Goal: Task Accomplishment & Management: Manage account settings

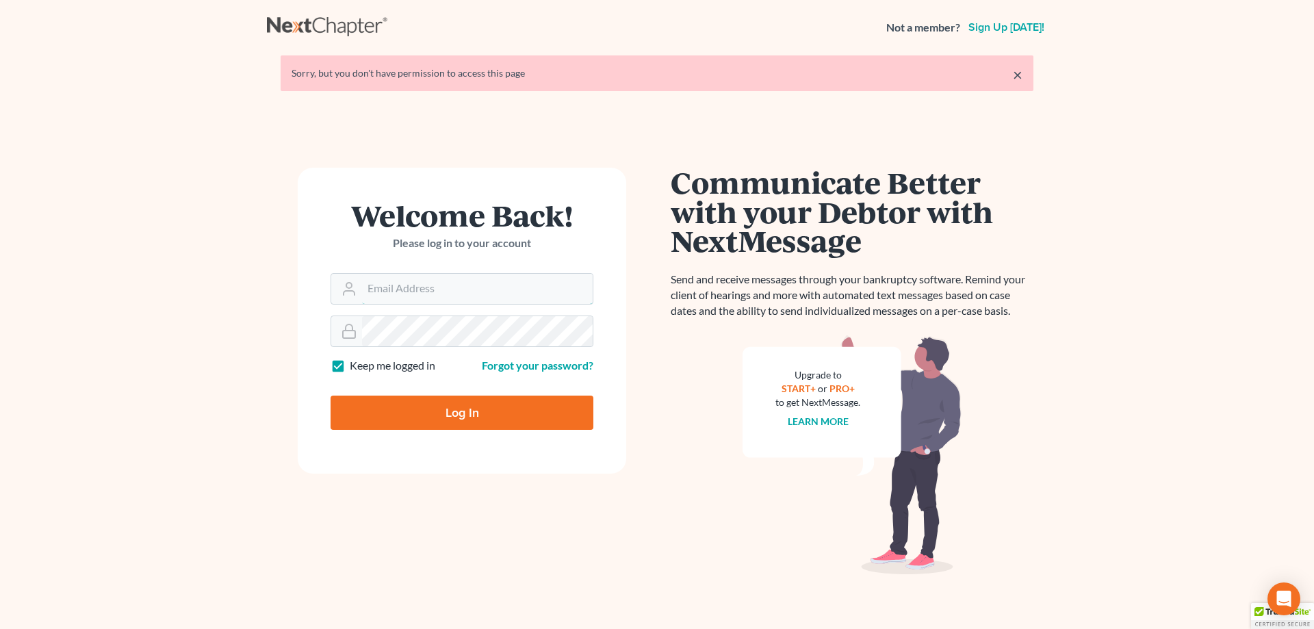
type input "amy@northgabankruptcy.com"
click at [487, 409] on input "Log In" at bounding box center [462, 413] width 263 height 34
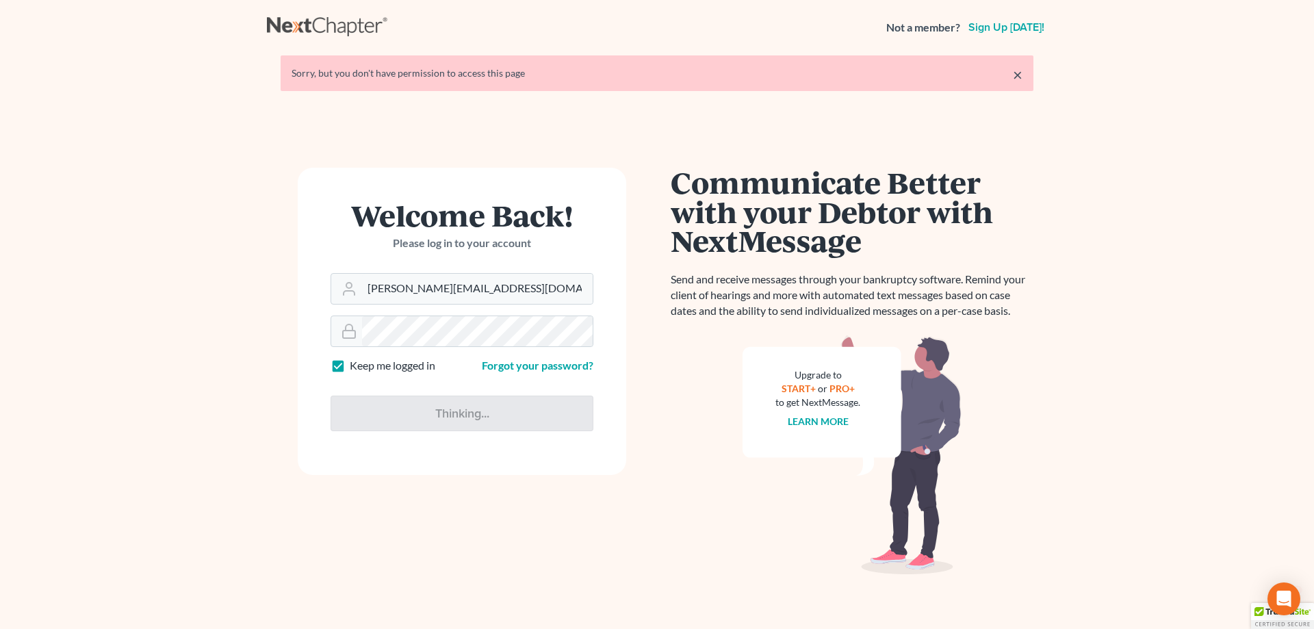
type input "Thinking..."
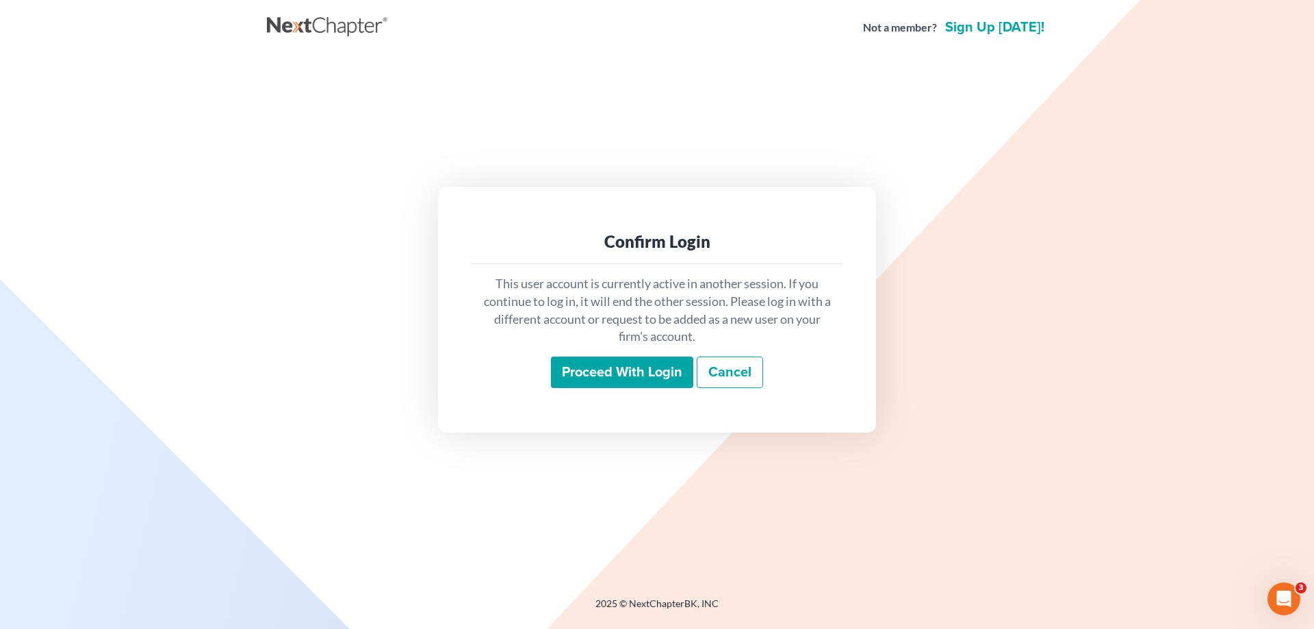
click at [598, 366] on input "Proceed with login" at bounding box center [622, 372] width 142 height 31
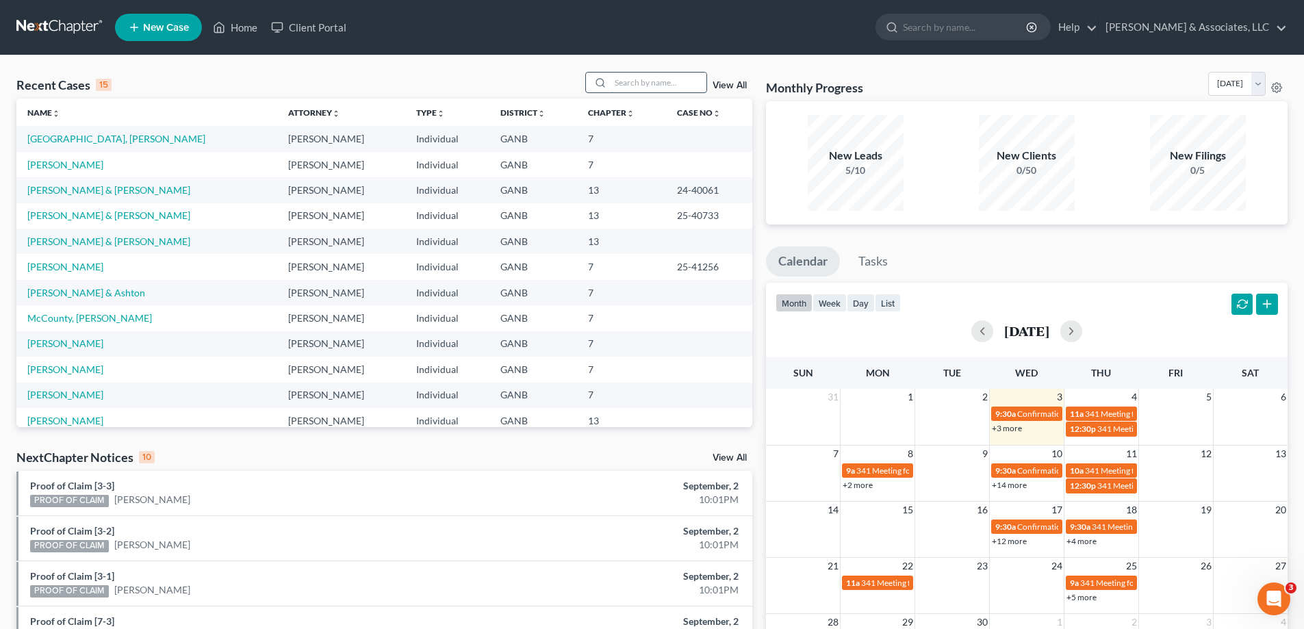
click at [667, 84] on input "search" at bounding box center [659, 83] width 96 height 20
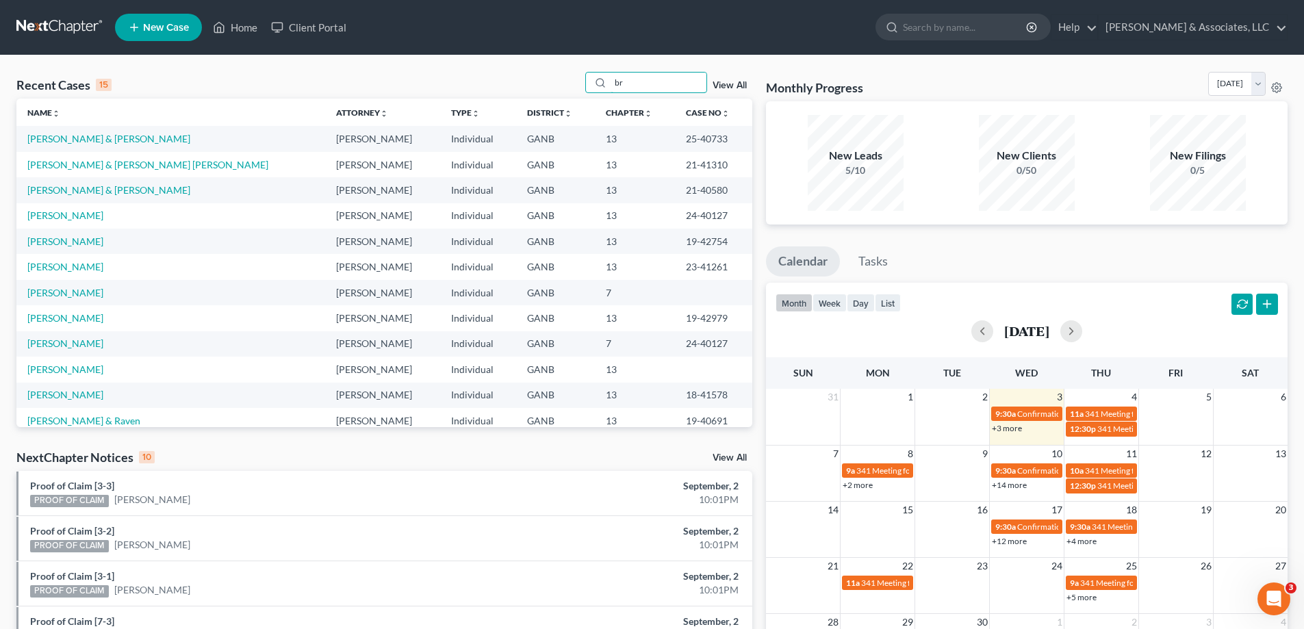
type input "b"
type input "[PERSON_NAME]"
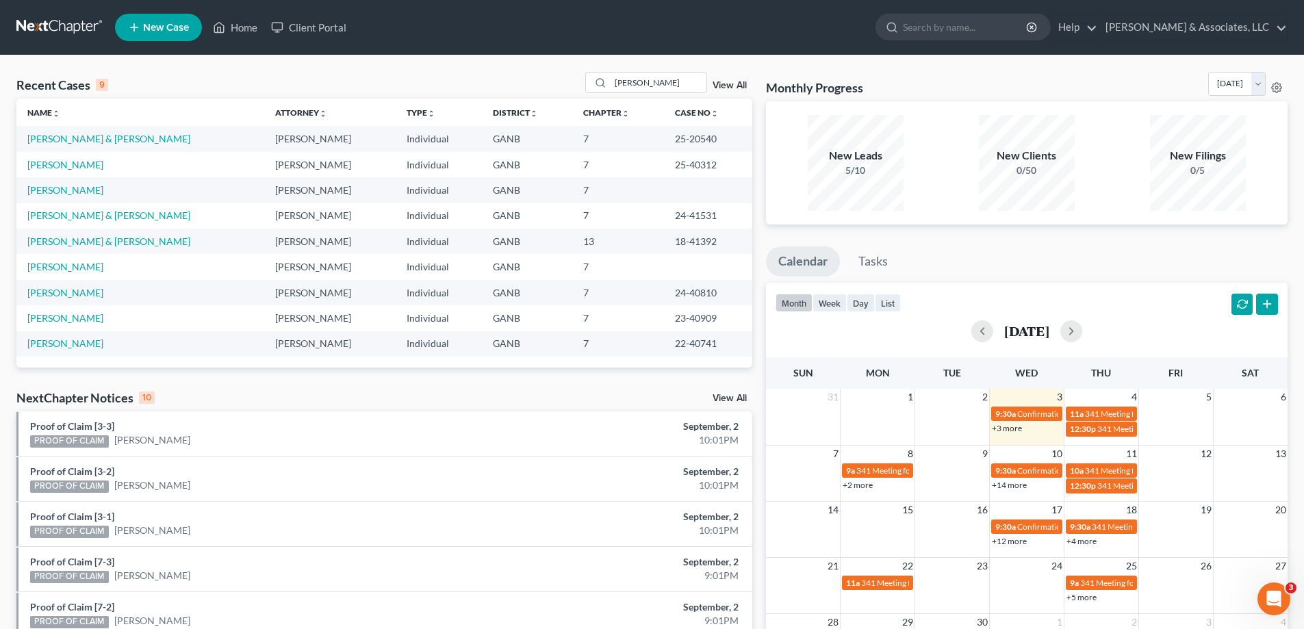
drag, startPoint x: 1297, startPoint y: 43, endPoint x: 1156, endPoint y: 66, distance: 142.9
click at [1297, 43] on nav "Home New Case Client Portal [PERSON_NAME] & Associates, LLC [PERSON_NAME][EMAIL…" at bounding box center [652, 27] width 1304 height 55
click at [155, 16] on link "New Case" at bounding box center [158, 27] width 87 height 27
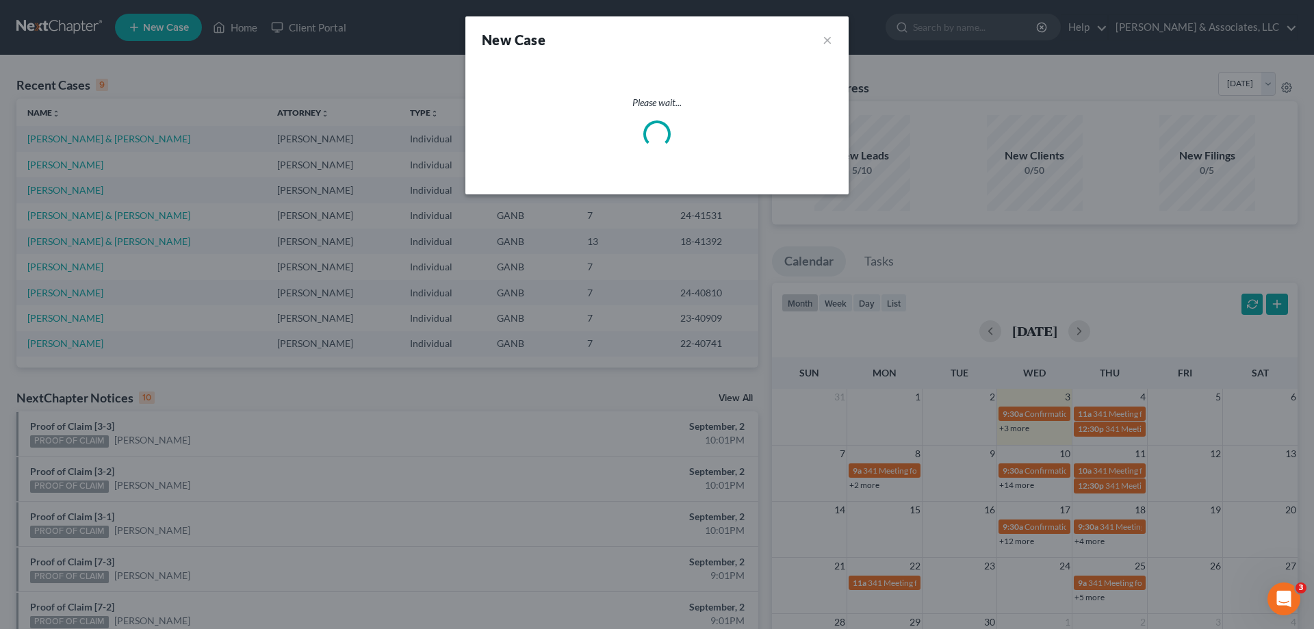
select select "19"
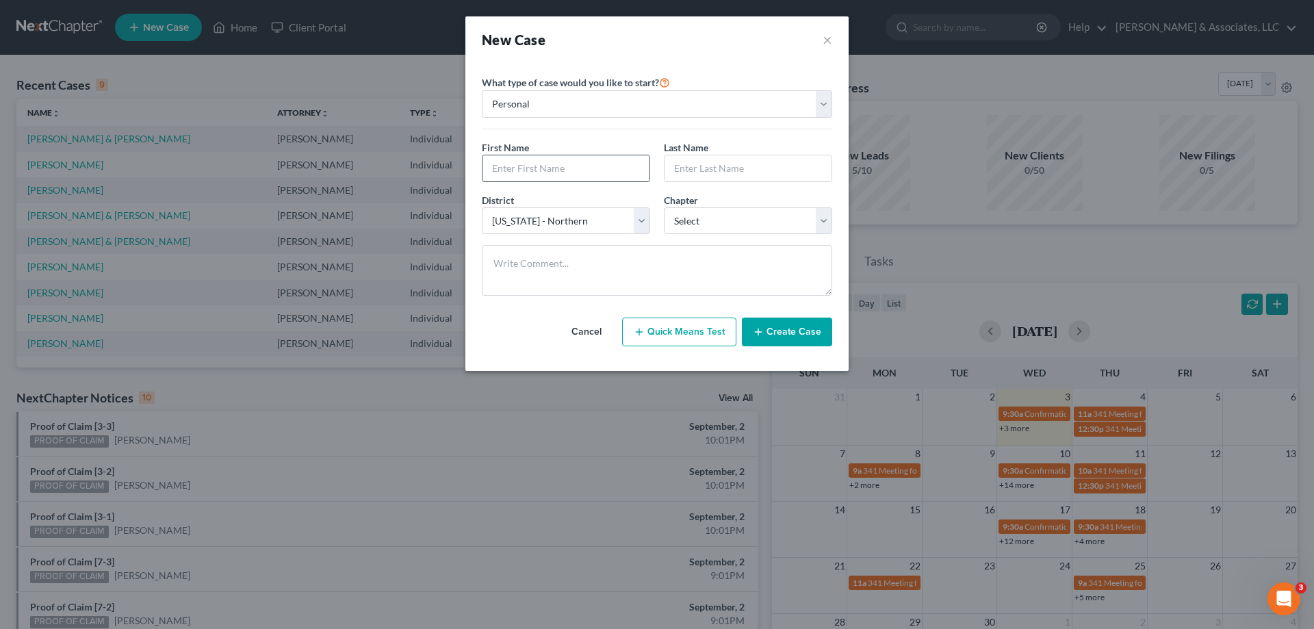
click at [574, 169] on input "text" at bounding box center [566, 168] width 167 height 26
type input "[PERSON_NAME]"
type input "Brown"
click at [676, 225] on select "Select 7 11 12 13" at bounding box center [748, 220] width 168 height 27
select select "3"
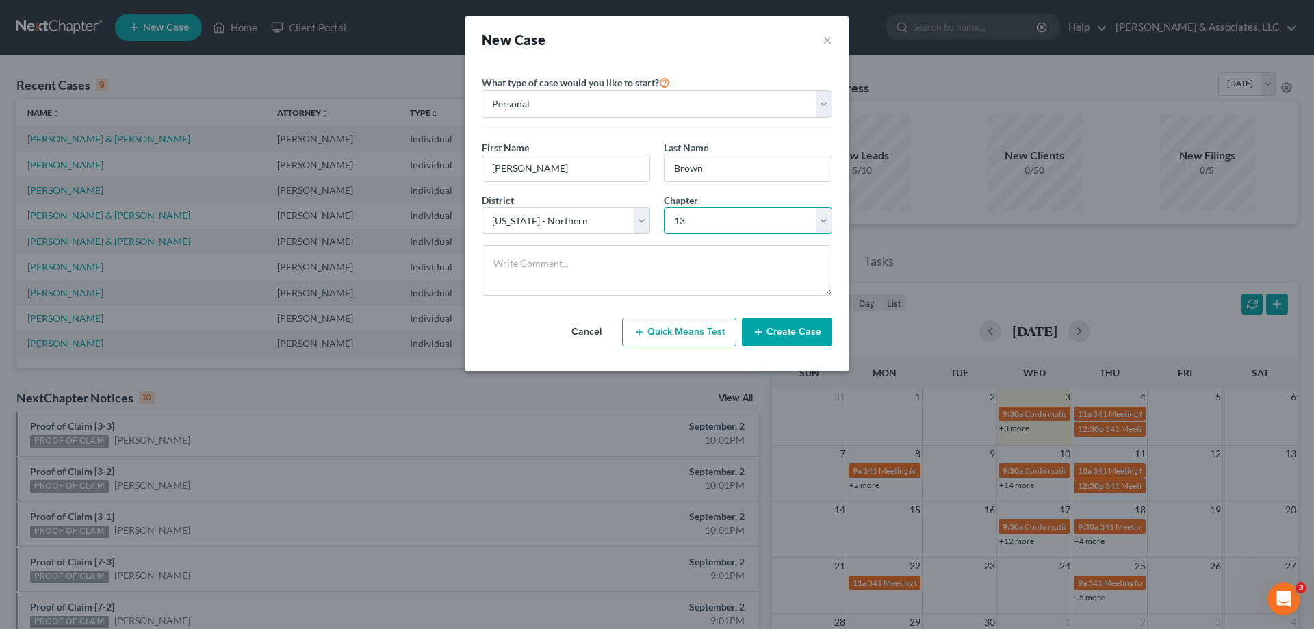
click at [664, 207] on select "Select 7 11 12 13" at bounding box center [748, 220] width 168 height 27
click at [778, 330] on button "Create Case" at bounding box center [787, 332] width 90 height 29
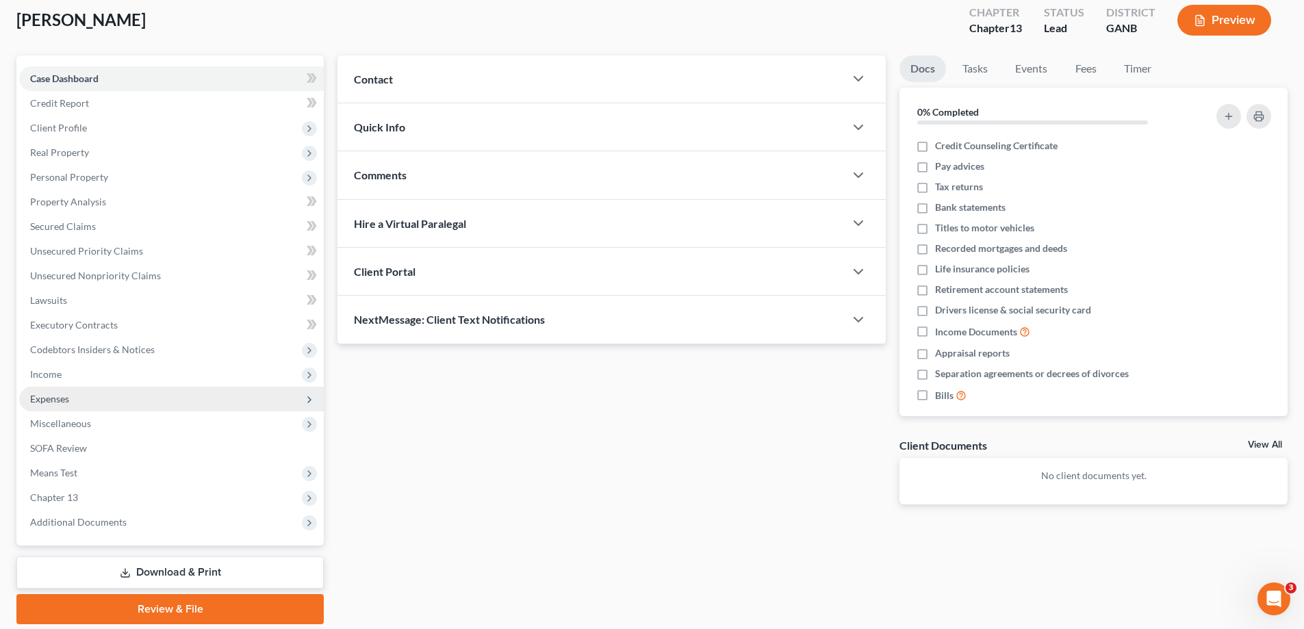
scroll to position [123, 0]
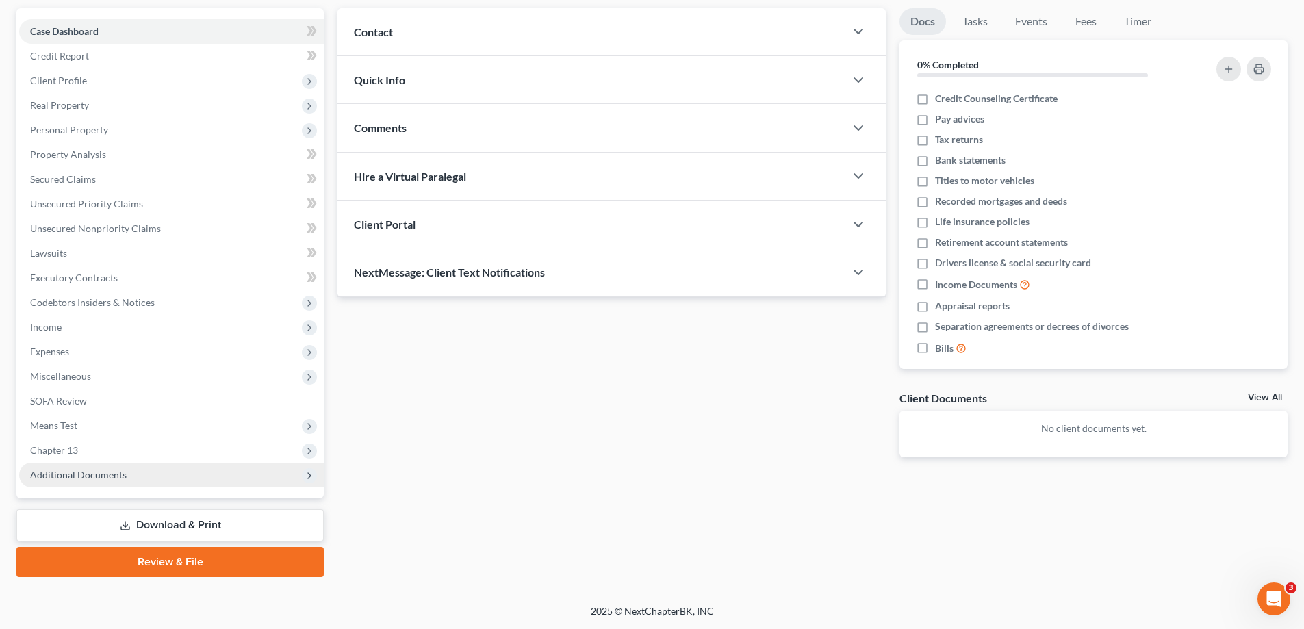
click at [43, 470] on span "Additional Documents" at bounding box center [78, 475] width 97 height 12
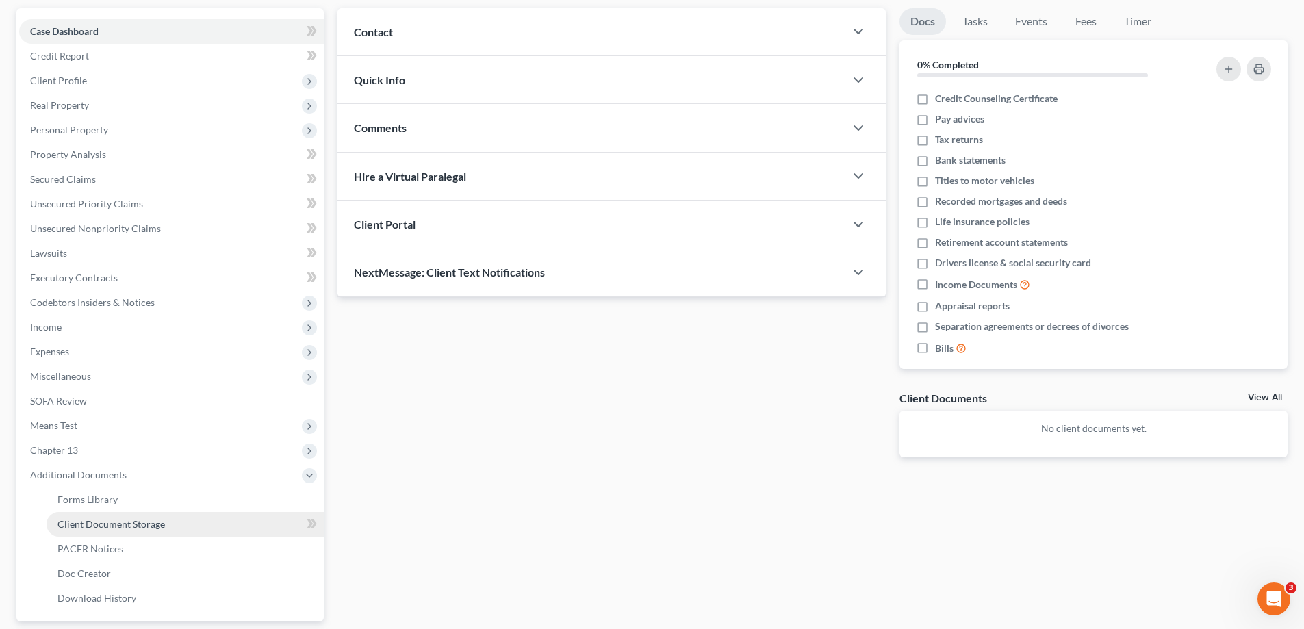
click at [93, 520] on span "Client Document Storage" at bounding box center [110, 524] width 107 height 12
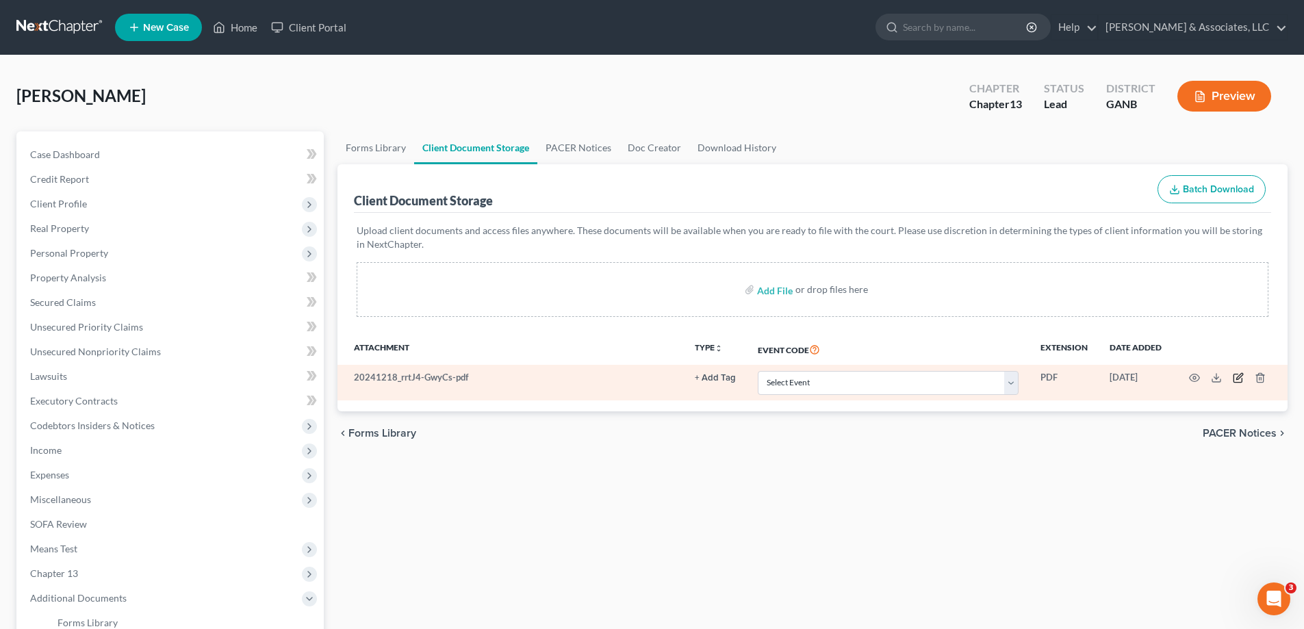
click at [1235, 377] on icon "button" at bounding box center [1238, 377] width 11 height 11
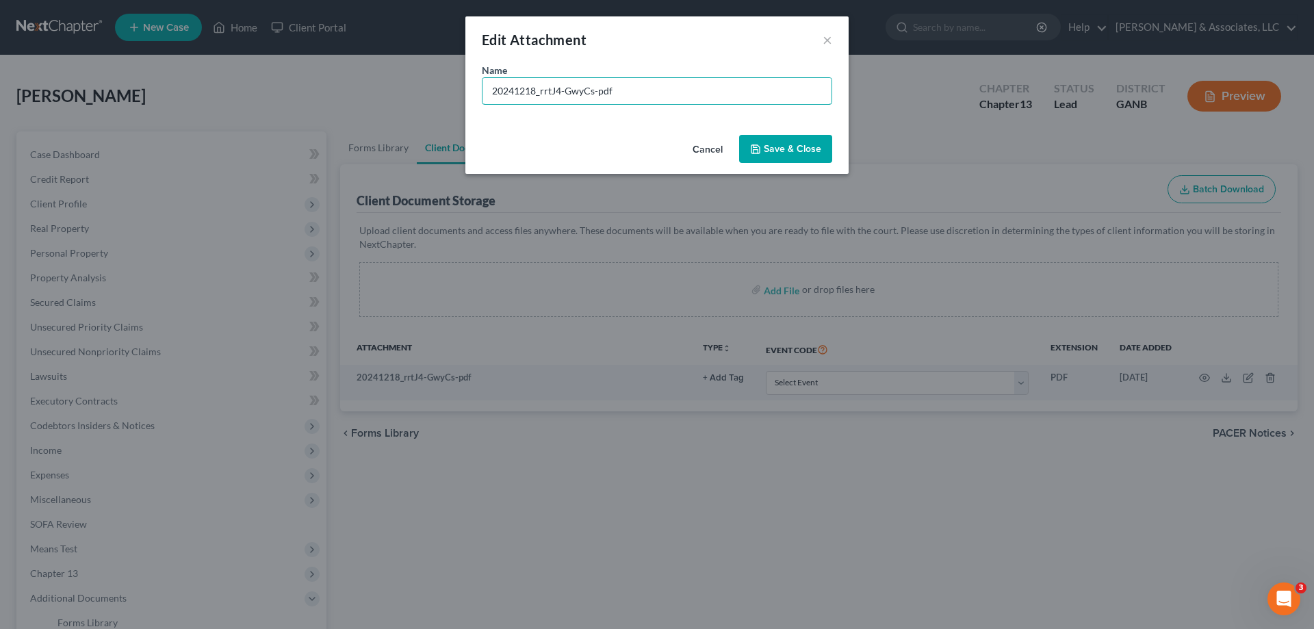
drag, startPoint x: 651, startPoint y: 82, endPoint x: 452, endPoint y: 86, distance: 199.2
click at [453, 86] on div "Edit Attachment × Name * 20241218_rrtJ4-GwyCs-pdf Cancel Save & Close" at bounding box center [657, 314] width 1314 height 629
type input "Roadmap [DATE] Consult"
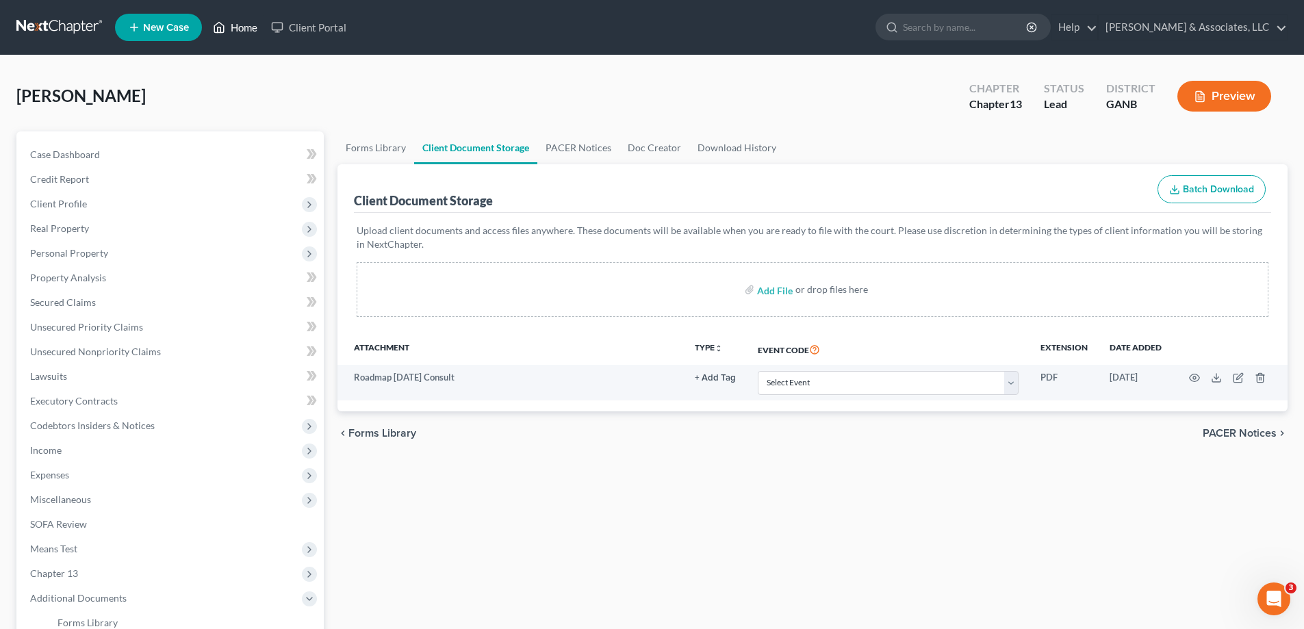
click at [242, 29] on link "Home" at bounding box center [235, 27] width 58 height 25
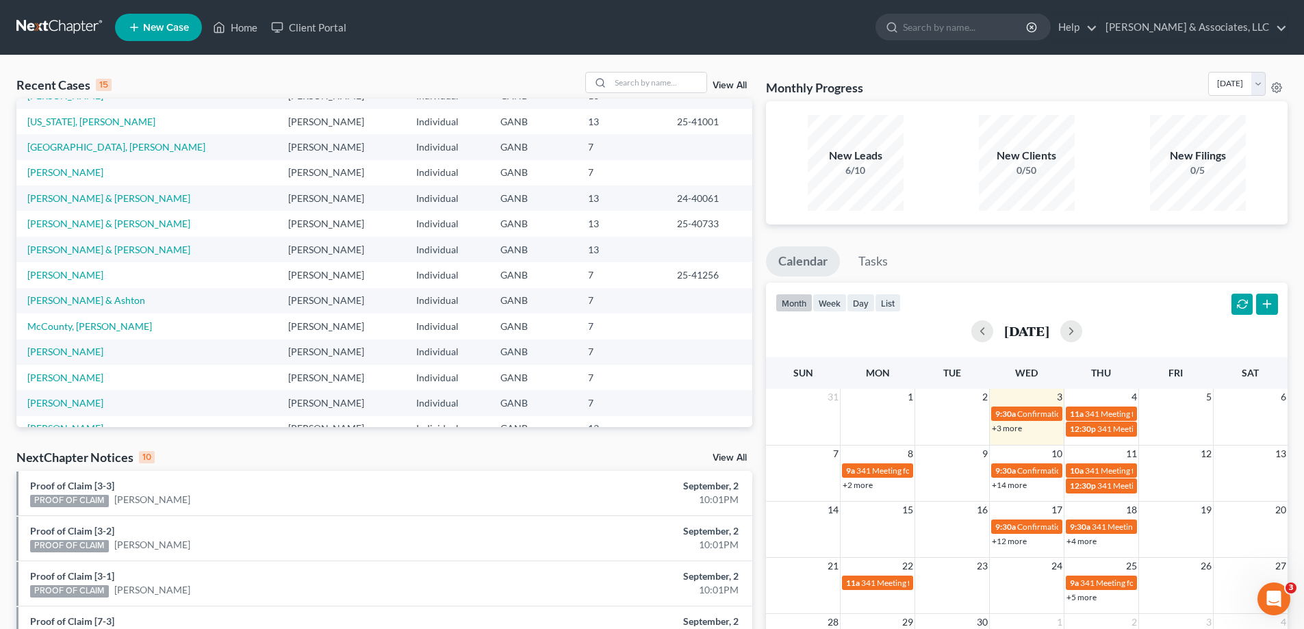
scroll to position [94, 0]
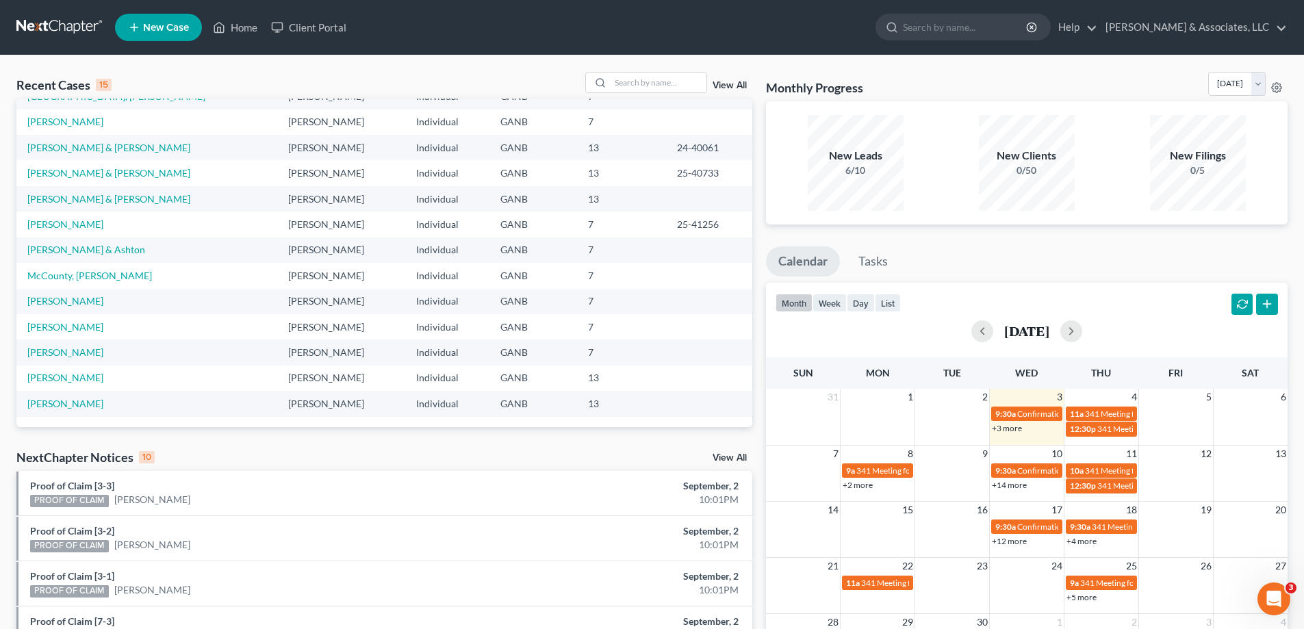
click at [741, 452] on div "NextChapter Notices 10 View All" at bounding box center [384, 460] width 736 height 22
click at [730, 459] on link "View All" at bounding box center [730, 458] width 34 height 10
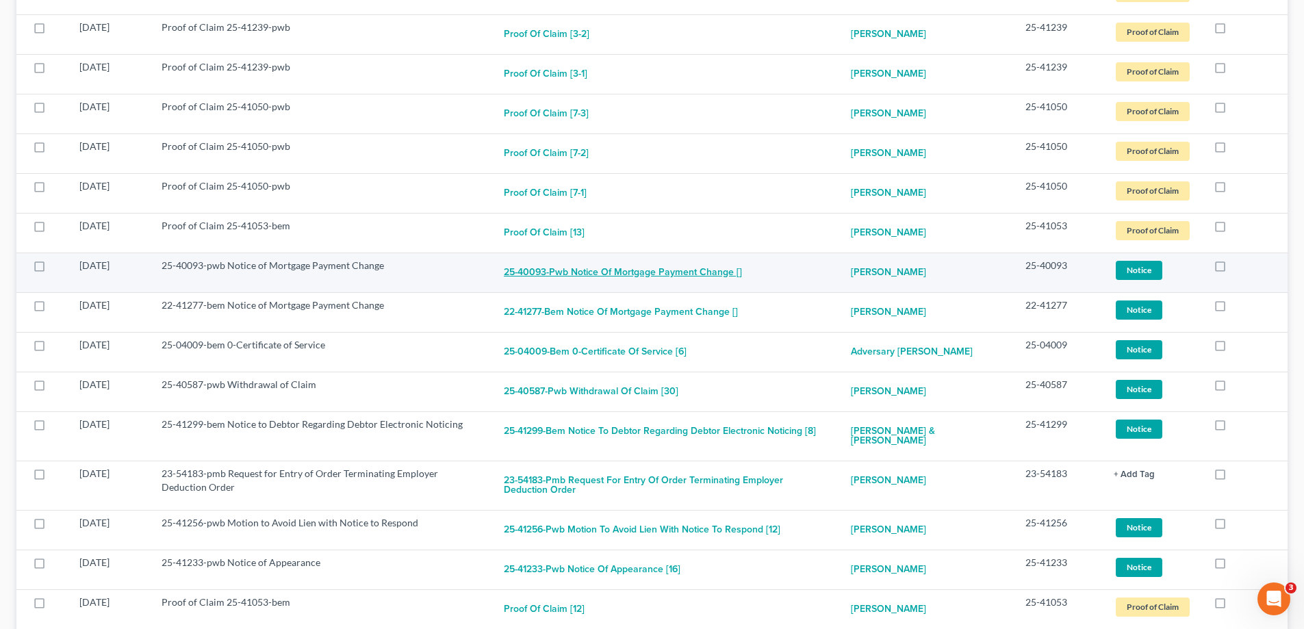
scroll to position [342, 0]
click at [1233, 268] on label at bounding box center [1233, 268] width 0 height 0
click at [1238, 266] on input "checkbox" at bounding box center [1242, 262] width 9 height 9
checkbox input "true"
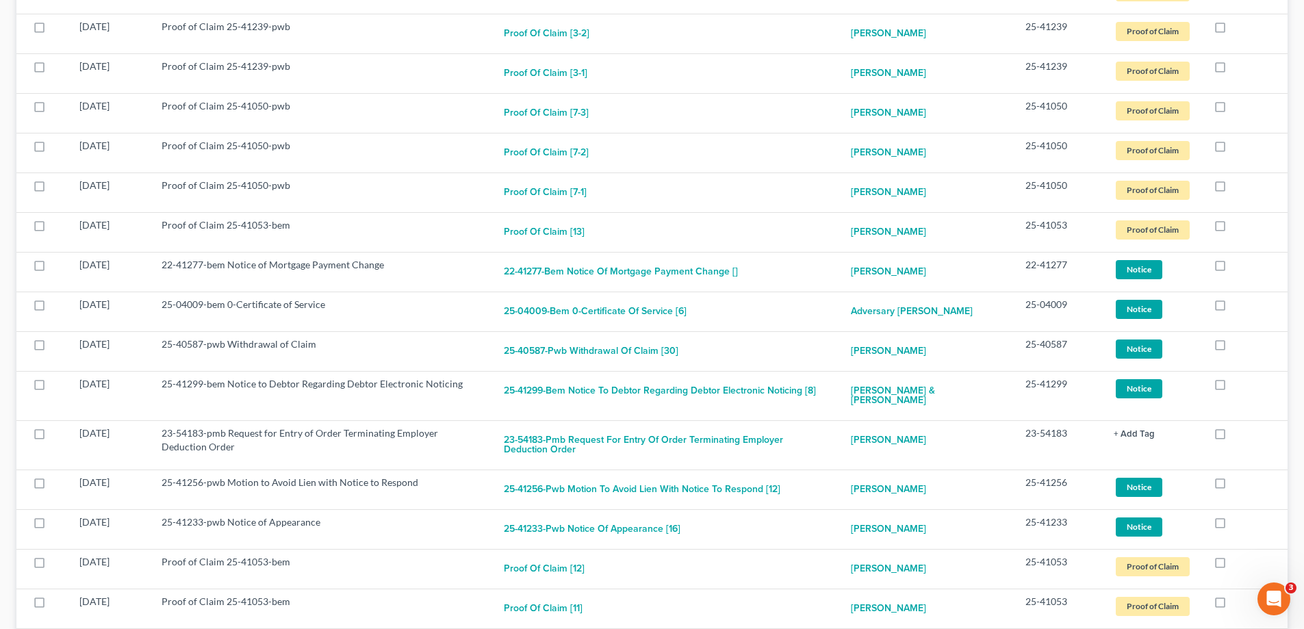
click at [1233, 268] on label at bounding box center [1233, 268] width 0 height 0
click at [1238, 266] on input "checkbox" at bounding box center [1242, 262] width 9 height 9
checkbox input "true"
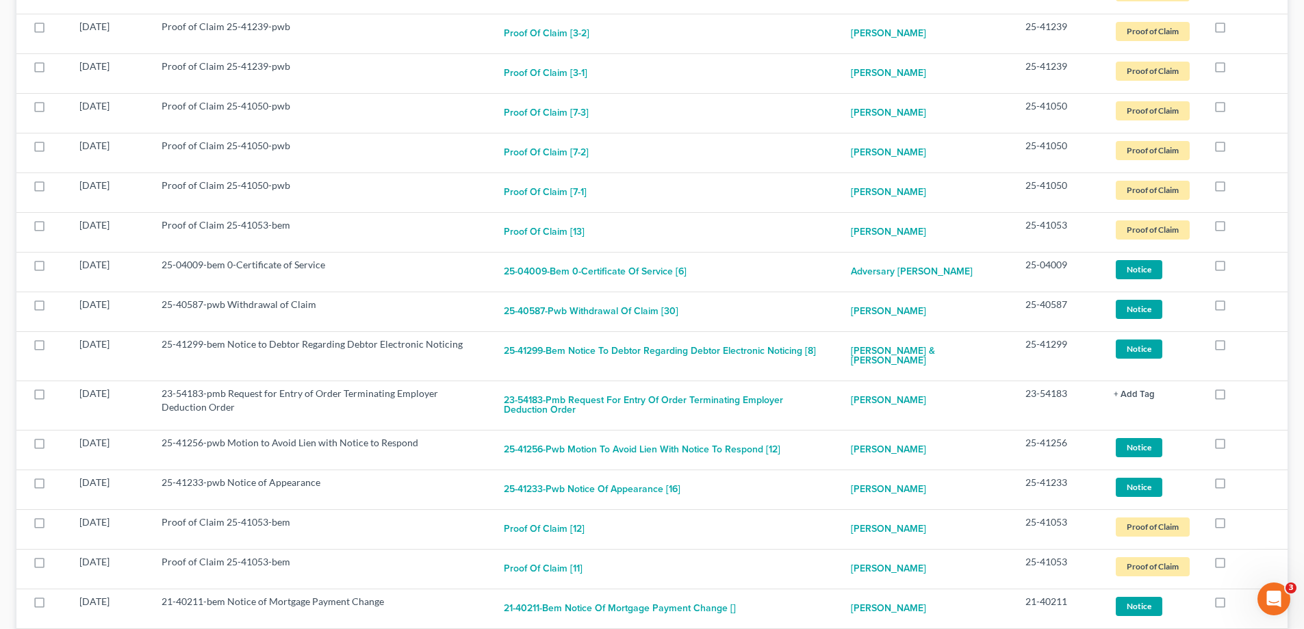
click at [1233, 268] on label at bounding box center [1233, 268] width 0 height 0
click at [1238, 266] on input "checkbox" at bounding box center [1242, 262] width 9 height 9
checkbox input "true"
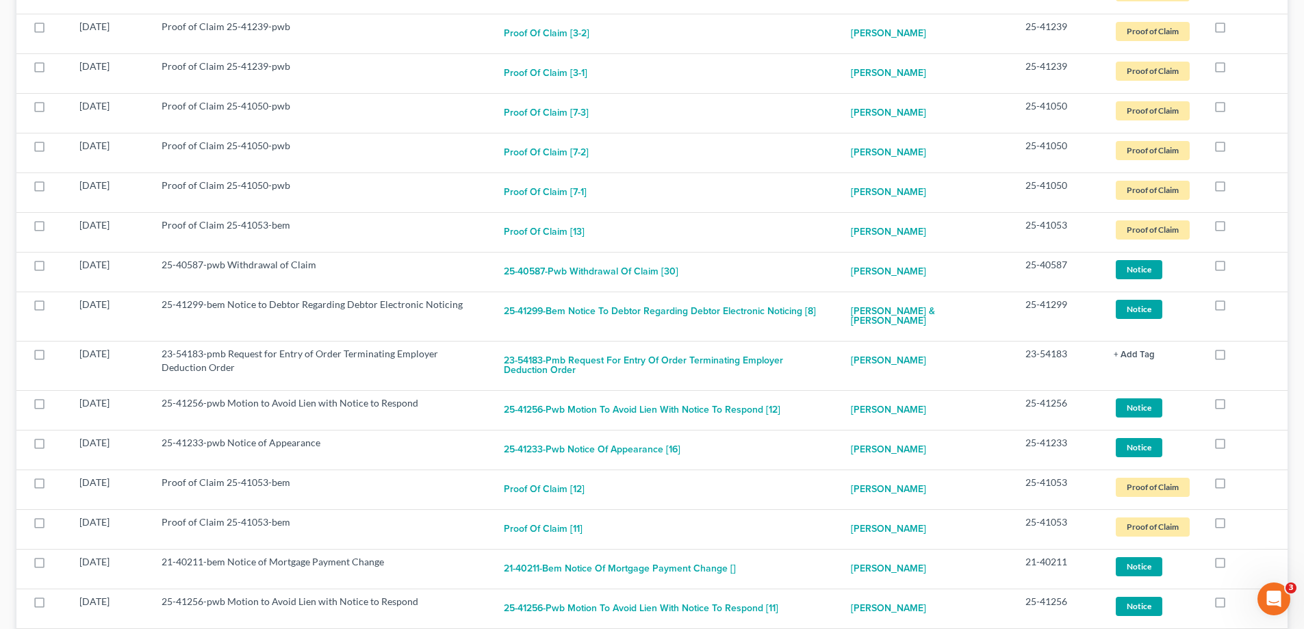
click at [1233, 268] on label at bounding box center [1233, 268] width 0 height 0
click at [1238, 266] on input "checkbox" at bounding box center [1242, 262] width 9 height 9
checkbox input "true"
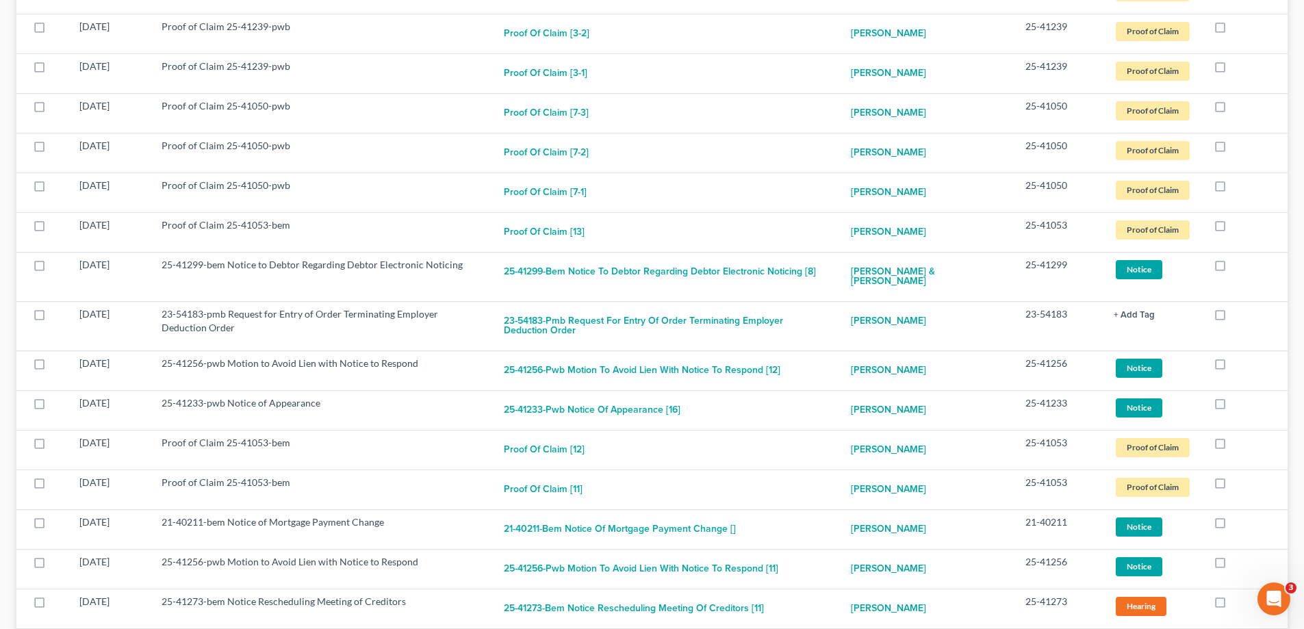
click at [1233, 268] on label at bounding box center [1233, 268] width 0 height 0
click at [1238, 266] on input "checkbox" at bounding box center [1242, 262] width 9 height 9
checkbox input "true"
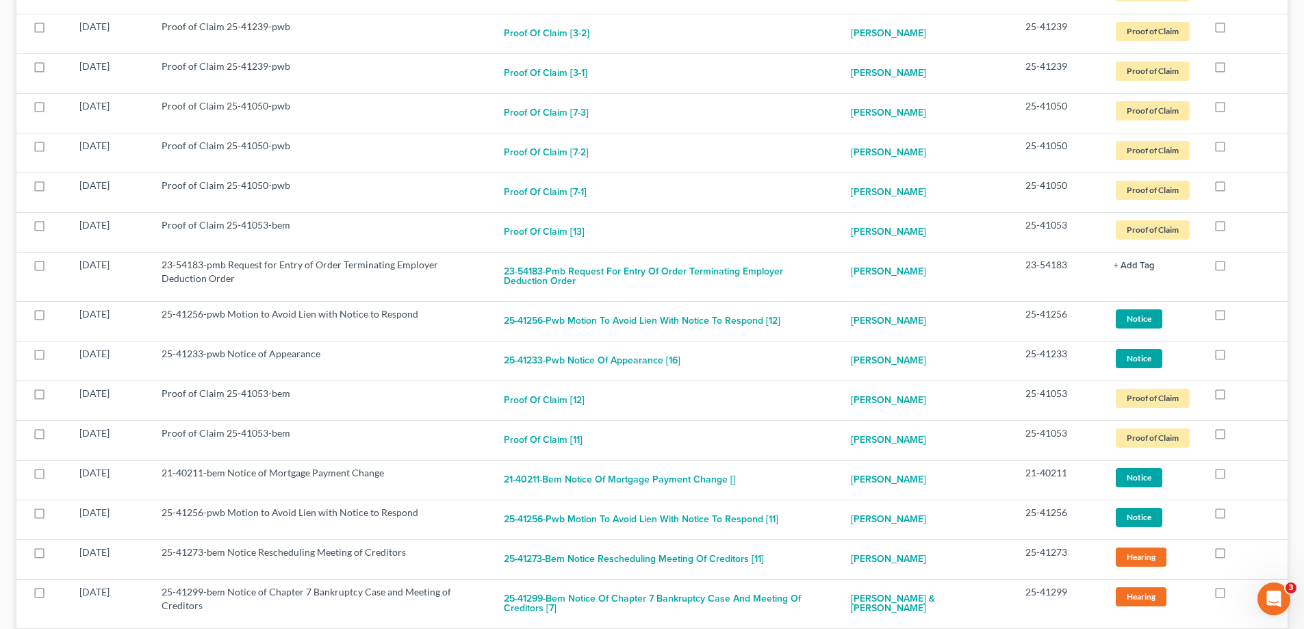
click at [1233, 268] on label at bounding box center [1233, 268] width 0 height 0
click at [1238, 266] on input "checkbox" at bounding box center [1242, 262] width 9 height 9
checkbox input "true"
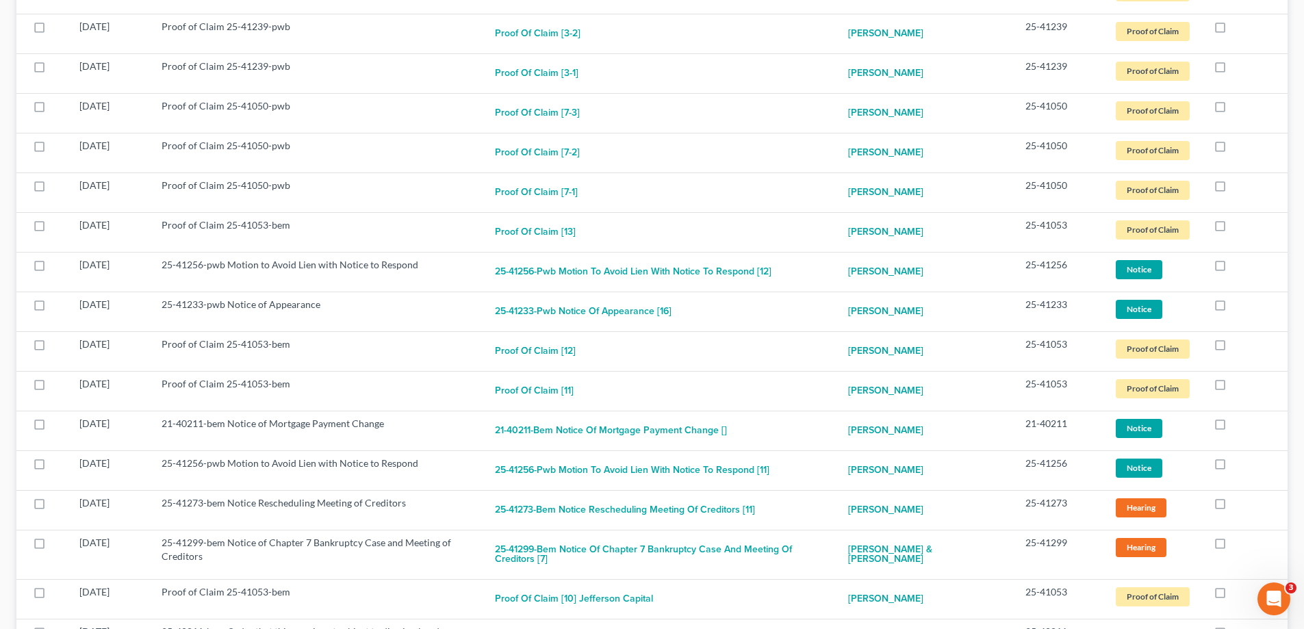
click at [1233, 268] on label at bounding box center [1233, 268] width 0 height 0
click at [1238, 266] on input "checkbox" at bounding box center [1242, 262] width 9 height 9
checkbox input "true"
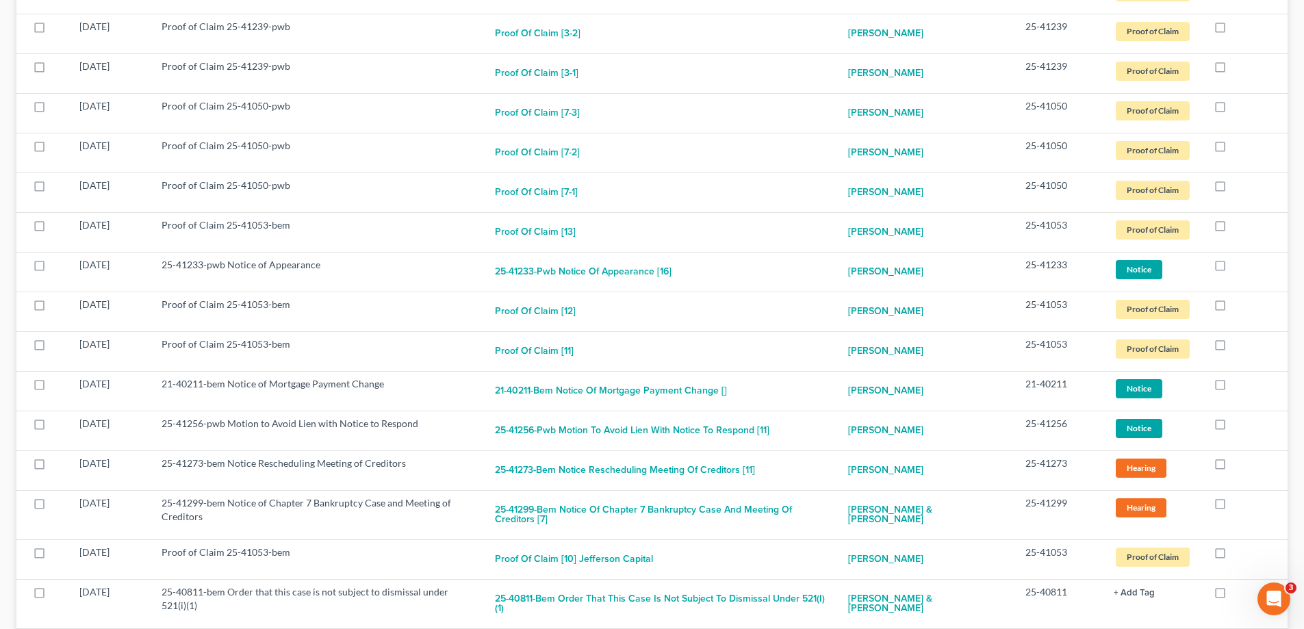
click at [1233, 268] on label at bounding box center [1233, 268] width 0 height 0
click at [1238, 266] on input "checkbox" at bounding box center [1242, 262] width 9 height 9
checkbox input "true"
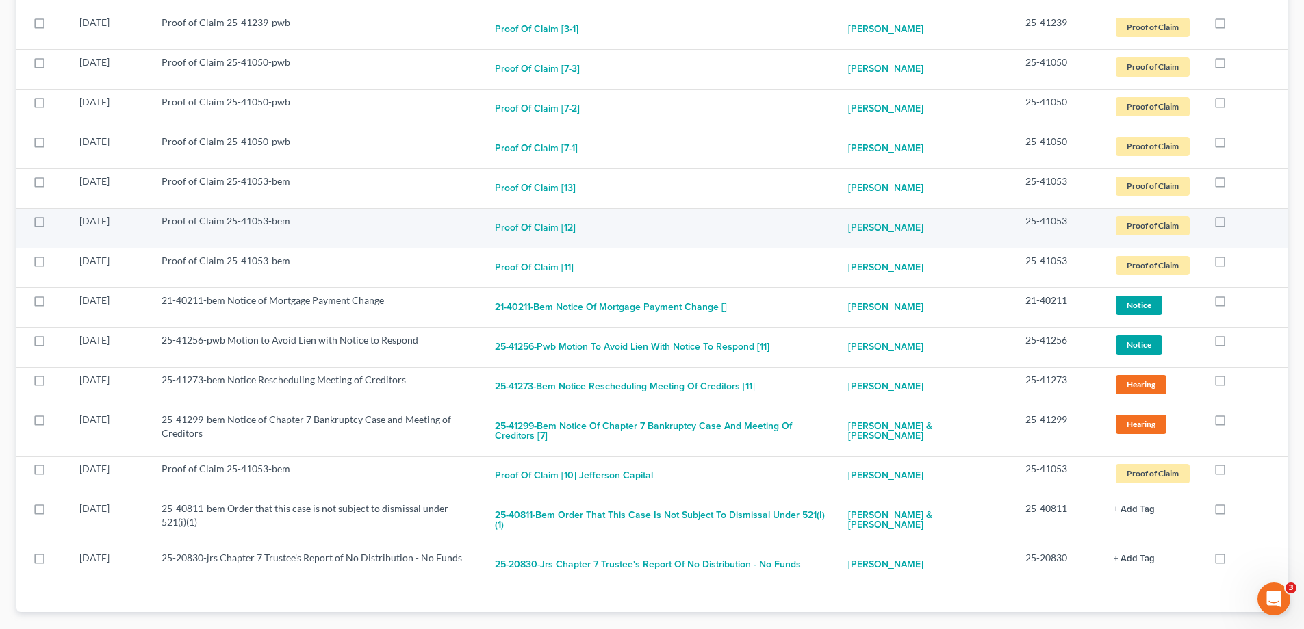
scroll to position [410, 0]
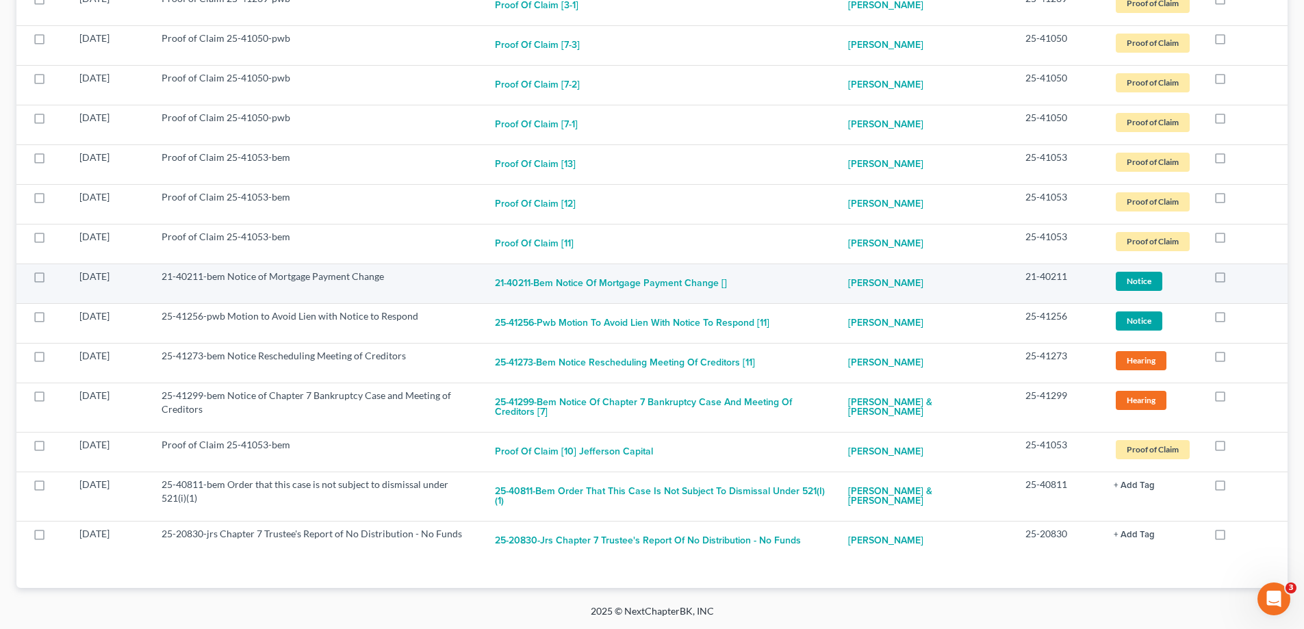
click at [1233, 280] on label at bounding box center [1233, 280] width 0 height 0
click at [1238, 279] on input "checkbox" at bounding box center [1242, 274] width 9 height 9
checkbox input "true"
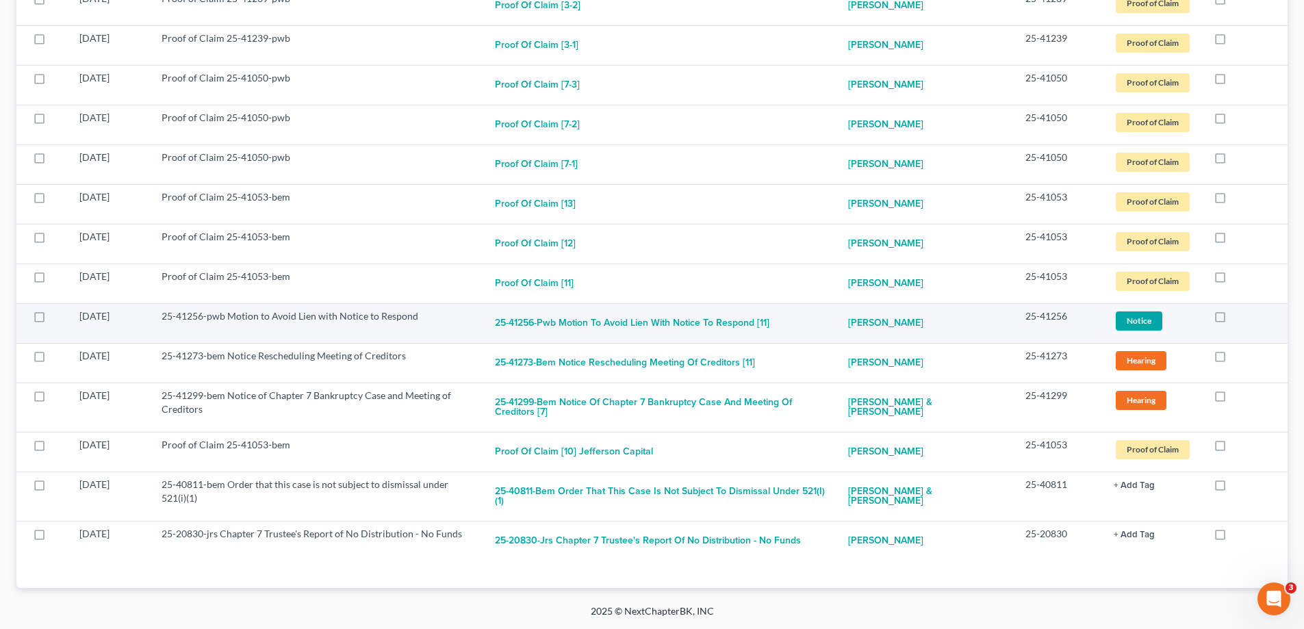
click at [1233, 320] on label at bounding box center [1233, 320] width 0 height 0
click at [1238, 317] on input "checkbox" at bounding box center [1242, 313] width 9 height 9
checkbox input "true"
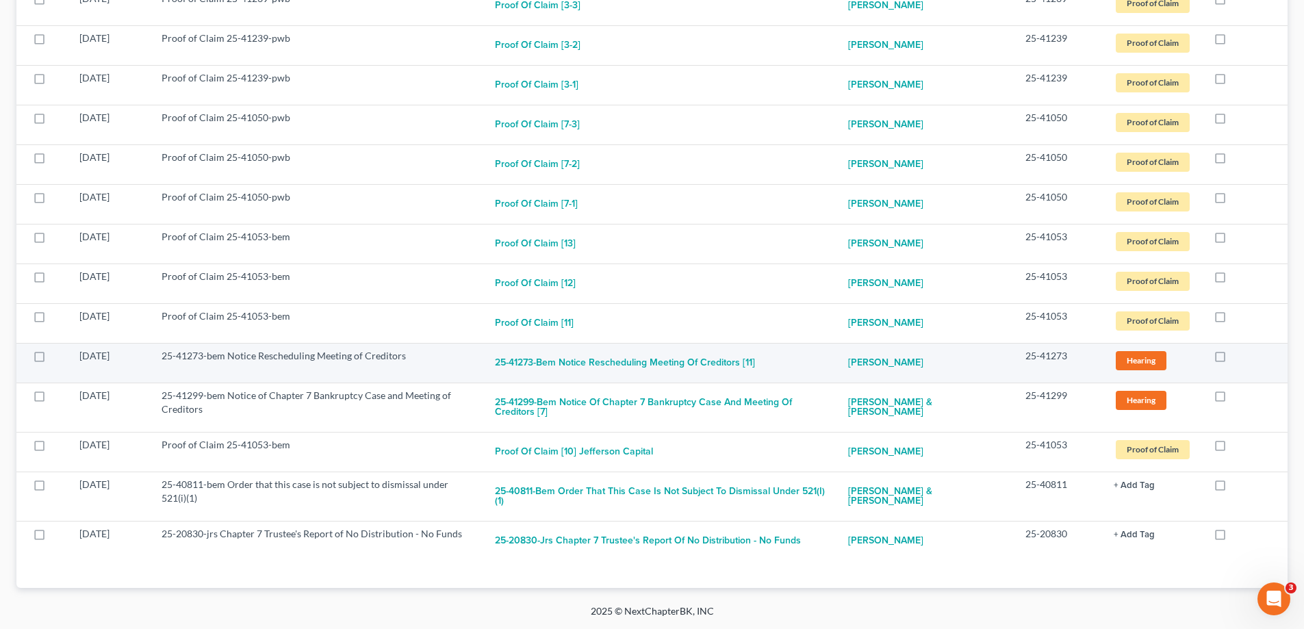
click at [1233, 359] on label at bounding box center [1233, 359] width 0 height 0
click at [1238, 358] on input "checkbox" at bounding box center [1242, 353] width 9 height 9
checkbox input "true"
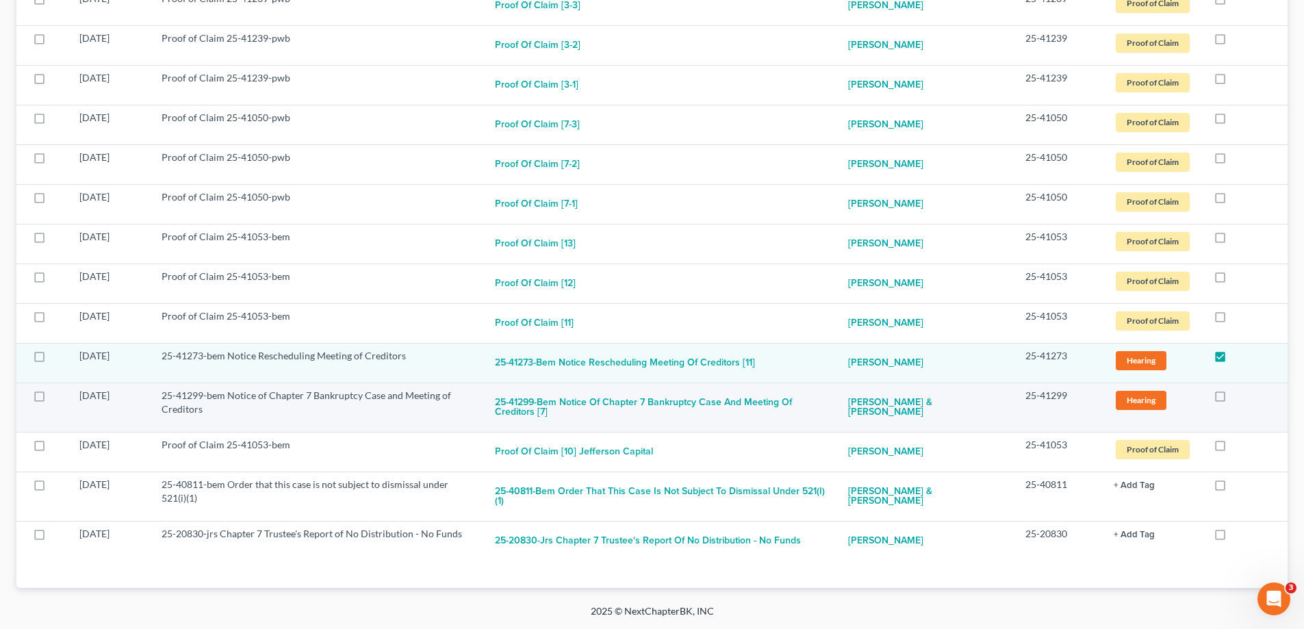
scroll to position [291, 0]
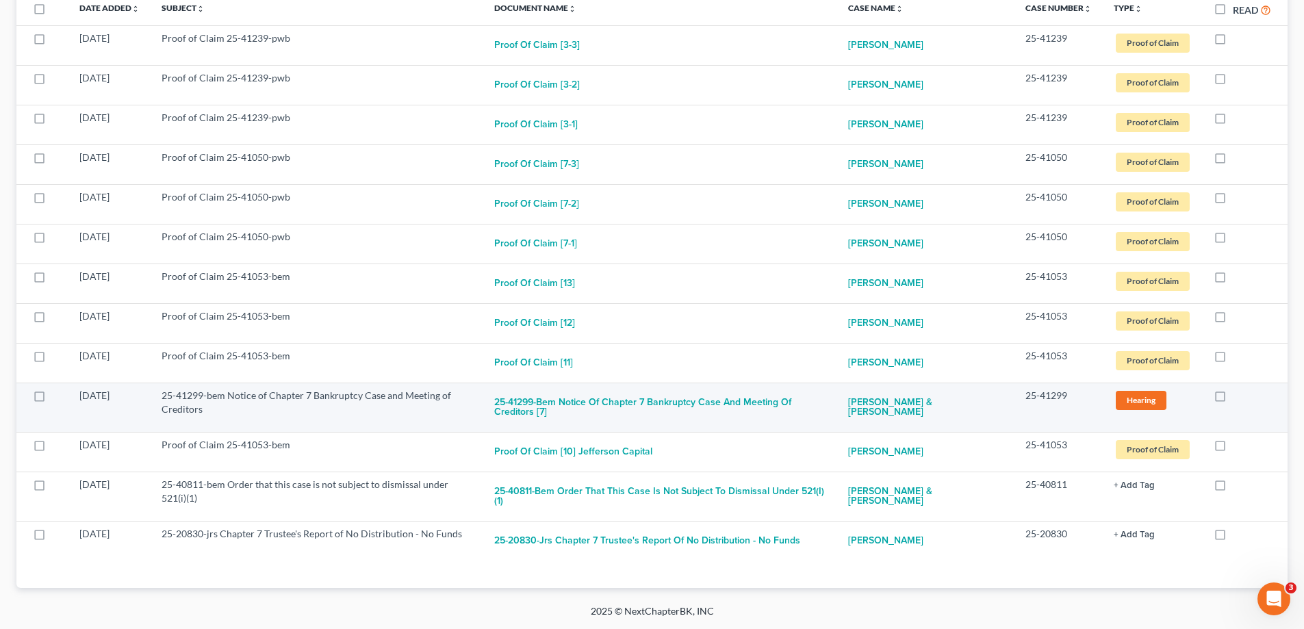
click at [1233, 399] on label at bounding box center [1233, 399] width 0 height 0
click at [1238, 398] on input "checkbox" at bounding box center [1242, 393] width 9 height 9
checkbox input "true"
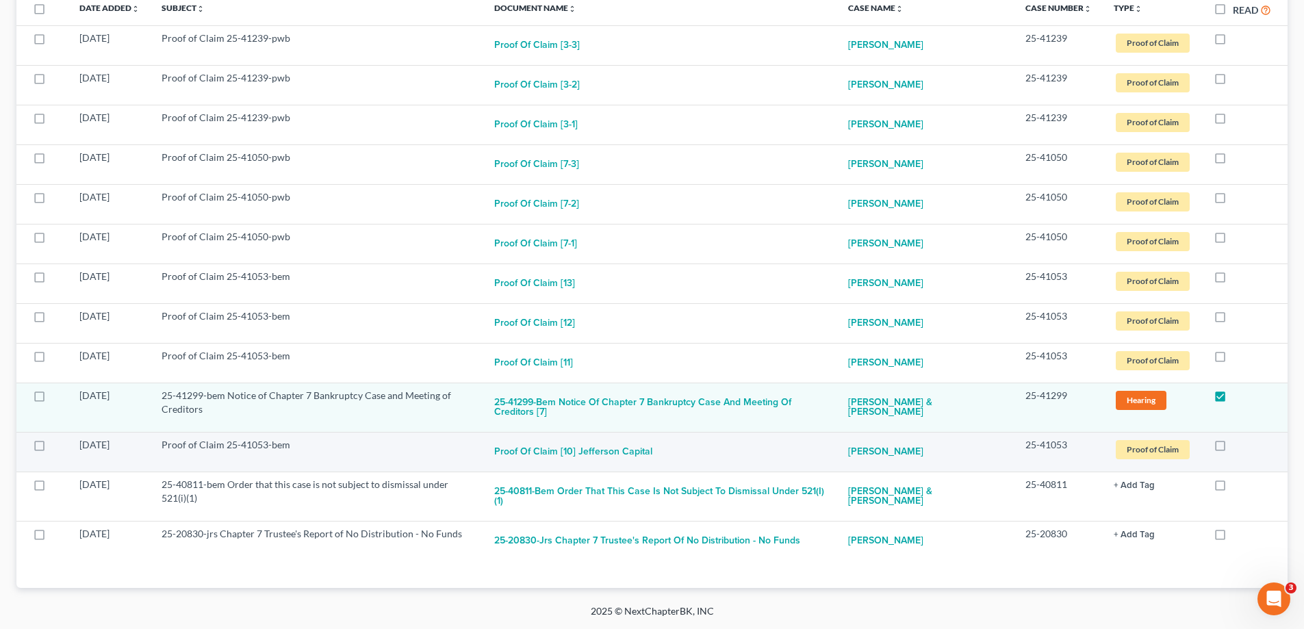
scroll to position [242, 0]
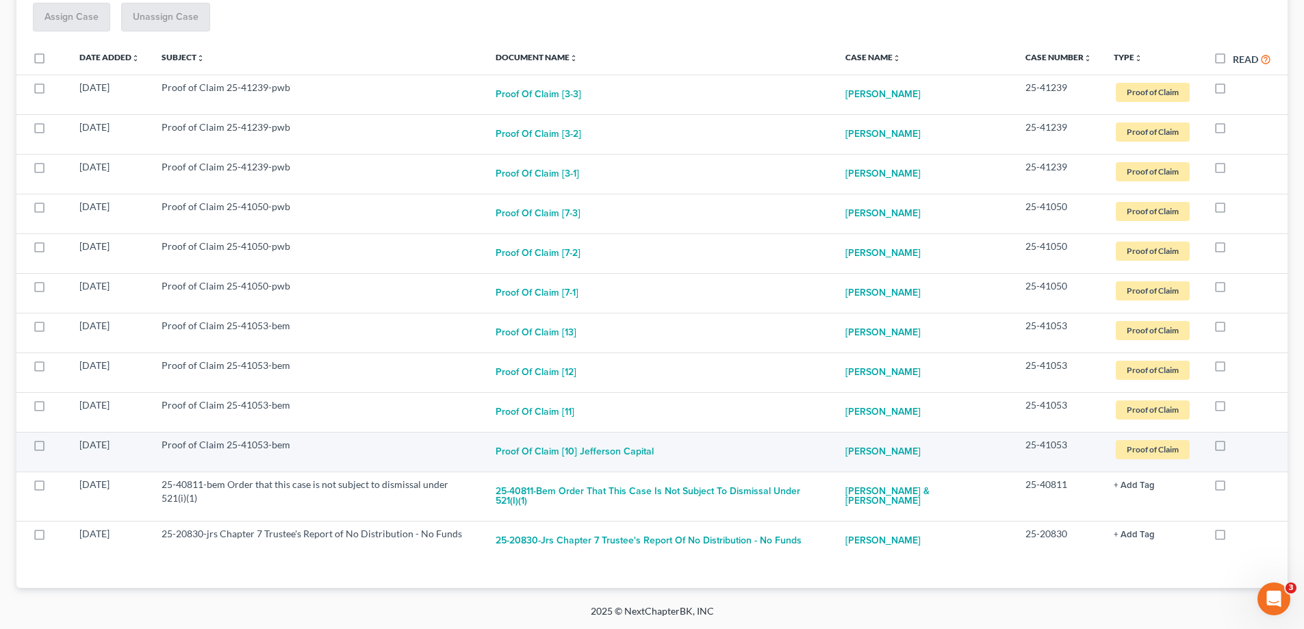
click at [1233, 448] on label at bounding box center [1233, 448] width 0 height 0
click at [1238, 447] on input "checkbox" at bounding box center [1242, 442] width 9 height 9
checkbox input "true"
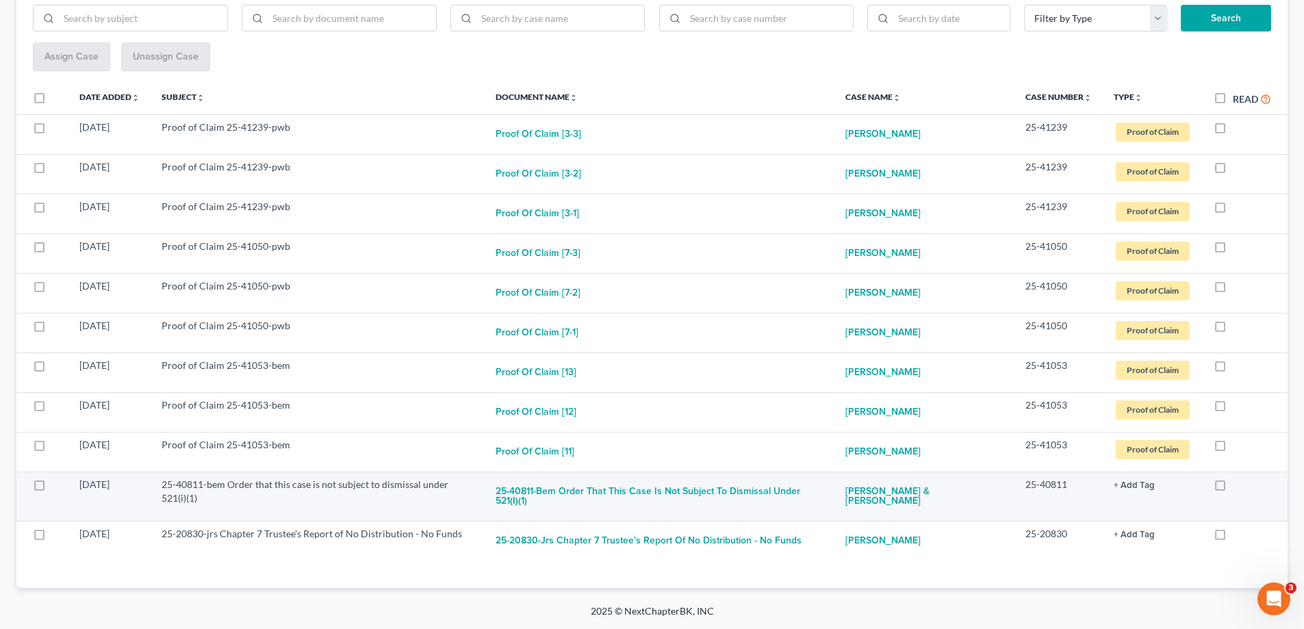
click at [1233, 488] on label at bounding box center [1233, 488] width 0 height 0
click at [1238, 485] on input "checkbox" at bounding box center [1242, 482] width 9 height 9
checkbox input "true"
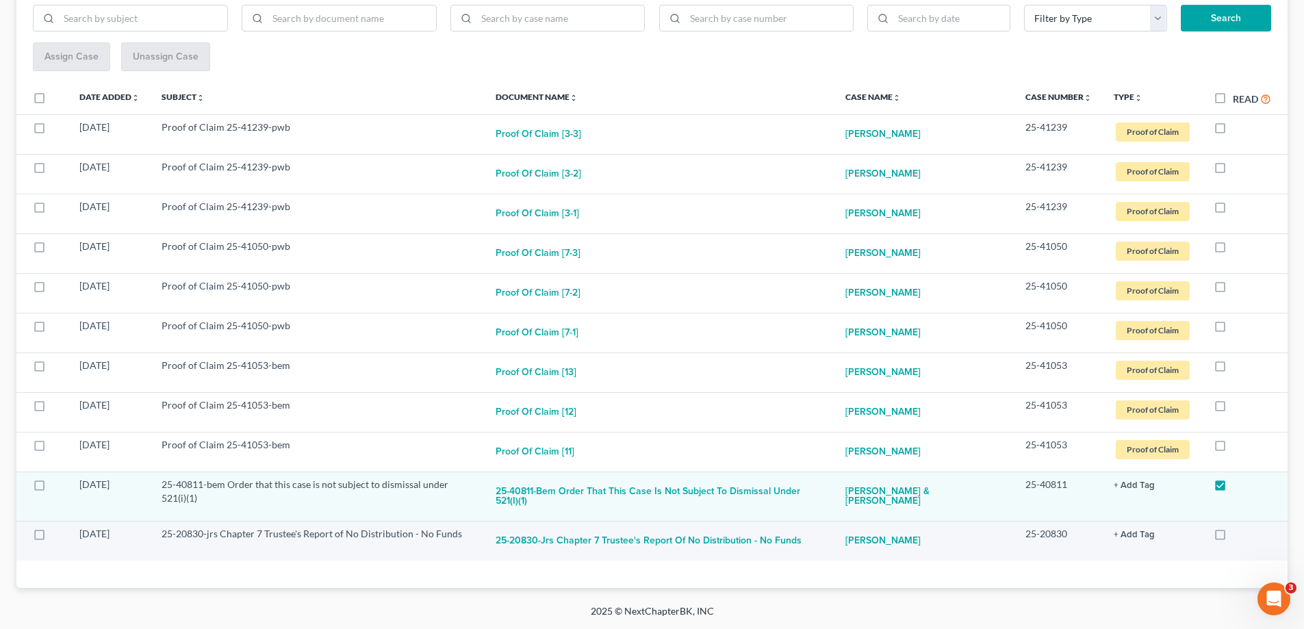
scroll to position [153, 0]
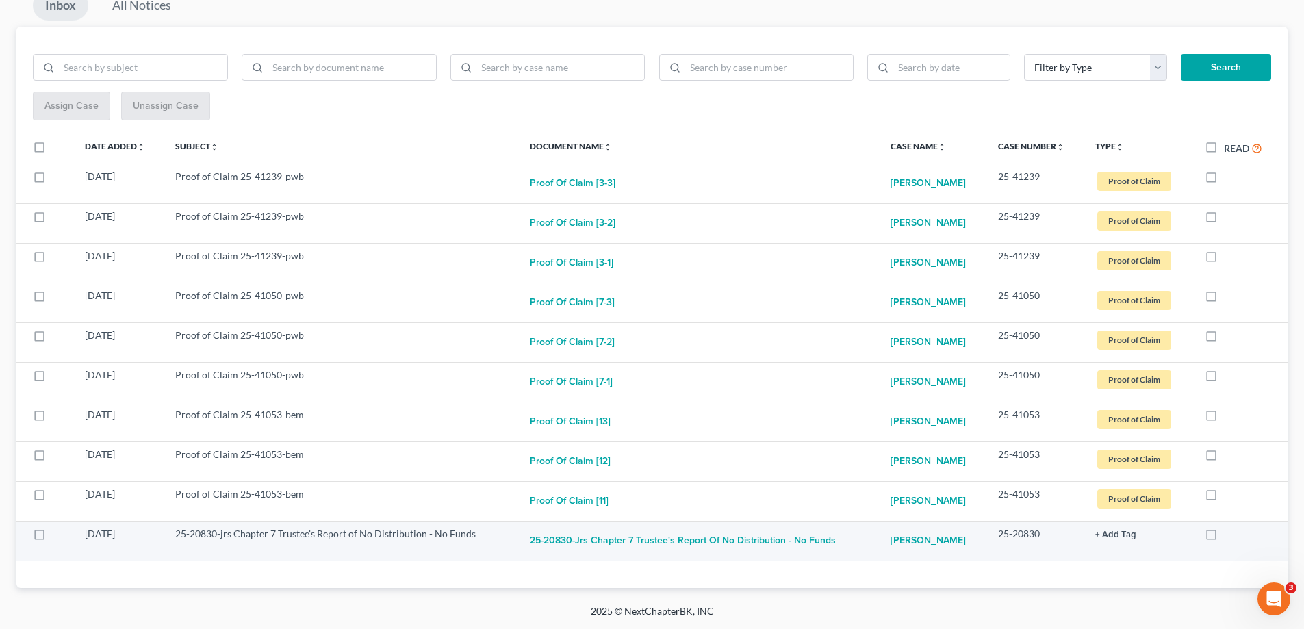
click at [1224, 537] on label at bounding box center [1224, 537] width 0 height 0
click at [1229, 534] on input "checkbox" at bounding box center [1233, 531] width 9 height 9
checkbox input "true"
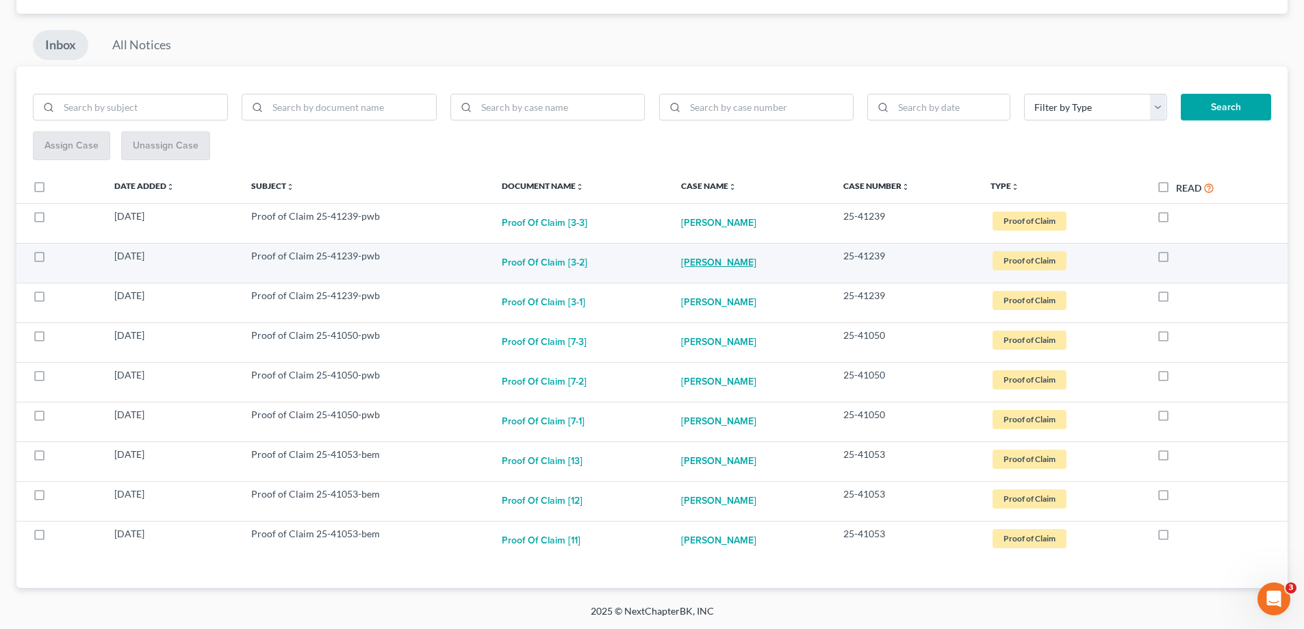
click at [733, 263] on link "[PERSON_NAME]" at bounding box center [718, 262] width 75 height 27
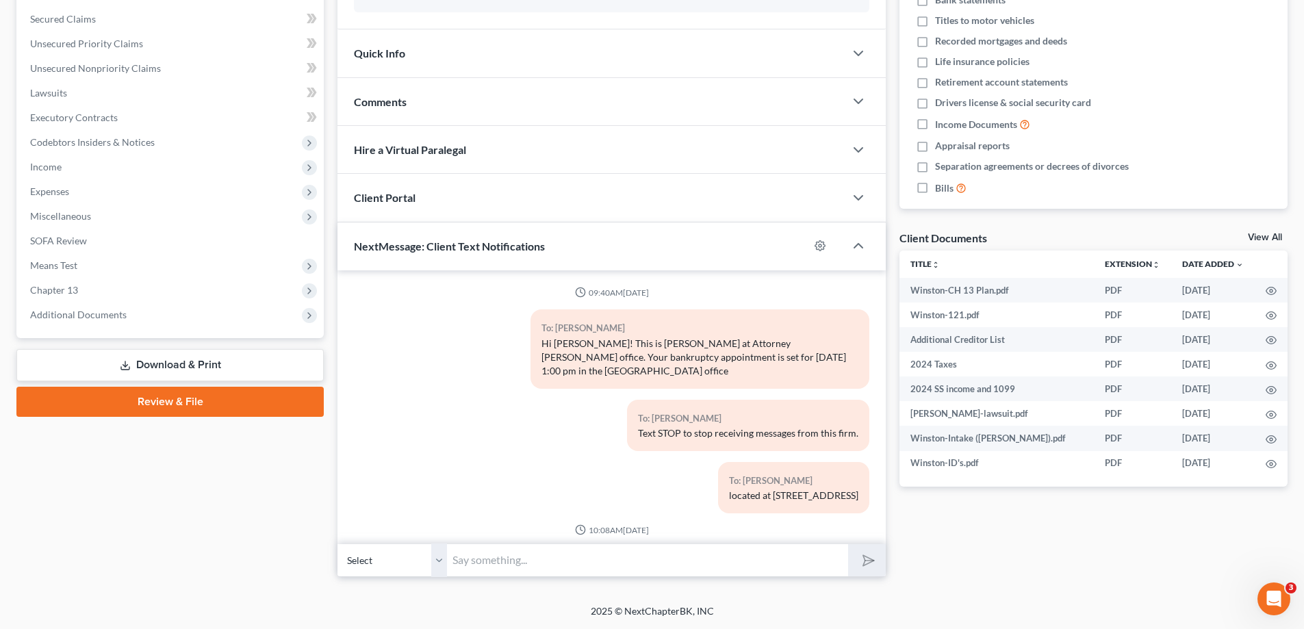
scroll to position [82, 0]
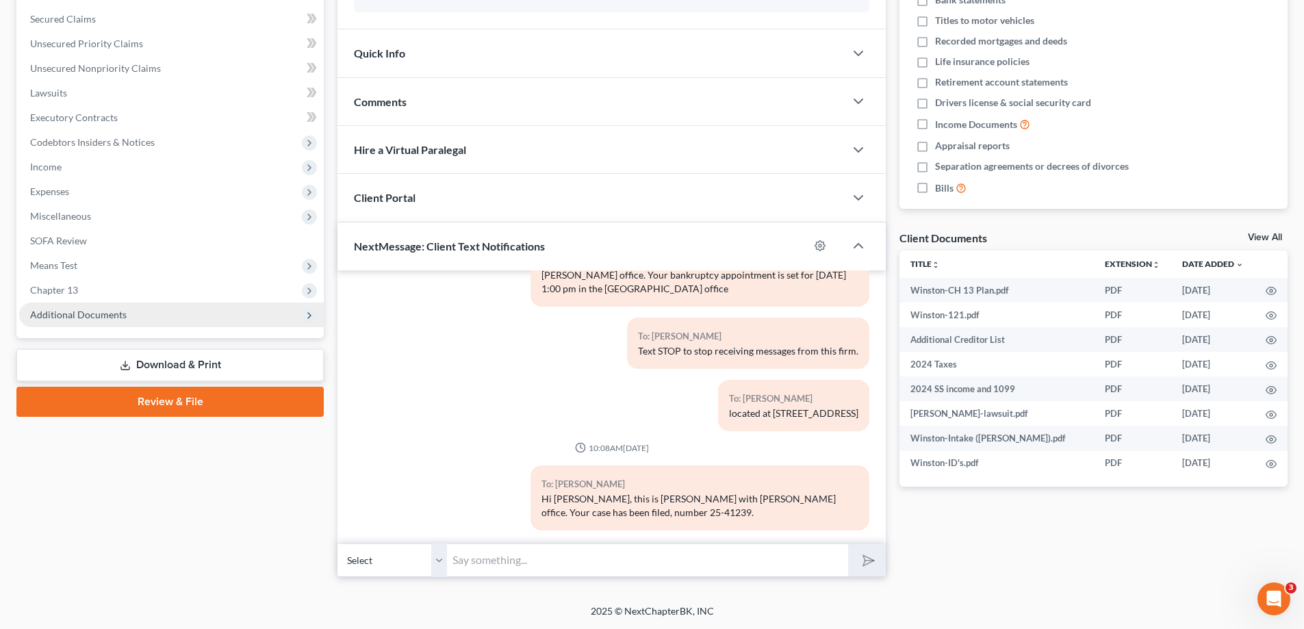
click at [79, 318] on span "Additional Documents" at bounding box center [78, 315] width 97 height 12
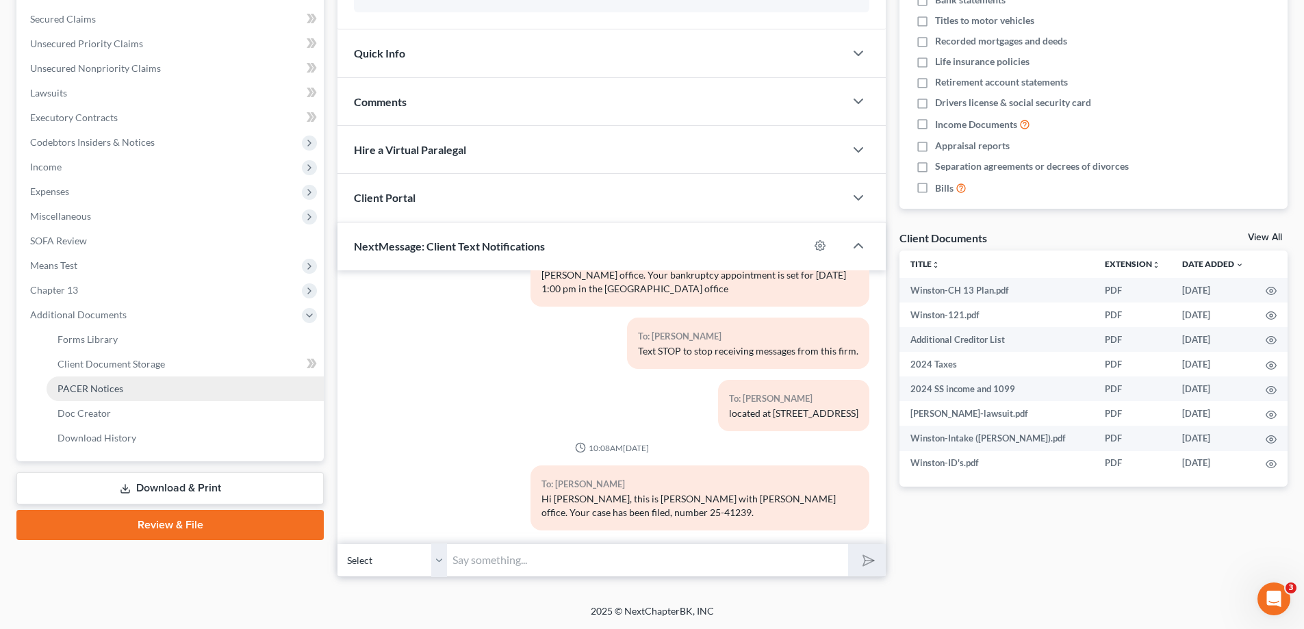
click at [83, 392] on span "PACER Notices" at bounding box center [90, 389] width 66 height 12
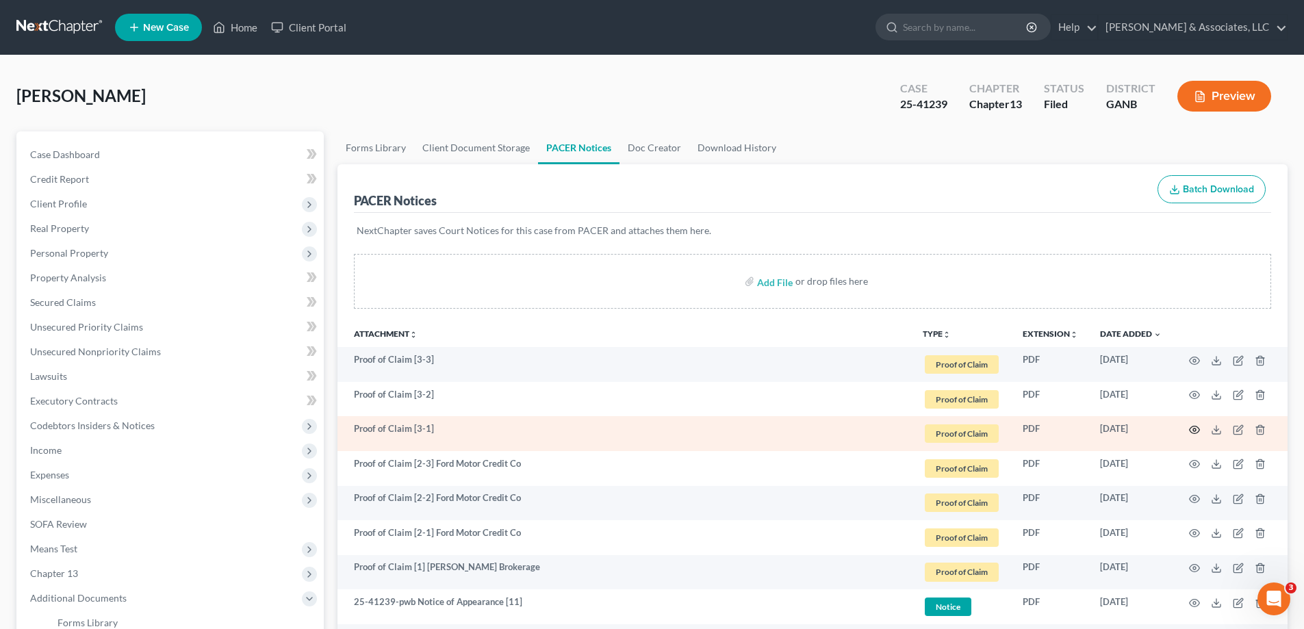
click at [1194, 430] on icon "button" at bounding box center [1194, 429] width 11 height 11
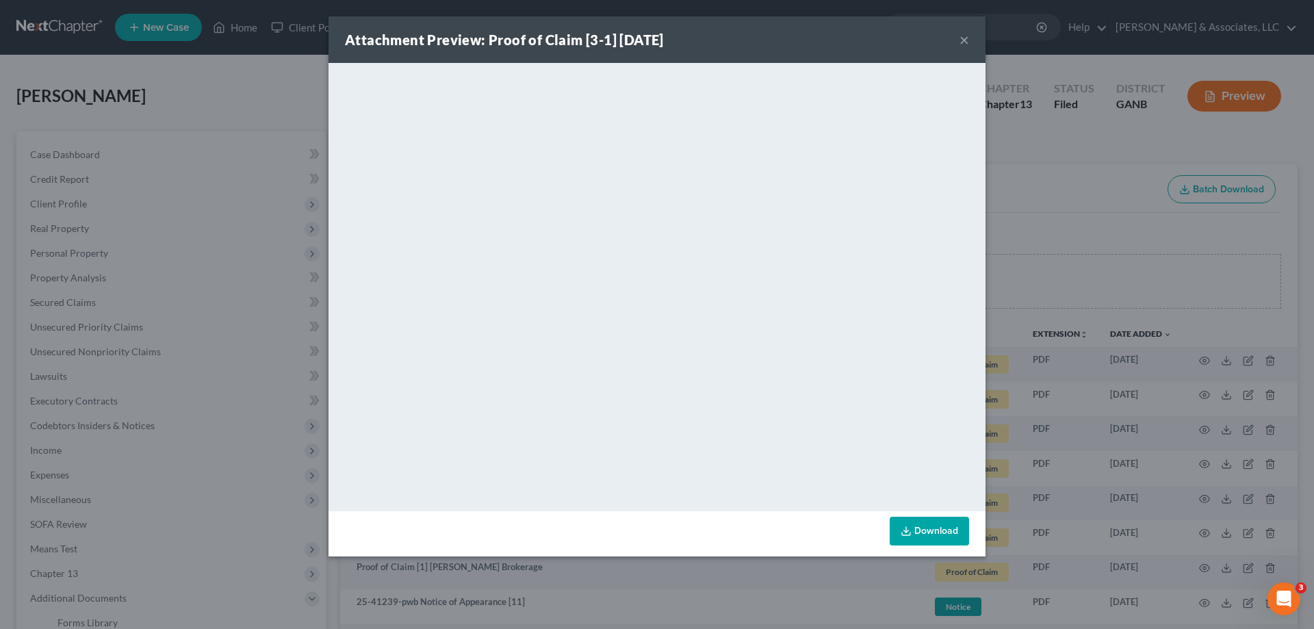
drag, startPoint x: 960, startPoint y: 38, endPoint x: 985, endPoint y: 62, distance: 33.9
click at [960, 41] on button "×" at bounding box center [965, 39] width 10 height 16
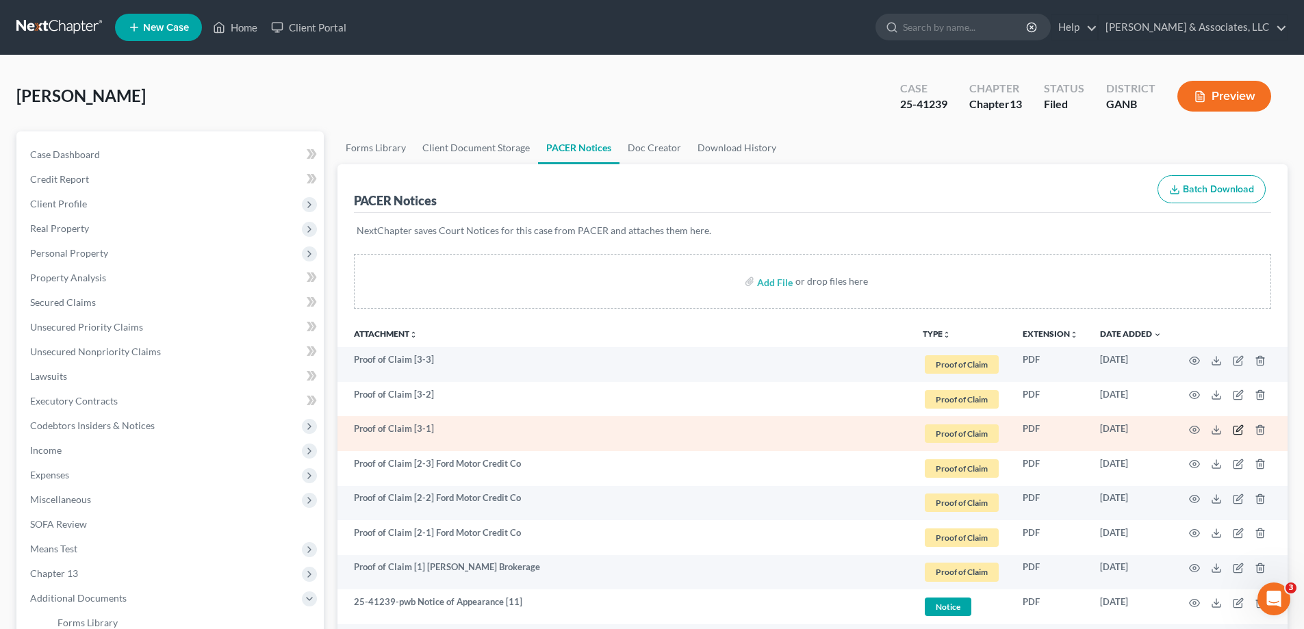
click at [1238, 428] on icon "button" at bounding box center [1239, 428] width 6 height 6
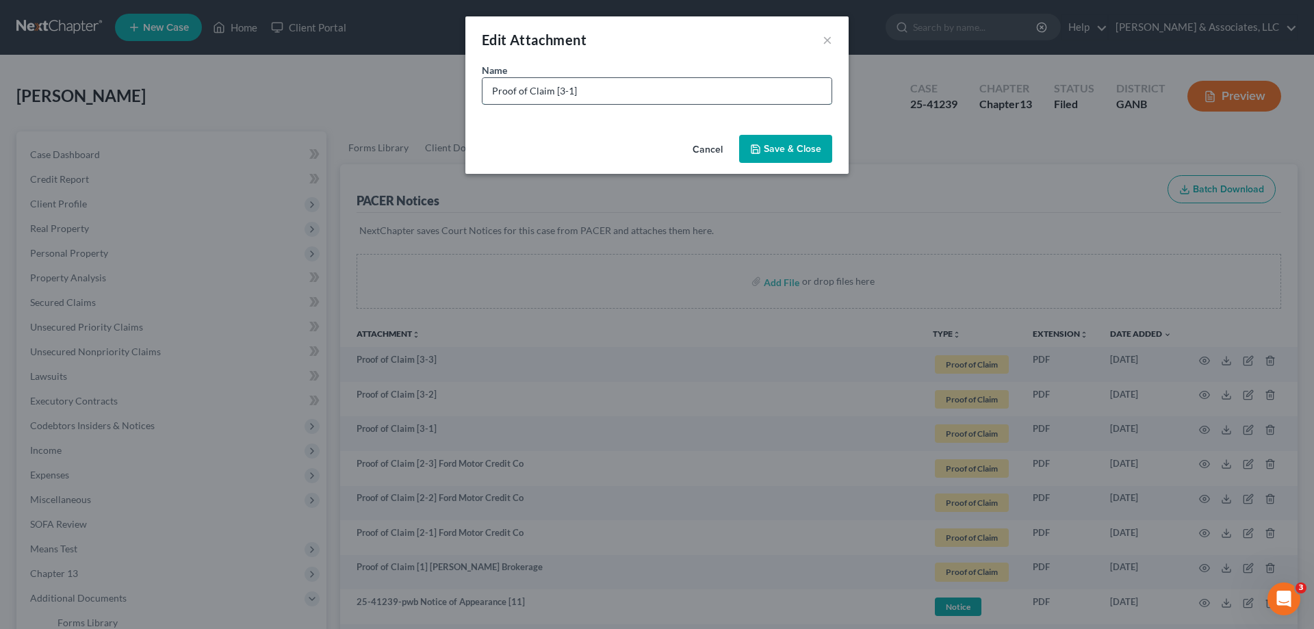
click at [651, 93] on input "Proof of Claim [3-1]" at bounding box center [657, 91] width 349 height 26
drag, startPoint x: 648, startPoint y: 90, endPoint x: 575, endPoint y: 84, distance: 72.8
click at [575, 84] on input "Proof of Claim [3-1] Courtesy Finance" at bounding box center [657, 91] width 349 height 26
type input "Proof of Claim [3-1] Courtesy Finance"
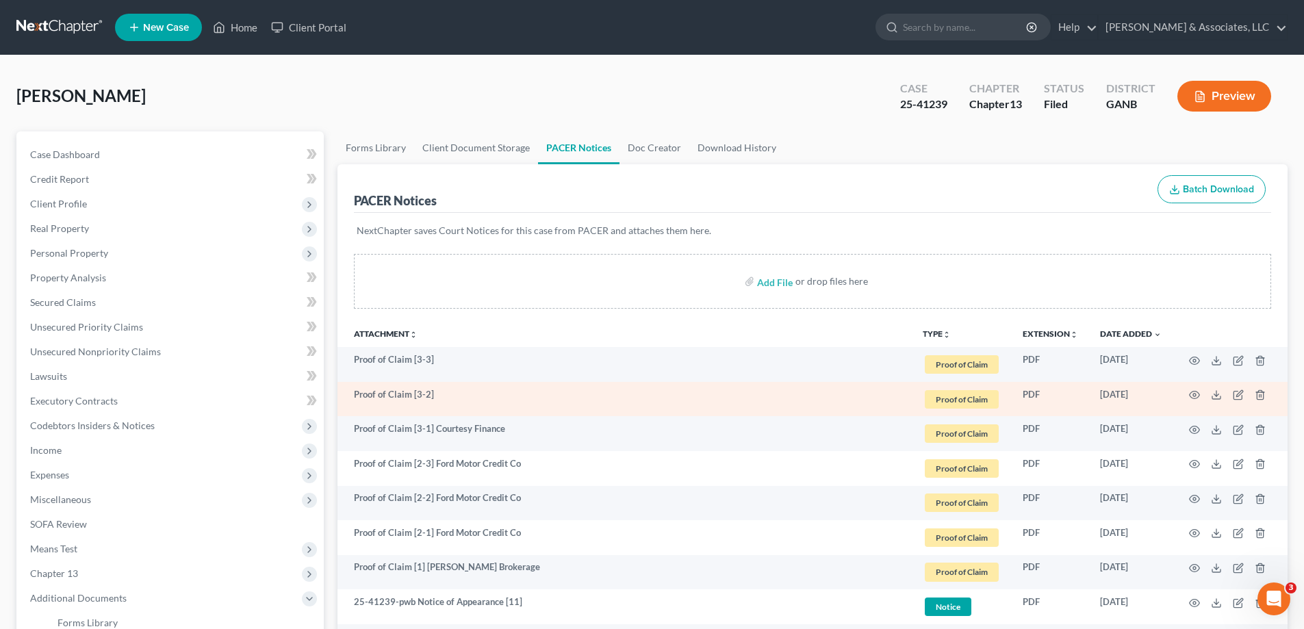
click at [451, 398] on td "Proof of Claim [3-2]" at bounding box center [624, 399] width 574 height 35
click at [1240, 393] on icon "button" at bounding box center [1239, 394] width 6 height 6
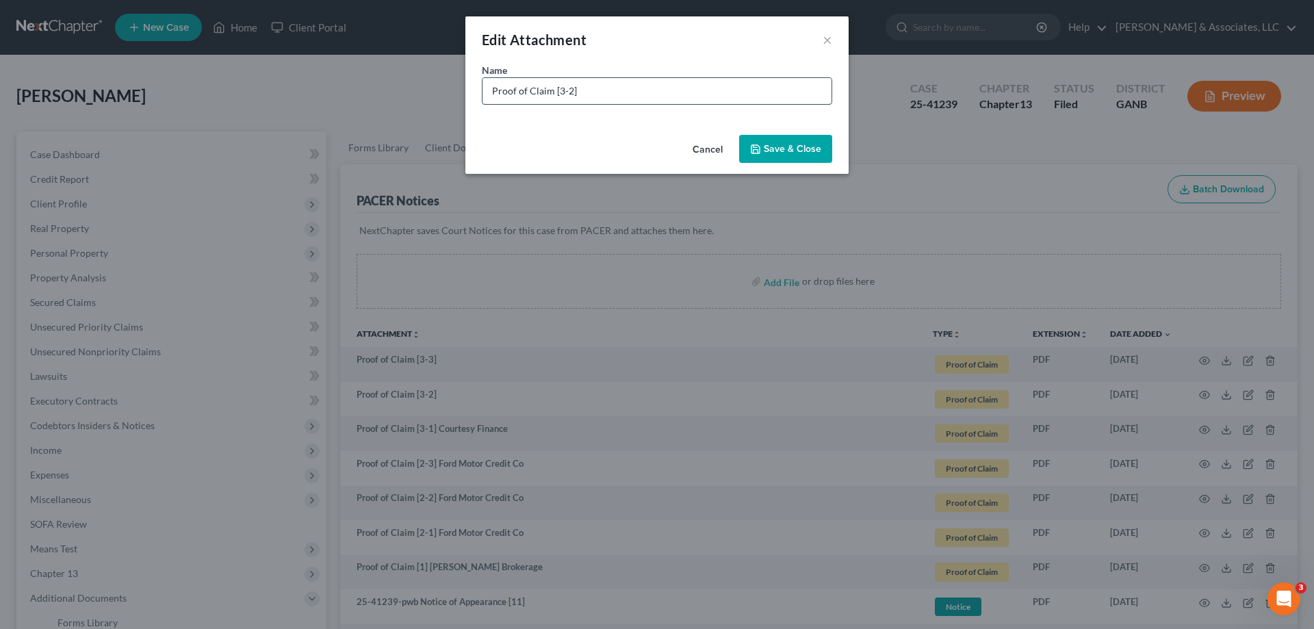
click at [652, 94] on input "Proof of Claim [3-2]" at bounding box center [657, 91] width 349 height 26
paste input "Courtesy Finance"
type input "Proof of Claim [3-2] Courtesy Finance"
click at [786, 145] on span "Save & Close" at bounding box center [792, 149] width 57 height 12
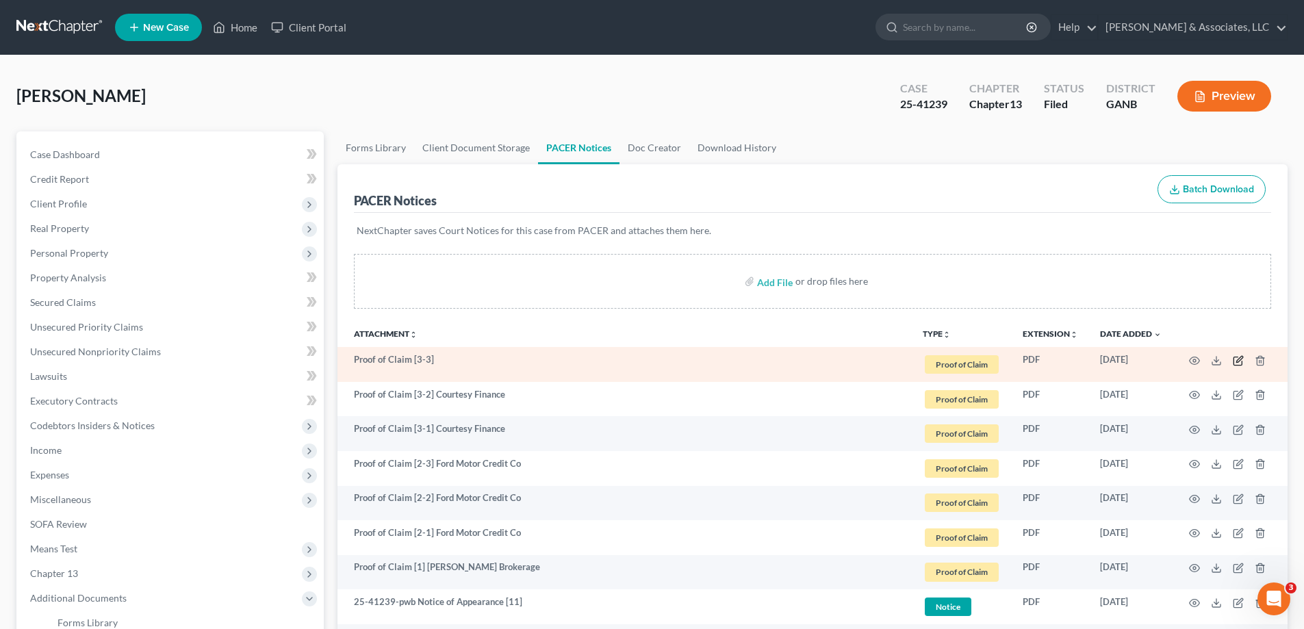
click at [1238, 359] on icon "button" at bounding box center [1239, 359] width 6 height 6
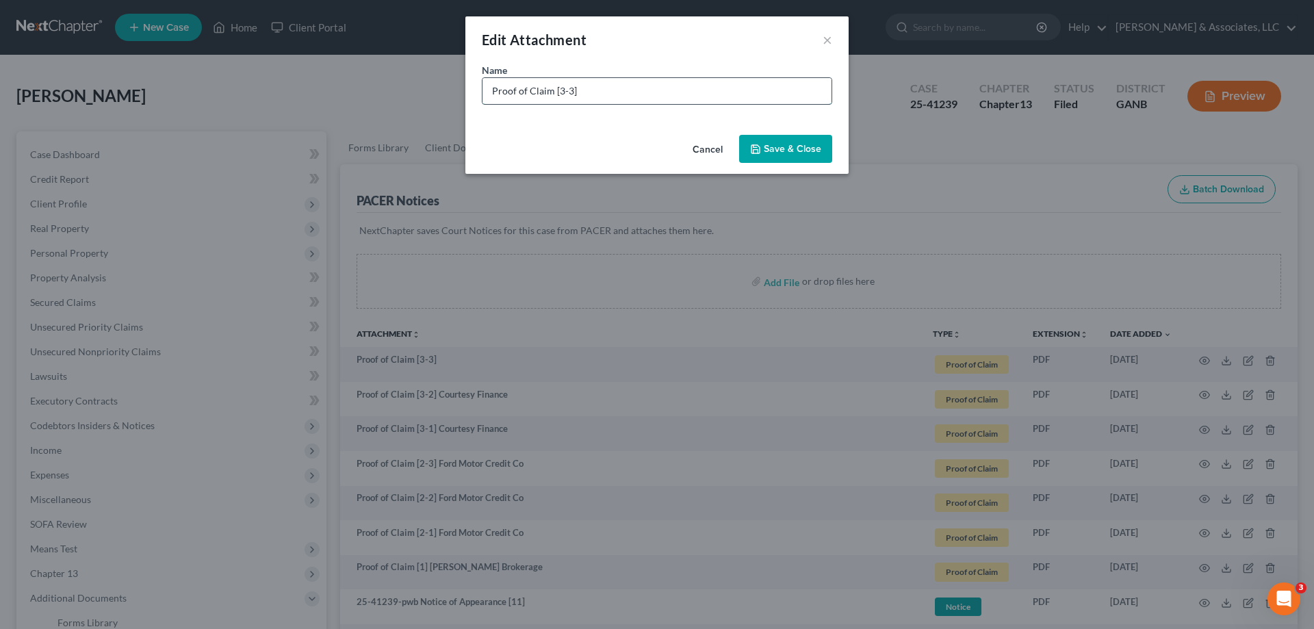
click at [674, 93] on input "Proof of Claim [3-3]" at bounding box center [657, 91] width 349 height 26
paste input "Courtesy Finance"
type input "Proof of Claim [3-3] Courtesy Finance"
click at [782, 133] on div "Cancel Save & Close" at bounding box center [656, 151] width 383 height 45
click at [770, 155] on button "Save & Close" at bounding box center [785, 149] width 93 height 29
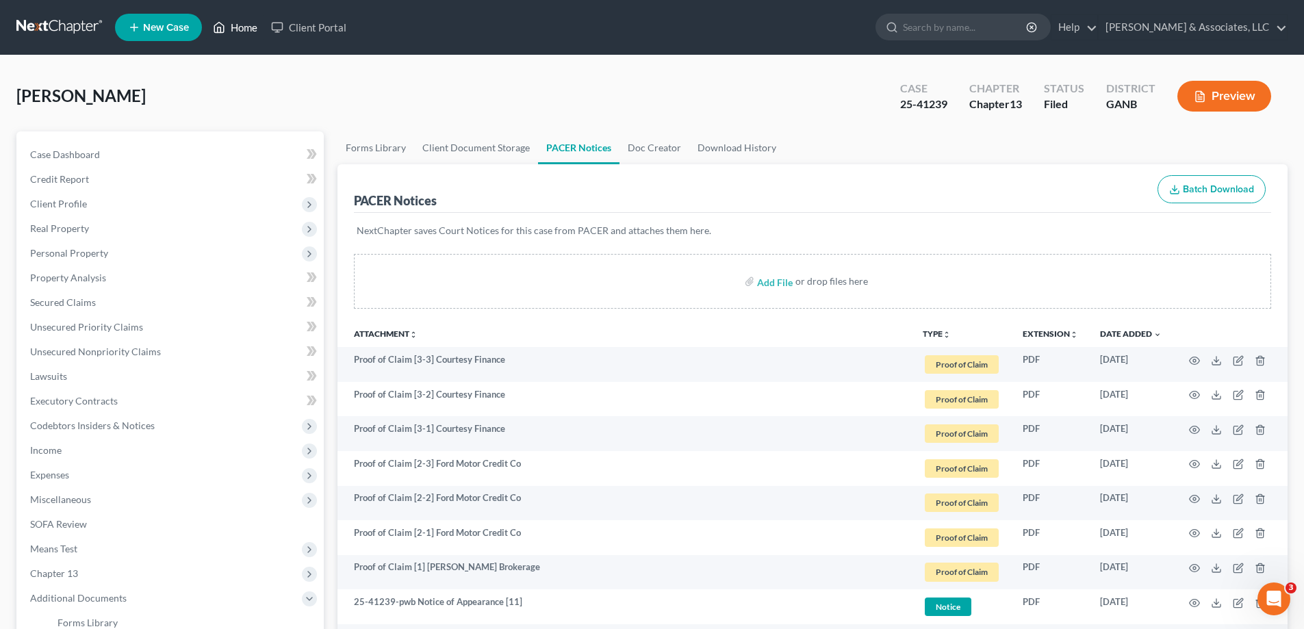
click at [244, 29] on link "Home" at bounding box center [235, 27] width 58 height 25
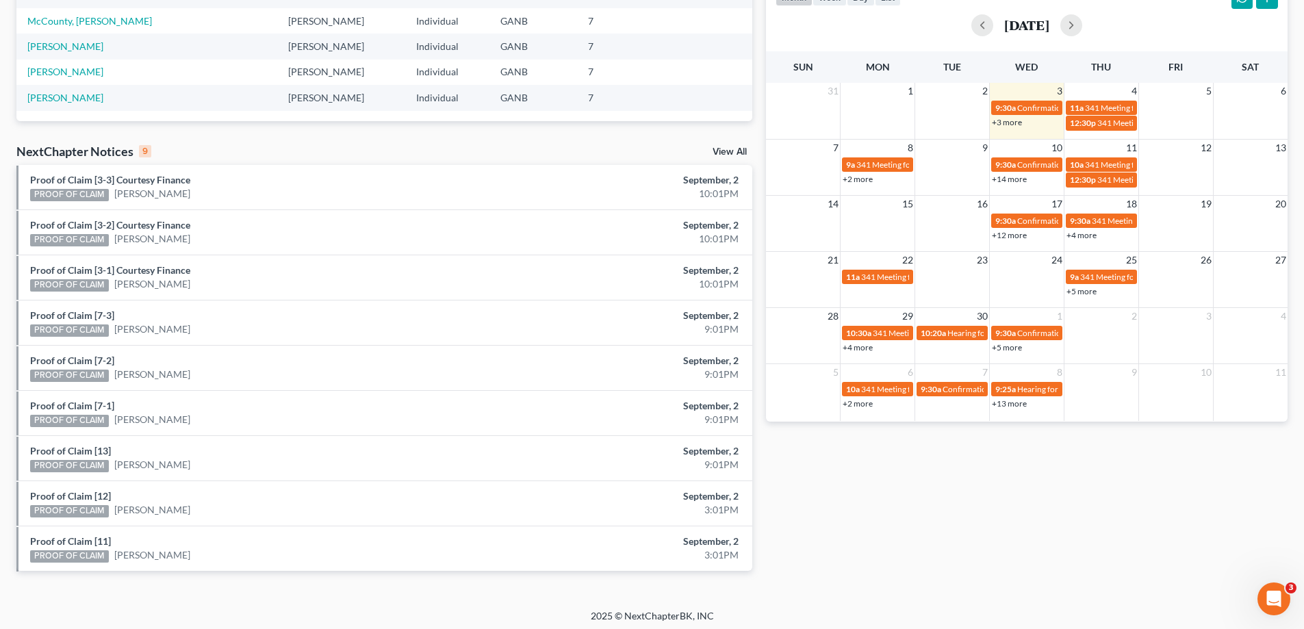
scroll to position [311, 0]
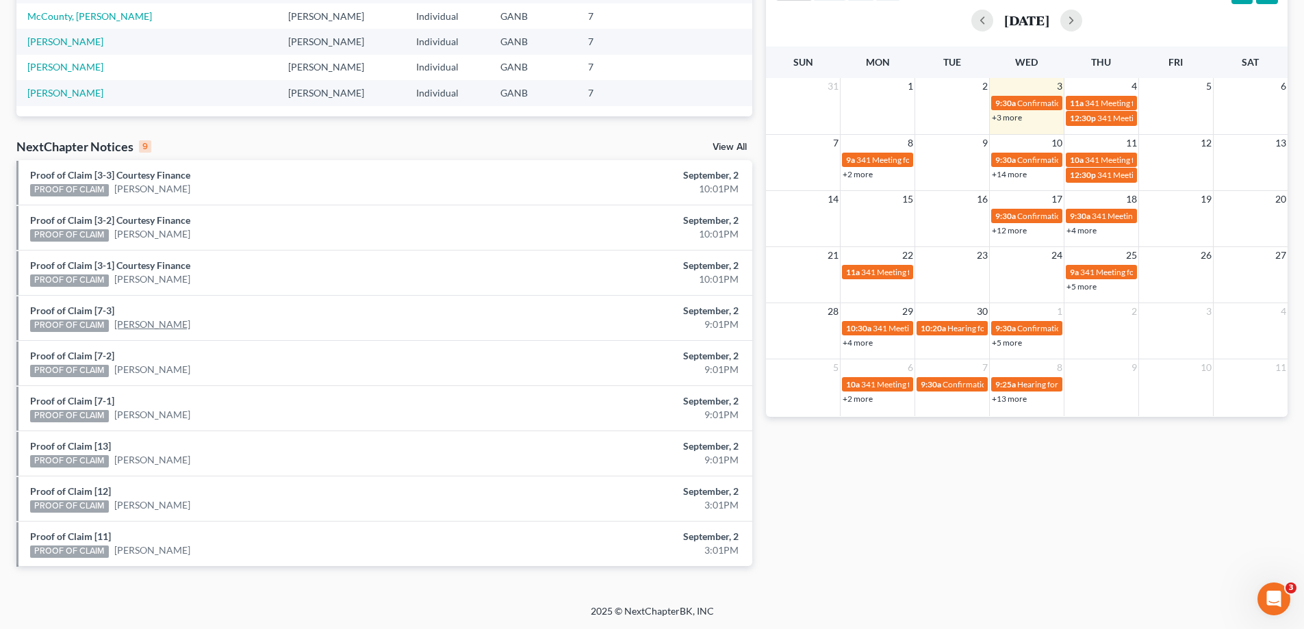
click at [141, 325] on link "[PERSON_NAME]" at bounding box center [152, 325] width 76 height 14
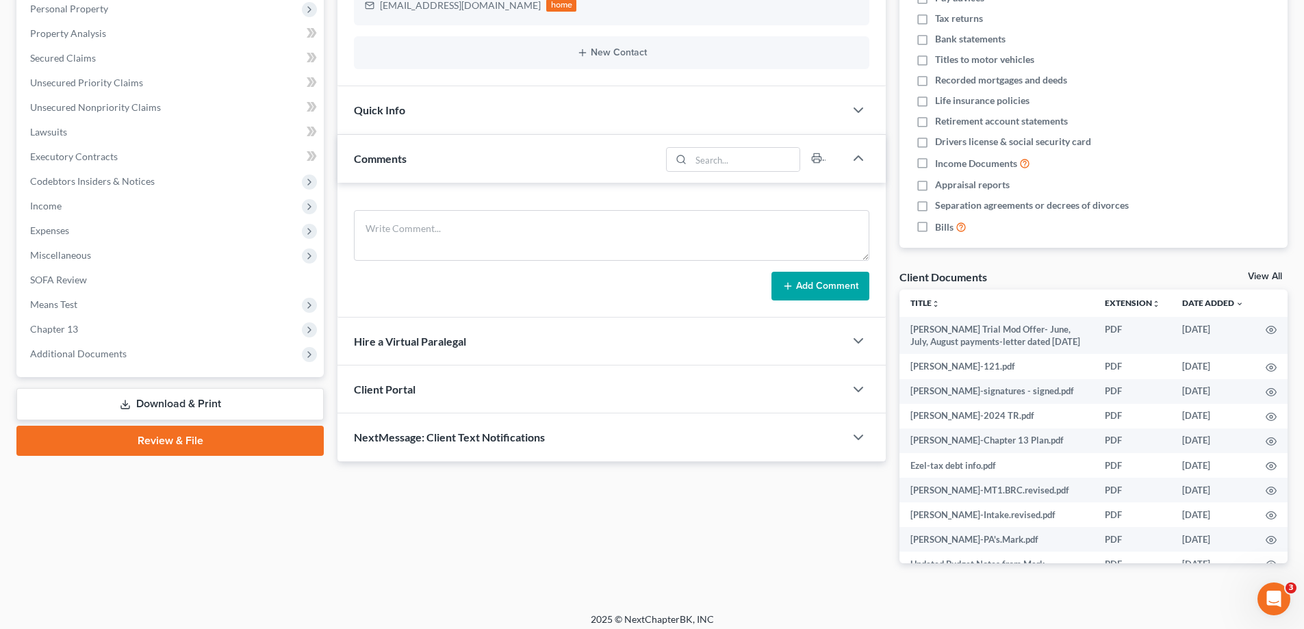
scroll to position [253, 0]
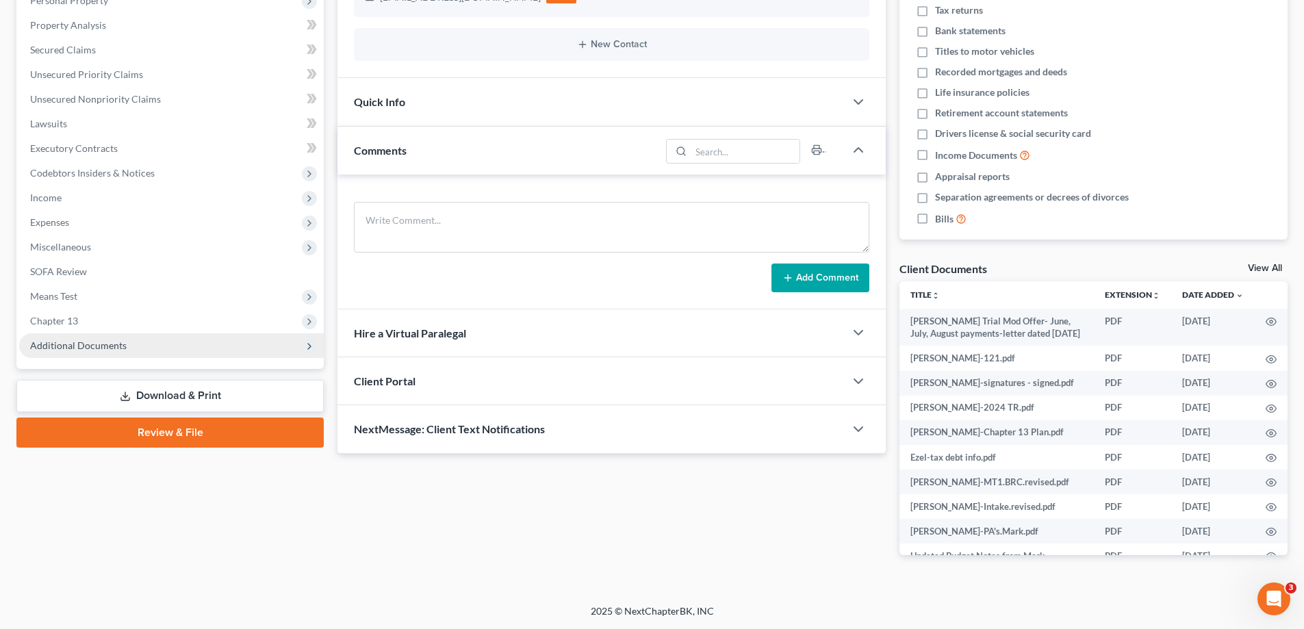
click at [96, 342] on span "Additional Documents" at bounding box center [78, 345] width 97 height 12
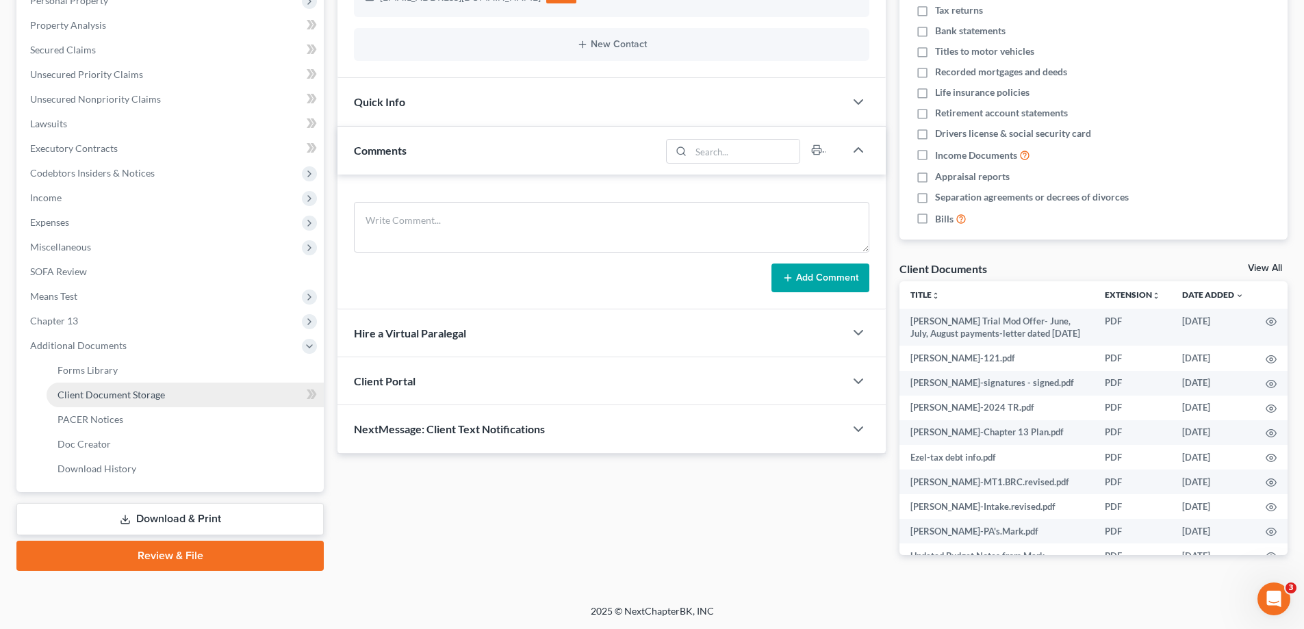
click at [81, 394] on span "Client Document Storage" at bounding box center [110, 395] width 107 height 12
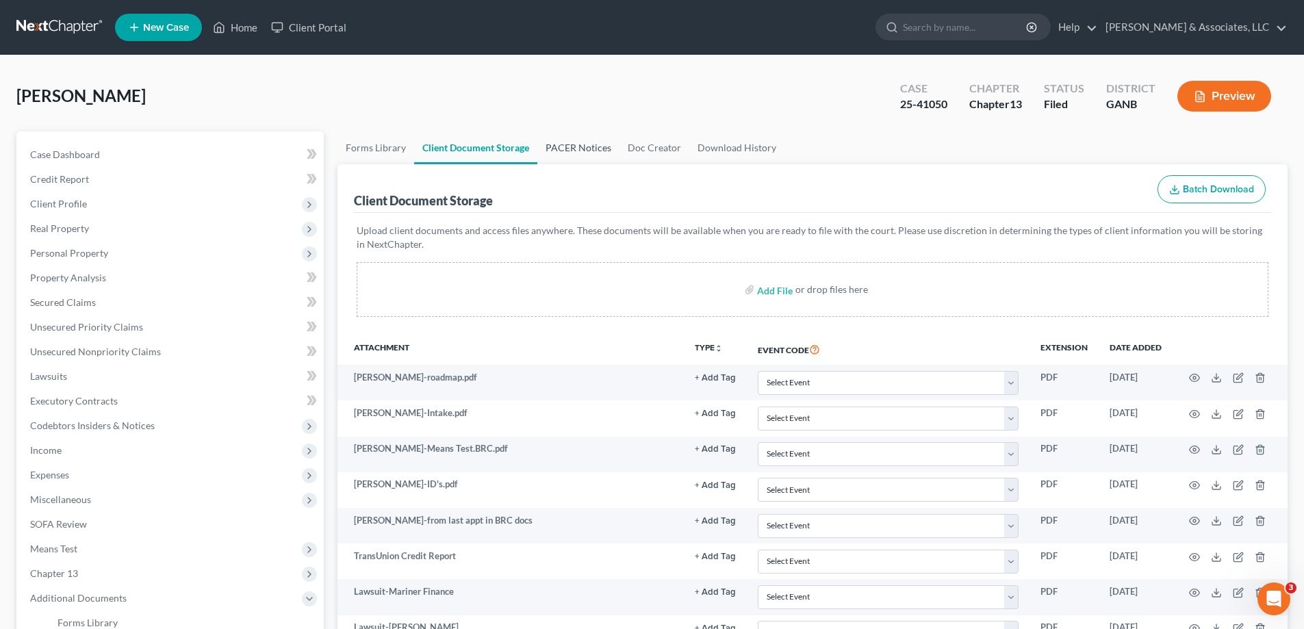
click at [592, 149] on link "PACER Notices" at bounding box center [578, 147] width 82 height 33
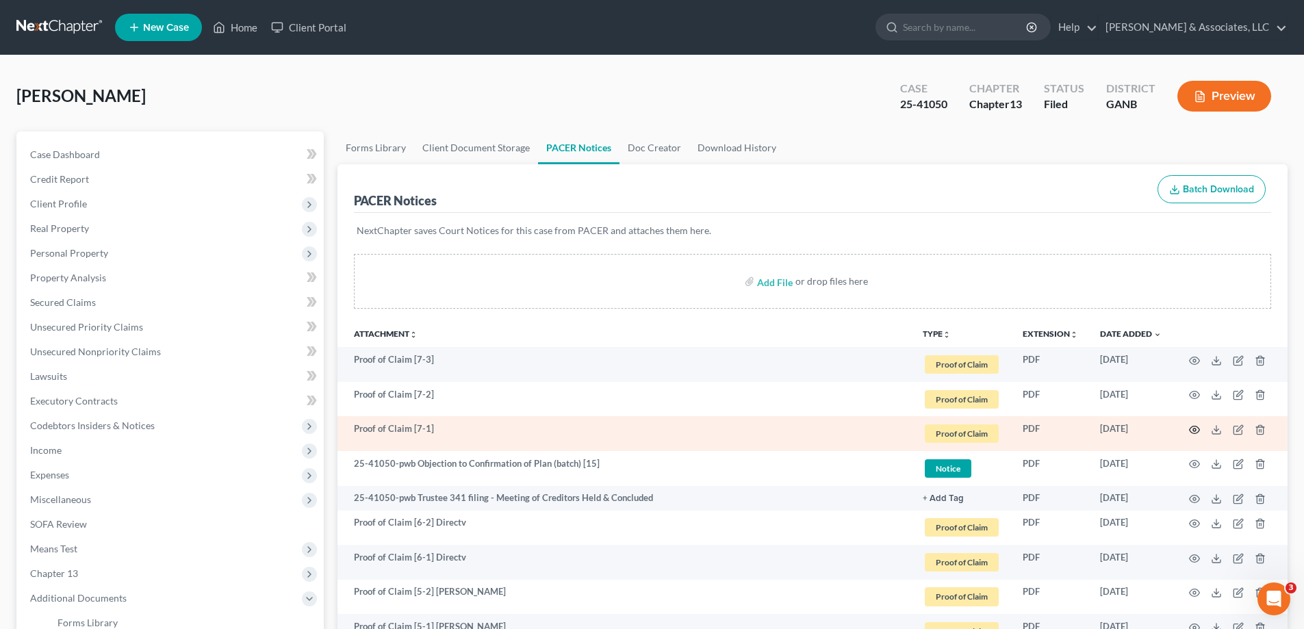
click at [1196, 428] on icon "button" at bounding box center [1194, 429] width 11 height 11
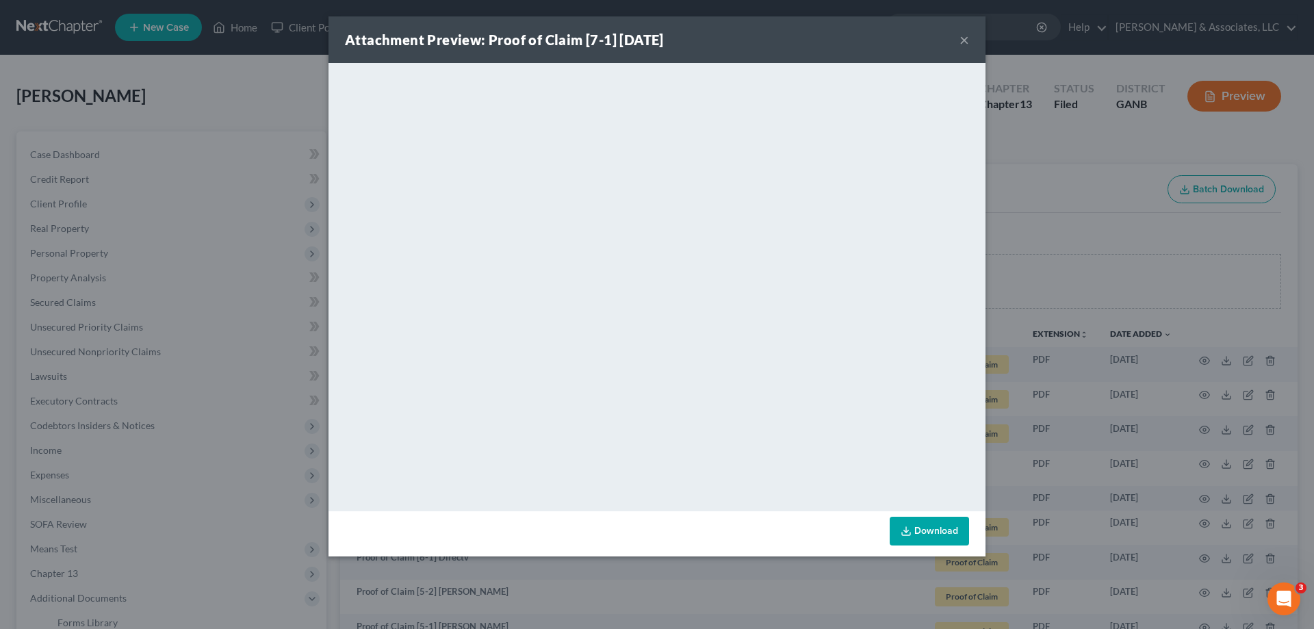
click at [962, 41] on button "×" at bounding box center [965, 39] width 10 height 16
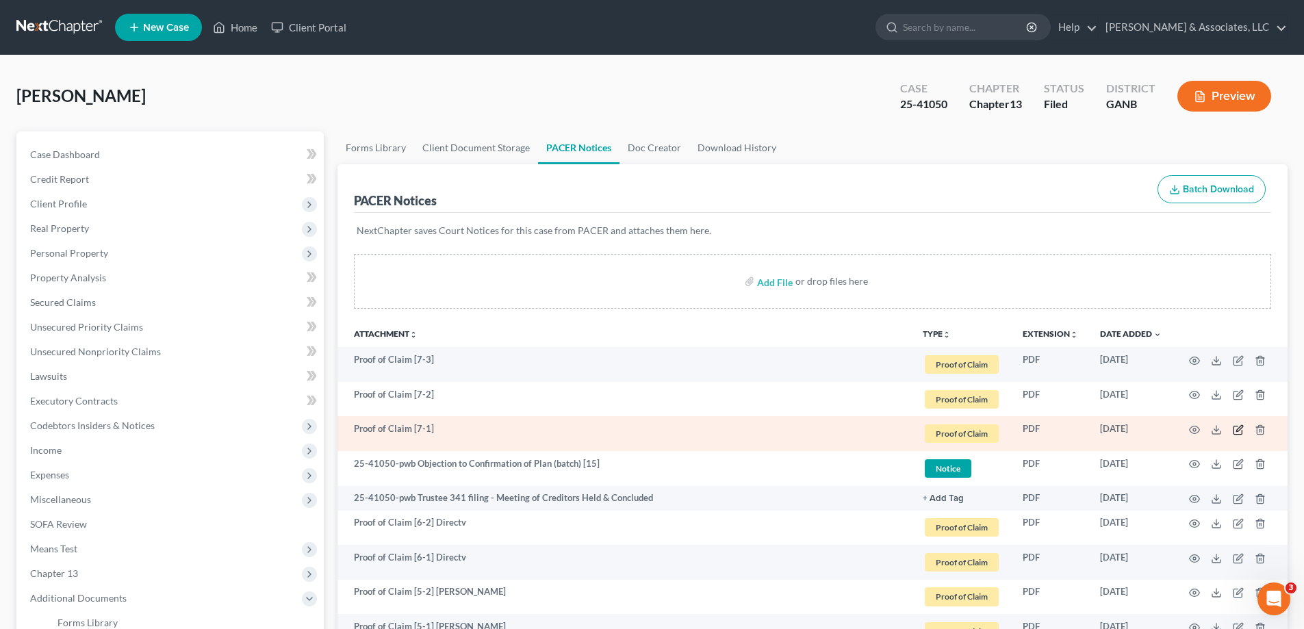
click at [1236, 428] on icon "button" at bounding box center [1238, 429] width 11 height 11
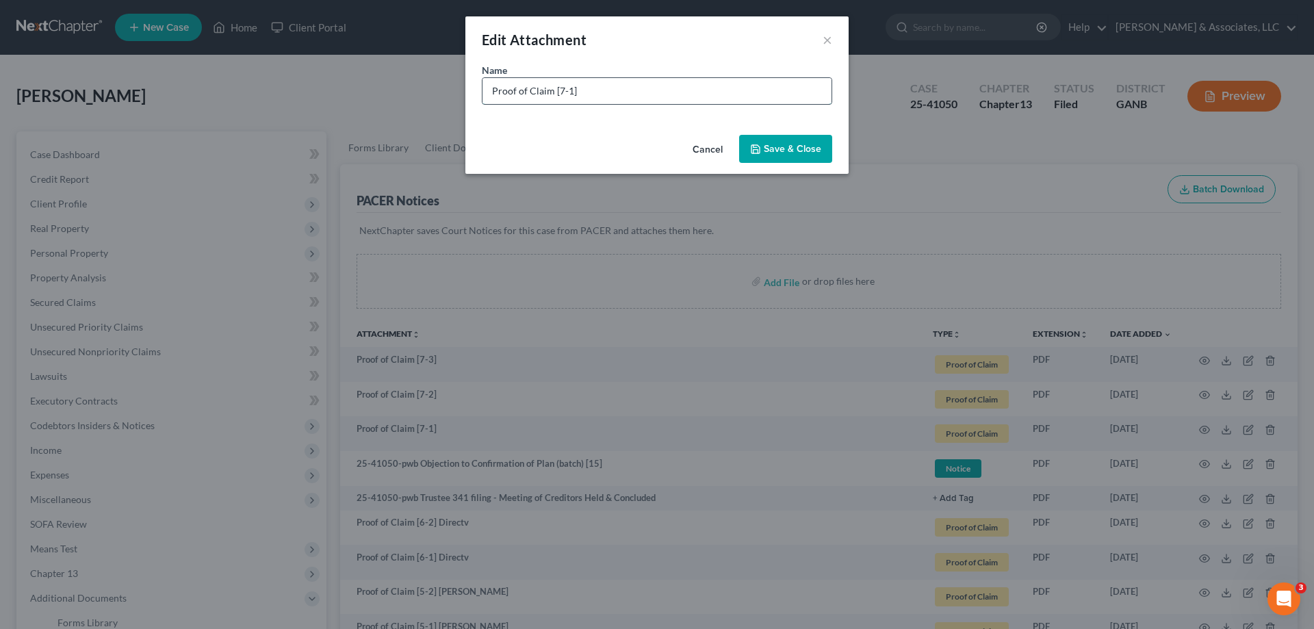
click at [623, 92] on input "Proof of Claim [7-1]" at bounding box center [657, 91] width 349 height 26
paste input "Courtesy Finance"
type input "Proof of Claim [7-1] Courtesy Finance"
click at [797, 149] on span "Save & Close" at bounding box center [792, 149] width 57 height 12
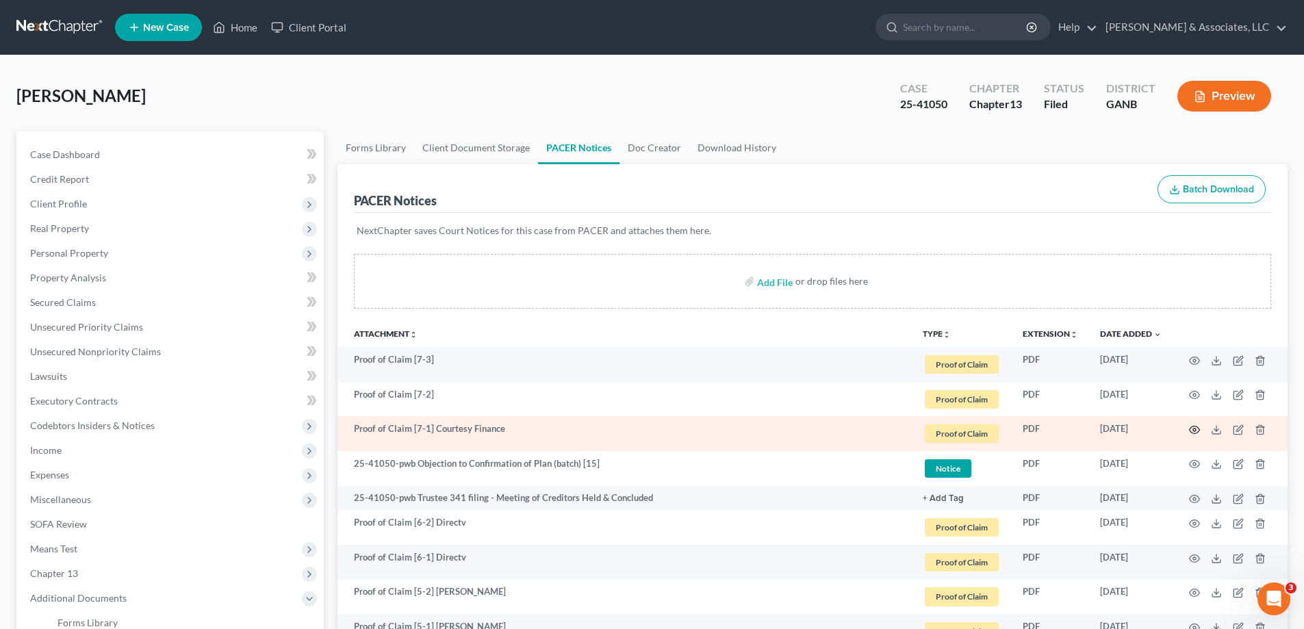
click at [1194, 429] on icon "button" at bounding box center [1194, 429] width 11 height 11
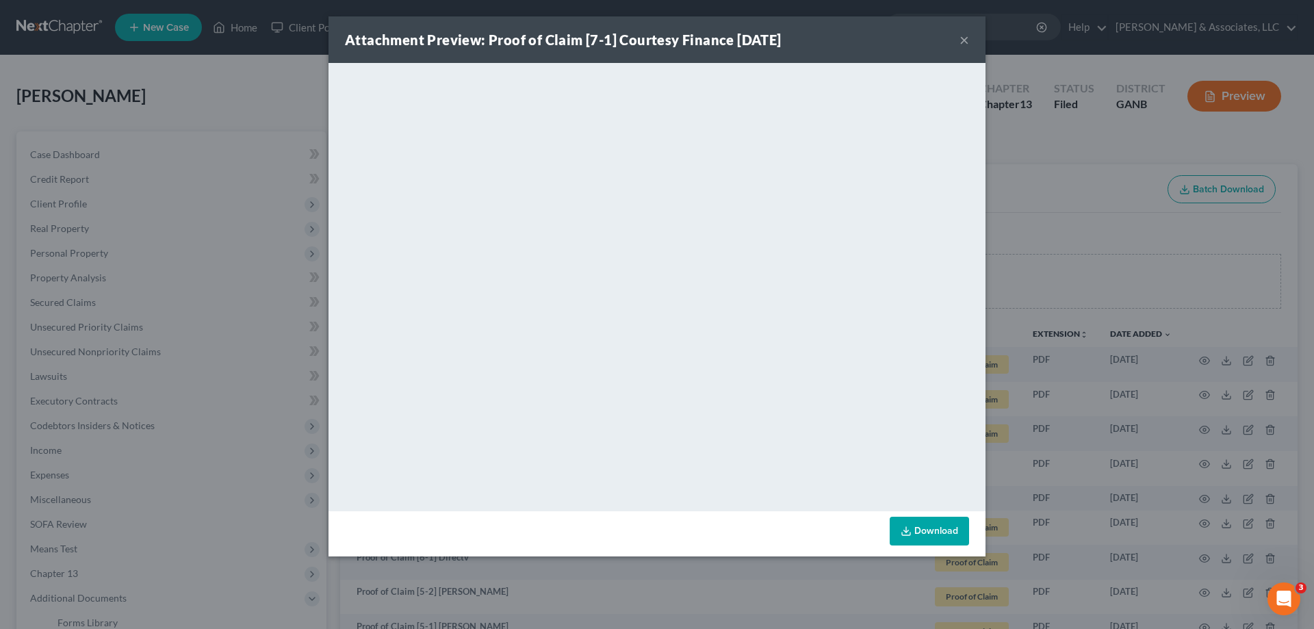
click at [962, 38] on button "×" at bounding box center [965, 39] width 10 height 16
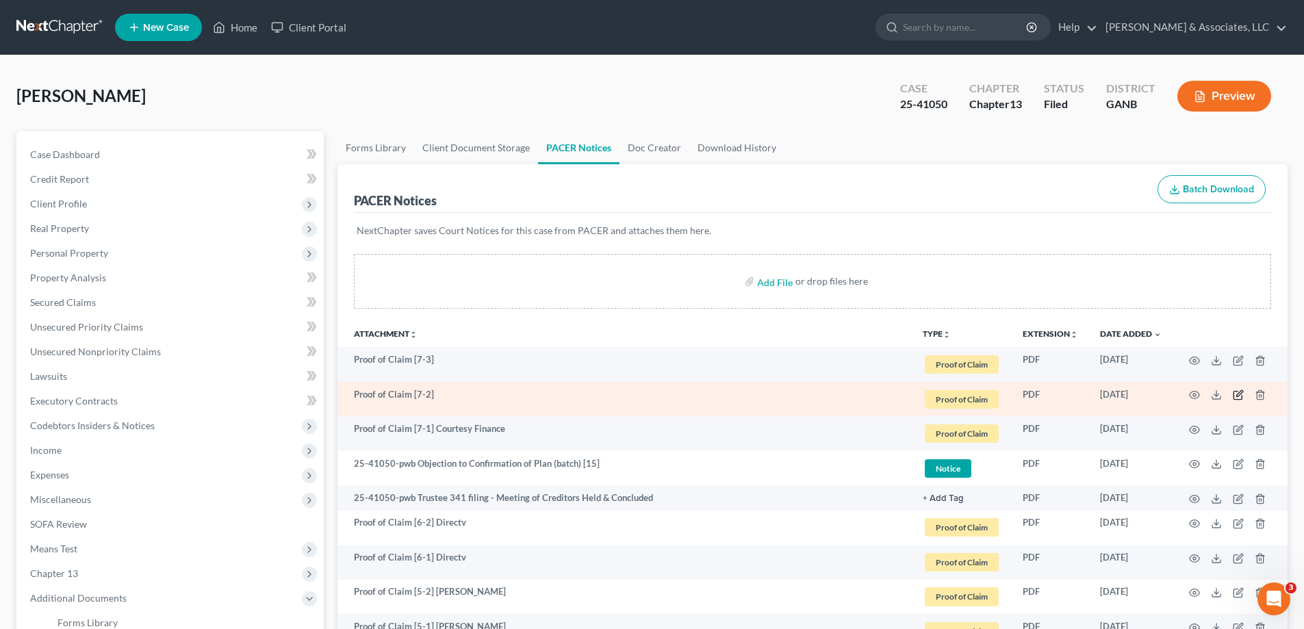
click at [1237, 393] on icon "button" at bounding box center [1238, 394] width 11 height 11
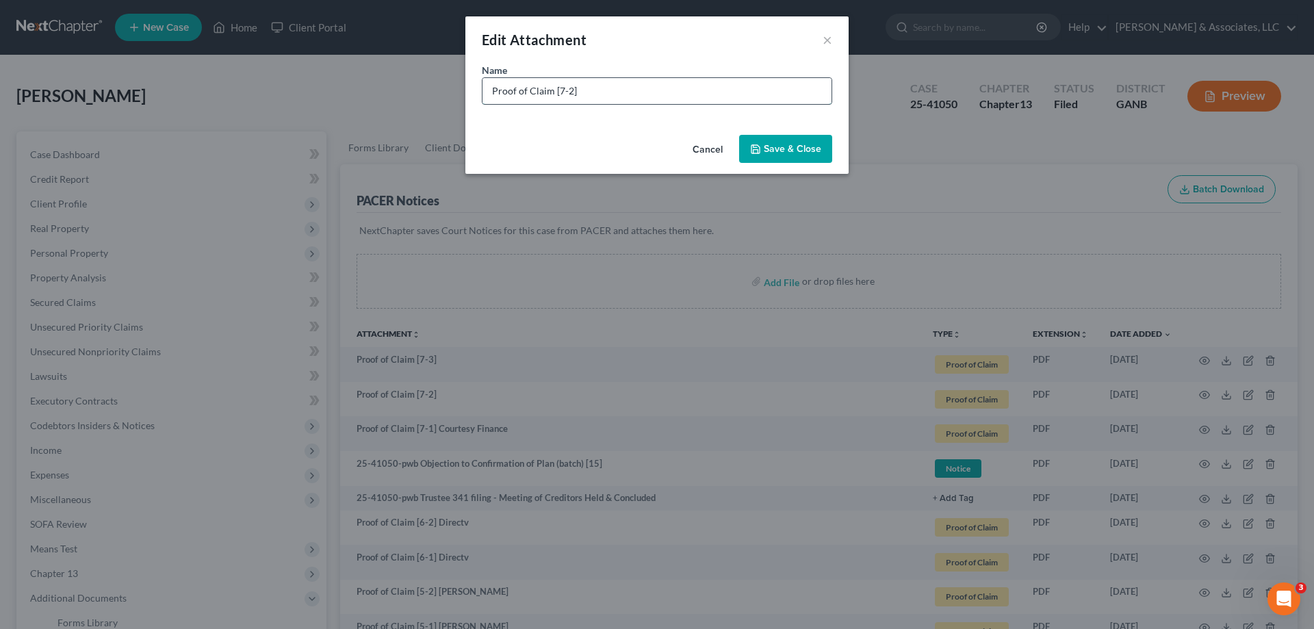
click at [651, 94] on input "Proof of Claim [7-2]" at bounding box center [657, 91] width 349 height 26
paste input "Courtesy Finance"
type input "Proof of Claim [7-2] Courtesy Finance"
click at [807, 146] on span "Save & Close" at bounding box center [792, 149] width 57 height 12
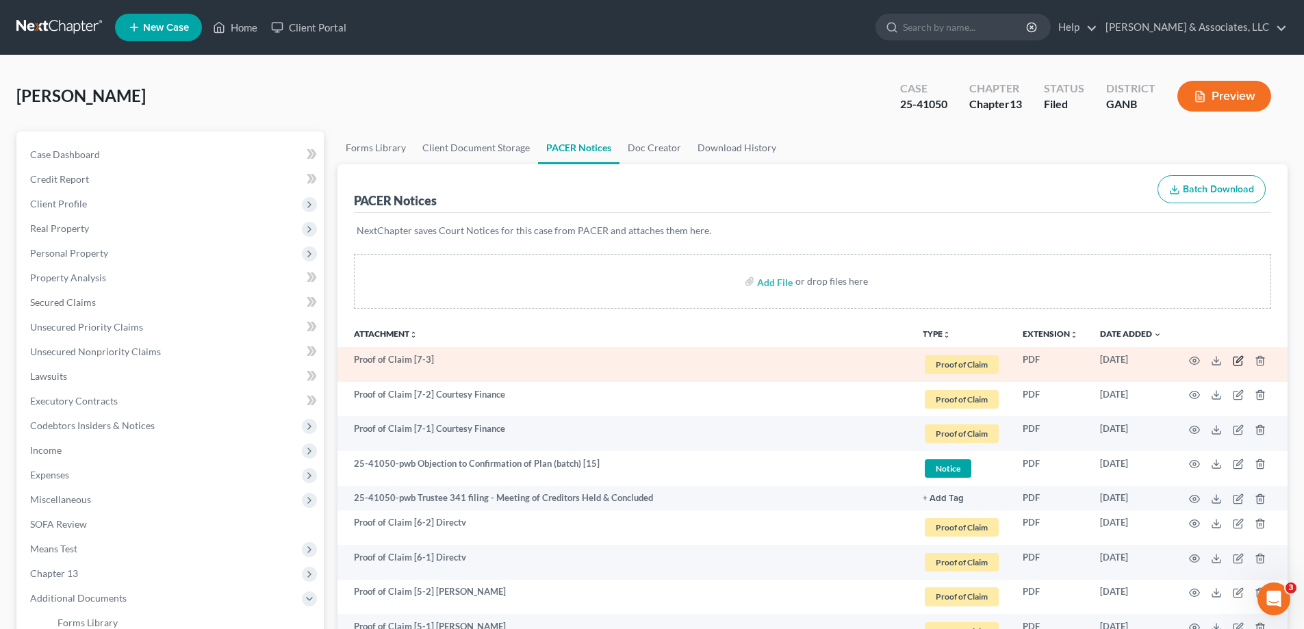
click at [1239, 359] on icon "button" at bounding box center [1238, 360] width 11 height 11
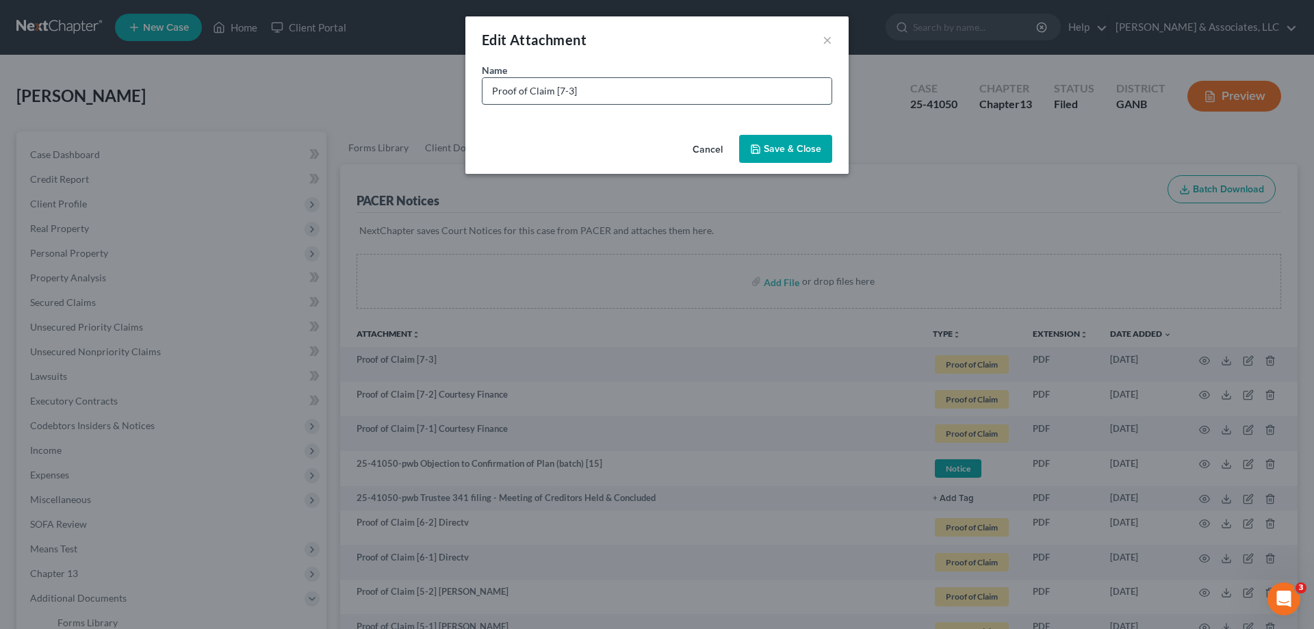
click at [587, 85] on input "Proof of Claim [7-3]" at bounding box center [657, 91] width 349 height 26
paste input "Courtesy Finance"
type input "Proof of Claim [7-3] Courtesy Finance"
click at [789, 151] on span "Save & Close" at bounding box center [792, 149] width 57 height 12
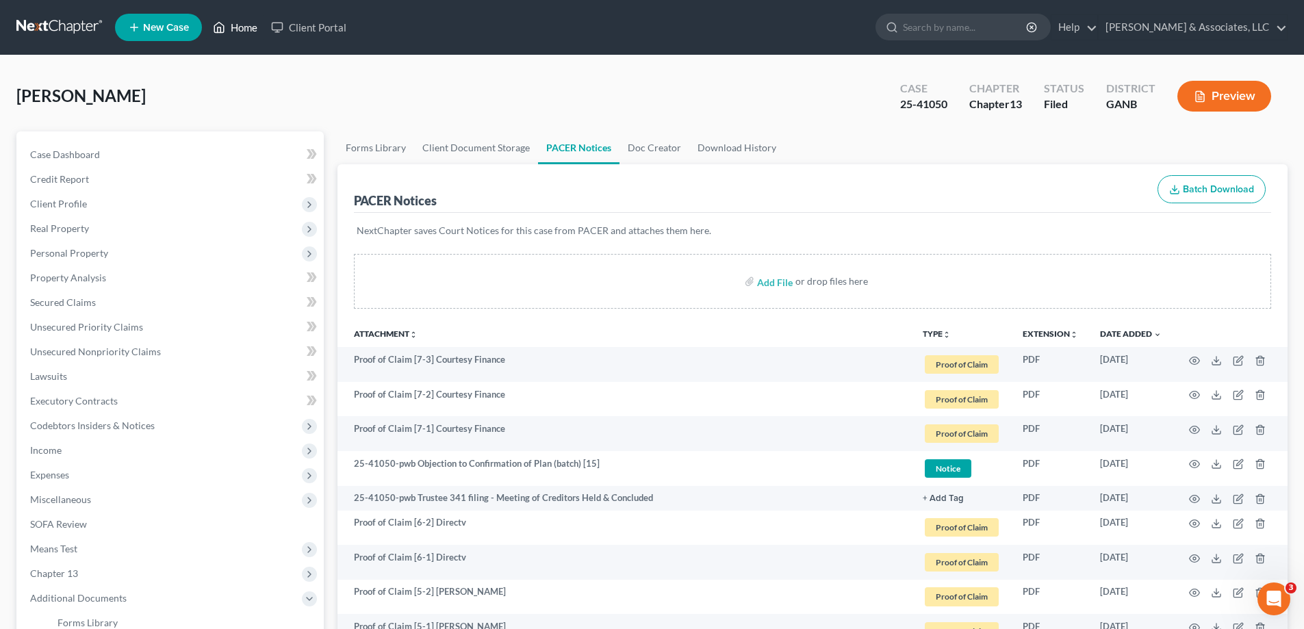
click at [245, 22] on link "Home" at bounding box center [235, 27] width 58 height 25
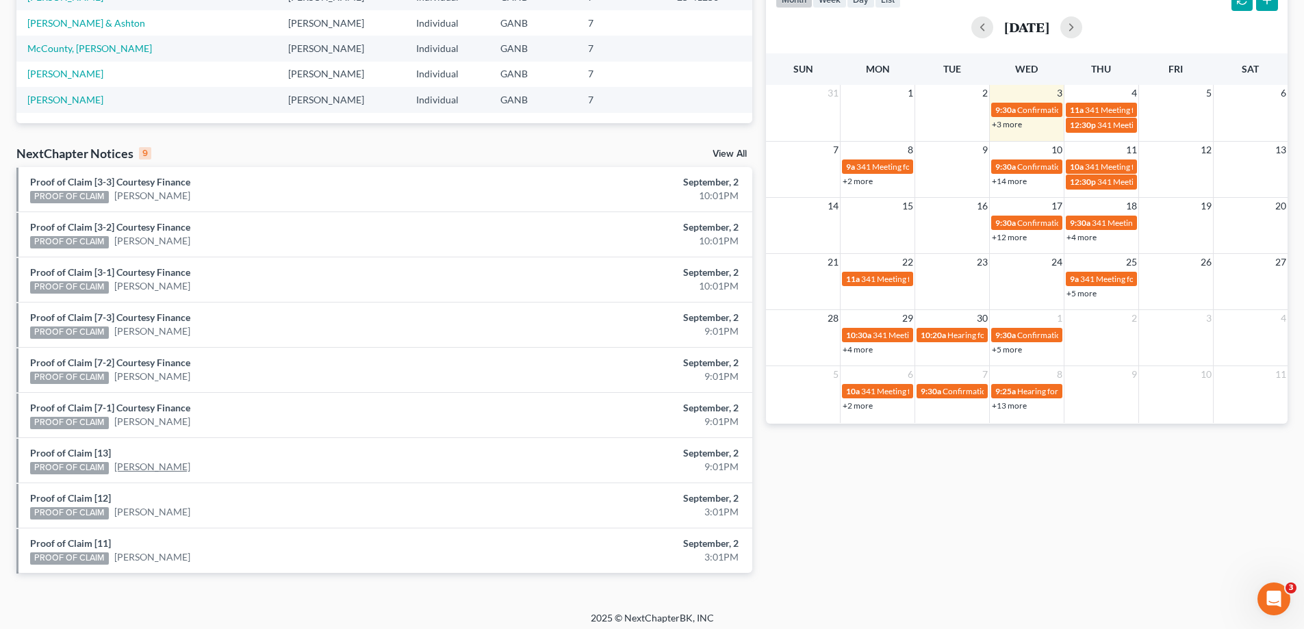
scroll to position [311, 0]
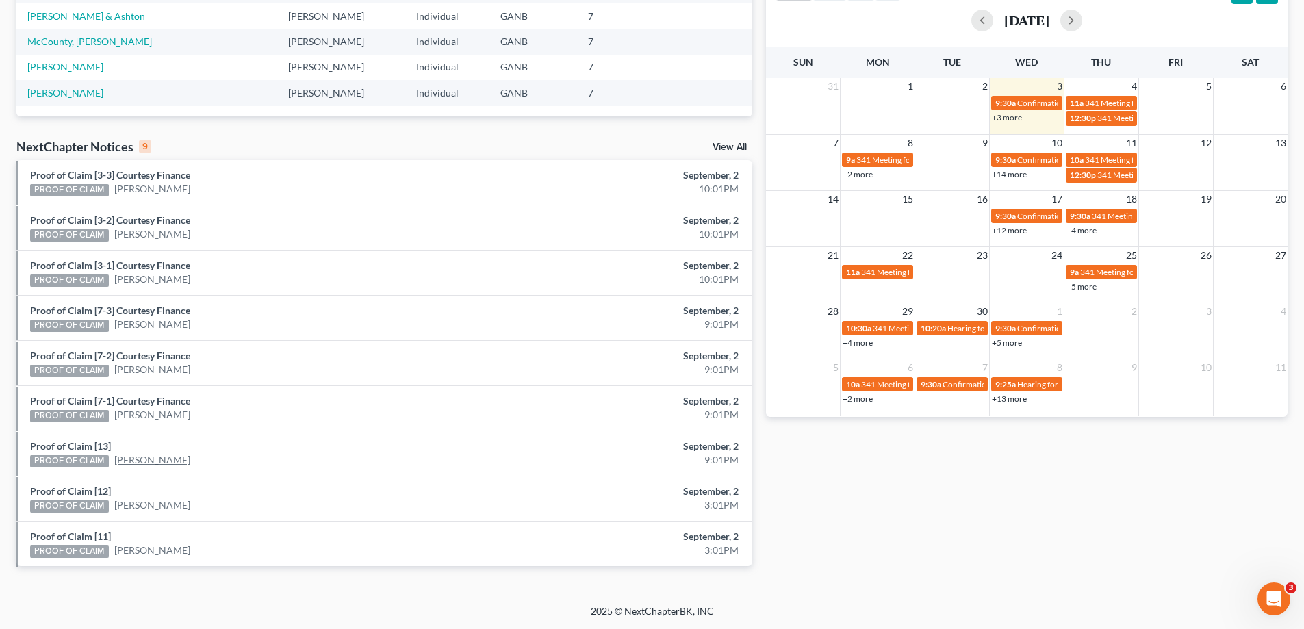
click at [130, 460] on link "[PERSON_NAME]" at bounding box center [152, 460] width 76 height 14
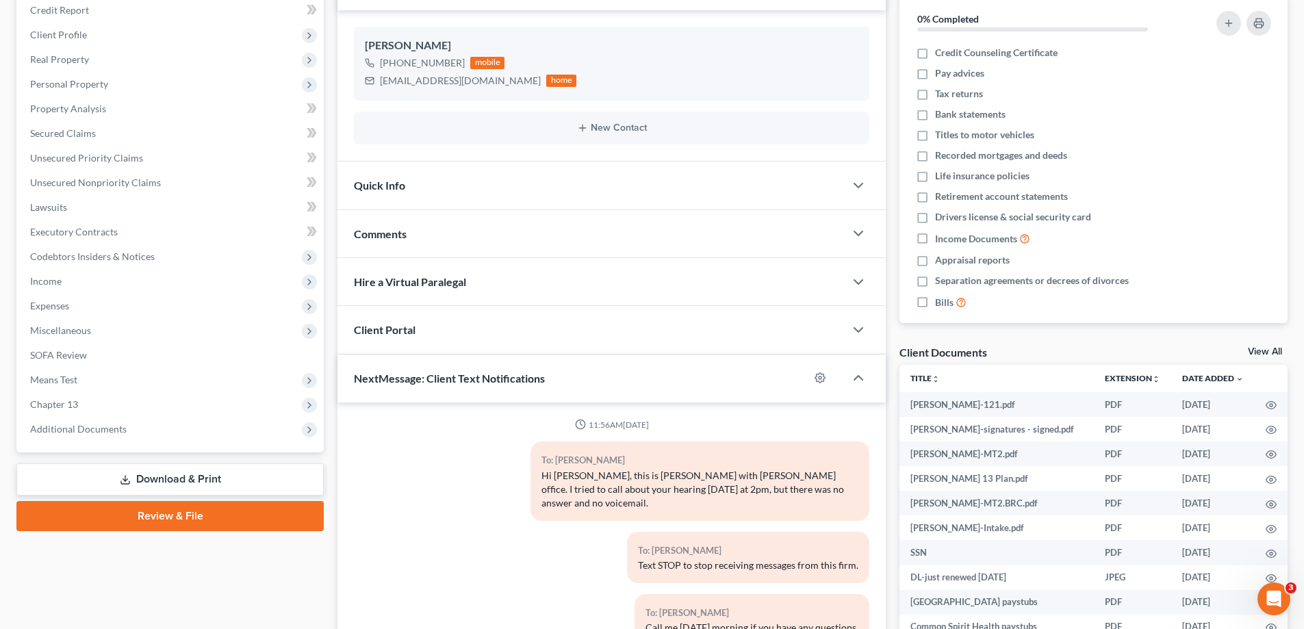
scroll to position [274, 0]
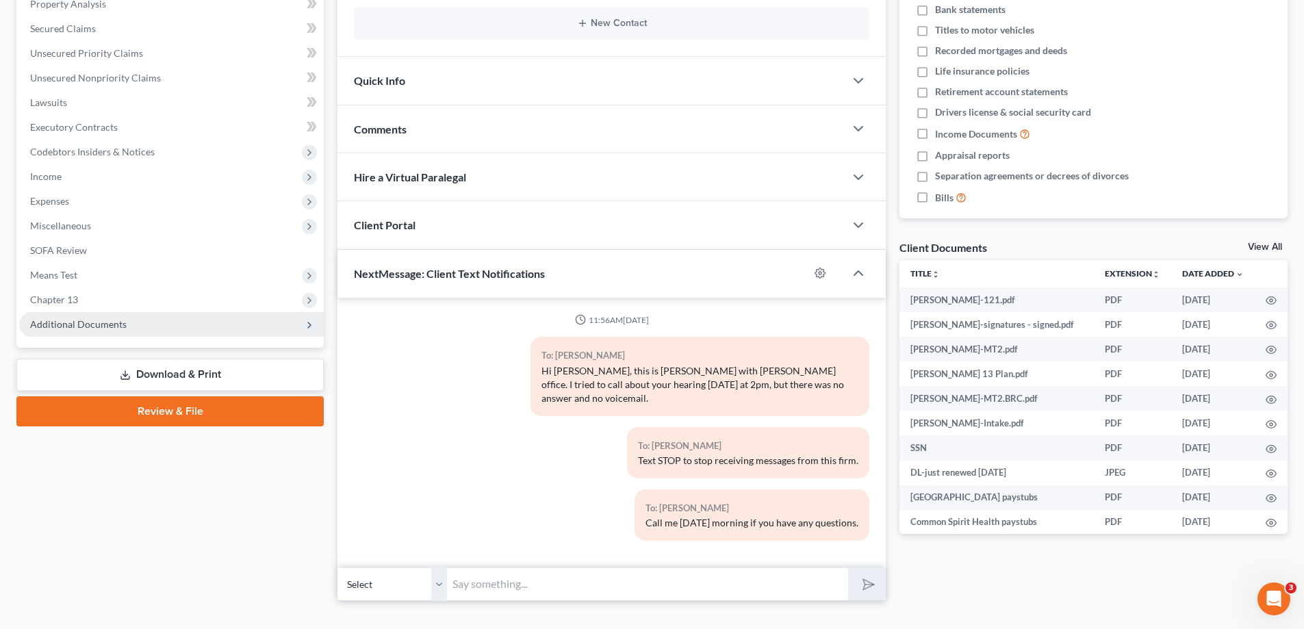
click at [142, 325] on span "Additional Documents" at bounding box center [171, 324] width 305 height 25
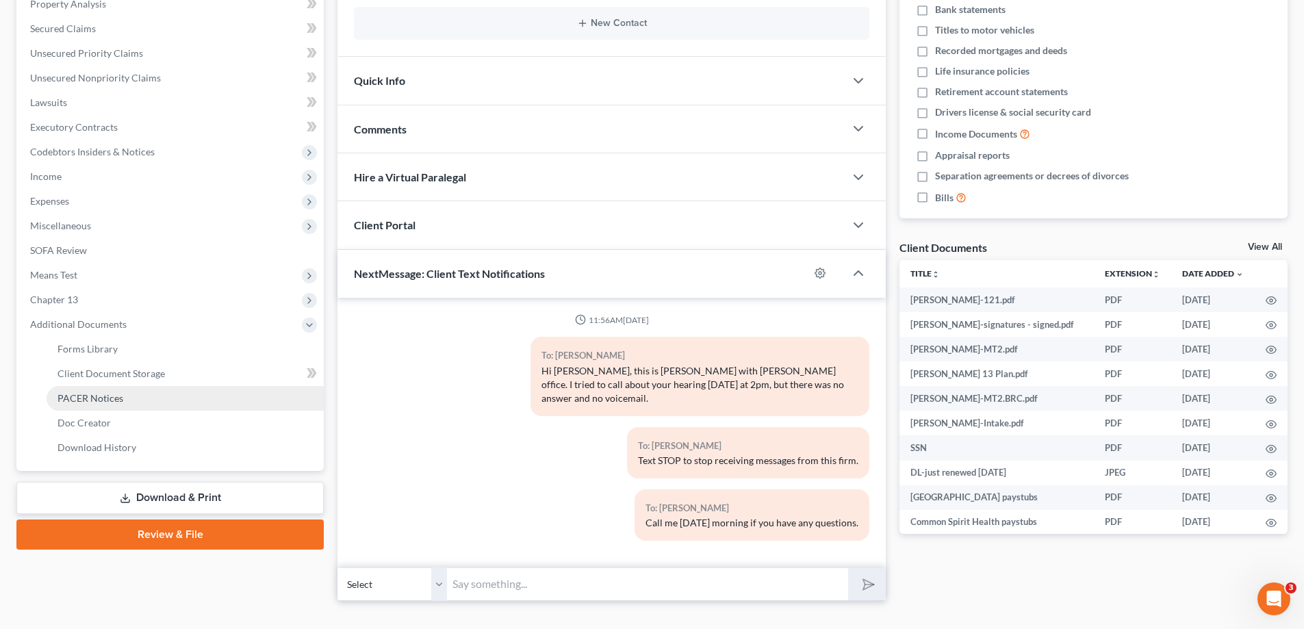
click at [110, 396] on span "PACER Notices" at bounding box center [90, 398] width 66 height 12
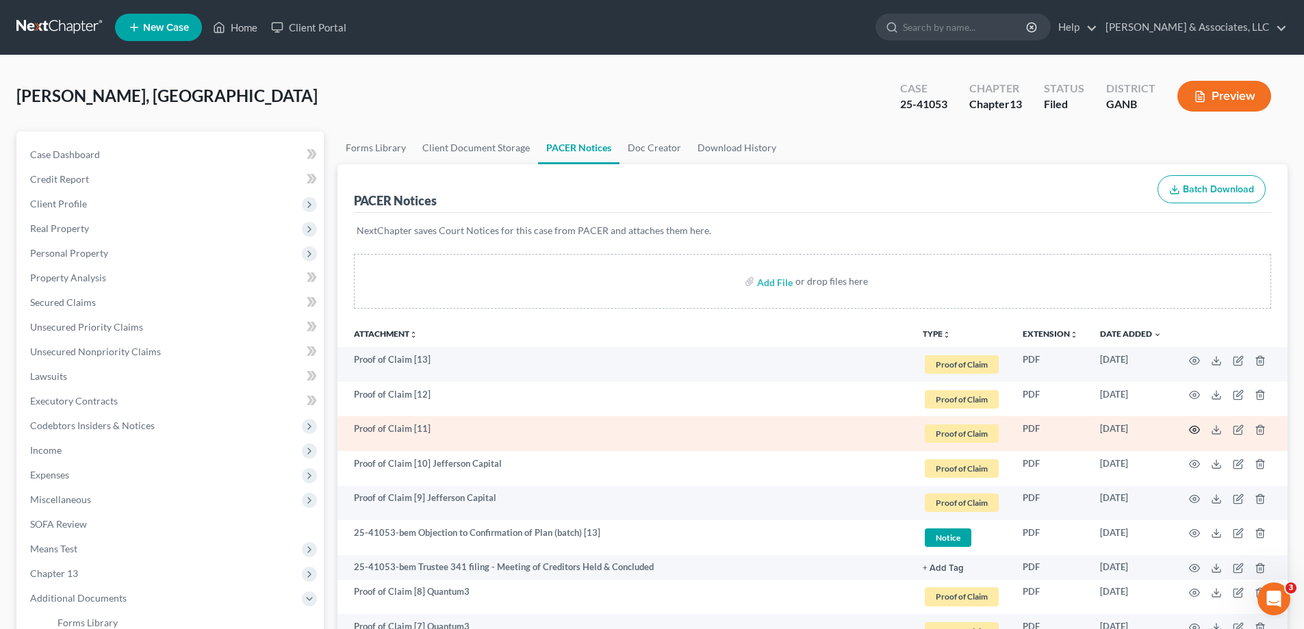
click at [1196, 429] on circle "button" at bounding box center [1194, 429] width 3 height 3
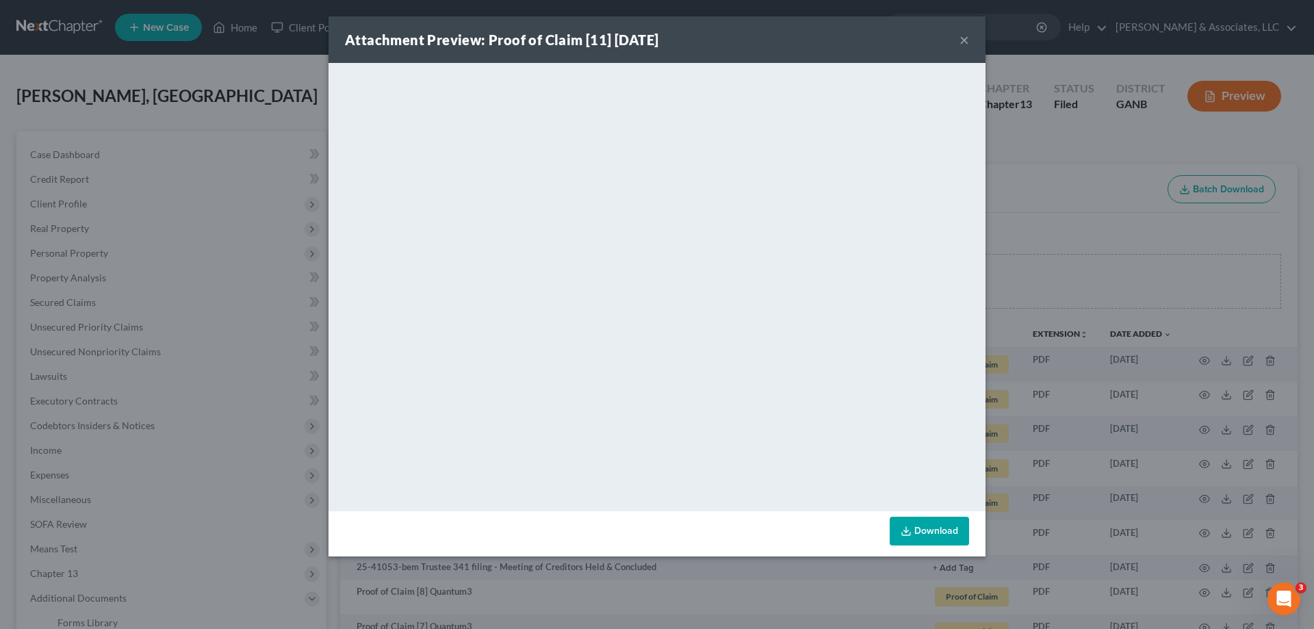
click at [966, 36] on button "×" at bounding box center [965, 39] width 10 height 16
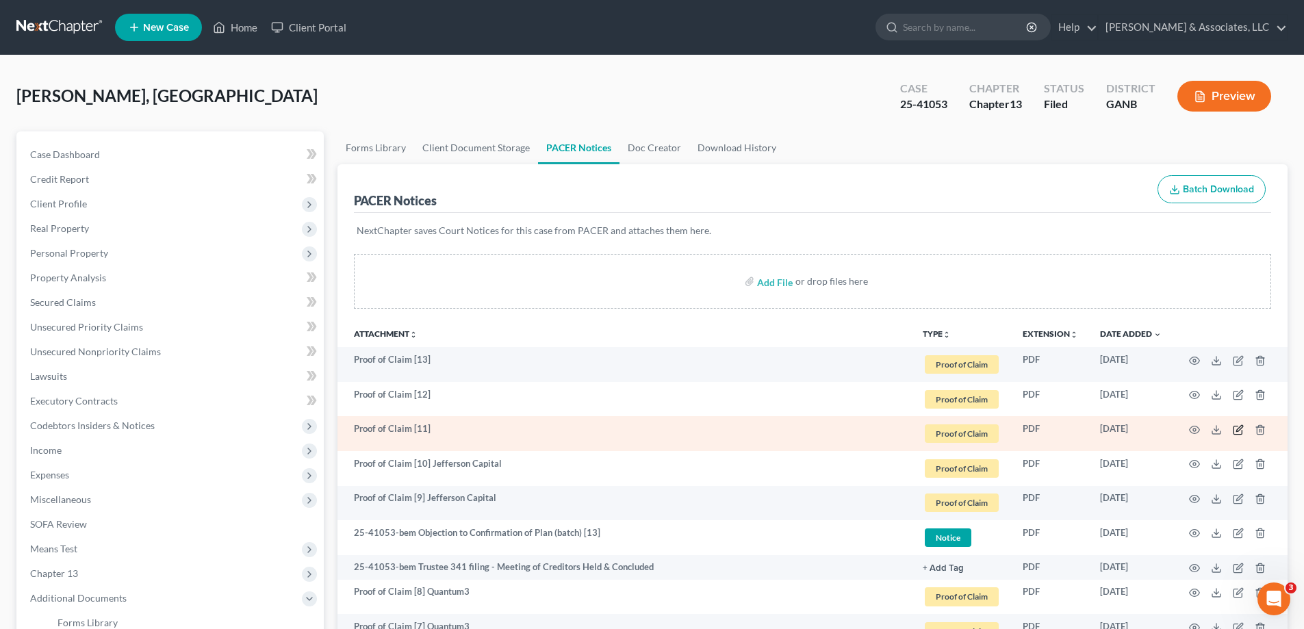
click at [1238, 427] on icon "button" at bounding box center [1238, 429] width 11 height 11
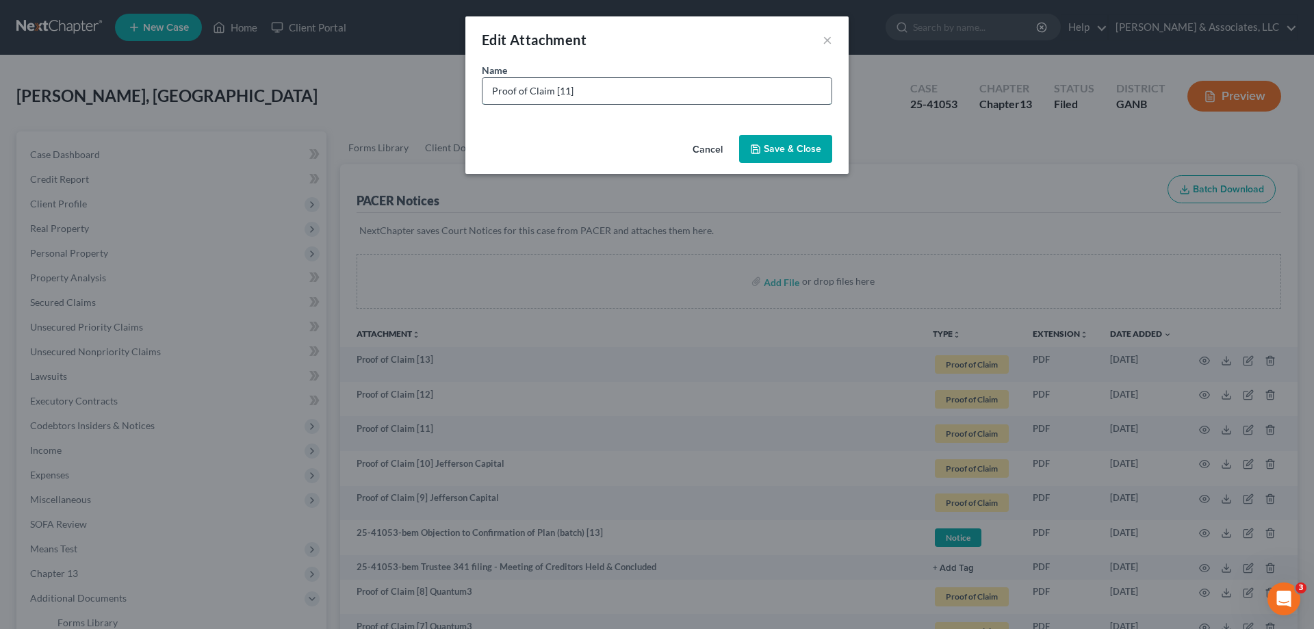
click at [616, 86] on input "Proof of Claim [11]" at bounding box center [657, 91] width 349 height 26
type input "Proof of Claim [11] Jefferson Capital"
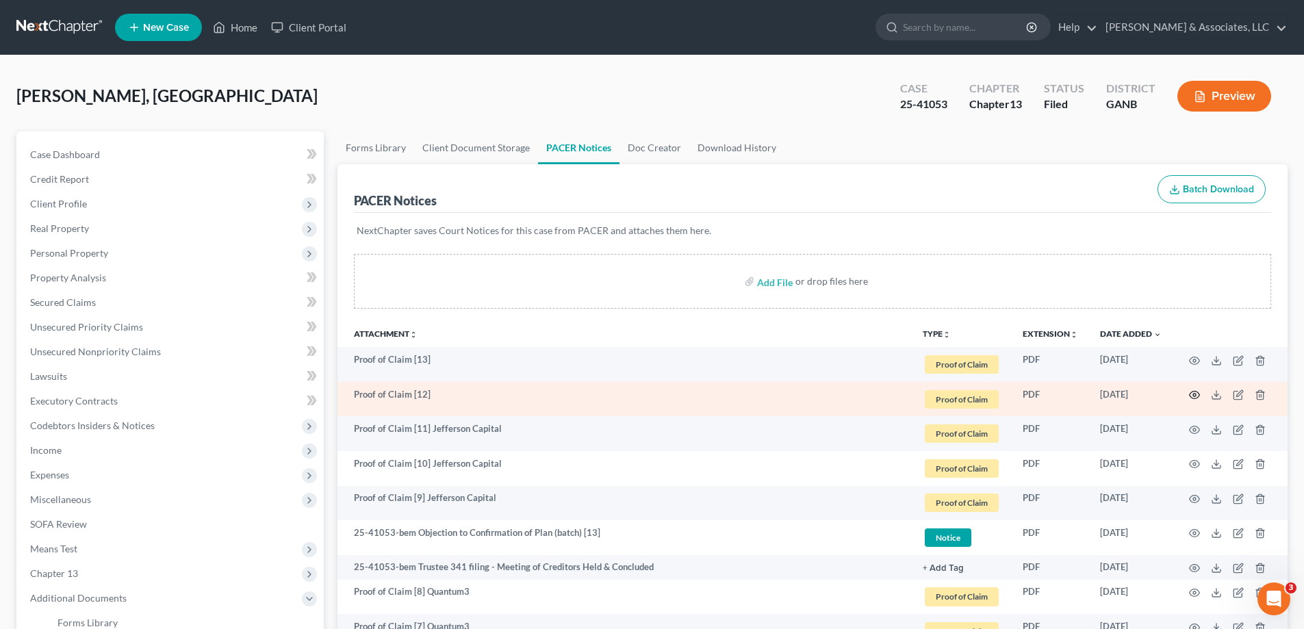
click at [1194, 395] on icon "button" at bounding box center [1194, 394] width 11 height 11
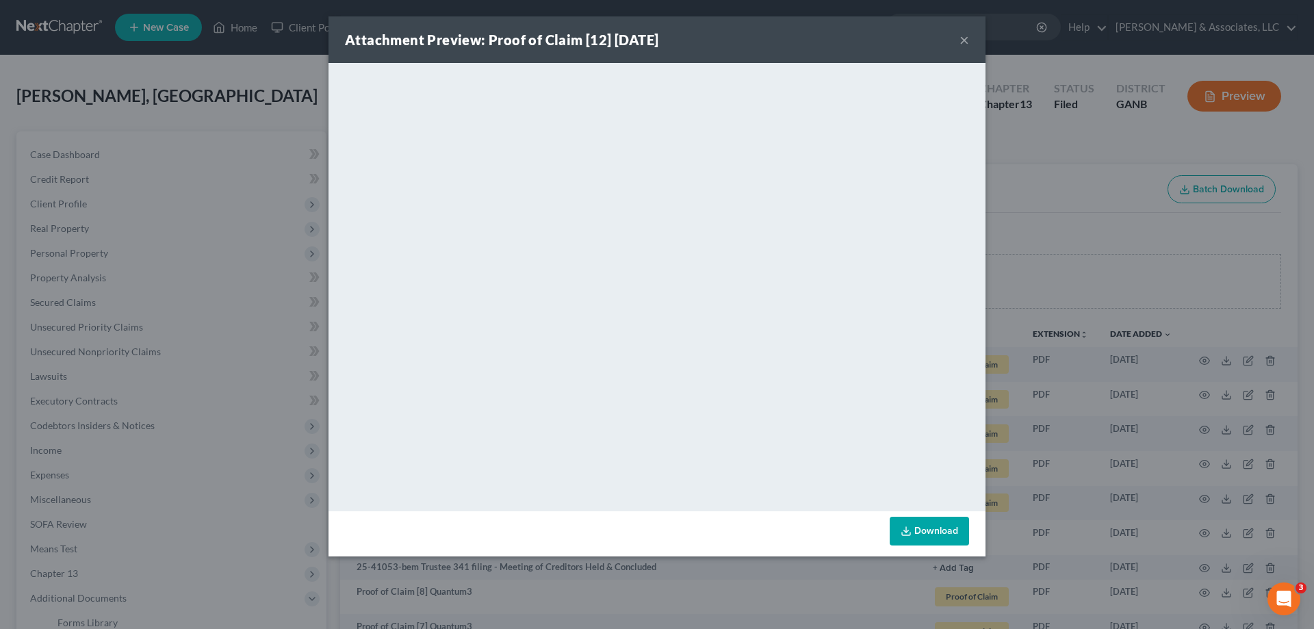
click at [960, 40] on button "×" at bounding box center [965, 39] width 10 height 16
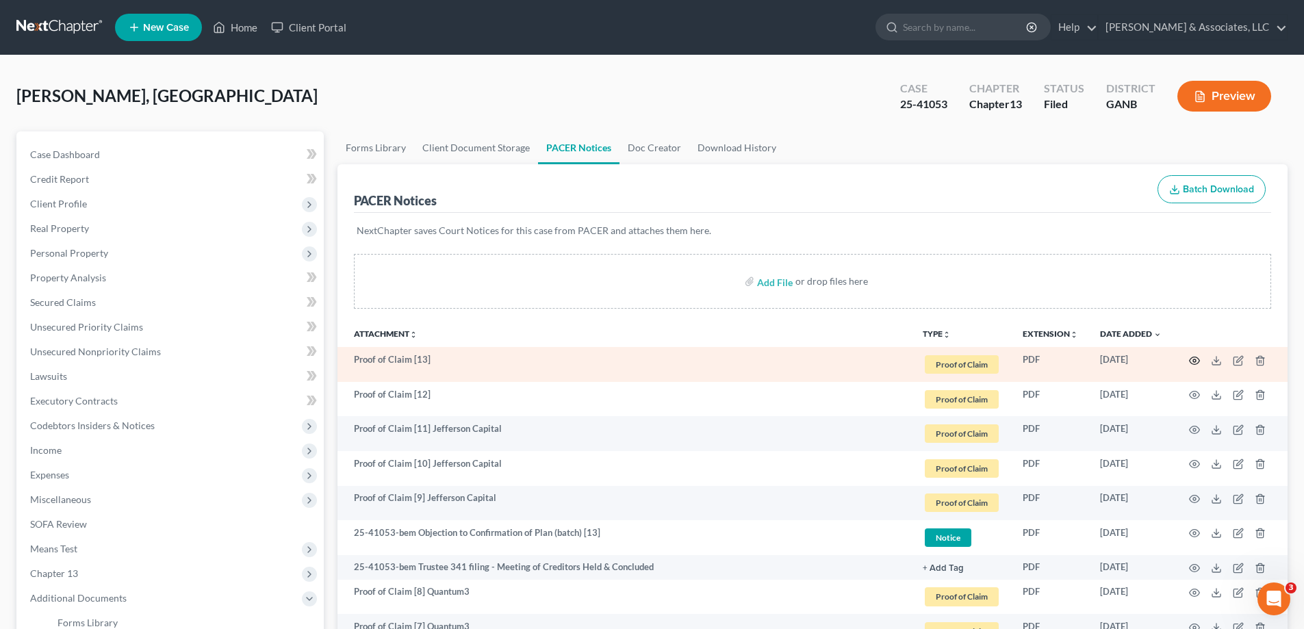
click at [1198, 359] on icon "button" at bounding box center [1195, 361] width 10 height 8
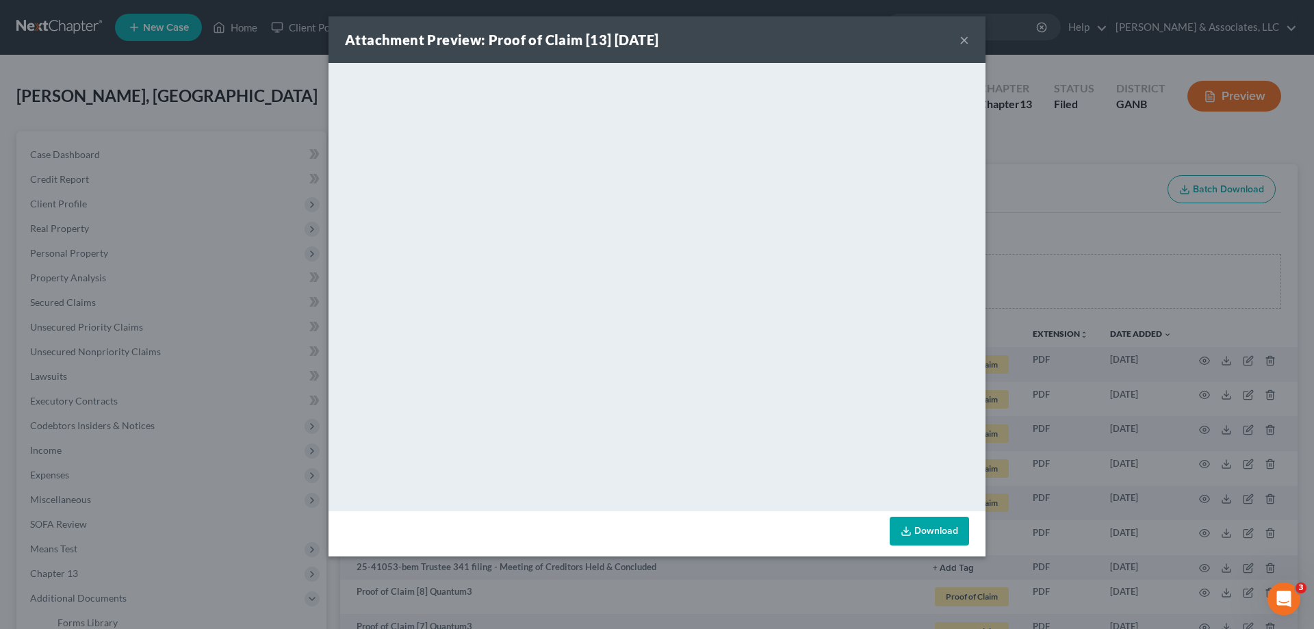
click at [962, 42] on button "×" at bounding box center [965, 39] width 10 height 16
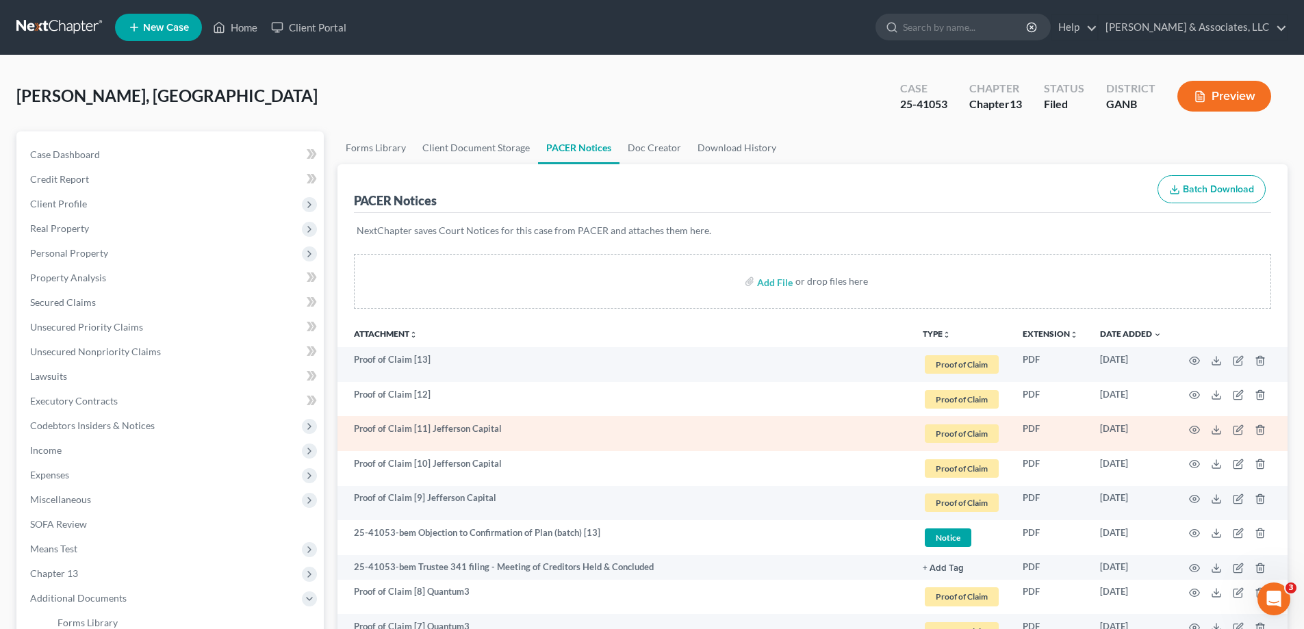
click at [433, 423] on td "Proof of Claim [11] Jefferson Capital" at bounding box center [624, 433] width 574 height 35
drag, startPoint x: 431, startPoint y: 426, endPoint x: 525, endPoint y: 426, distance: 94.5
click at [525, 426] on td "Proof of Claim [11] Jefferson Capital" at bounding box center [624, 433] width 574 height 35
copy td "Jefferson Capital"
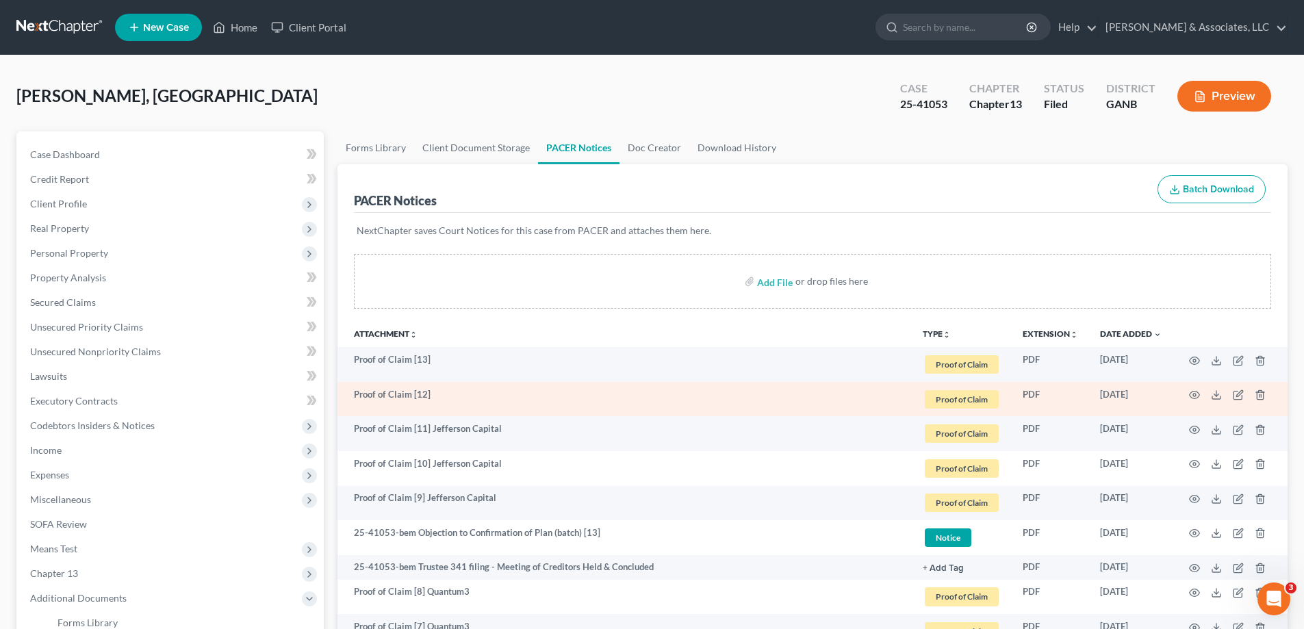
click at [502, 385] on td "Proof of Claim [12]" at bounding box center [624, 399] width 574 height 35
click at [1234, 391] on icon "button" at bounding box center [1238, 394] width 11 height 11
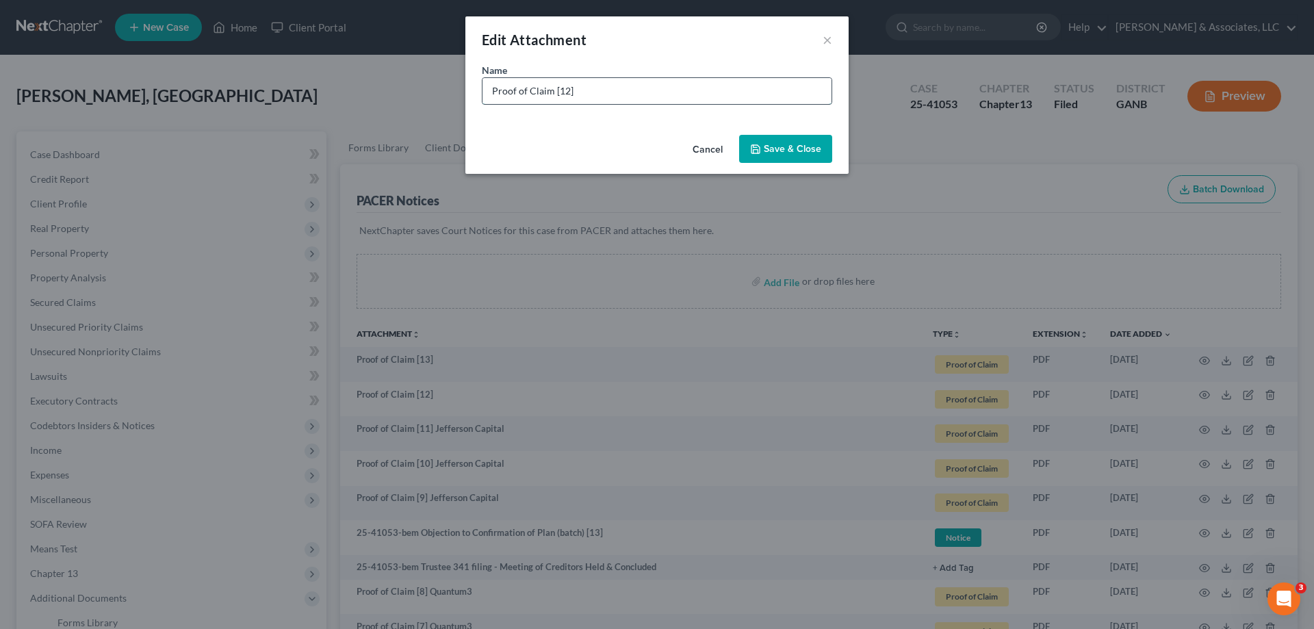
click at [648, 94] on input "Proof of Claim [12]" at bounding box center [657, 91] width 349 height 26
paste input "Jefferson Capital"
type input "Proof of Claim [12] Jefferson Capital"
drag, startPoint x: 778, startPoint y: 136, endPoint x: 948, endPoint y: 206, distance: 184.2
click at [781, 141] on button "Save & Close" at bounding box center [785, 149] width 93 height 29
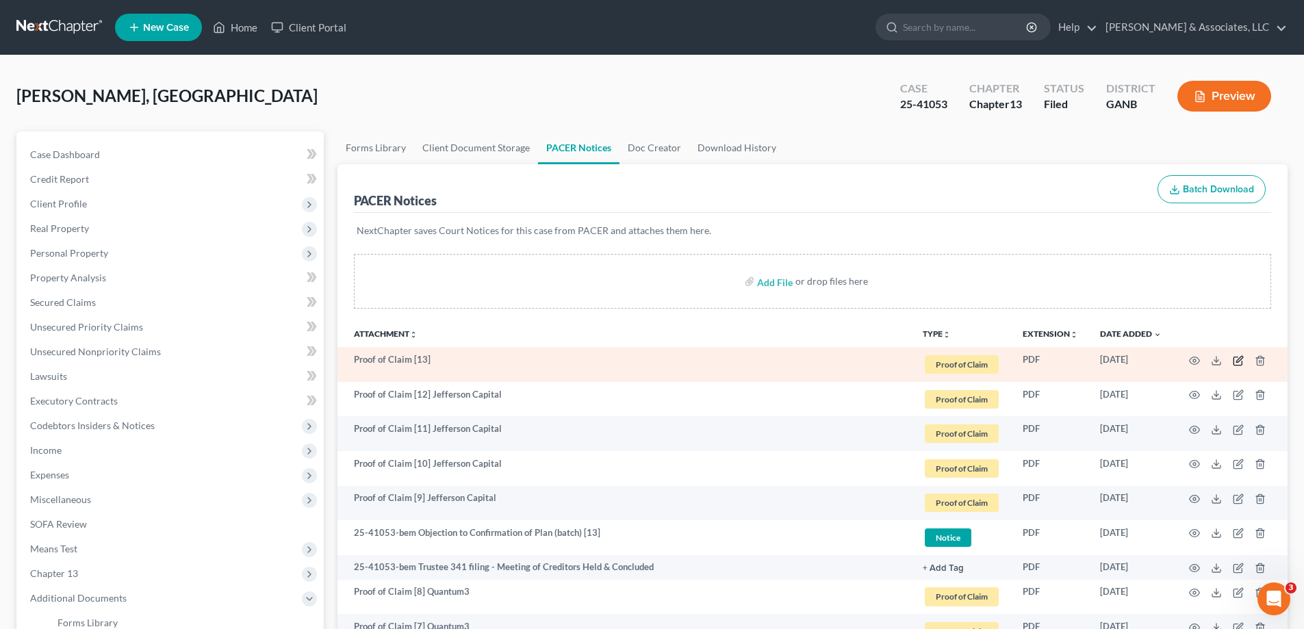
click at [1235, 360] on icon "button" at bounding box center [1238, 360] width 11 height 11
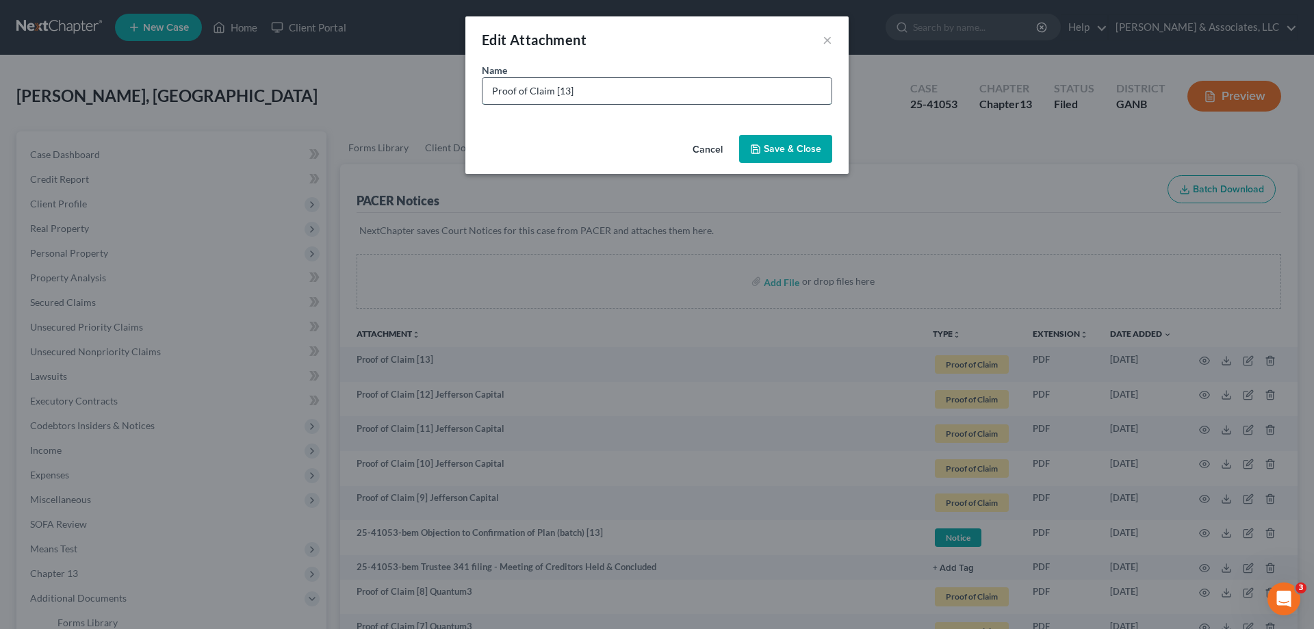
click at [587, 93] on input "Proof of Claim [13]" at bounding box center [657, 91] width 349 height 26
paste input "Jefferson Capital"
type input "Proof of Claim [13] Jefferson Capital"
click at [784, 146] on span "Save & Close" at bounding box center [792, 149] width 57 height 12
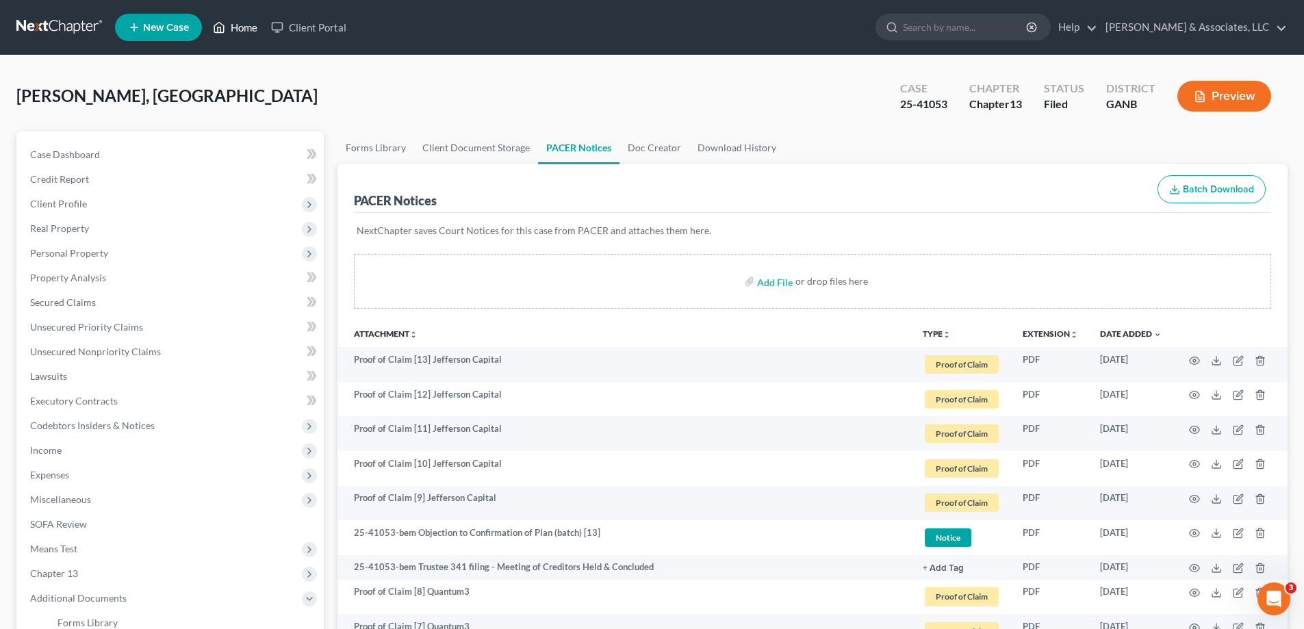
click at [240, 26] on link "Home" at bounding box center [235, 27] width 58 height 25
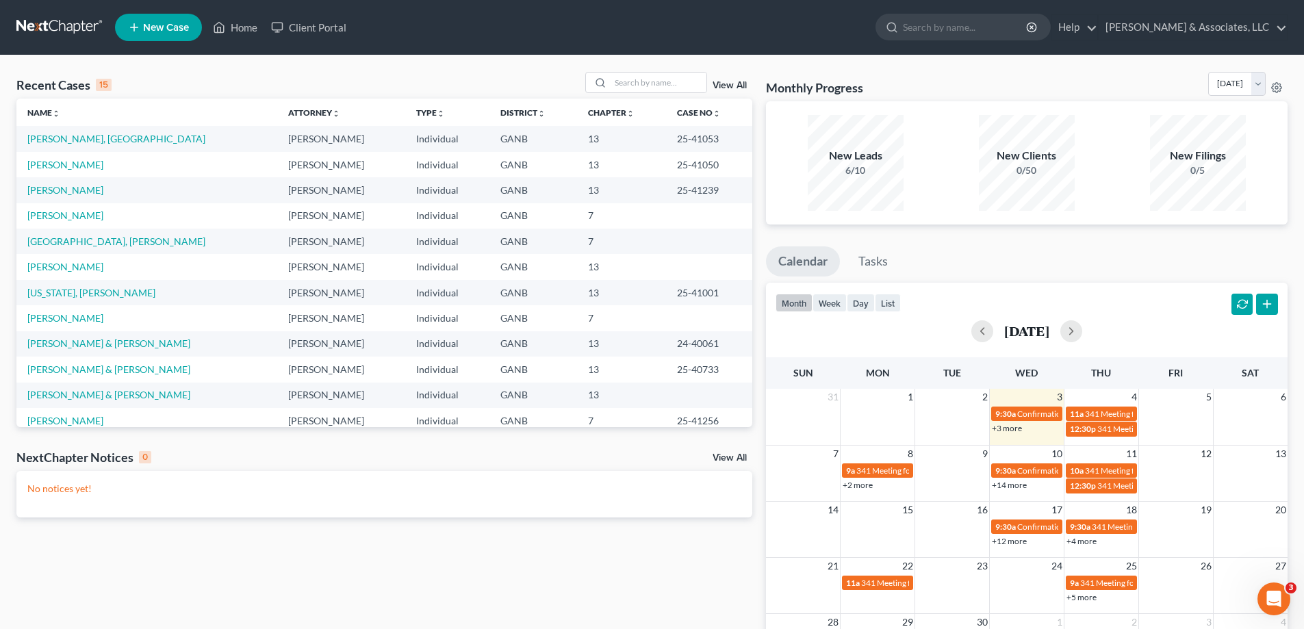
click at [721, 456] on link "View All" at bounding box center [730, 458] width 34 height 10
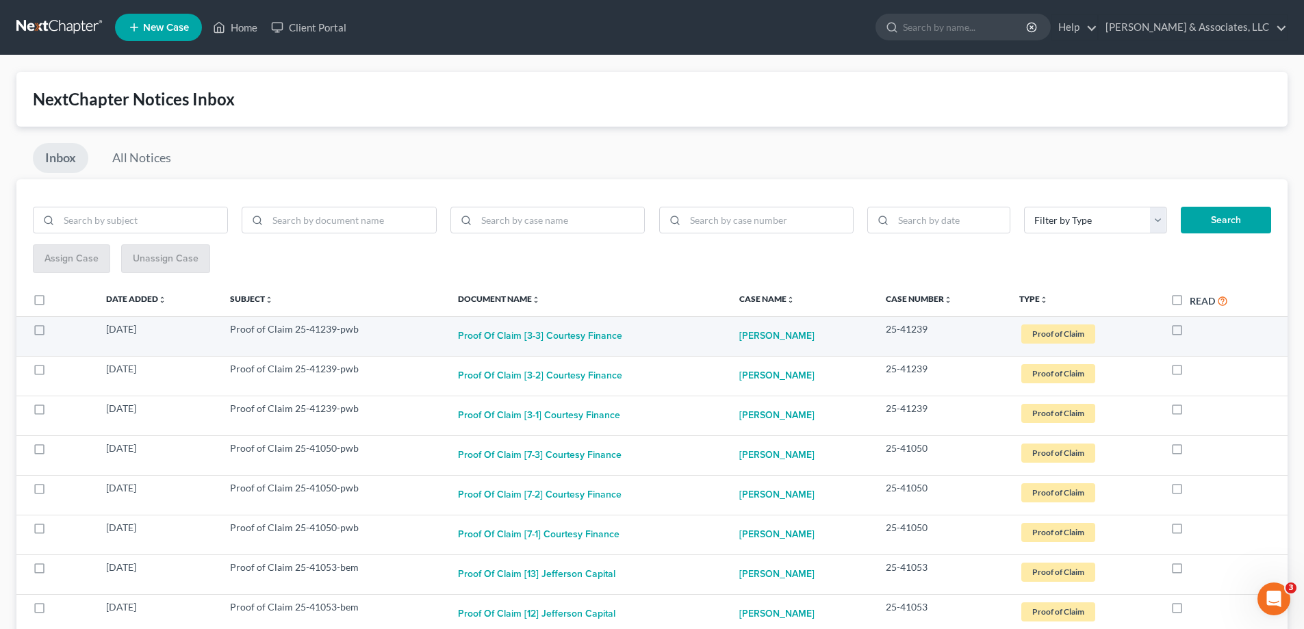
click at [1190, 333] on label at bounding box center [1190, 333] width 0 height 0
click at [1195, 331] on input "checkbox" at bounding box center [1199, 326] width 9 height 9
checkbox input "true"
click at [1190, 333] on label at bounding box center [1190, 333] width 0 height 0
click at [1195, 329] on input "checkbox" at bounding box center [1199, 326] width 9 height 9
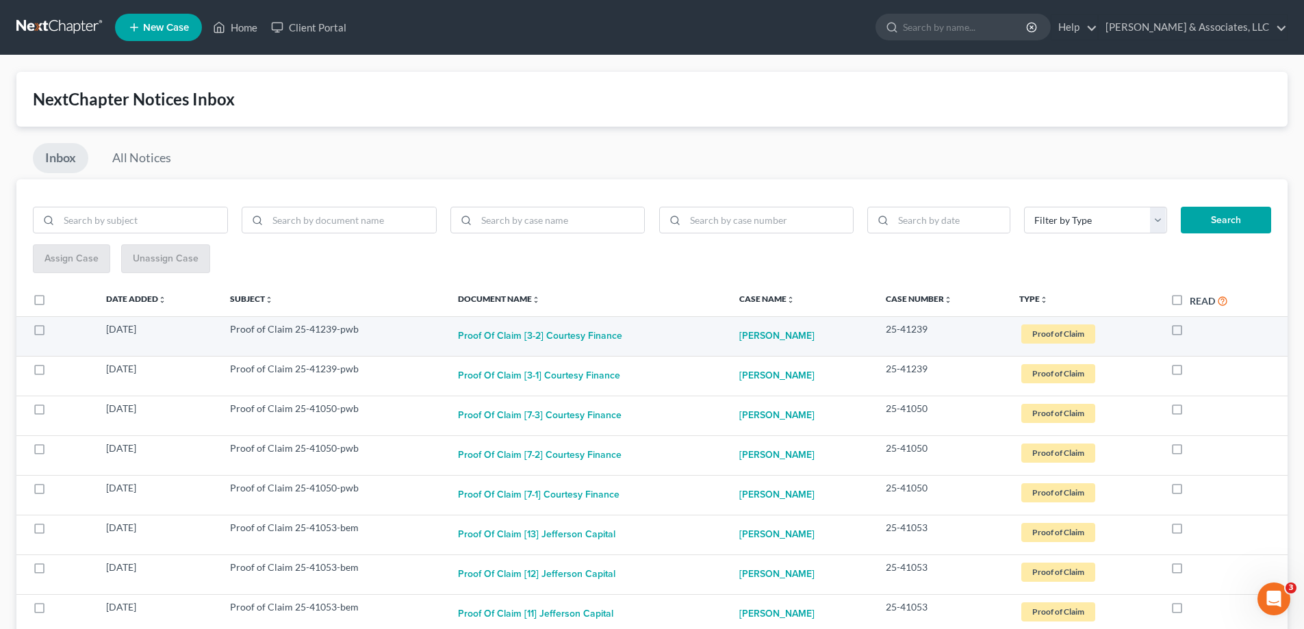
checkbox input "true"
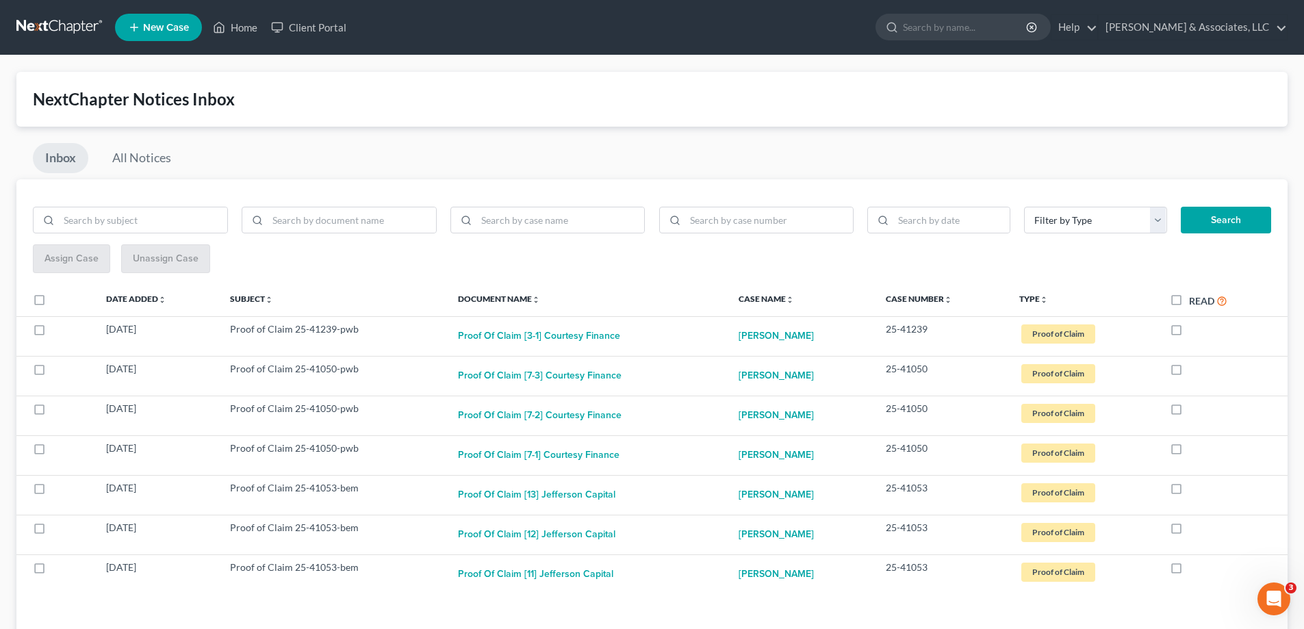
click at [1189, 333] on label at bounding box center [1189, 333] width 0 height 0
click at [1194, 329] on input "checkbox" at bounding box center [1198, 326] width 9 height 9
checkbox input "true"
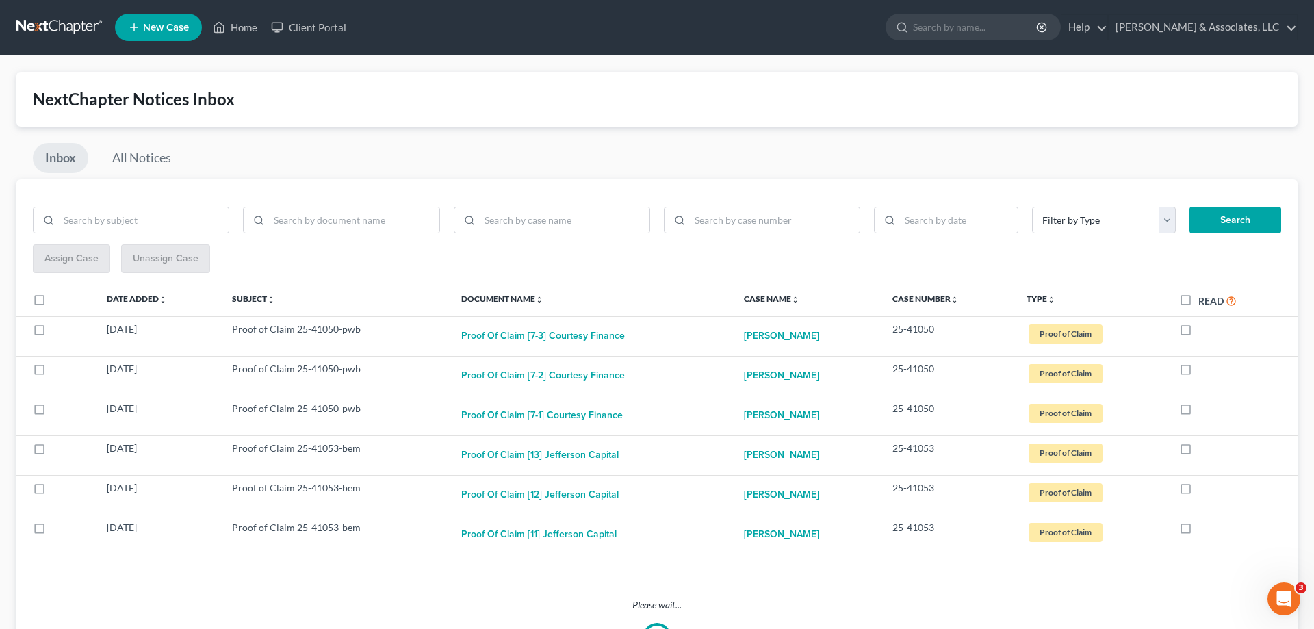
click at [1198, 333] on label at bounding box center [1198, 333] width 0 height 0
click at [1204, 329] on input "checkbox" at bounding box center [1208, 326] width 9 height 9
checkbox input "true"
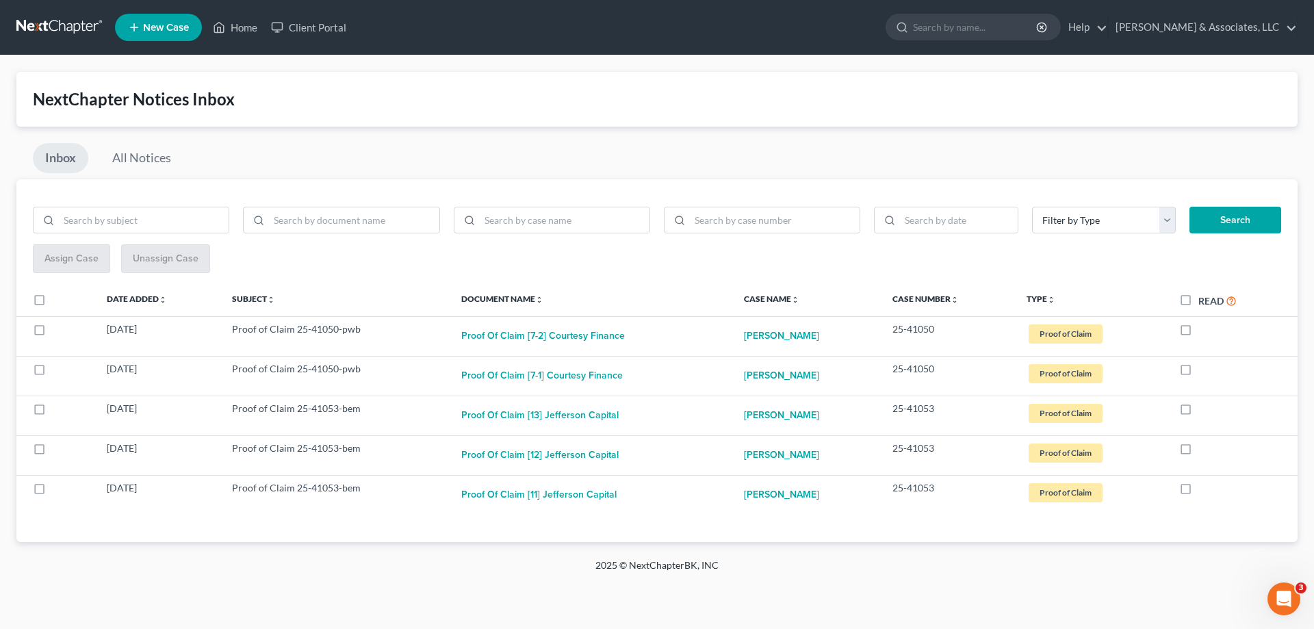
click at [1198, 333] on label at bounding box center [1198, 333] width 0 height 0
click at [1204, 329] on input "checkbox" at bounding box center [1208, 326] width 9 height 9
checkbox input "true"
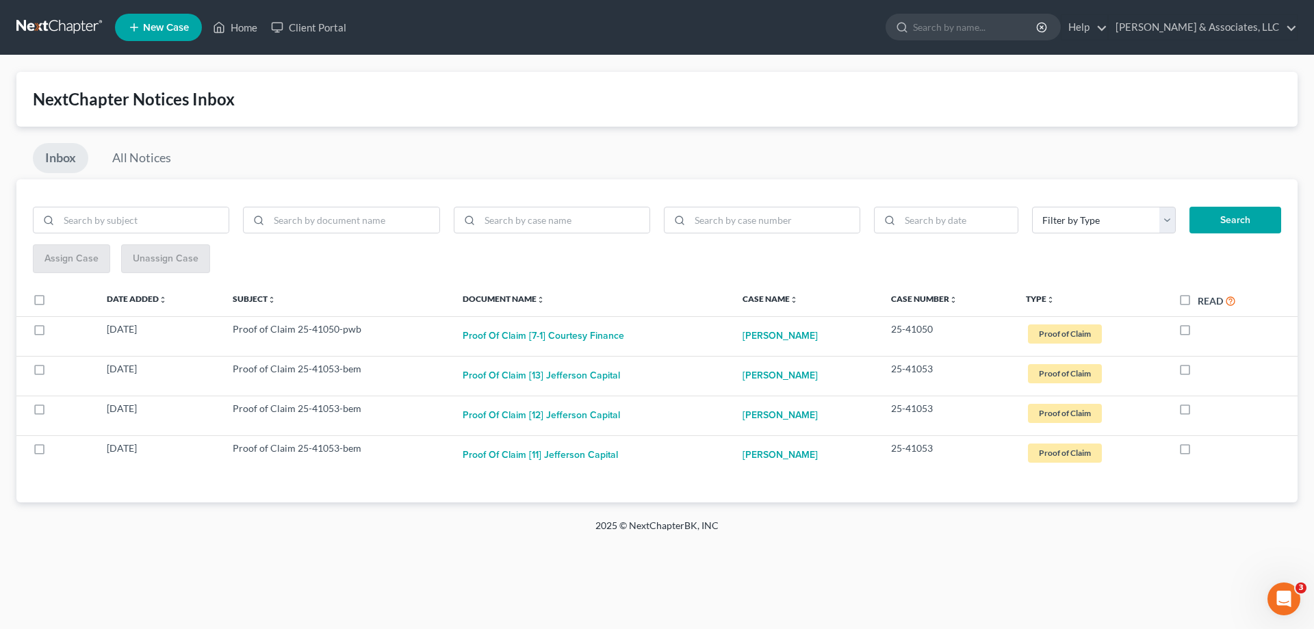
click at [1198, 333] on label at bounding box center [1198, 333] width 0 height 0
click at [1203, 329] on input "checkbox" at bounding box center [1207, 326] width 9 height 9
checkbox input "true"
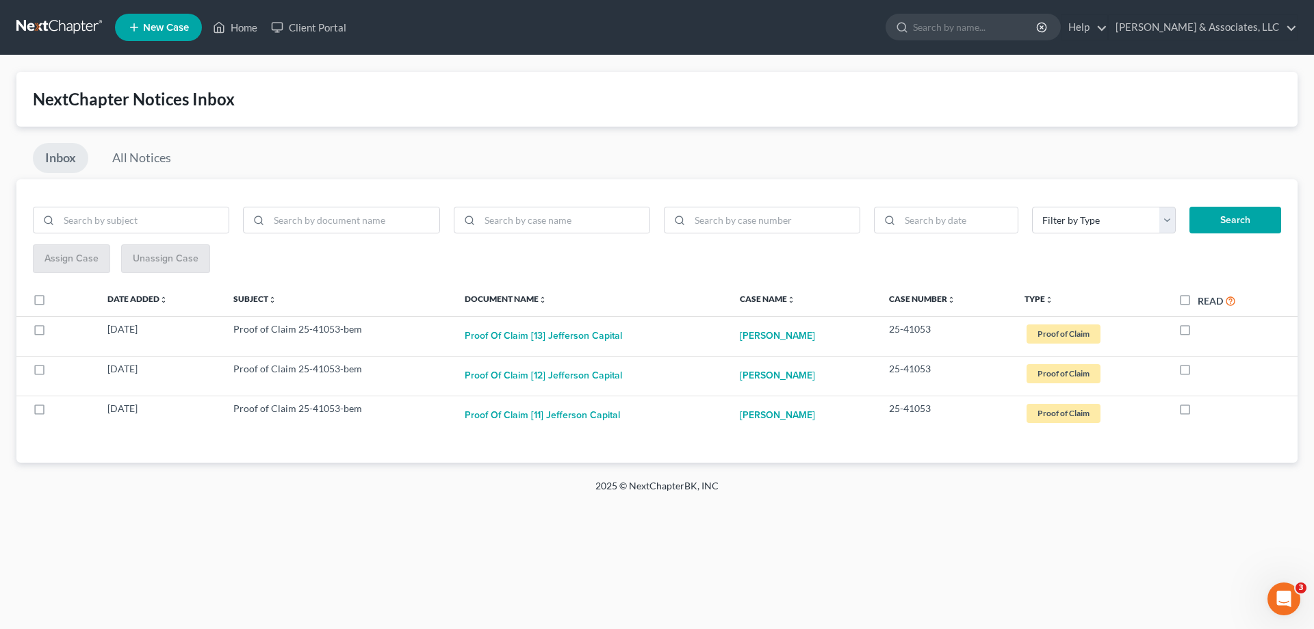
click at [1198, 333] on label at bounding box center [1198, 333] width 0 height 0
click at [1203, 329] on input "checkbox" at bounding box center [1207, 326] width 9 height 9
checkbox input "true"
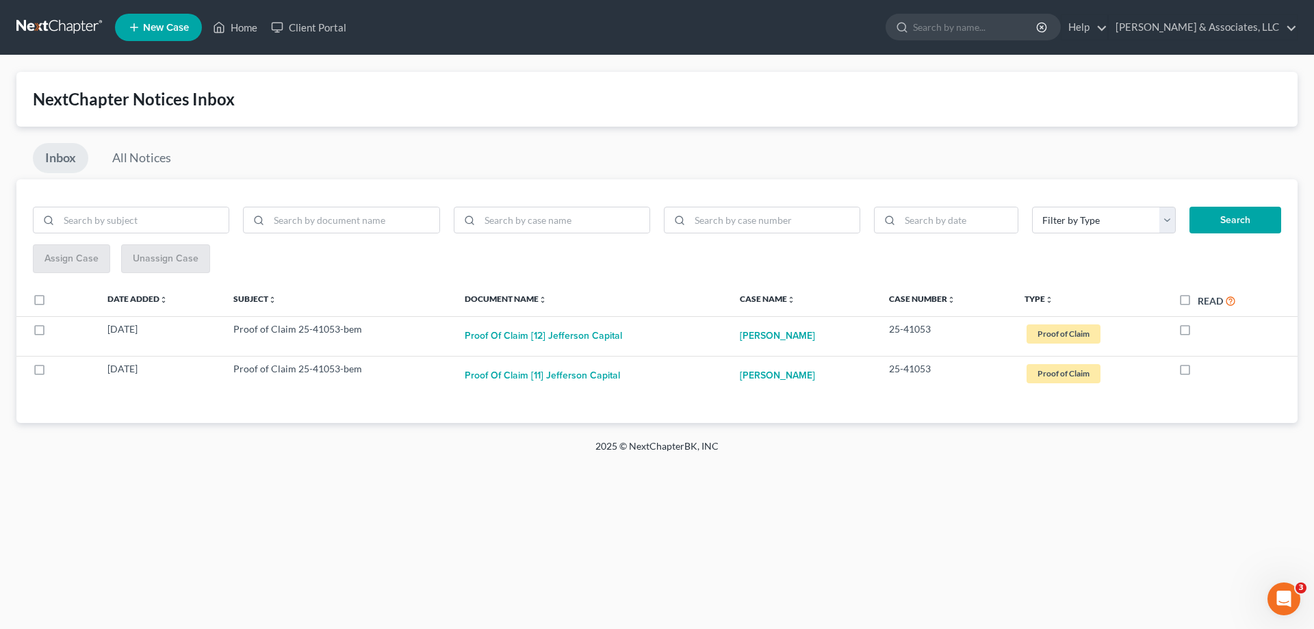
click at [1198, 333] on label at bounding box center [1198, 333] width 0 height 0
click at [1203, 329] on input "checkbox" at bounding box center [1207, 326] width 9 height 9
checkbox input "true"
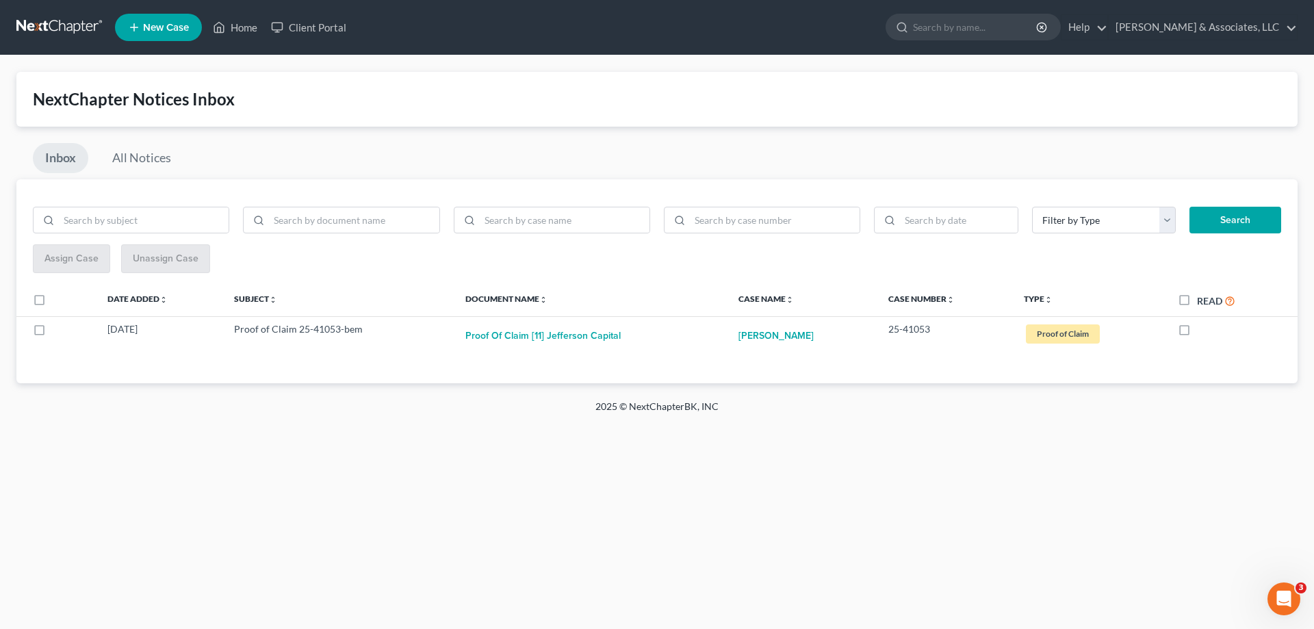
click at [1197, 333] on label at bounding box center [1197, 333] width 0 height 0
click at [1203, 329] on input "checkbox" at bounding box center [1207, 326] width 9 height 9
checkbox input "true"
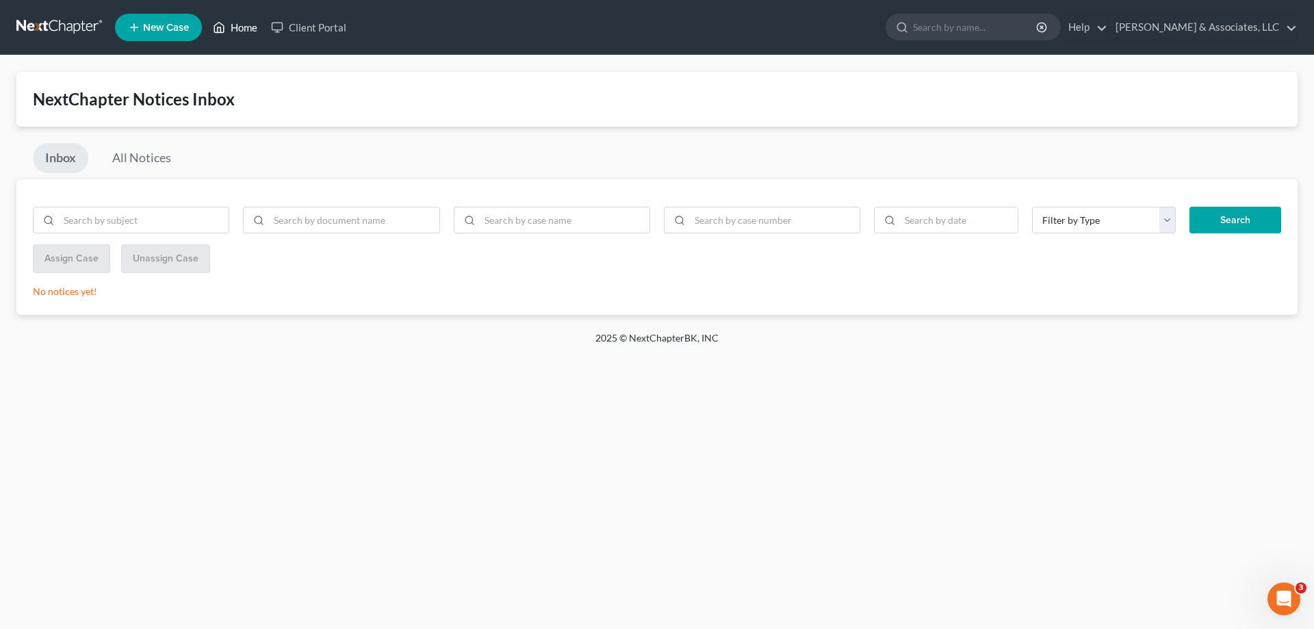
click at [241, 25] on link "Home" at bounding box center [235, 27] width 58 height 25
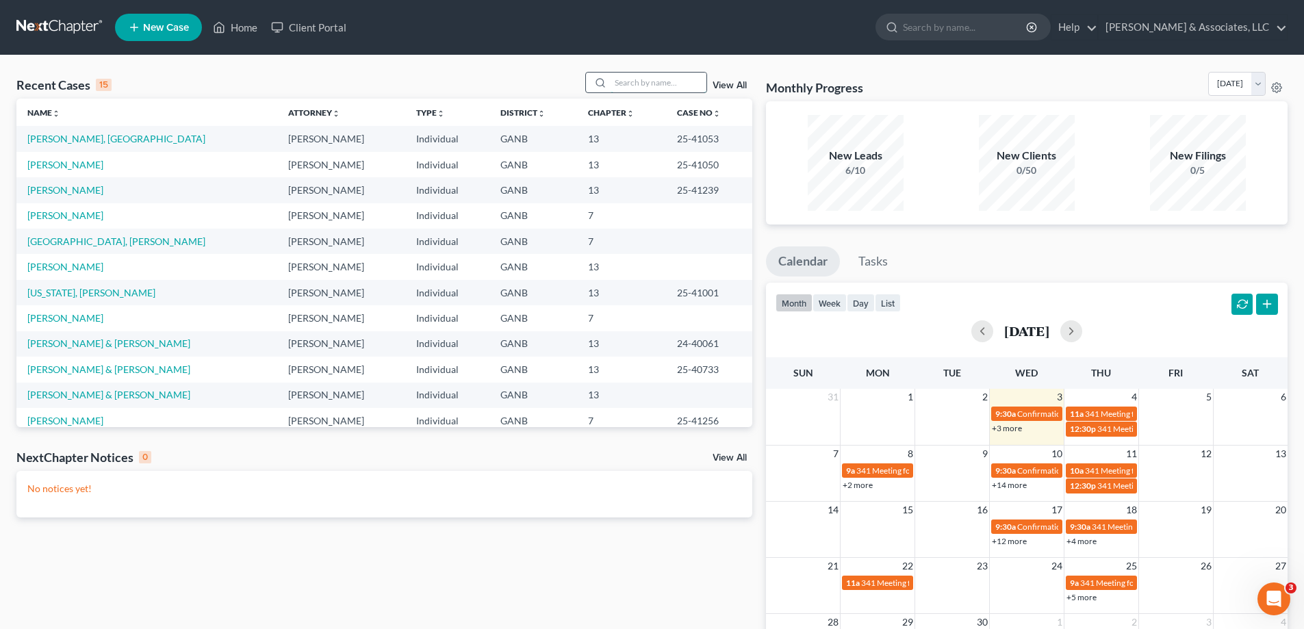
click at [641, 84] on input "search" at bounding box center [659, 83] width 96 height 20
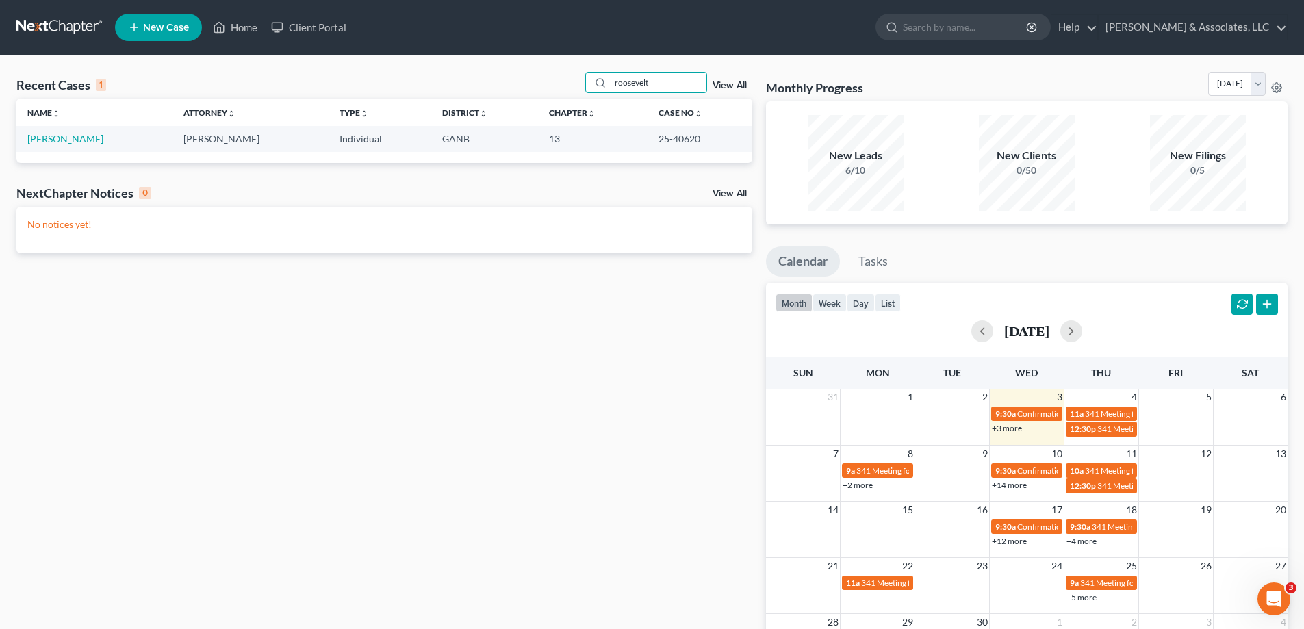
type input "roosevelt"
drag, startPoint x: 656, startPoint y: 80, endPoint x: 568, endPoint y: 71, distance: 88.7
click at [572, 79] on div "Recent Cases 1 roosevelt View All" at bounding box center [384, 85] width 736 height 27
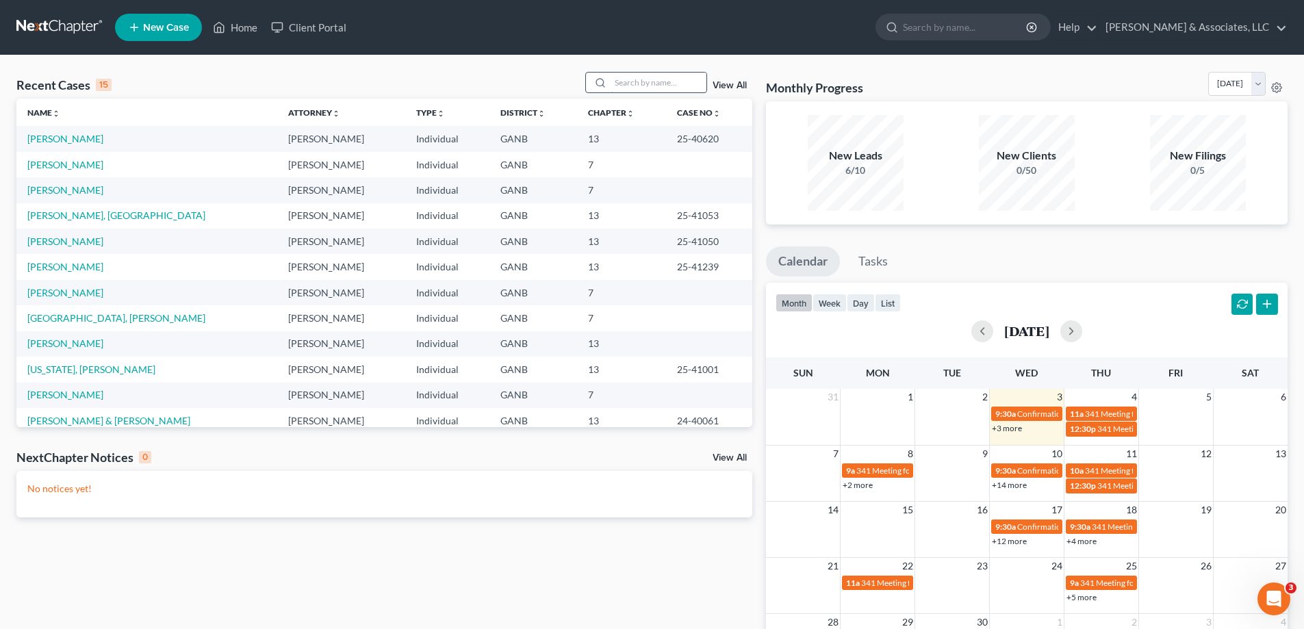
click at [641, 82] on input "search" at bounding box center [659, 83] width 96 height 20
type input "fashola"
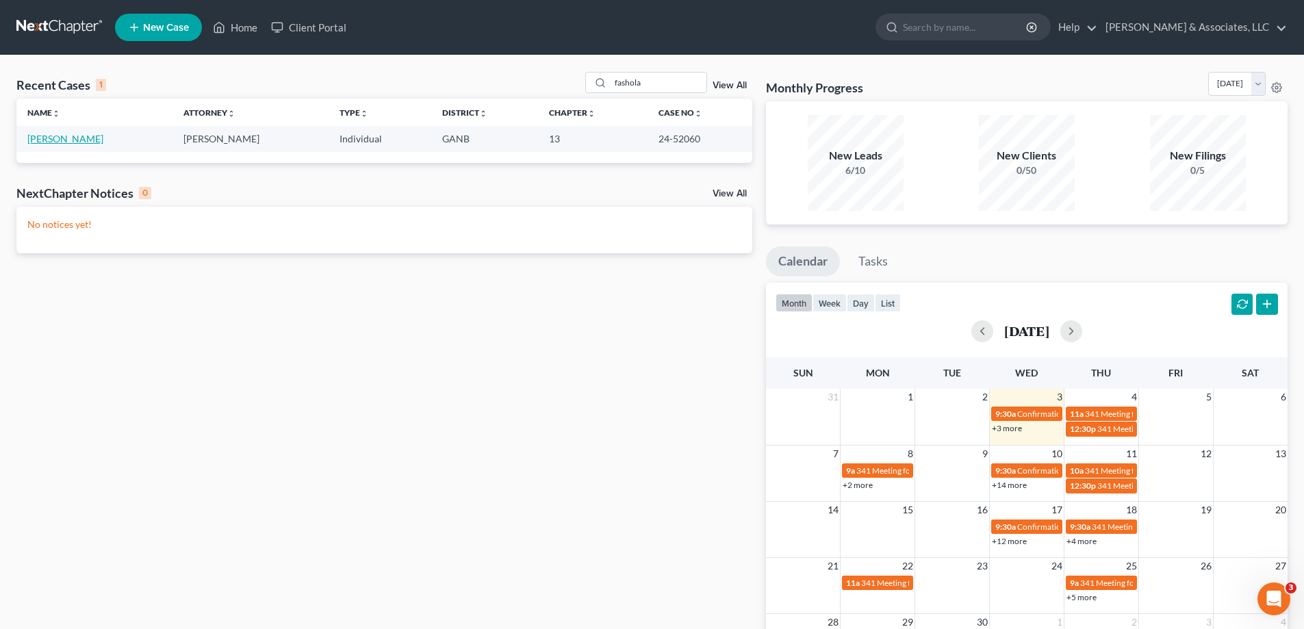
click at [33, 137] on link "[PERSON_NAME]" at bounding box center [65, 139] width 76 height 12
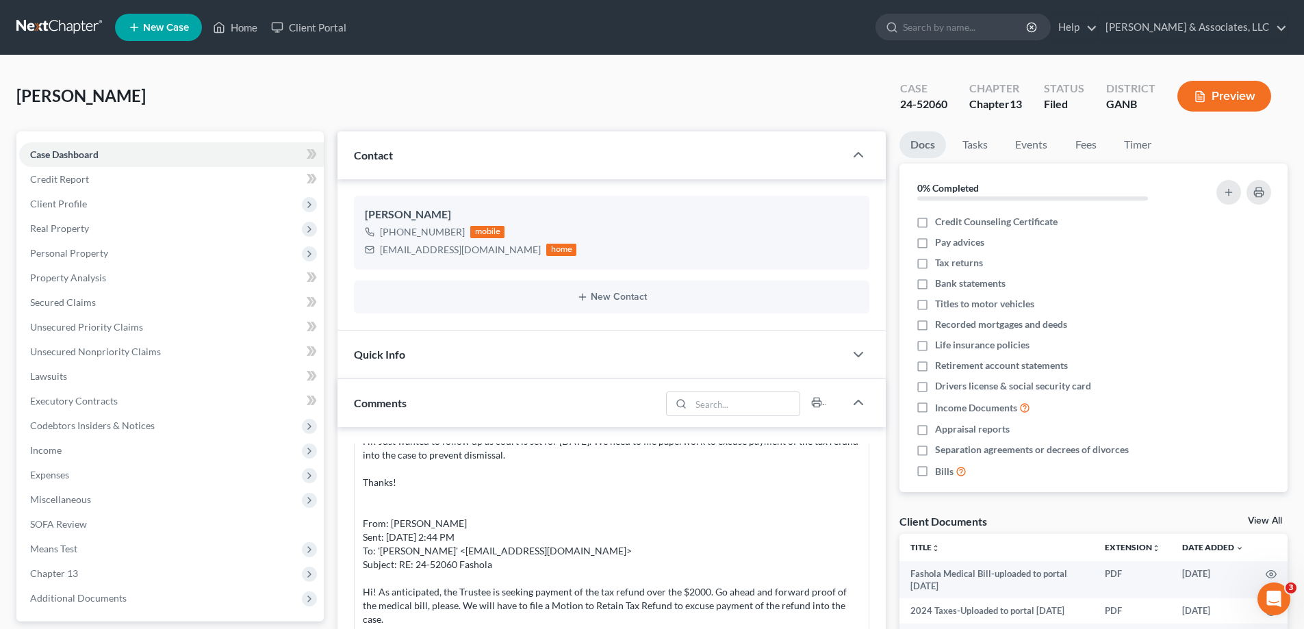
scroll to position [2175, 0]
click at [239, 24] on link "Home" at bounding box center [235, 27] width 58 height 25
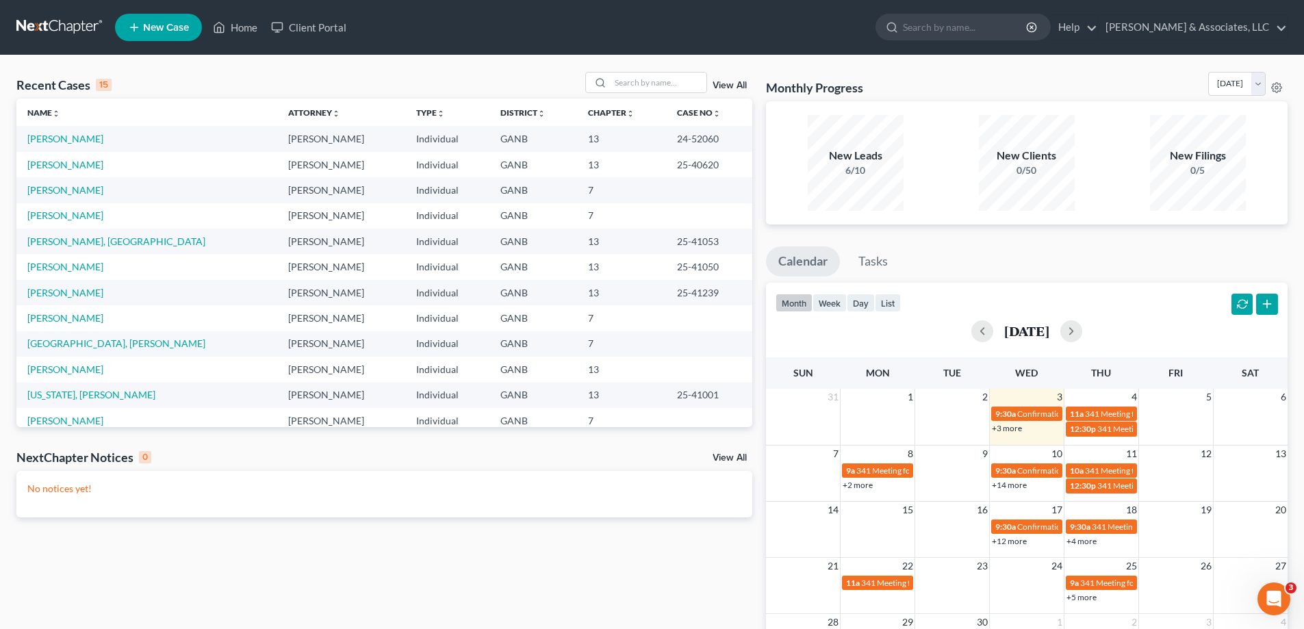
click at [819, 13] on ul "New Case Home Client Portal - No Result - See all results Or Press Enter... Hel…" at bounding box center [701, 28] width 1172 height 36
click at [630, 83] on input "search" at bounding box center [659, 83] width 96 height 20
type input "[PERSON_NAME]"
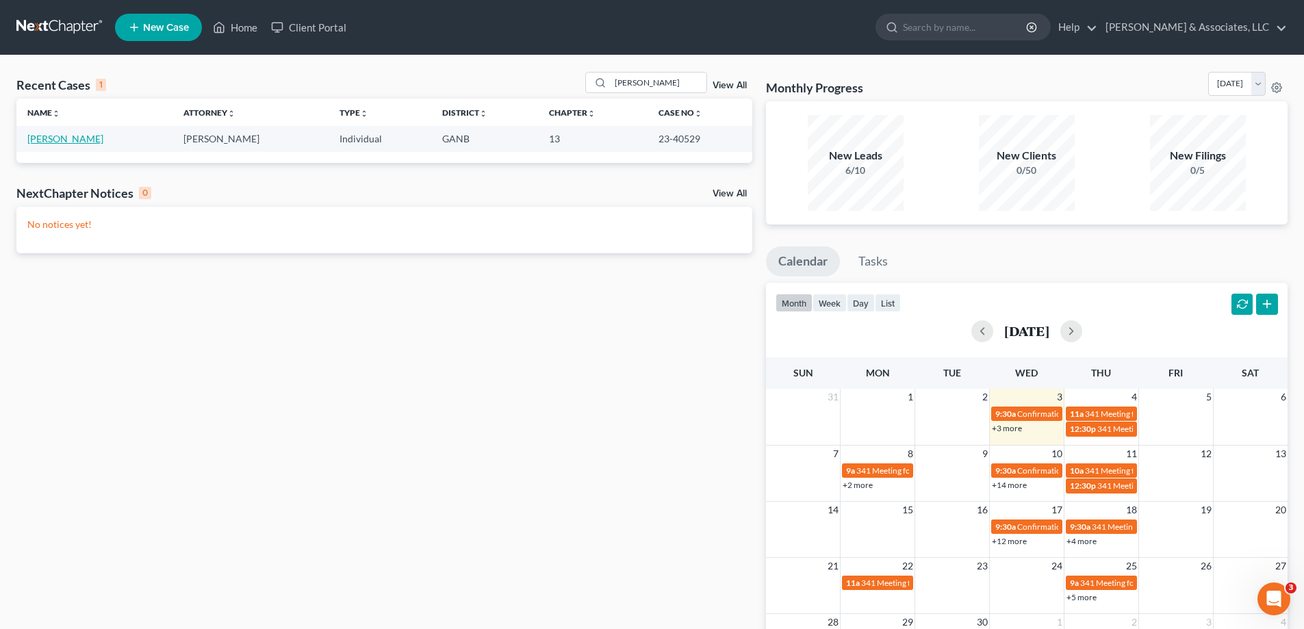
click at [75, 136] on link "[PERSON_NAME]" at bounding box center [65, 139] width 76 height 12
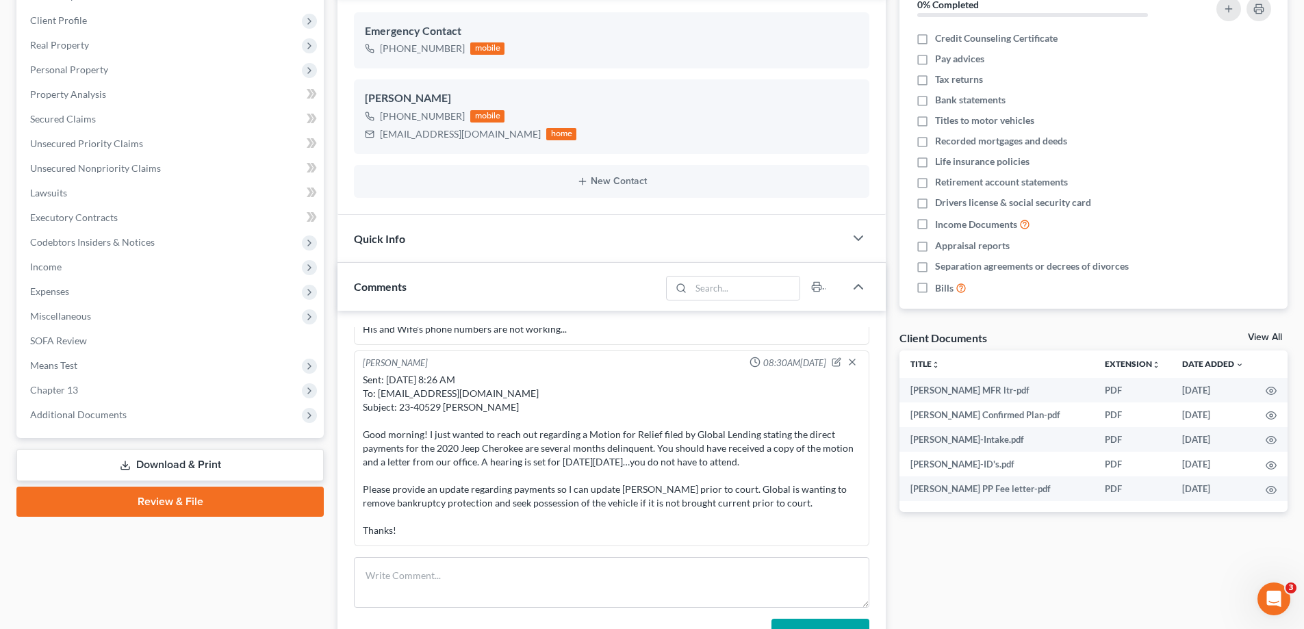
scroll to position [274, 0]
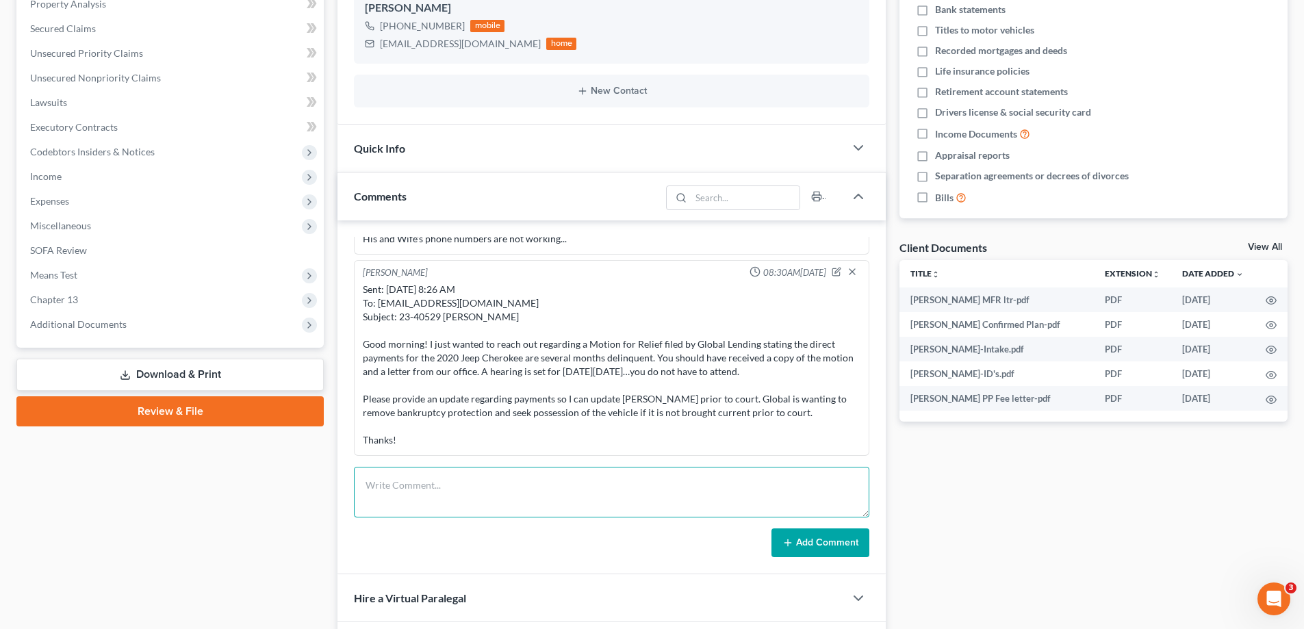
click at [388, 492] on textarea at bounding box center [611, 492] width 515 height 51
paste textarea "From: [PERSON_NAME] <[EMAIL_ADDRESS][PERSON_NAME][DOMAIN_NAME]> Sent: [DATE] 9:…"
type textarea "From: [PERSON_NAME] <[EMAIL_ADDRESS][PERSON_NAME][DOMAIN_NAME]> Sent: [DATE] 9:…"
click at [819, 543] on button "Add Comment" at bounding box center [820, 542] width 98 height 29
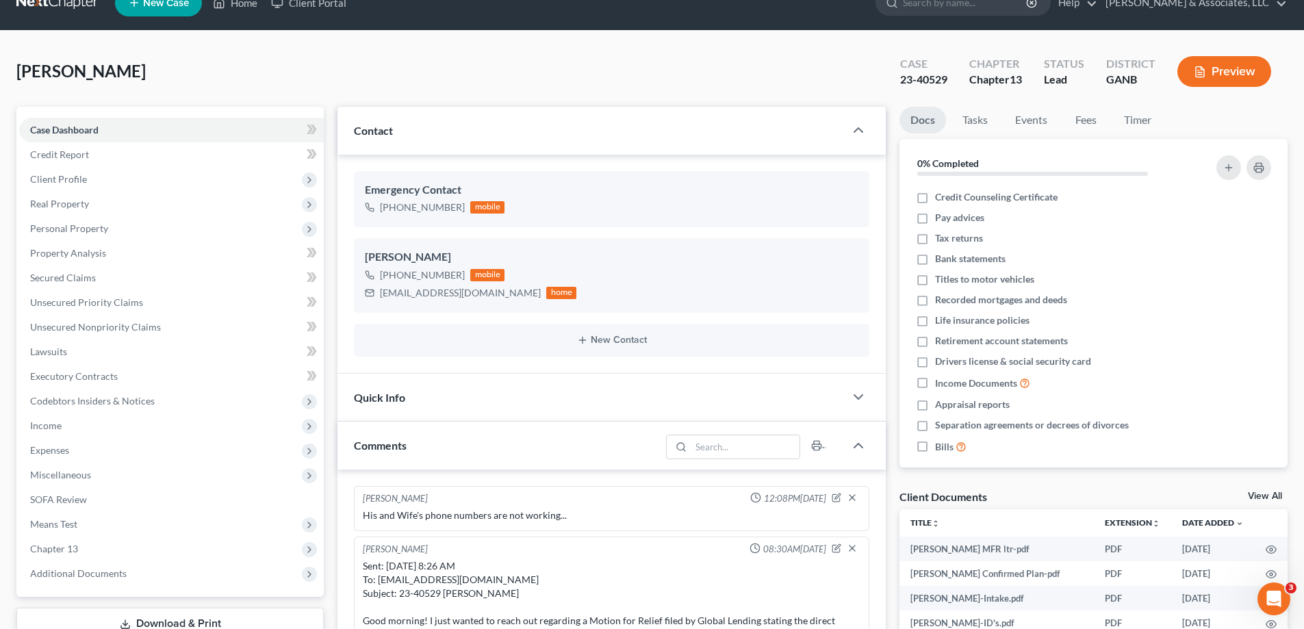
scroll to position [0, 0]
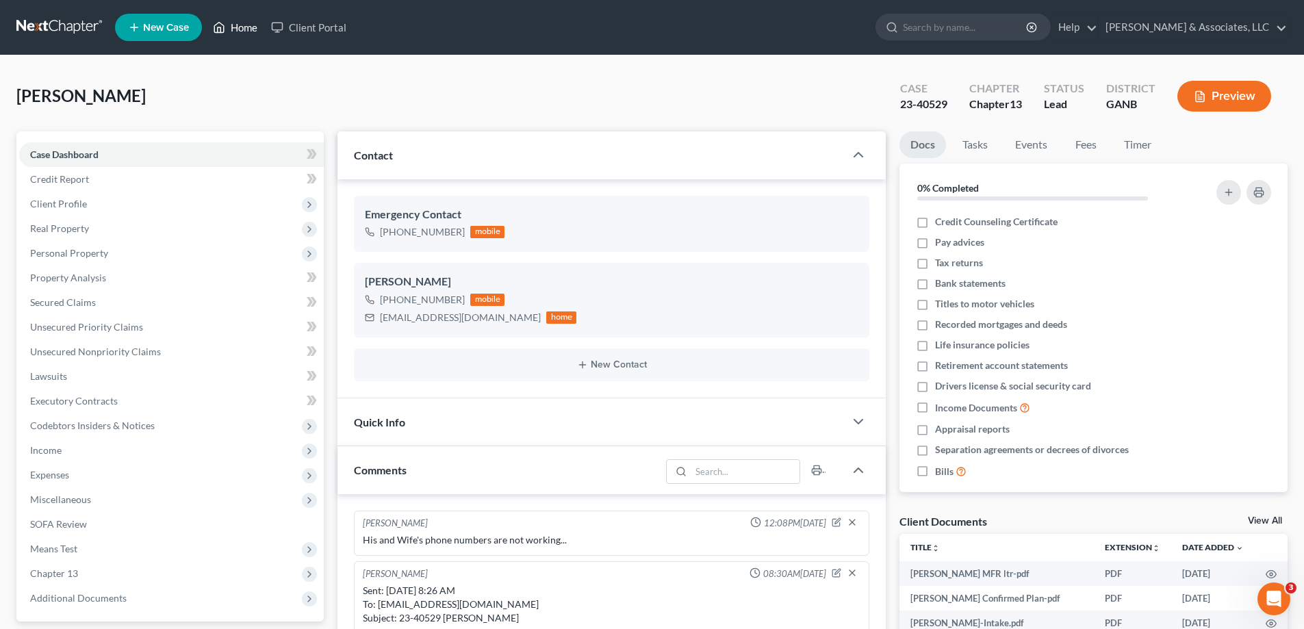
click at [244, 22] on link "Home" at bounding box center [235, 27] width 58 height 25
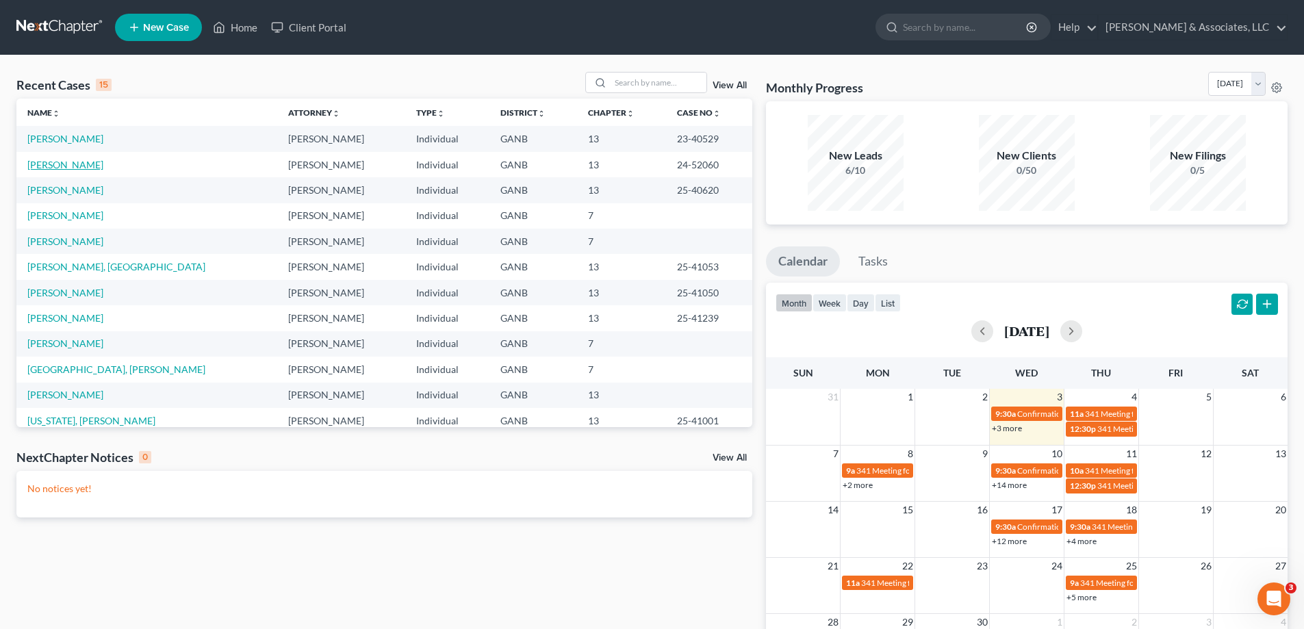
click at [51, 163] on link "[PERSON_NAME]" at bounding box center [65, 165] width 76 height 12
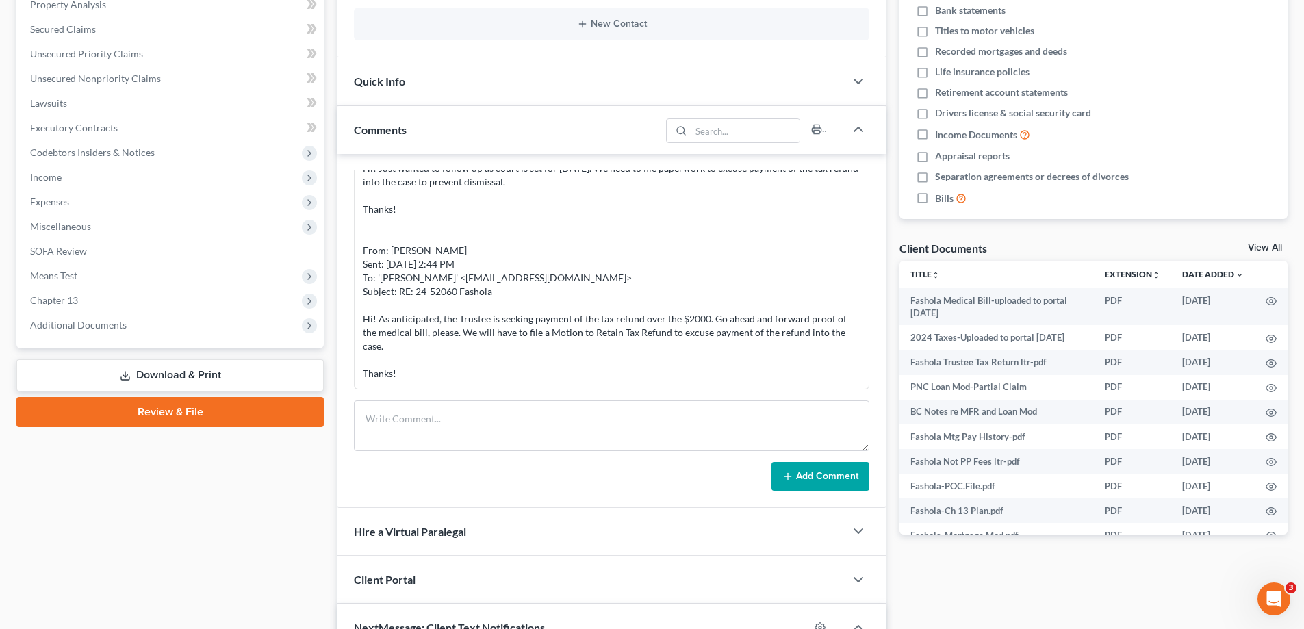
scroll to position [274, 0]
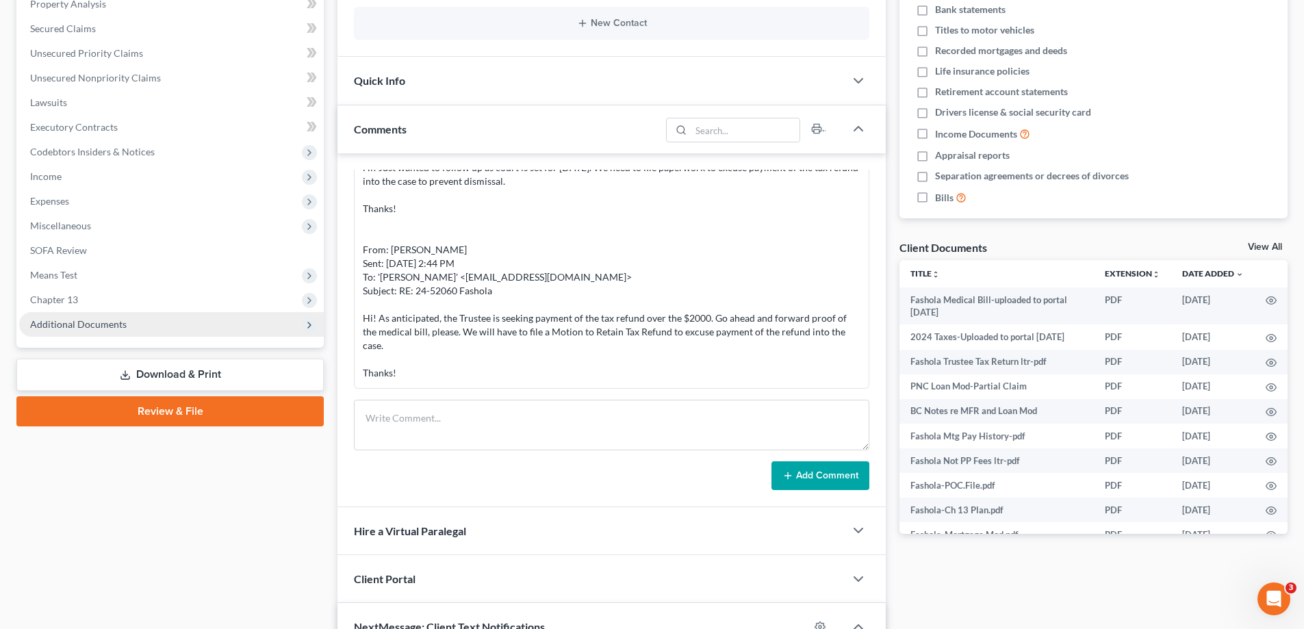
click at [81, 324] on span "Additional Documents" at bounding box center [78, 324] width 97 height 12
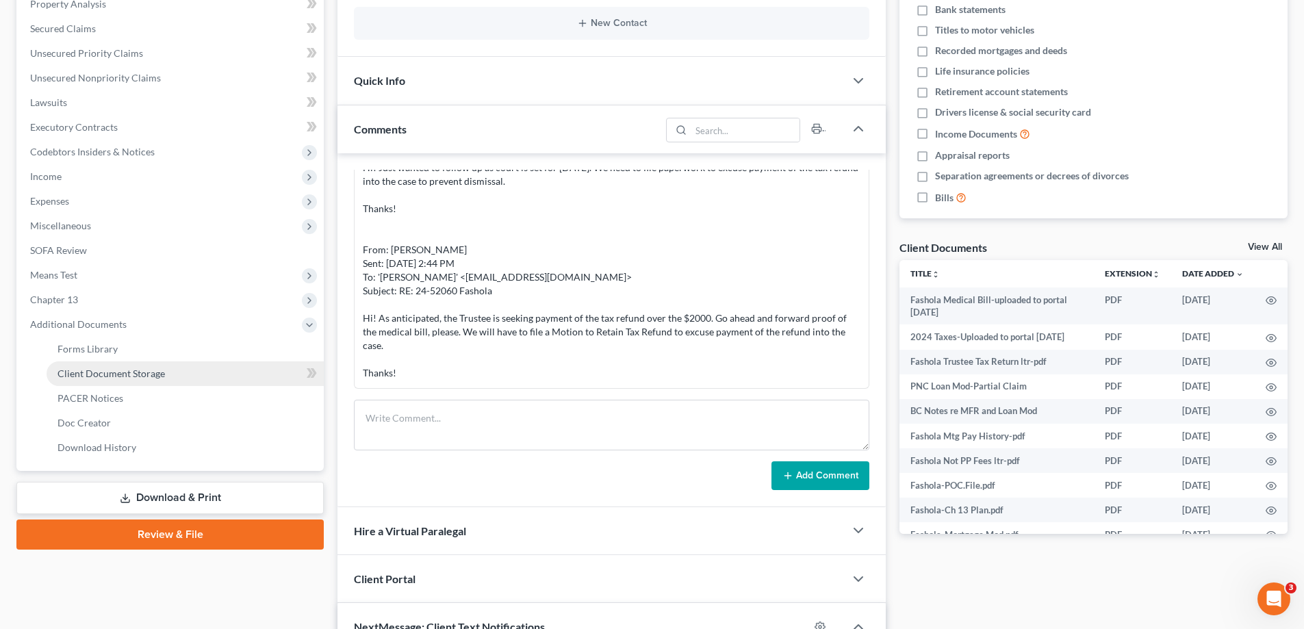
click at [78, 375] on span "Client Document Storage" at bounding box center [110, 374] width 107 height 12
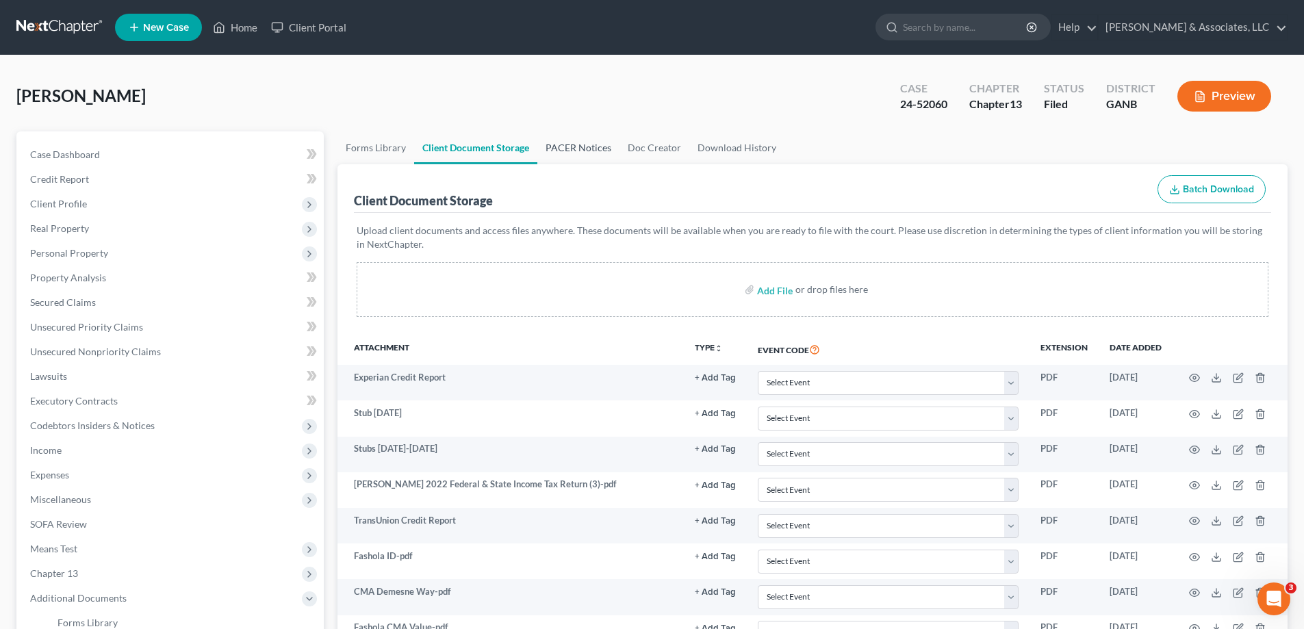
click at [583, 143] on link "PACER Notices" at bounding box center [578, 147] width 82 height 33
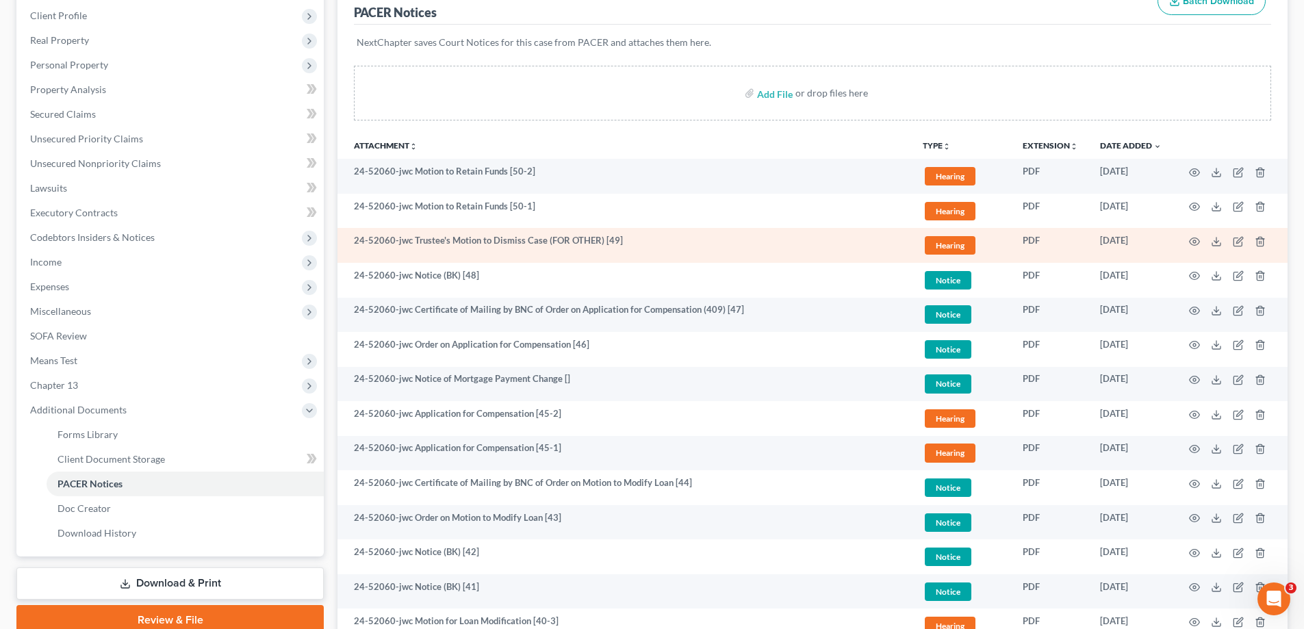
scroll to position [205, 0]
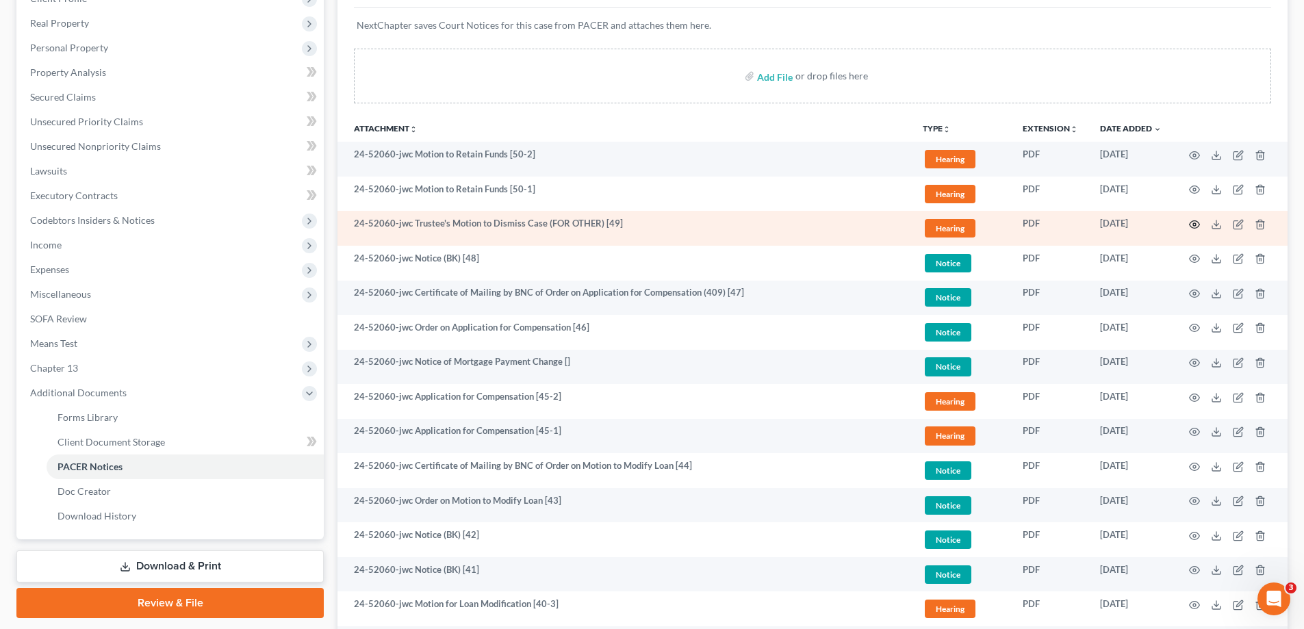
click at [1195, 221] on icon "button" at bounding box center [1195, 225] width 10 height 8
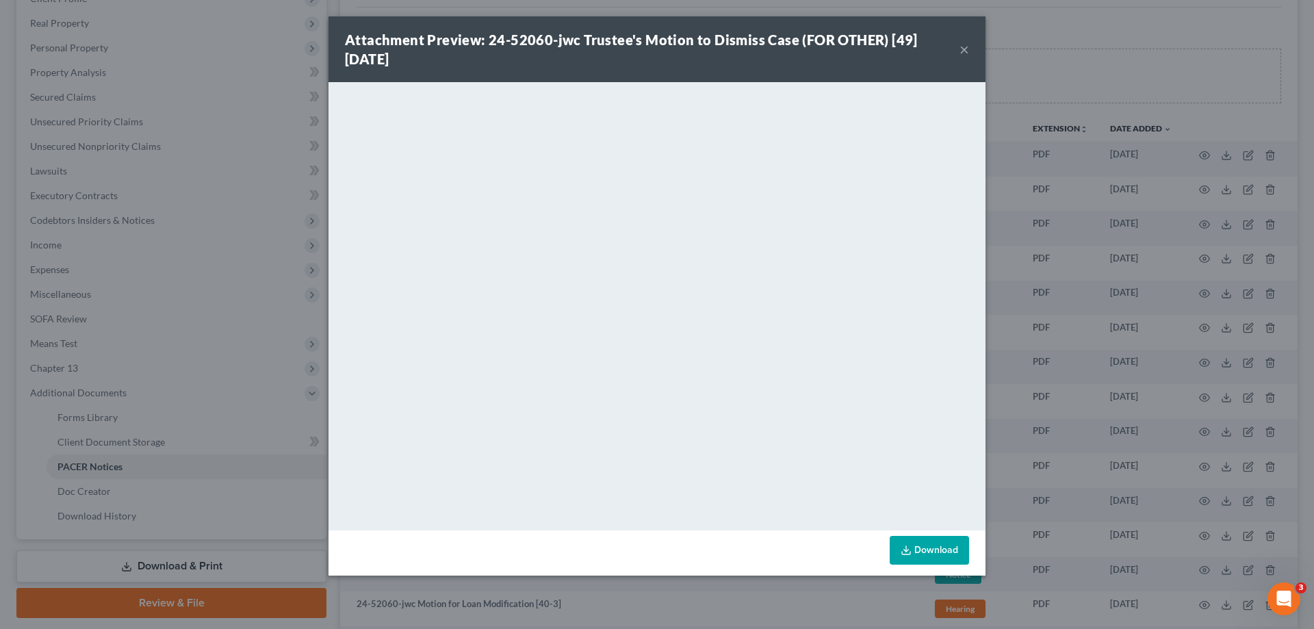
click at [964, 49] on button "×" at bounding box center [965, 49] width 10 height 16
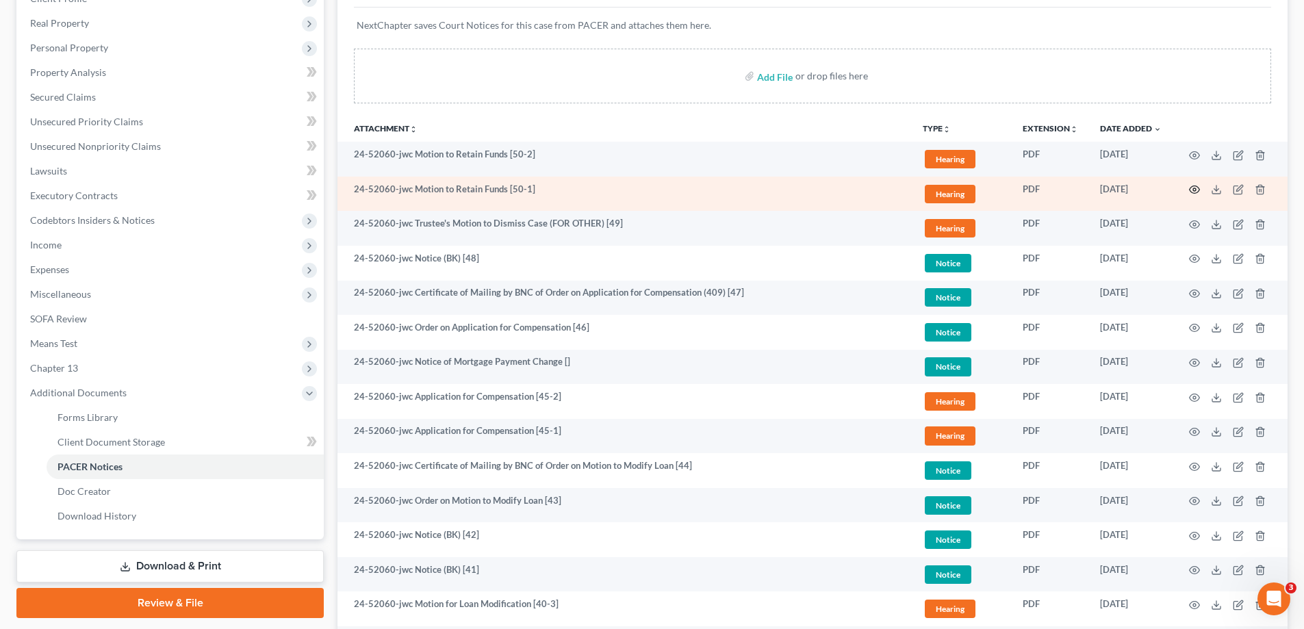
click at [1194, 188] on icon "button" at bounding box center [1194, 189] width 11 height 11
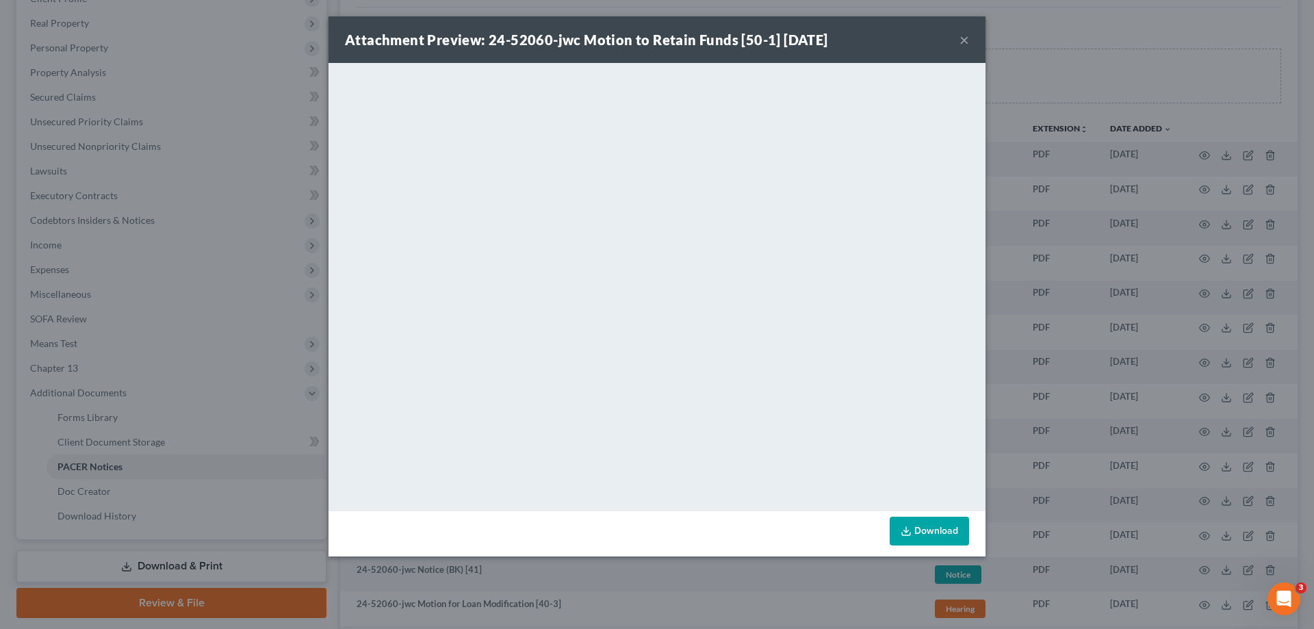
click at [964, 40] on button "×" at bounding box center [965, 39] width 10 height 16
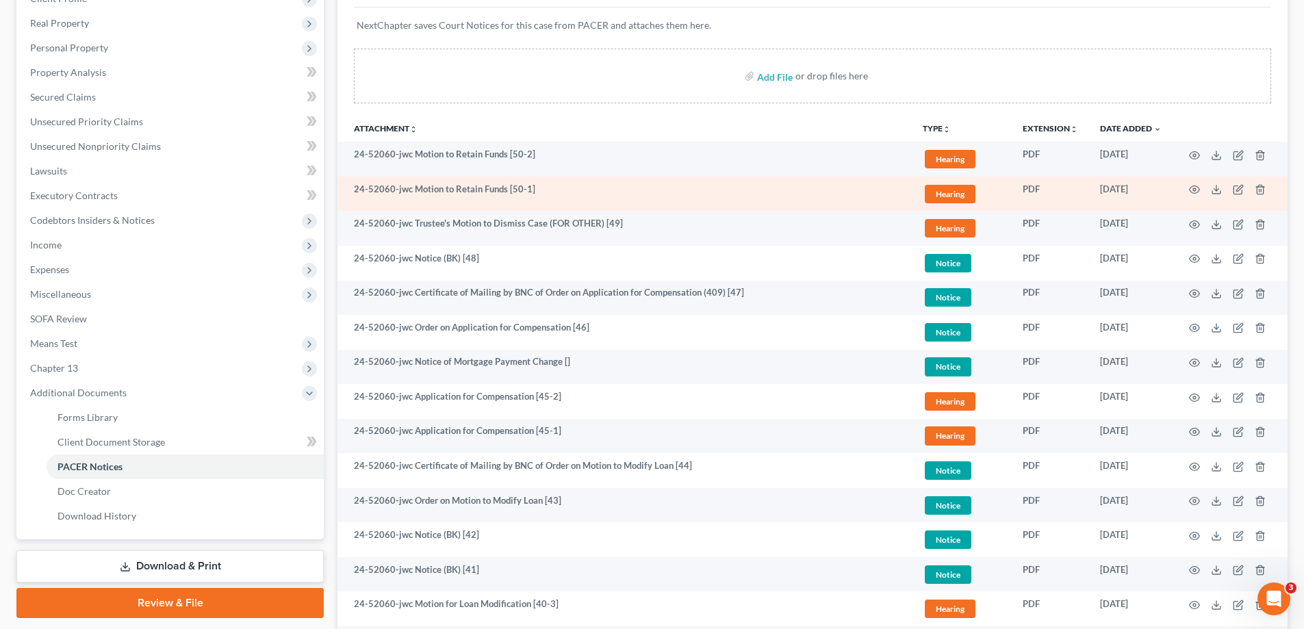
scroll to position [0, 0]
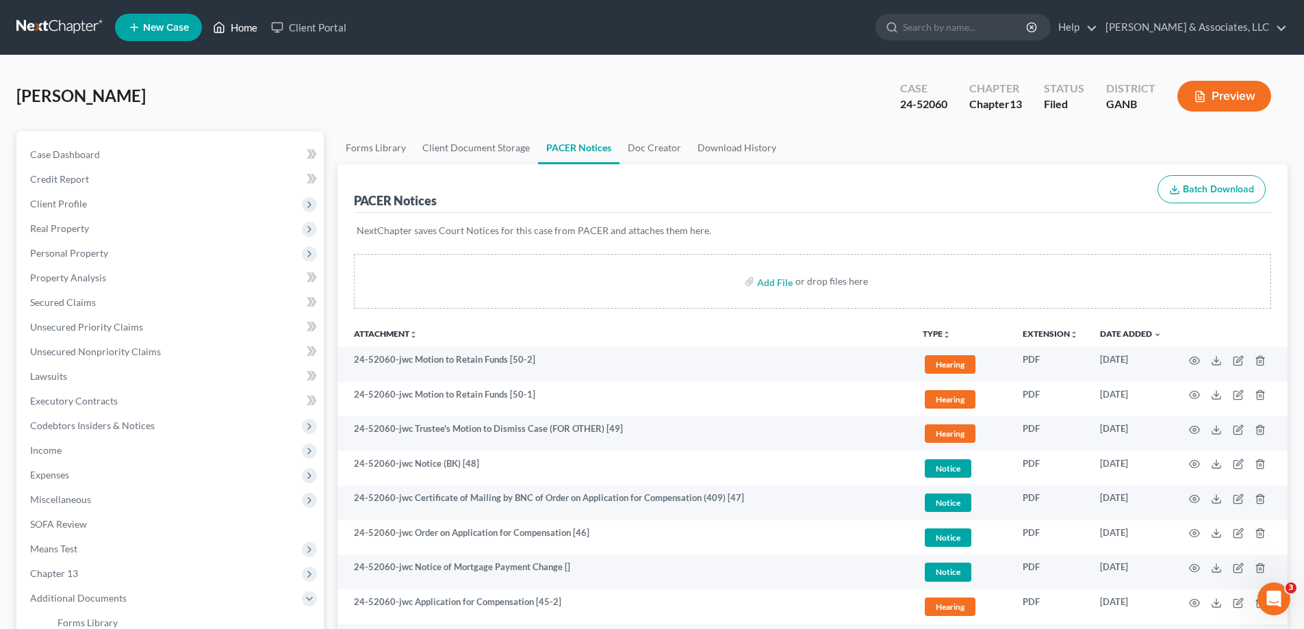
click at [250, 25] on link "Home" at bounding box center [235, 27] width 58 height 25
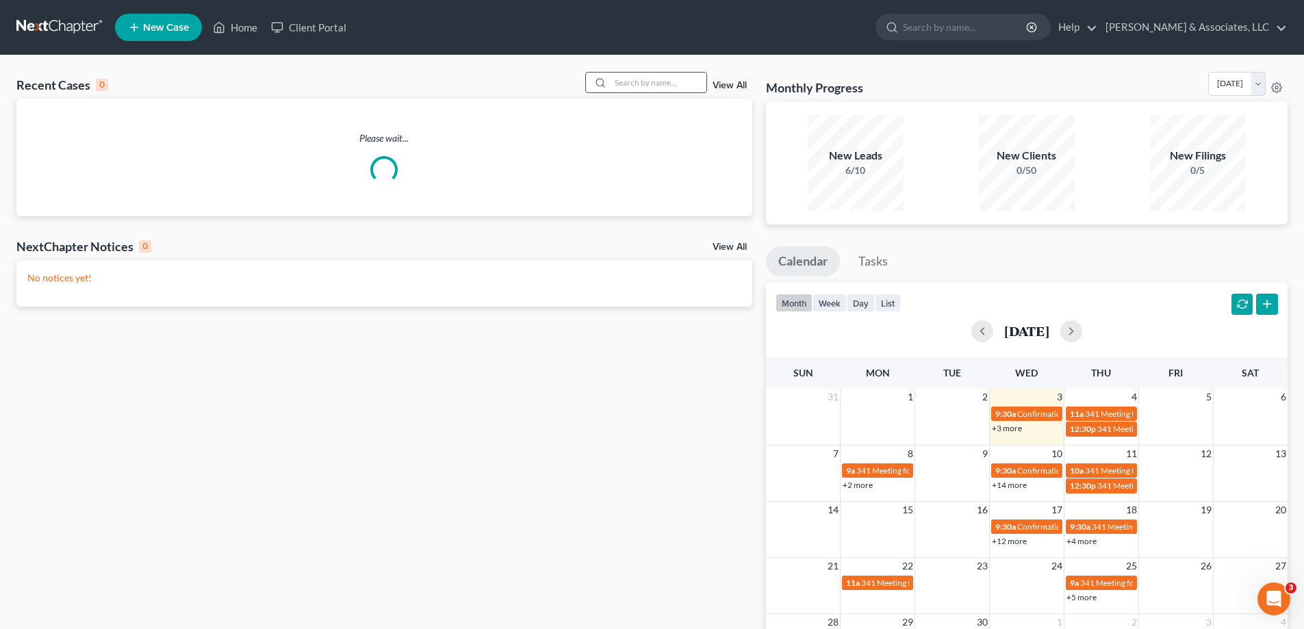
click at [632, 84] on input "search" at bounding box center [659, 83] width 96 height 20
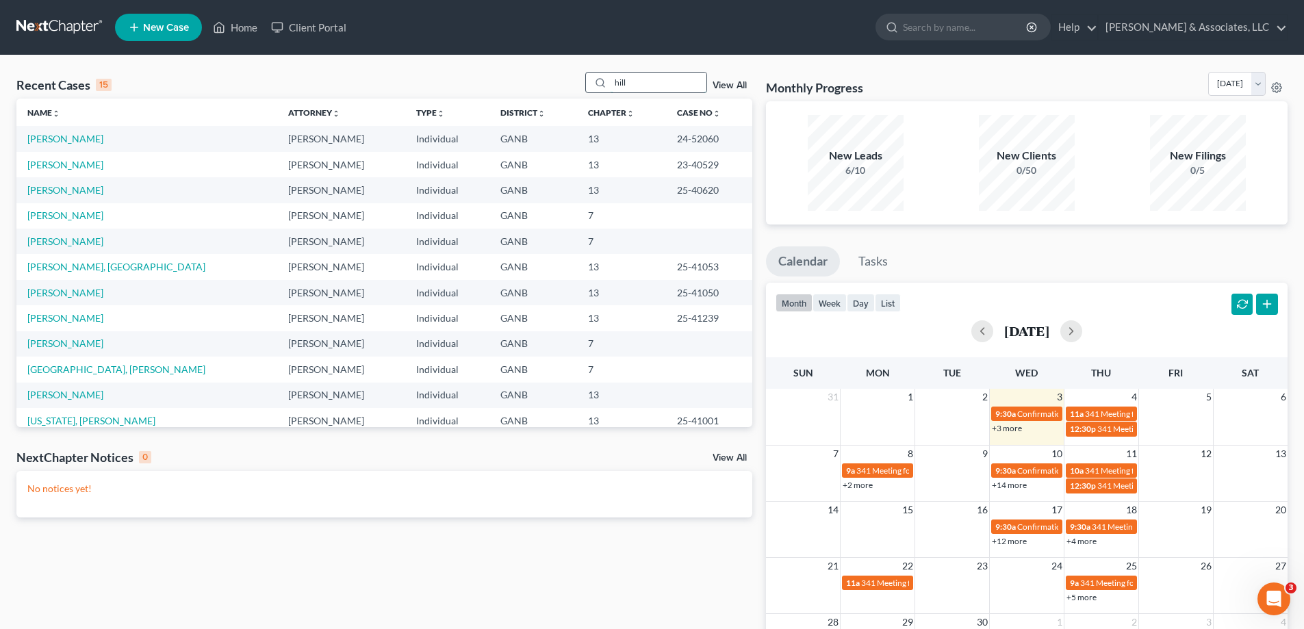
type input "hill"
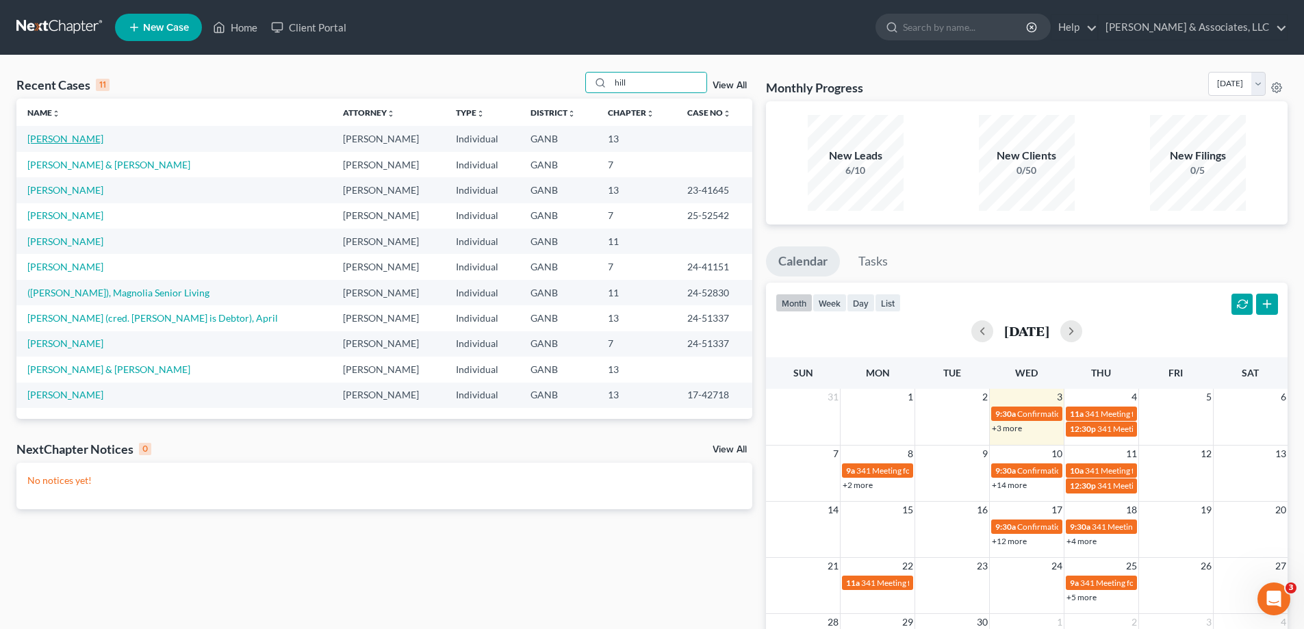
click at [33, 139] on link "[PERSON_NAME]" at bounding box center [65, 139] width 76 height 12
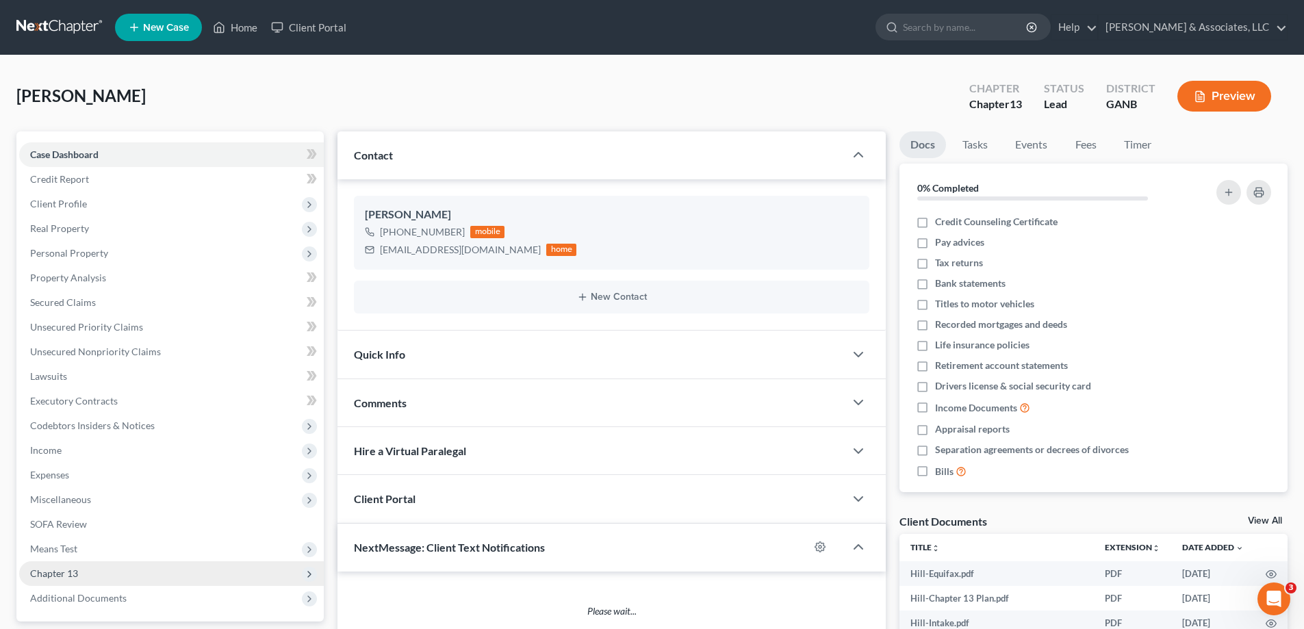
scroll to position [190, 0]
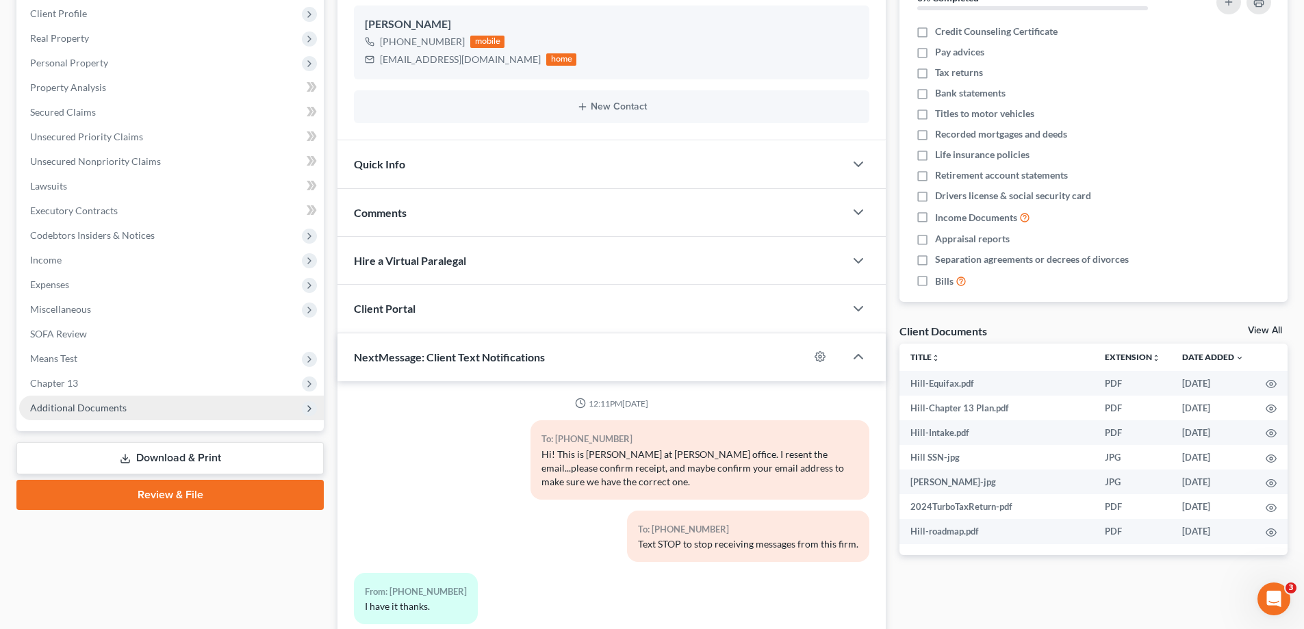
click at [92, 405] on span "Additional Documents" at bounding box center [78, 408] width 97 height 12
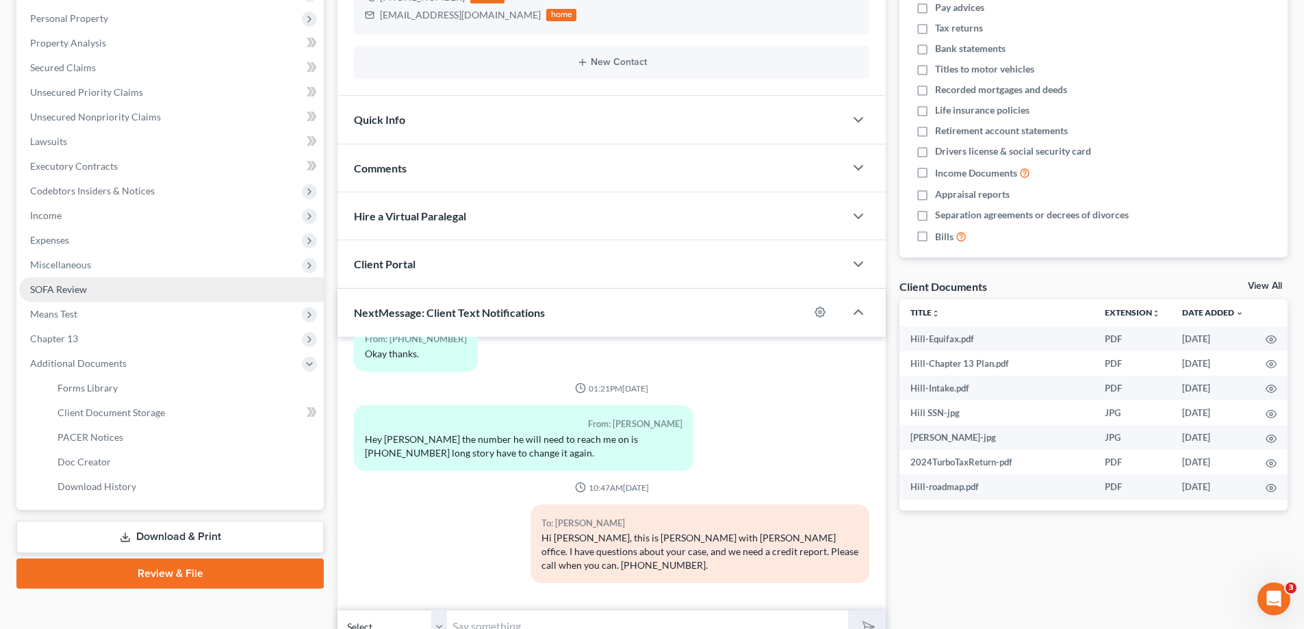
scroll to position [96, 0]
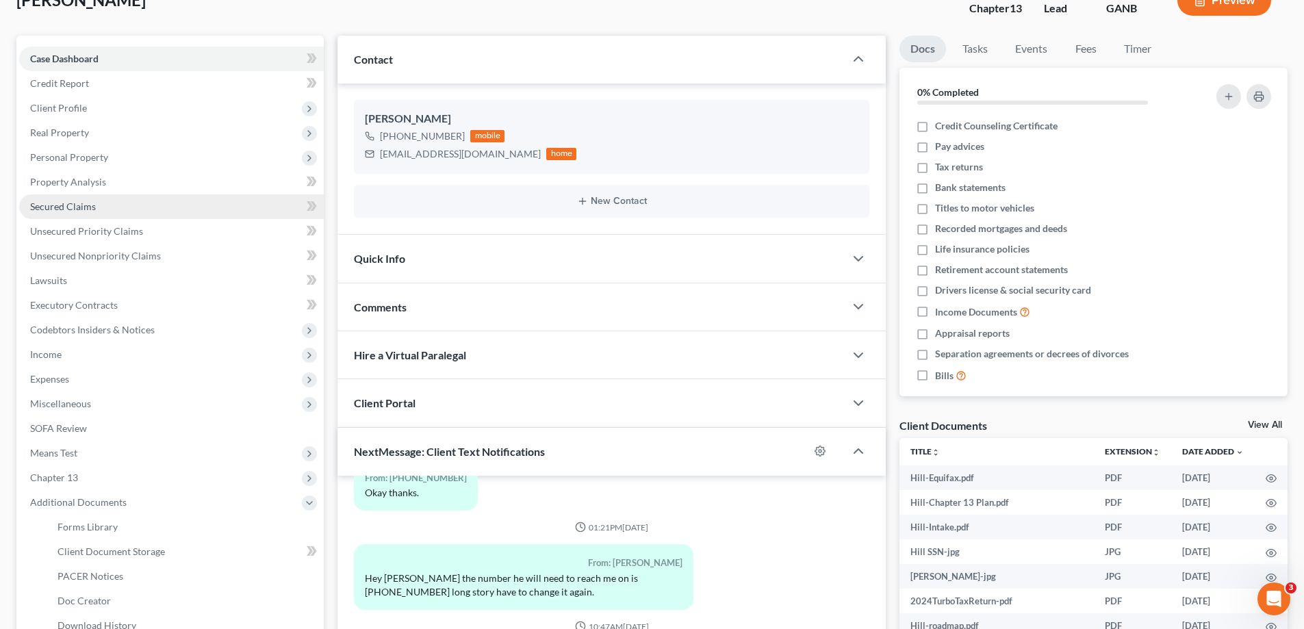
click at [64, 205] on span "Secured Claims" at bounding box center [63, 207] width 66 height 12
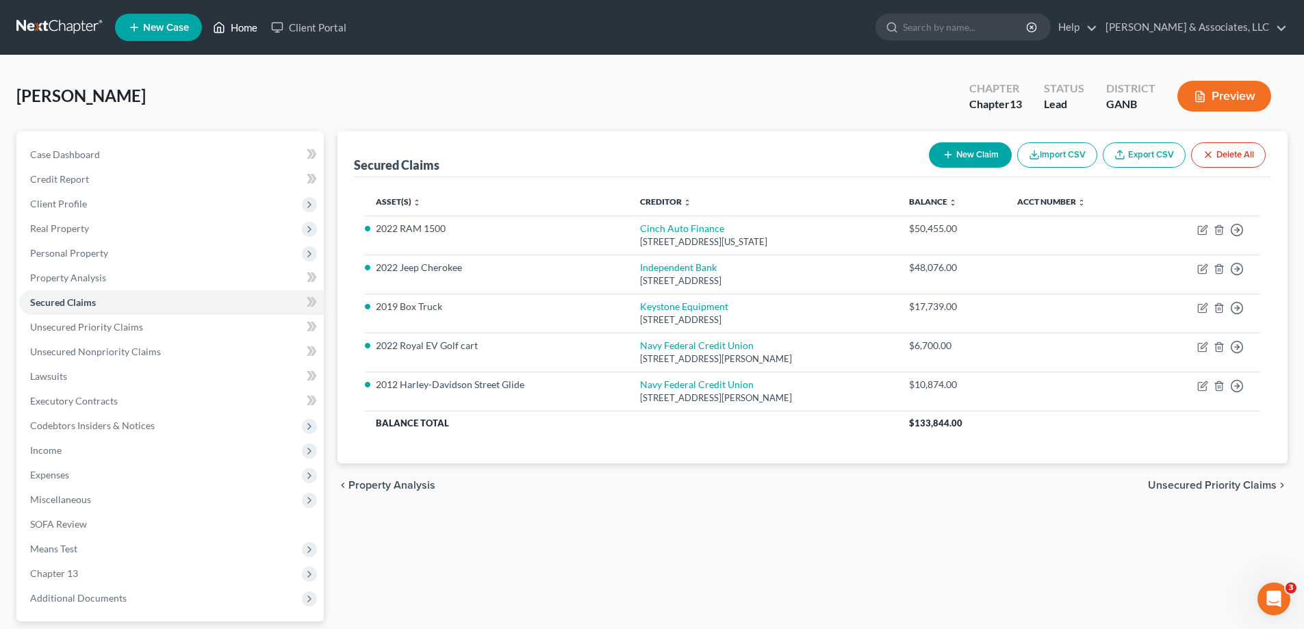
click at [241, 29] on link "Home" at bounding box center [235, 27] width 58 height 25
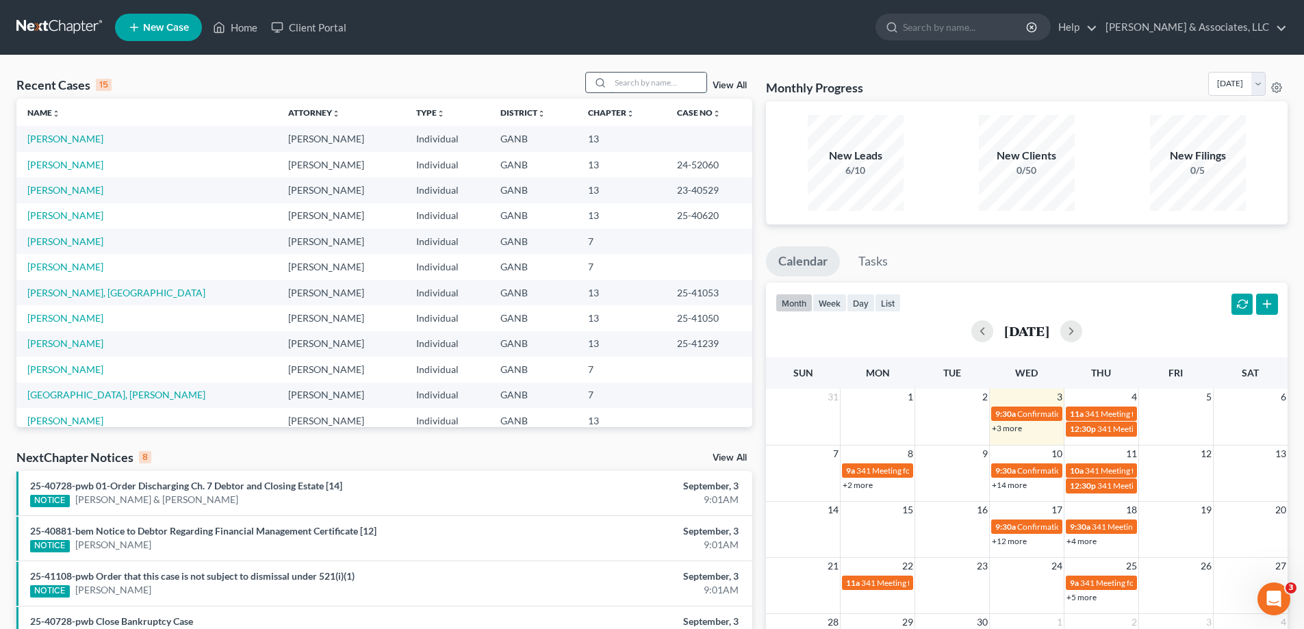
click at [647, 84] on input "search" at bounding box center [659, 83] width 96 height 20
type input "[PERSON_NAME]"
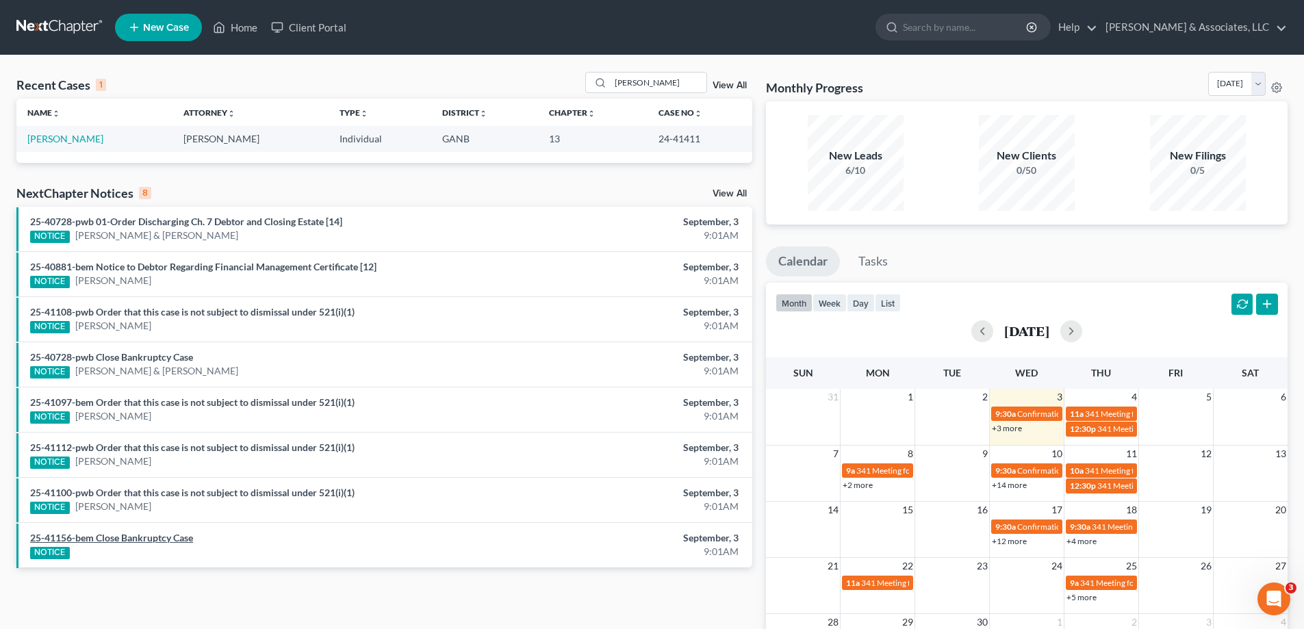
click at [135, 539] on link "25-41156-bem Close Bankruptcy Case" at bounding box center [111, 538] width 163 height 12
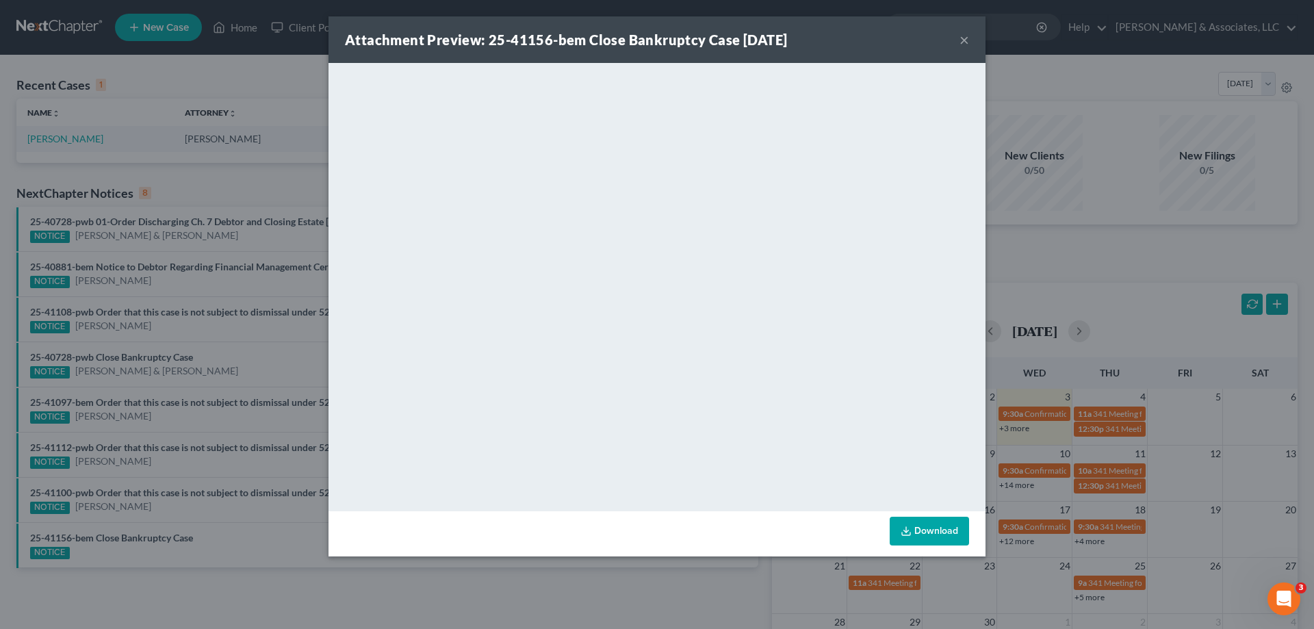
click at [962, 32] on button "×" at bounding box center [965, 39] width 10 height 16
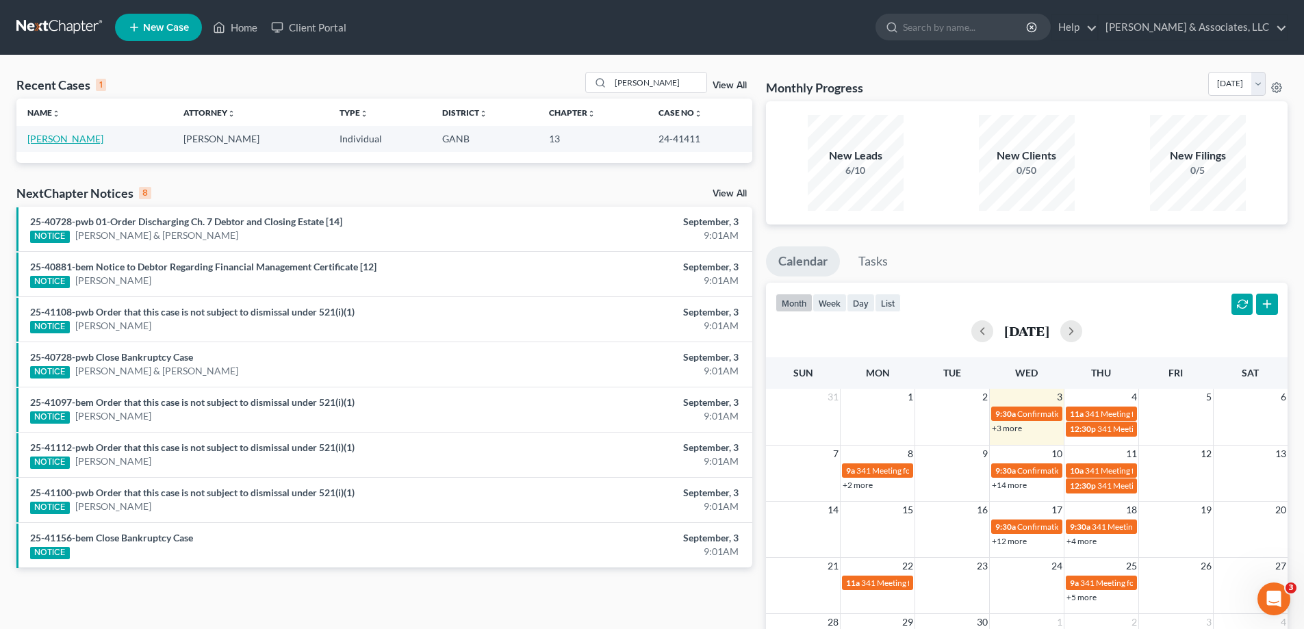
click at [44, 142] on link "[PERSON_NAME]" at bounding box center [65, 139] width 76 height 12
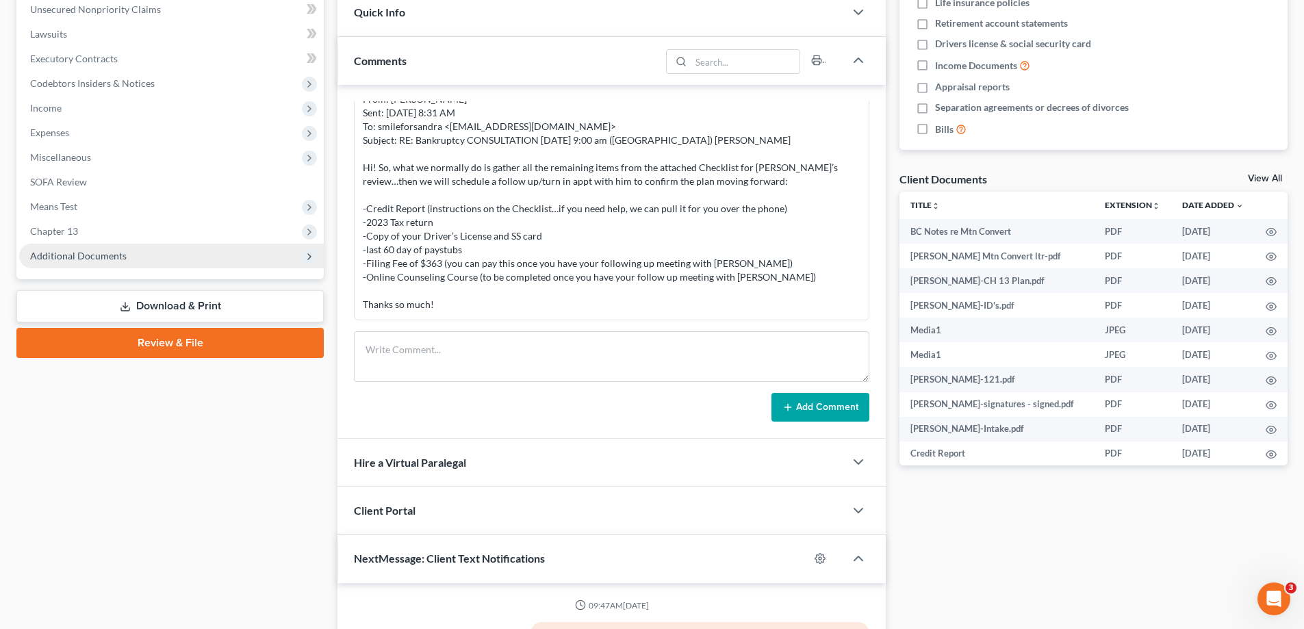
scroll to position [795, 0]
click at [103, 250] on span "Additional Documents" at bounding box center [78, 256] width 97 height 12
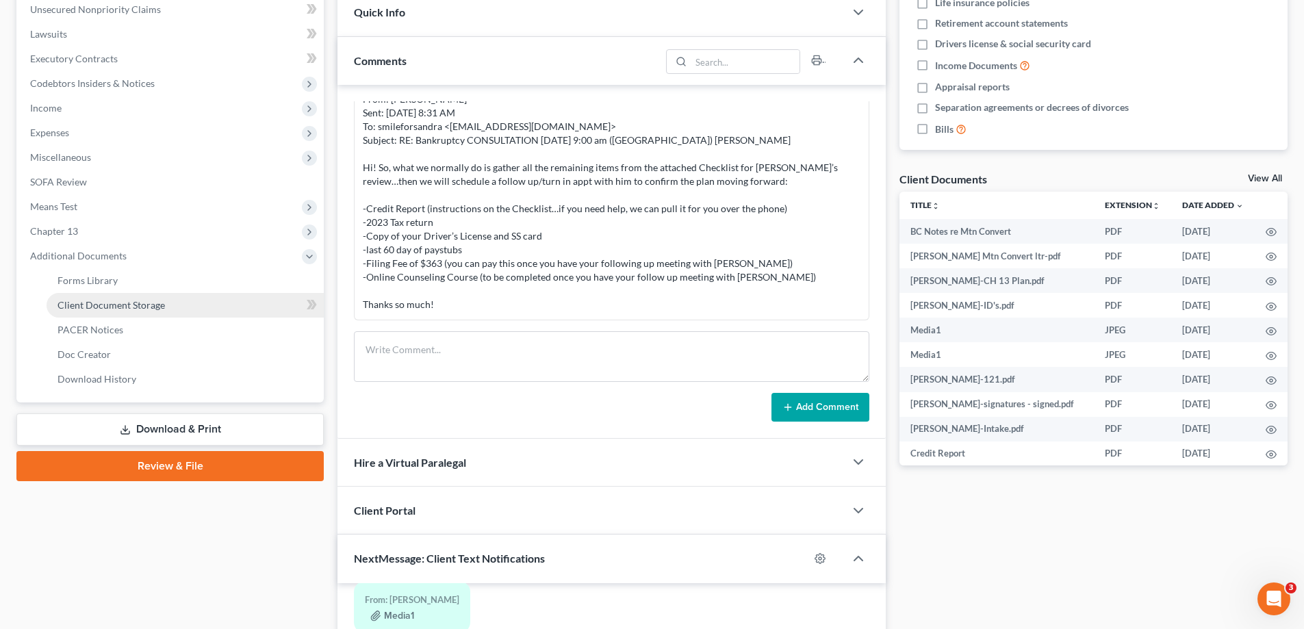
click at [106, 307] on span "Client Document Storage" at bounding box center [110, 305] width 107 height 12
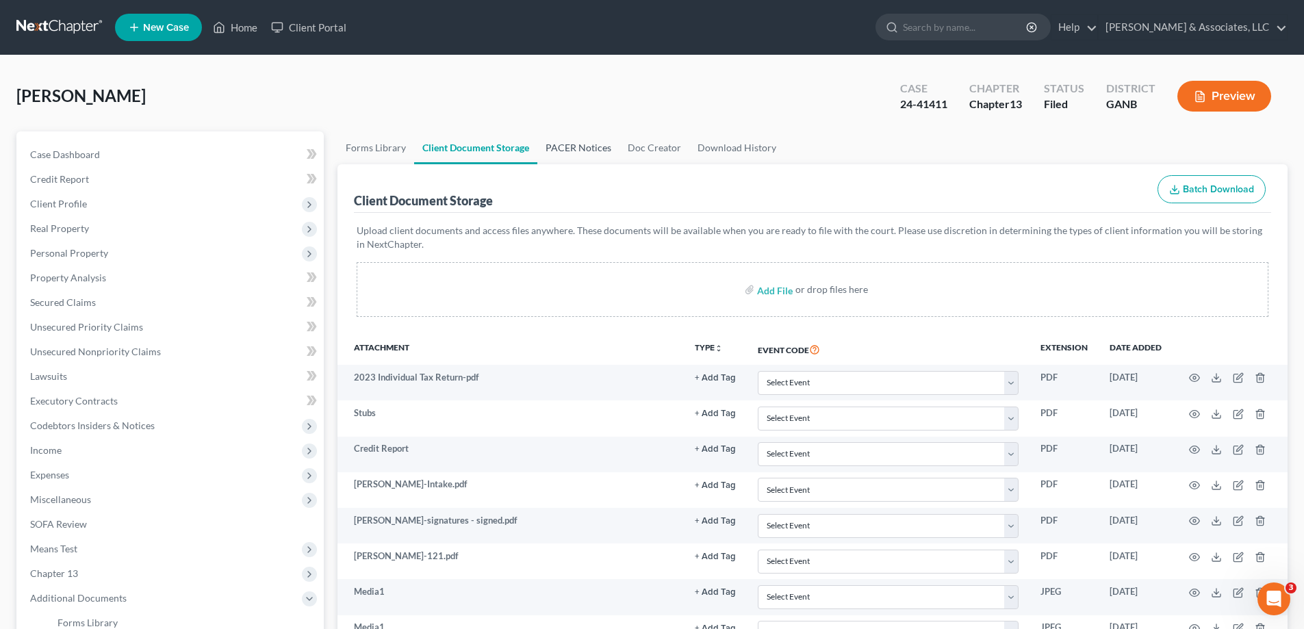
click at [564, 148] on link "PACER Notices" at bounding box center [578, 147] width 82 height 33
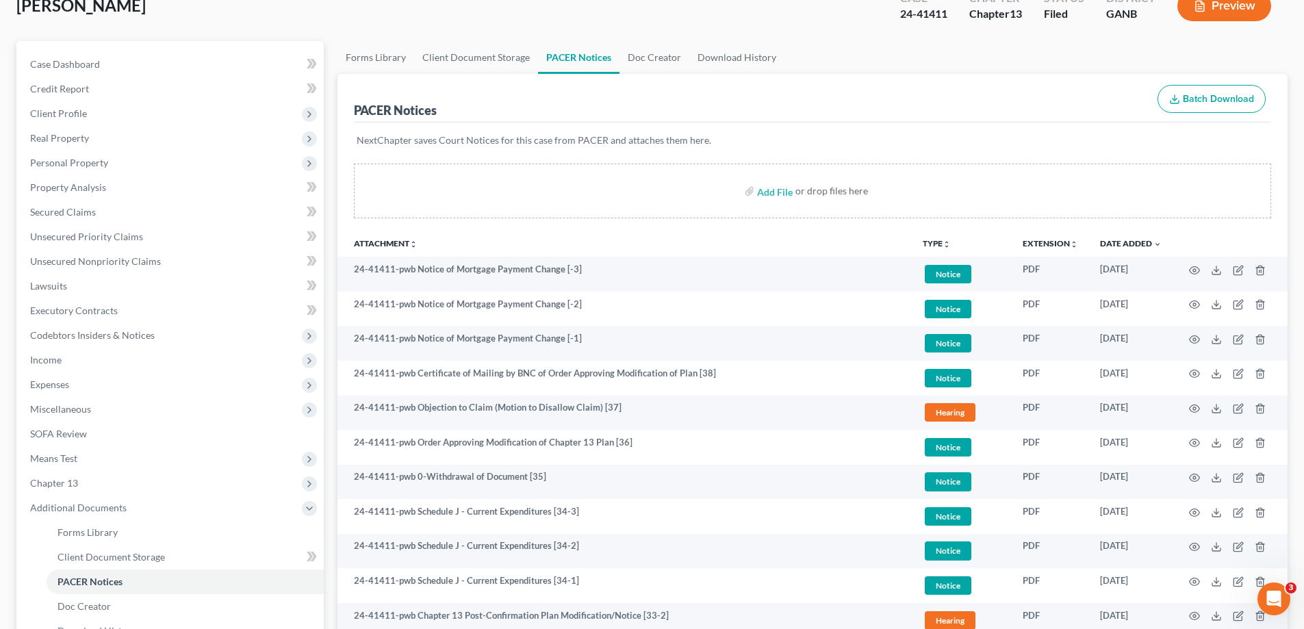
scroll to position [137, 0]
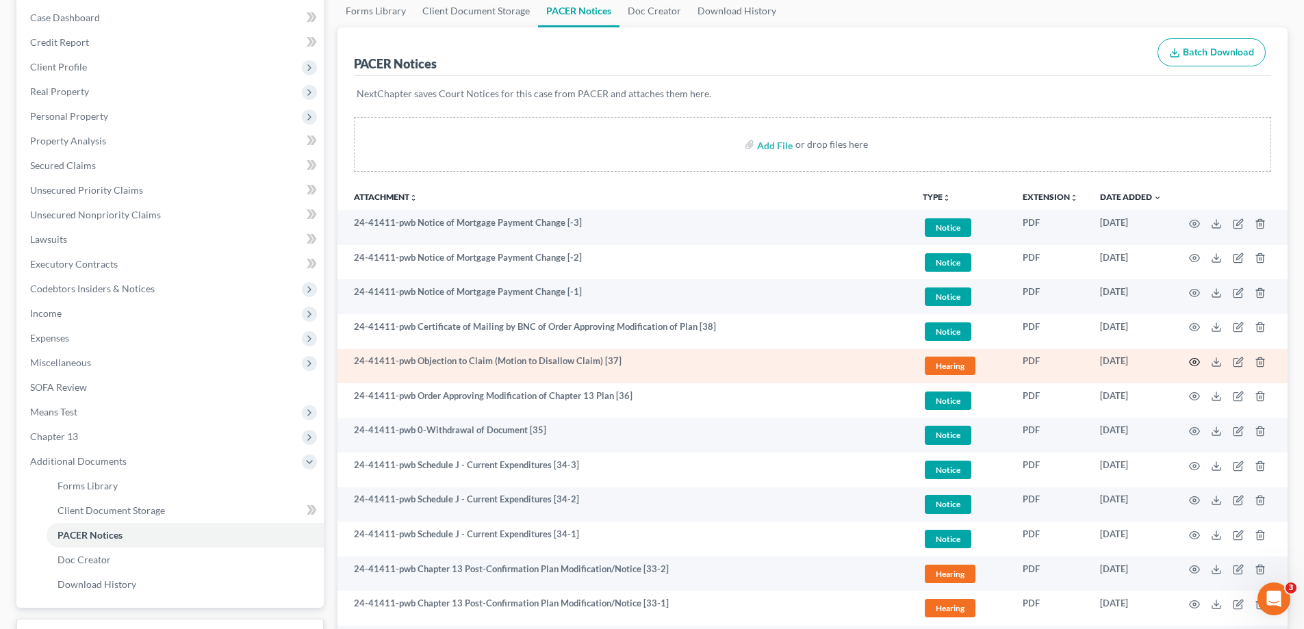
click at [1194, 360] on icon "button" at bounding box center [1194, 362] width 11 height 11
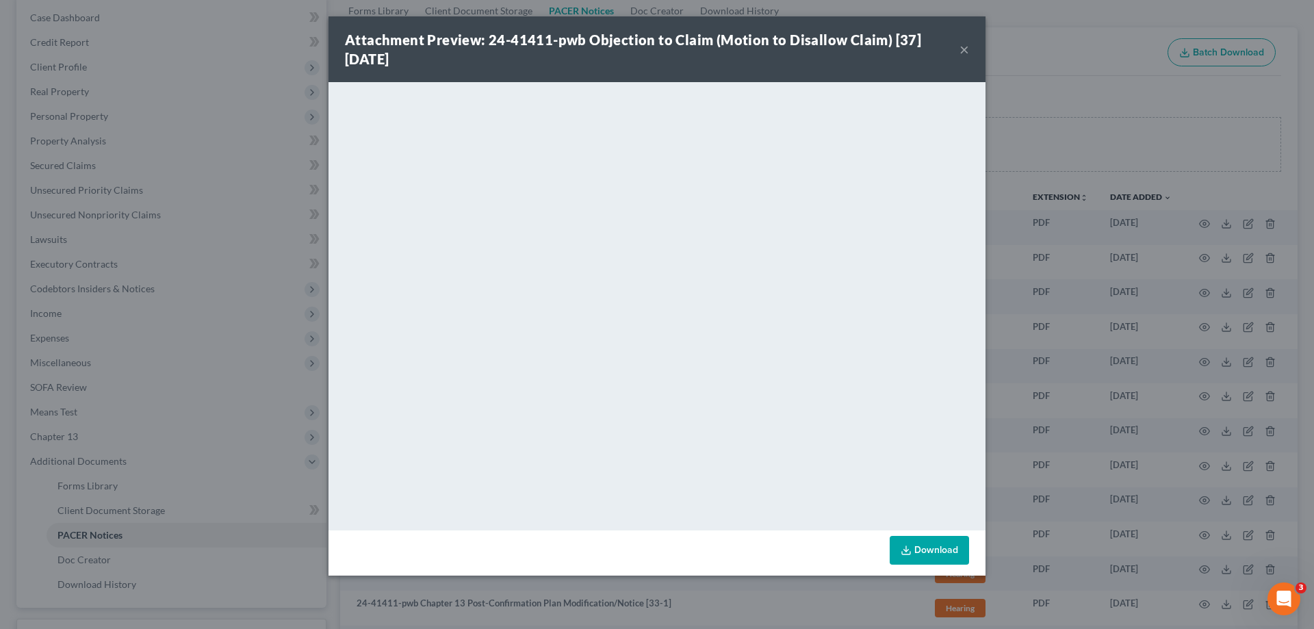
click at [961, 48] on button "×" at bounding box center [965, 49] width 10 height 16
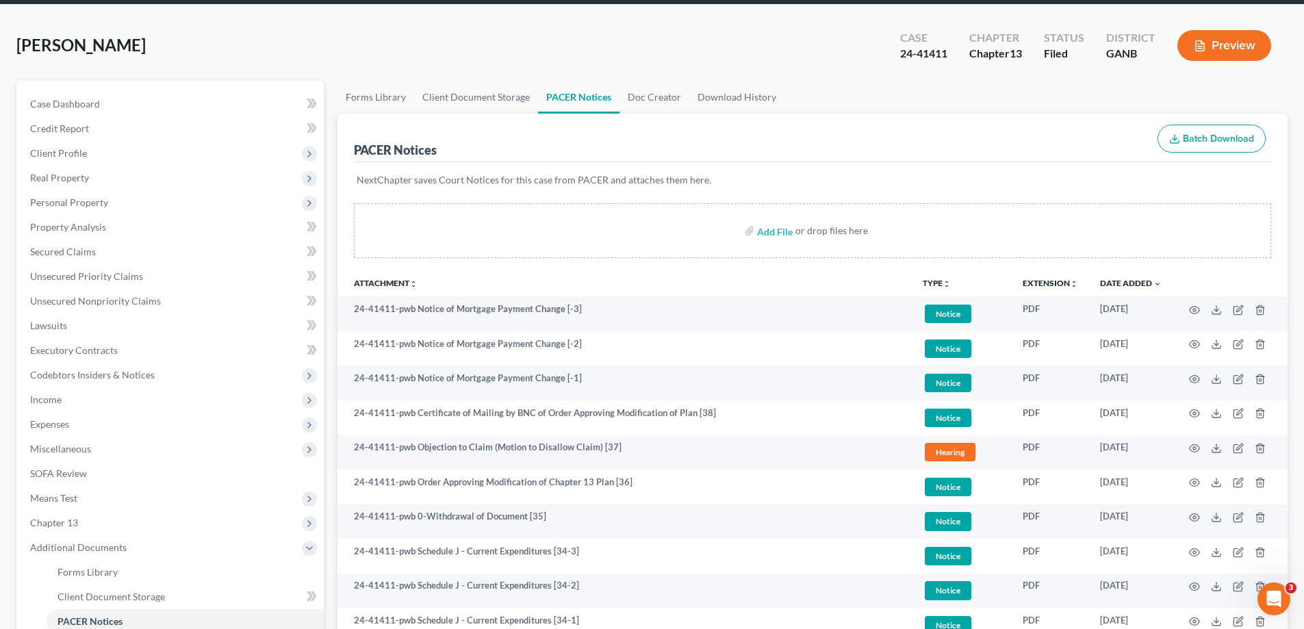
scroll to position [0, 0]
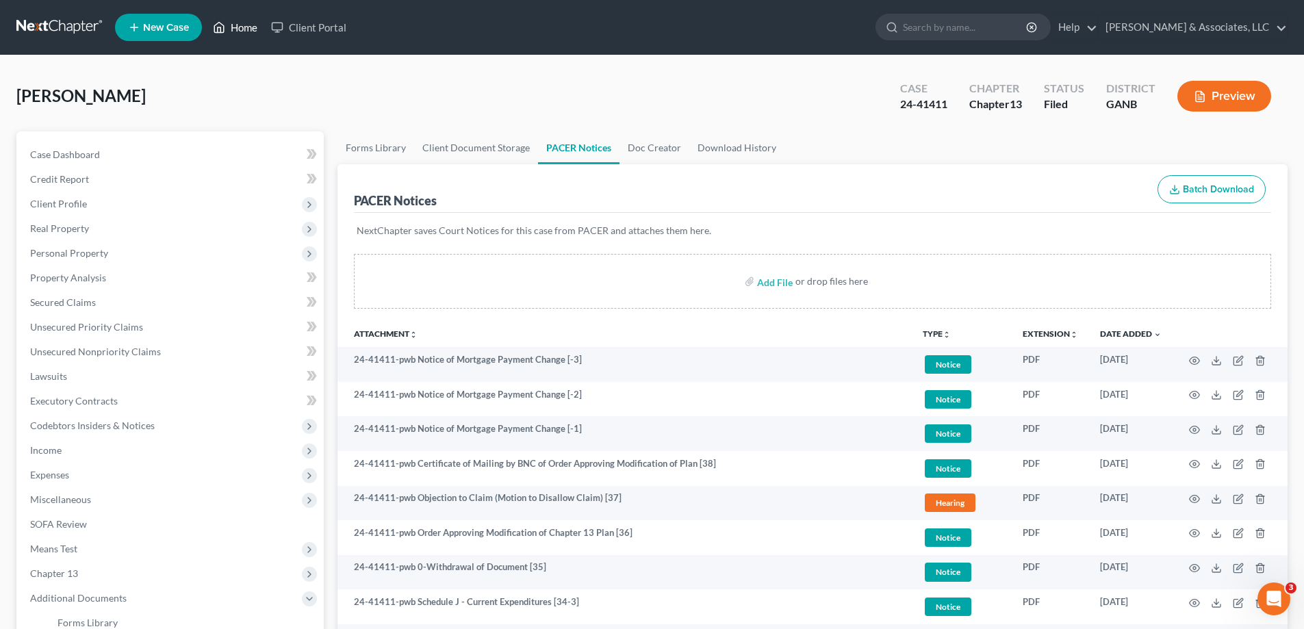
click at [242, 24] on link "Home" at bounding box center [235, 27] width 58 height 25
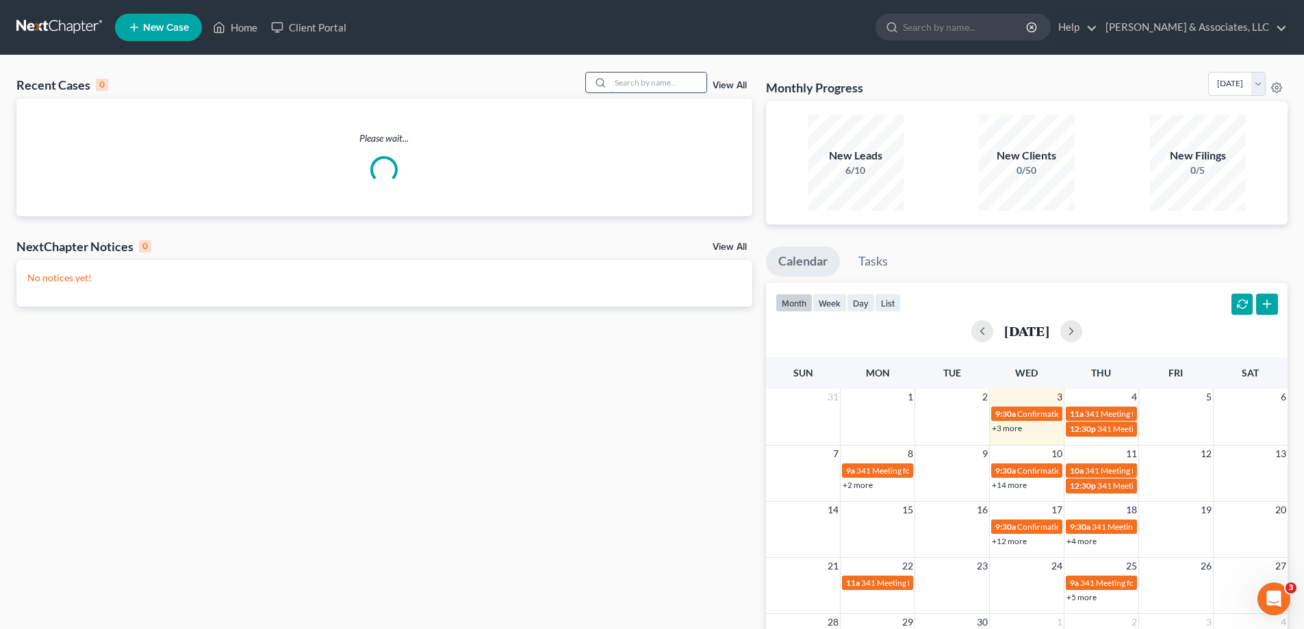
click at [658, 79] on input "search" at bounding box center [659, 83] width 96 height 20
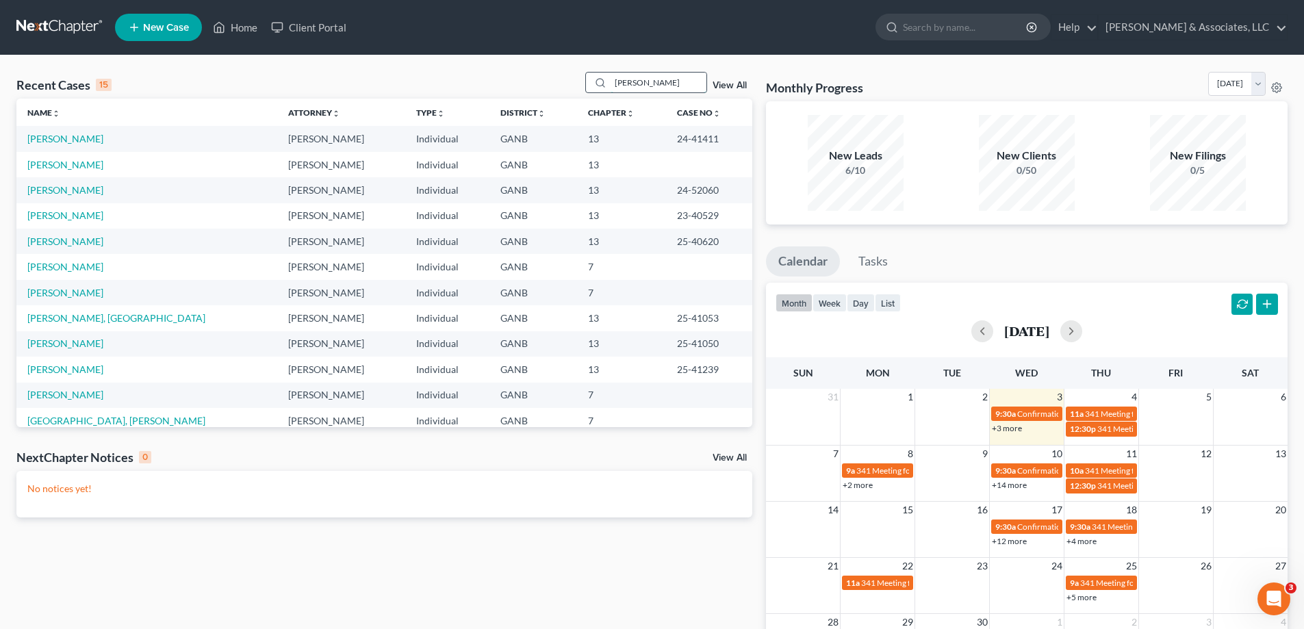
type input "[PERSON_NAME]"
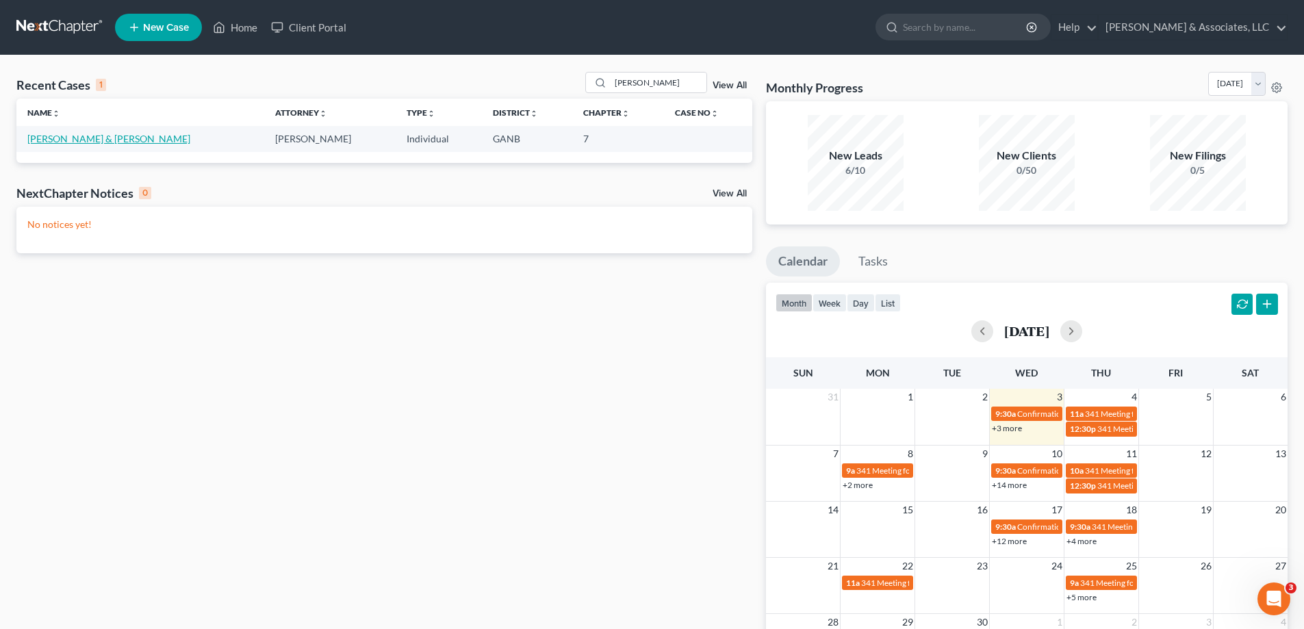
click at [86, 138] on link "[PERSON_NAME] & [PERSON_NAME]" at bounding box center [108, 139] width 163 height 12
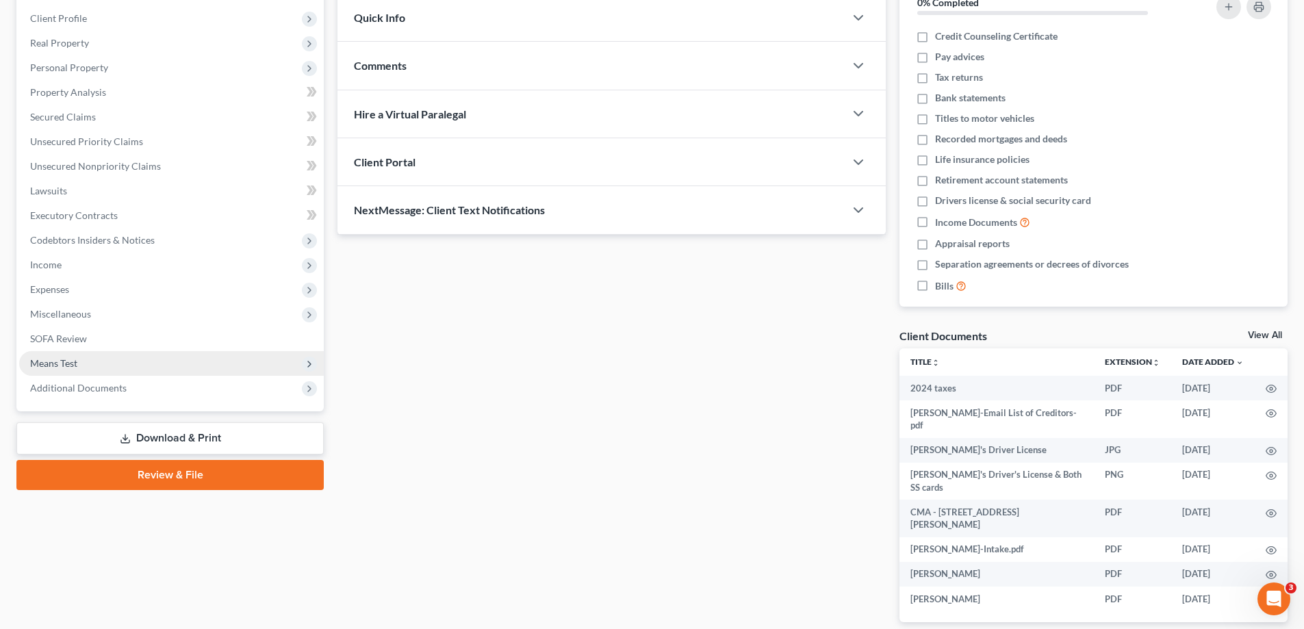
scroll to position [205, 0]
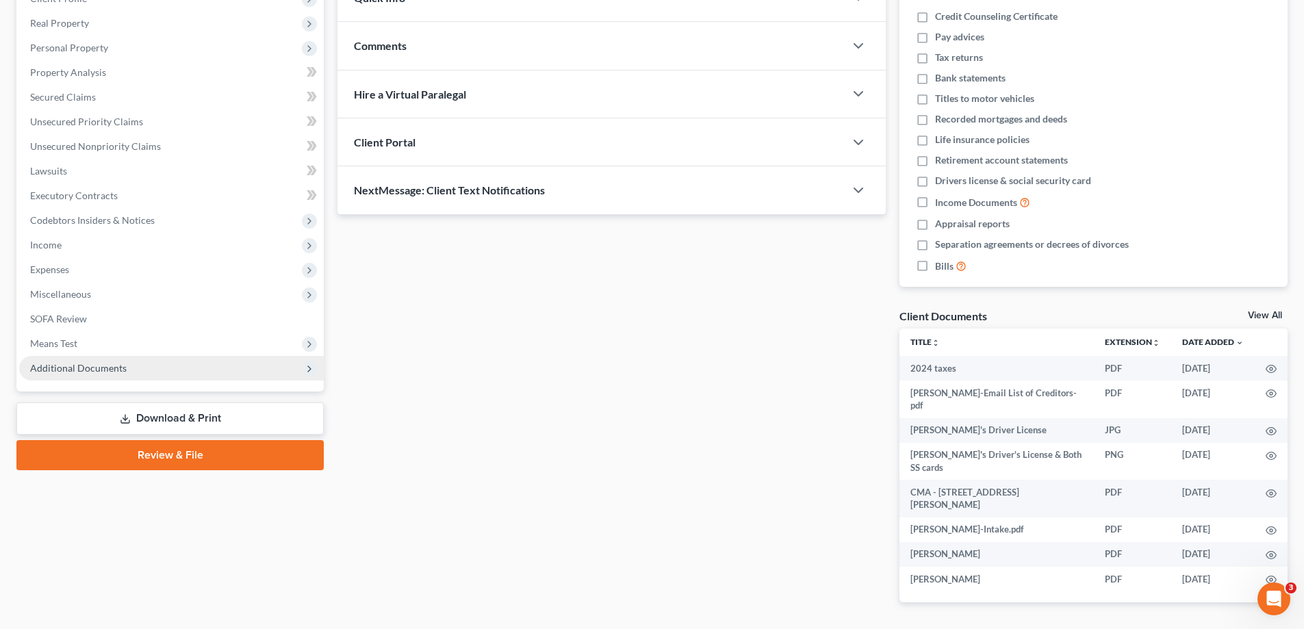
drag, startPoint x: 94, startPoint y: 374, endPoint x: 99, endPoint y: 361, distance: 13.9
click at [94, 374] on span "Additional Documents" at bounding box center [171, 368] width 305 height 25
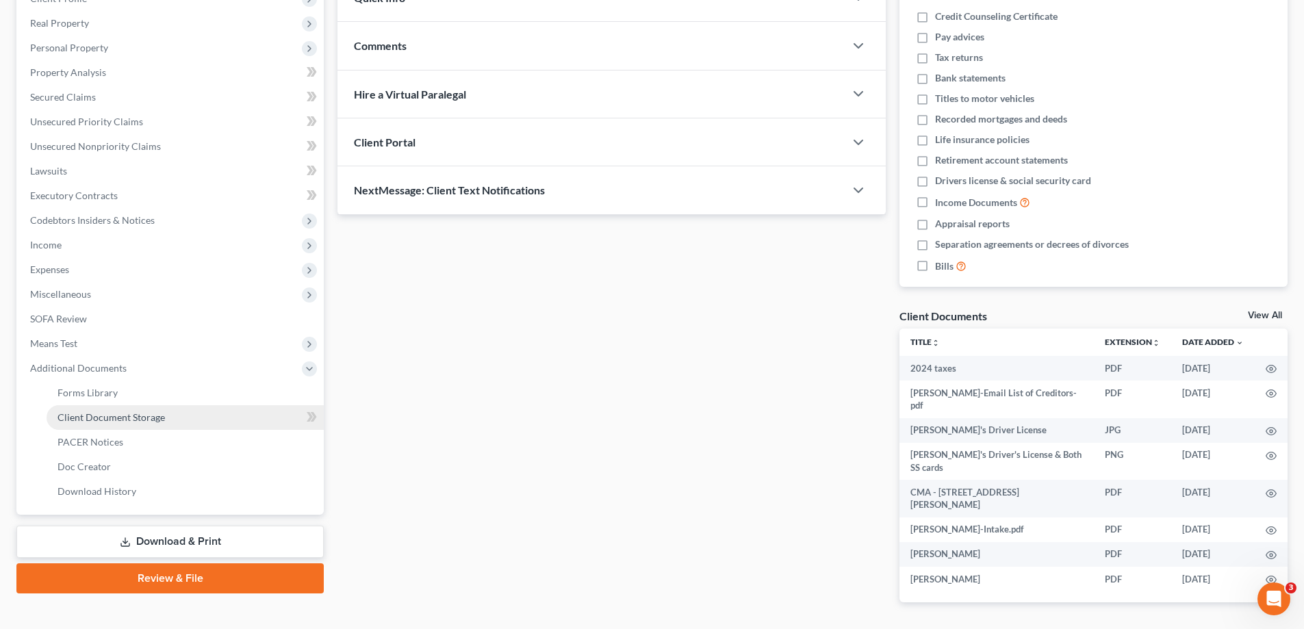
click at [75, 418] on span "Client Document Storage" at bounding box center [110, 417] width 107 height 12
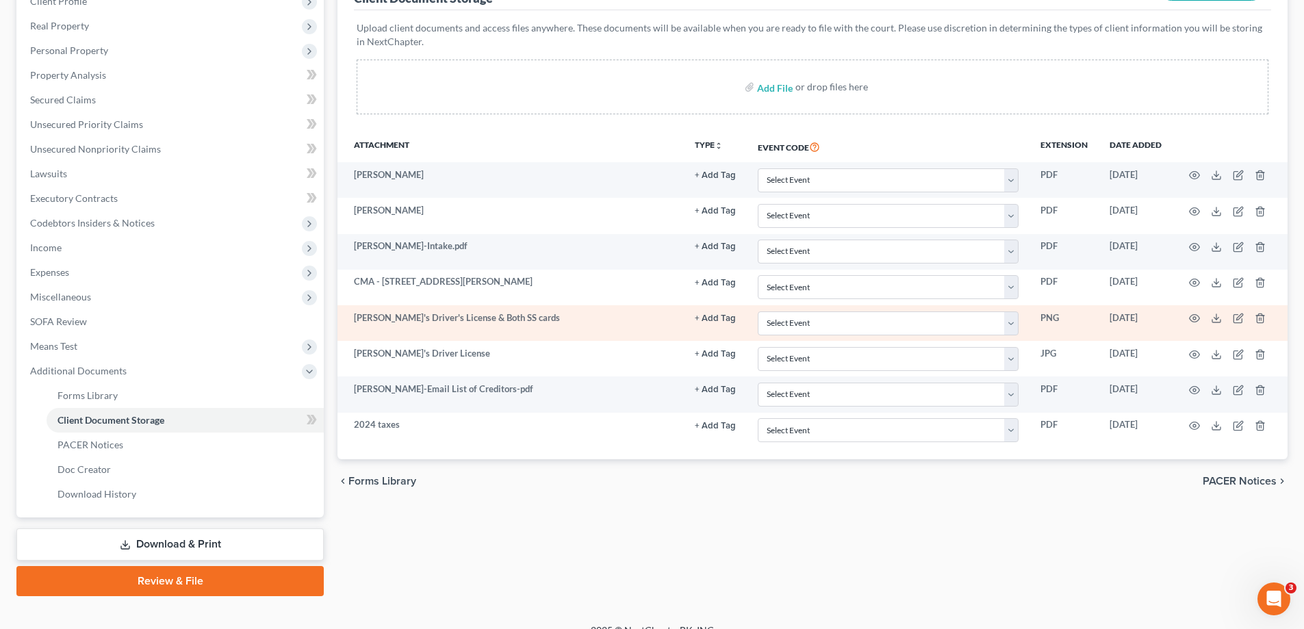
scroll to position [205, 0]
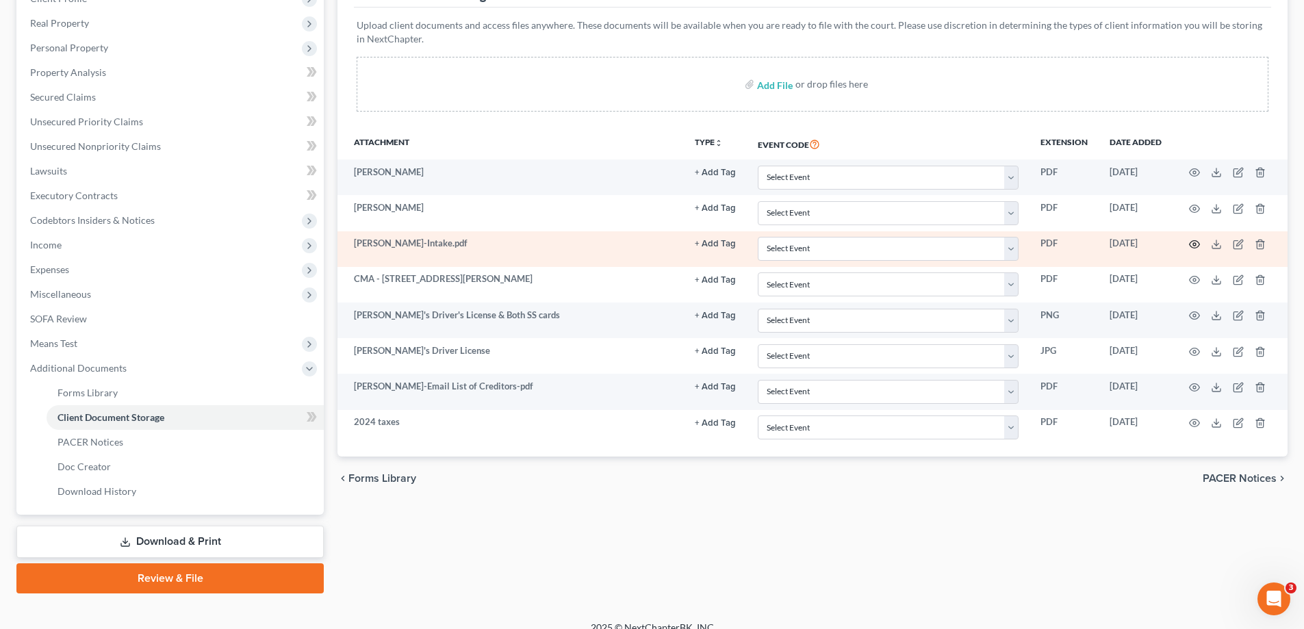
click at [1193, 245] on circle "button" at bounding box center [1194, 244] width 3 height 3
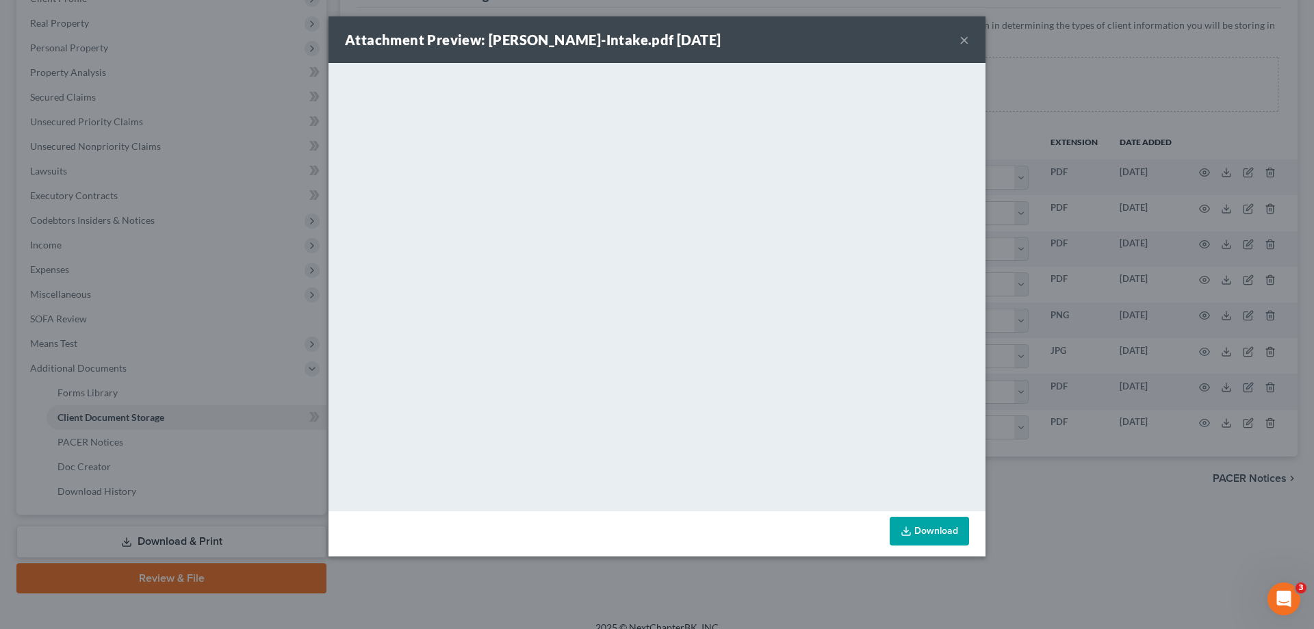
click at [959, 39] on div "Attachment Preview: [PERSON_NAME]-Intake.pdf [DATE] ×" at bounding box center [657, 39] width 657 height 47
click at [966, 40] on button "×" at bounding box center [965, 39] width 10 height 16
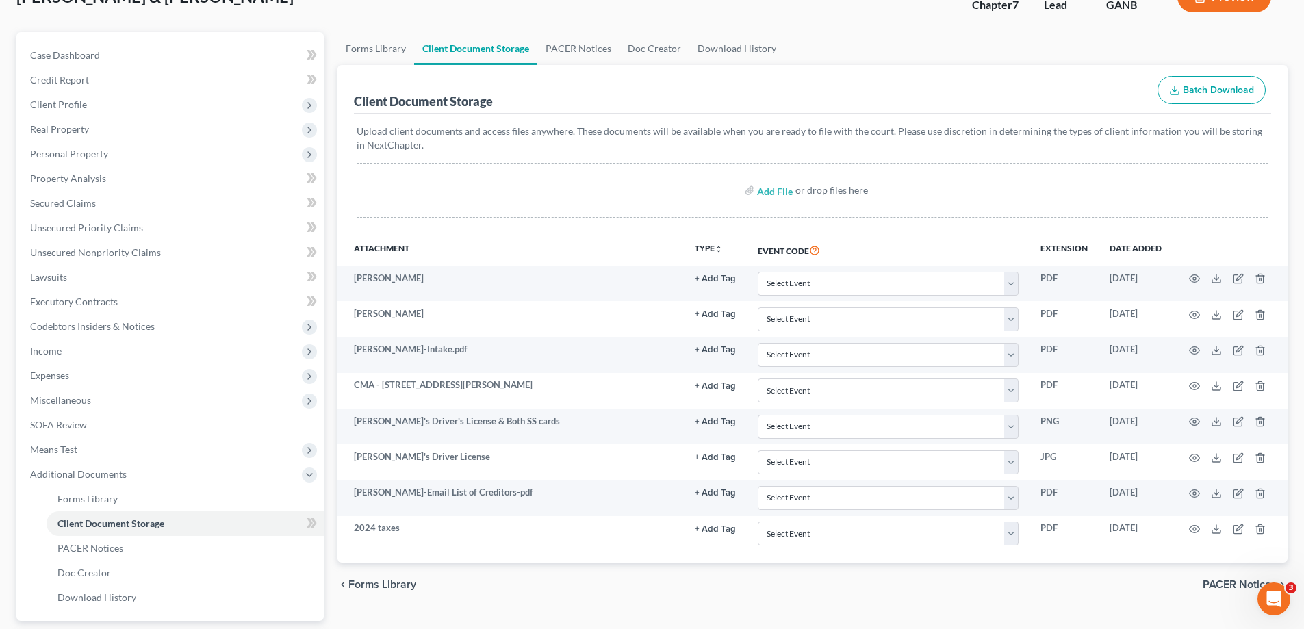
scroll to position [0, 0]
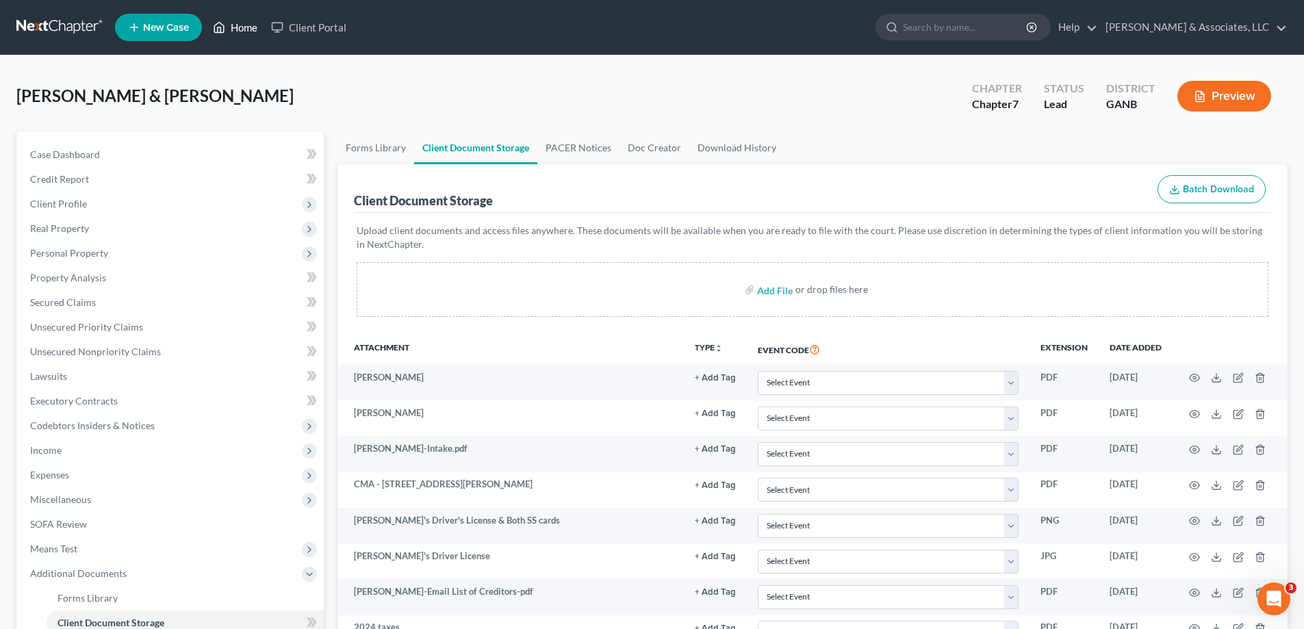
click at [238, 29] on link "Home" at bounding box center [235, 27] width 58 height 25
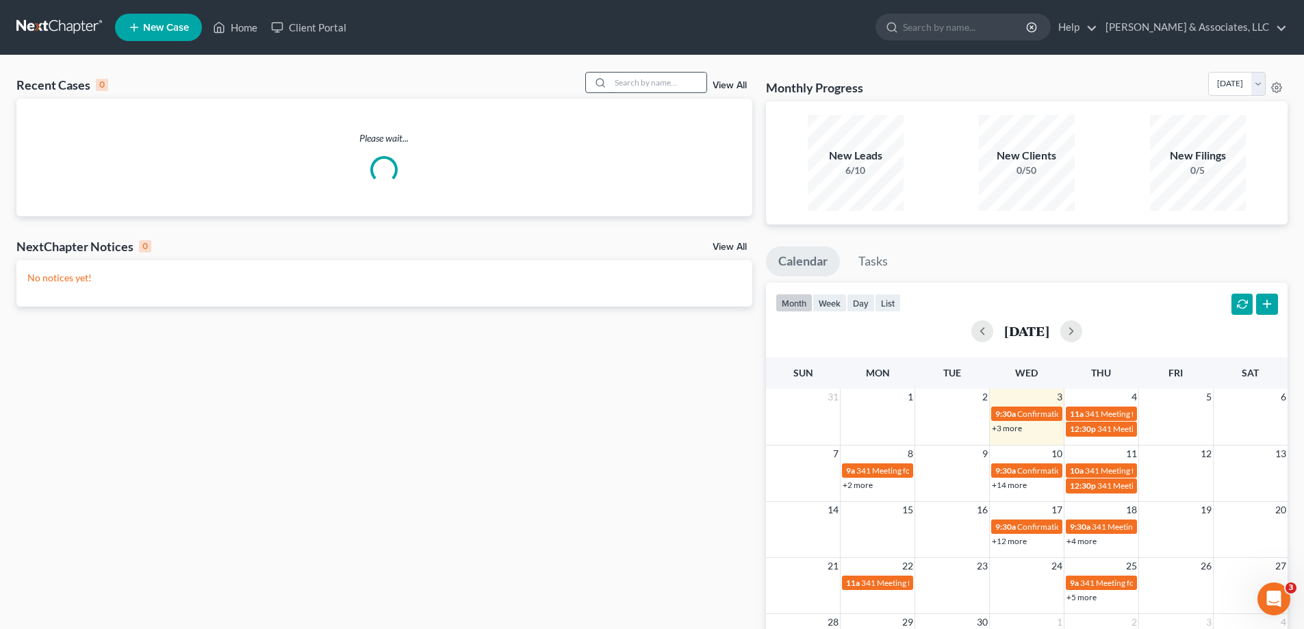
click at [686, 88] on input "search" at bounding box center [659, 83] width 96 height 20
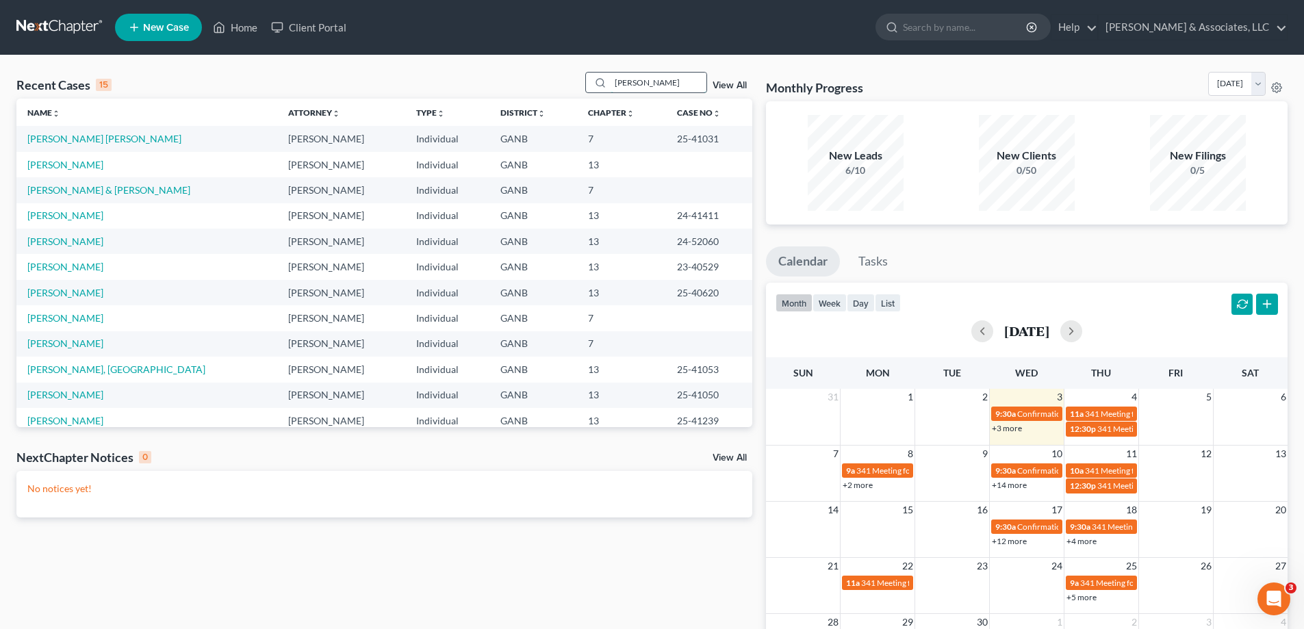
type input "[PERSON_NAME]"
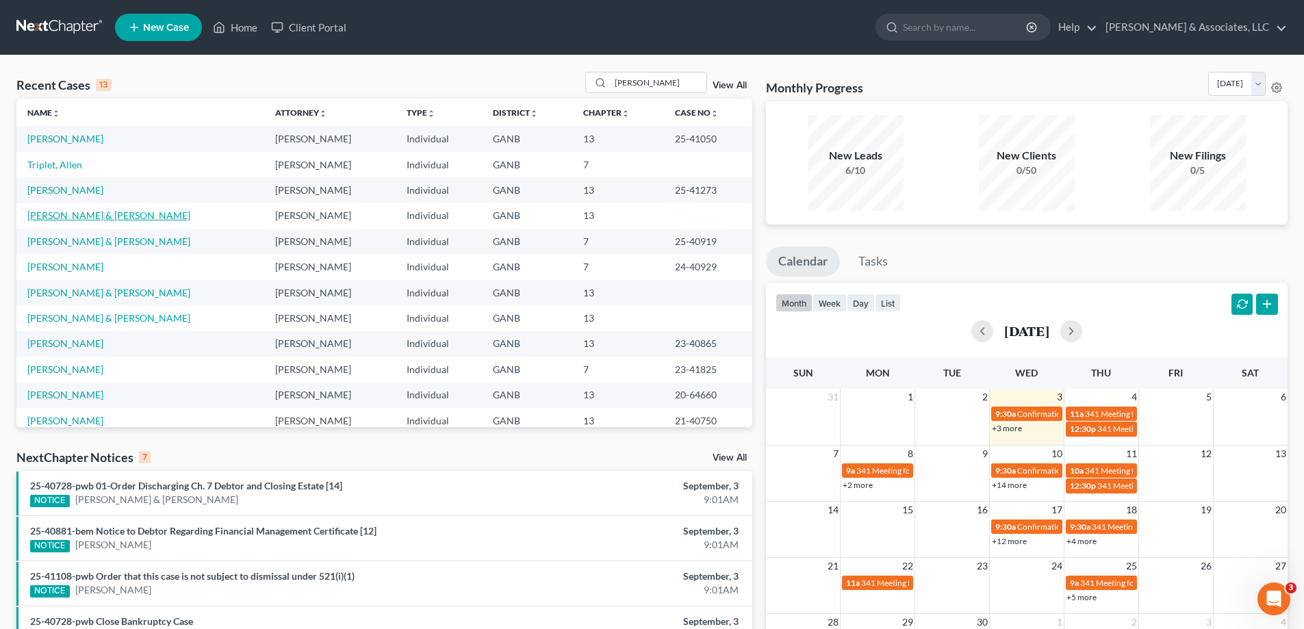
click at [86, 214] on link "[PERSON_NAME] & [PERSON_NAME]" at bounding box center [108, 215] width 163 height 12
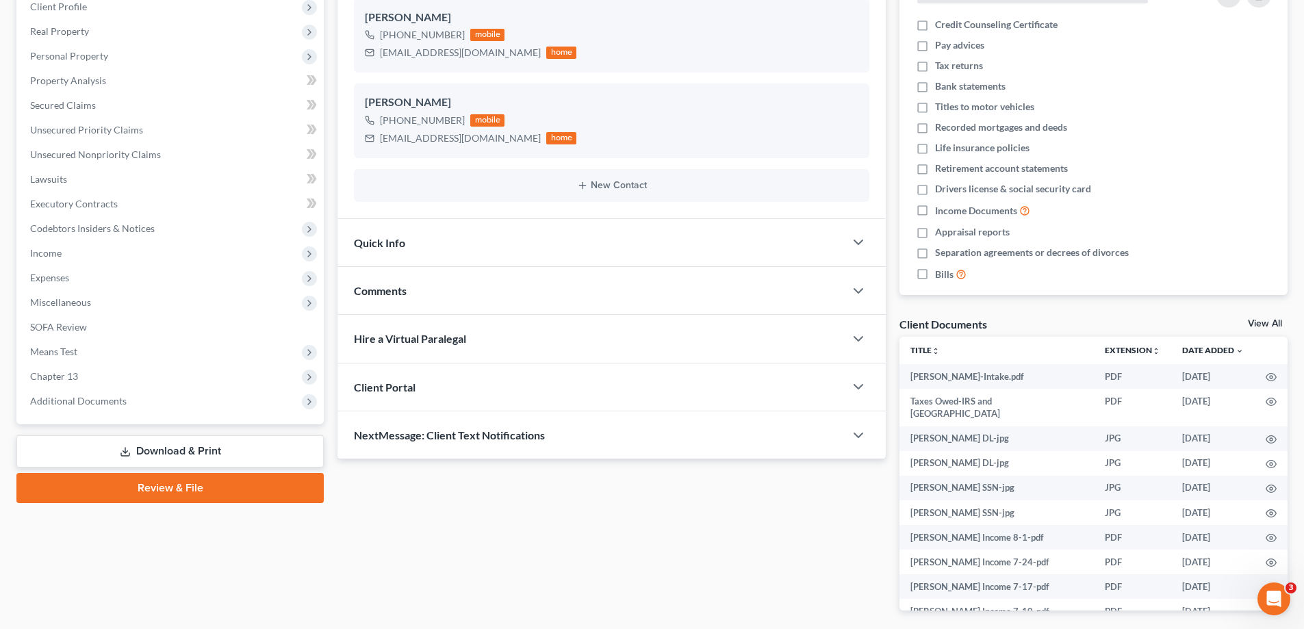
scroll to position [253, 0]
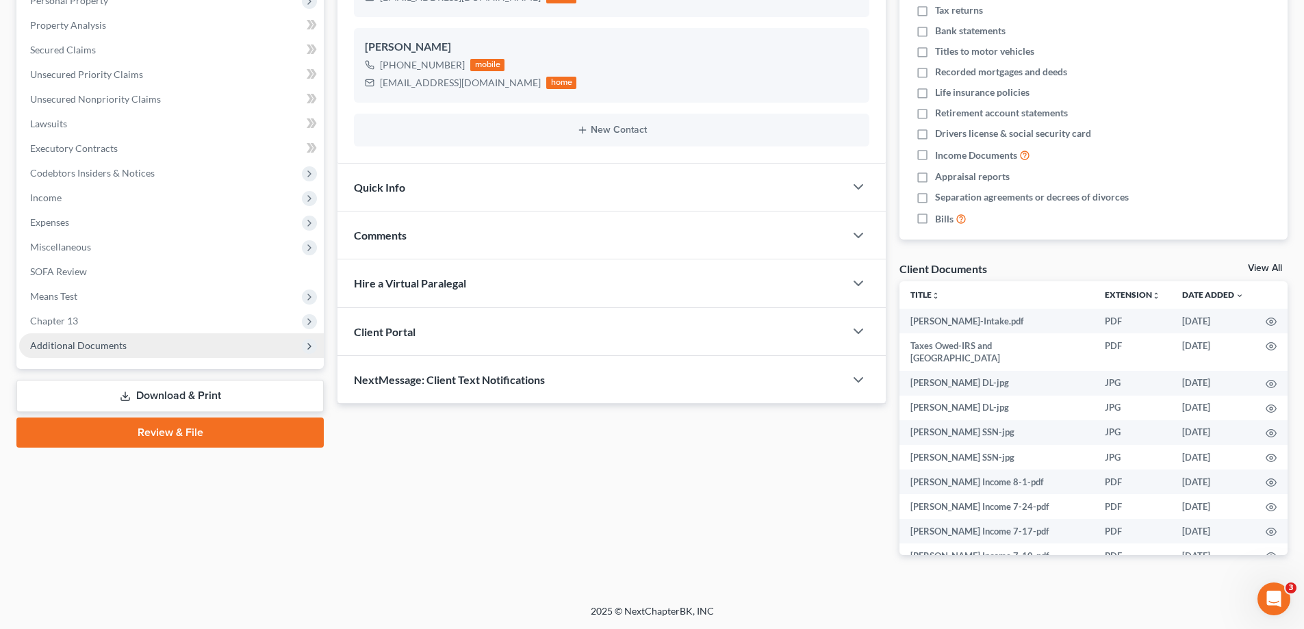
click at [116, 341] on span "Additional Documents" at bounding box center [78, 345] width 97 height 12
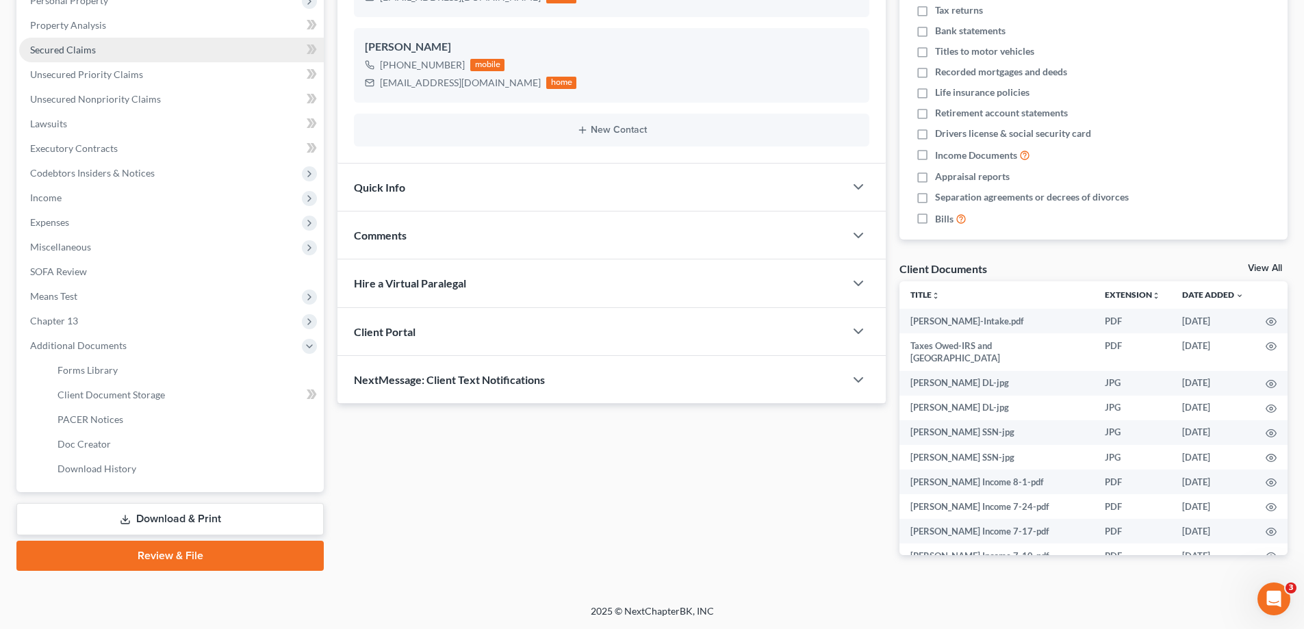
click at [47, 51] on span "Secured Claims" at bounding box center [63, 50] width 66 height 12
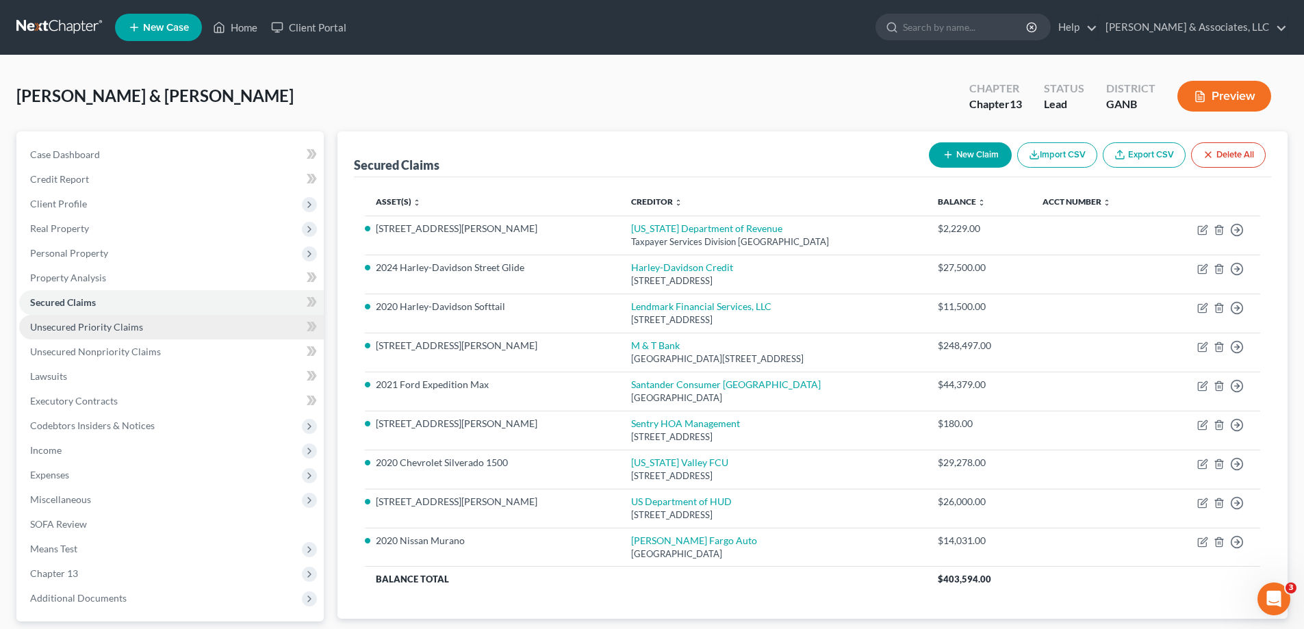
click at [52, 329] on span "Unsecured Priority Claims" at bounding box center [86, 327] width 113 height 12
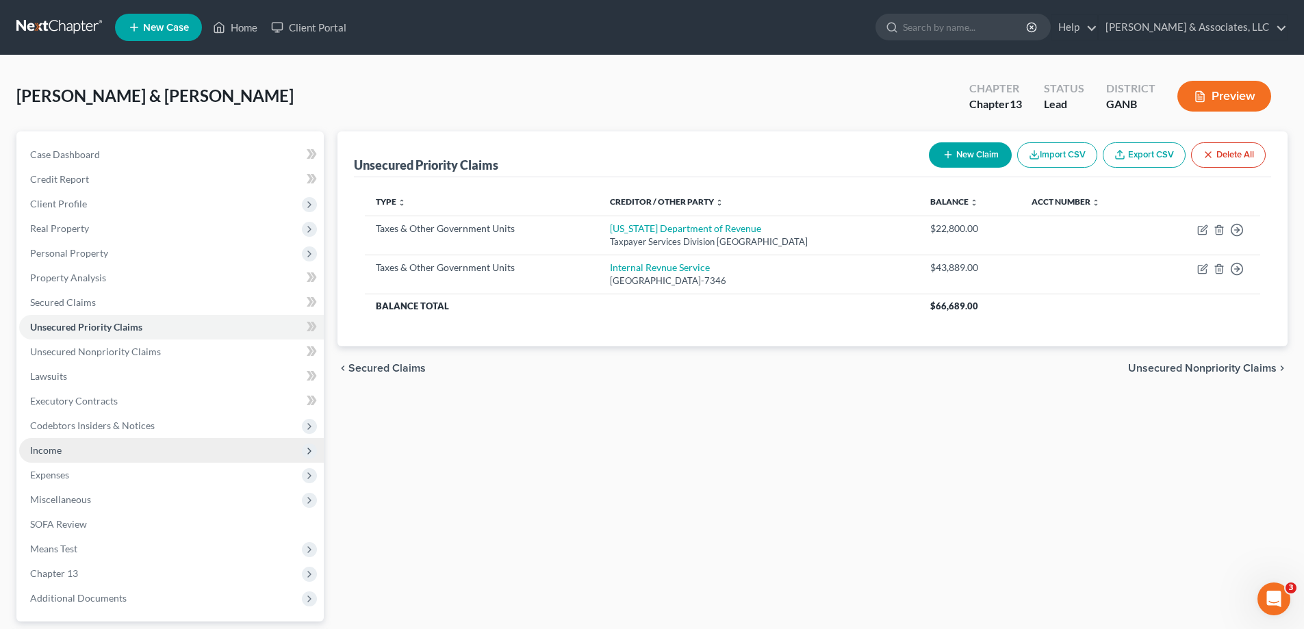
click at [45, 453] on span "Income" at bounding box center [45, 450] width 31 height 12
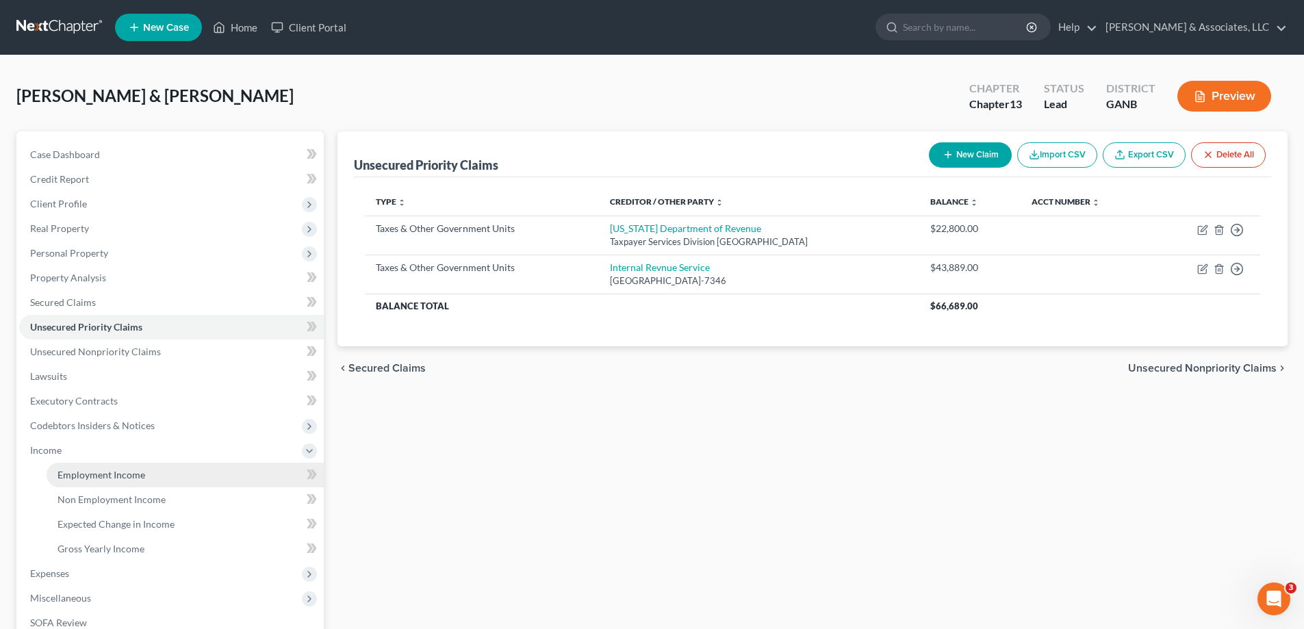
click at [59, 476] on span "Employment Income" at bounding box center [101, 475] width 88 height 12
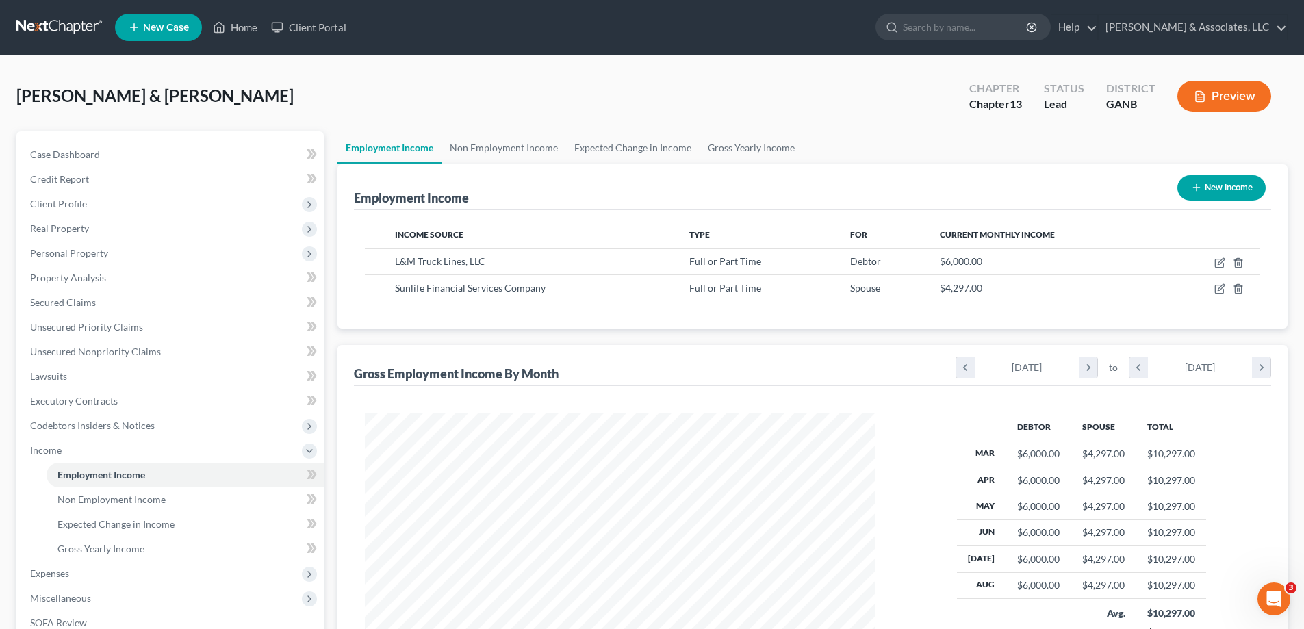
scroll to position [255, 538]
drag, startPoint x: 372, startPoint y: 86, endPoint x: 320, endPoint y: 55, distance: 61.4
click at [372, 86] on div "[PERSON_NAME] & [PERSON_NAME] Upgraded Chapter Chapter 13 Status Lead District …" at bounding box center [651, 102] width 1271 height 60
click at [240, 25] on link "Home" at bounding box center [235, 27] width 58 height 25
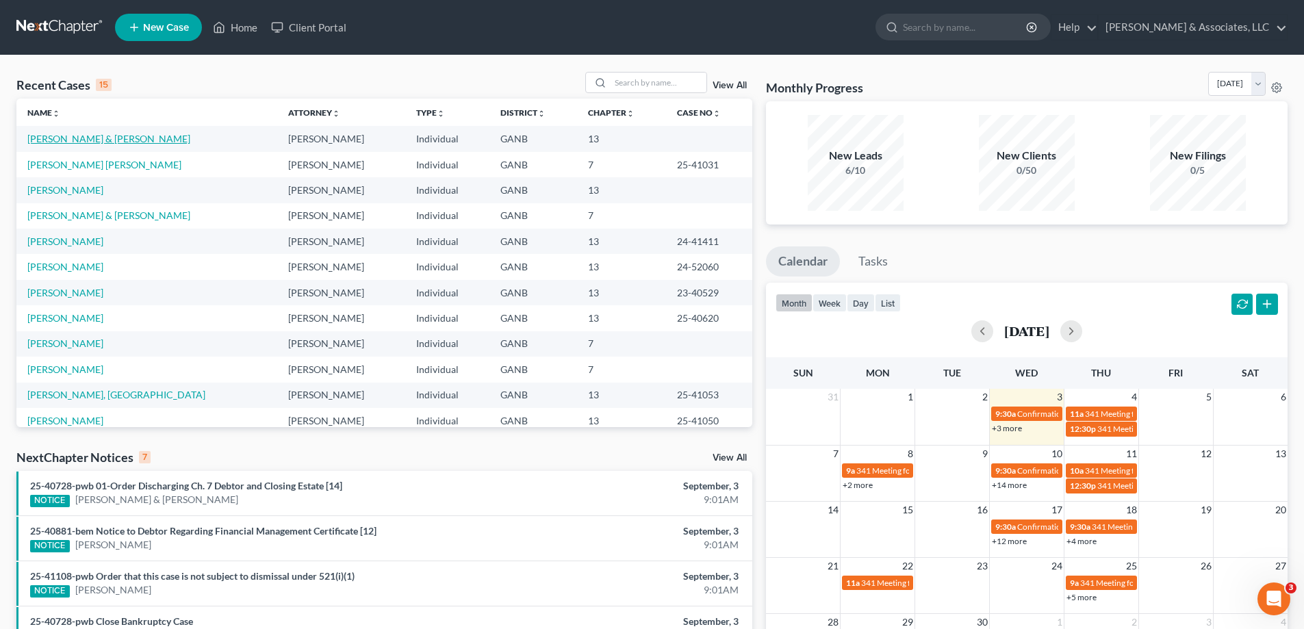
click at [60, 140] on link "[PERSON_NAME] & [PERSON_NAME]" at bounding box center [108, 139] width 163 height 12
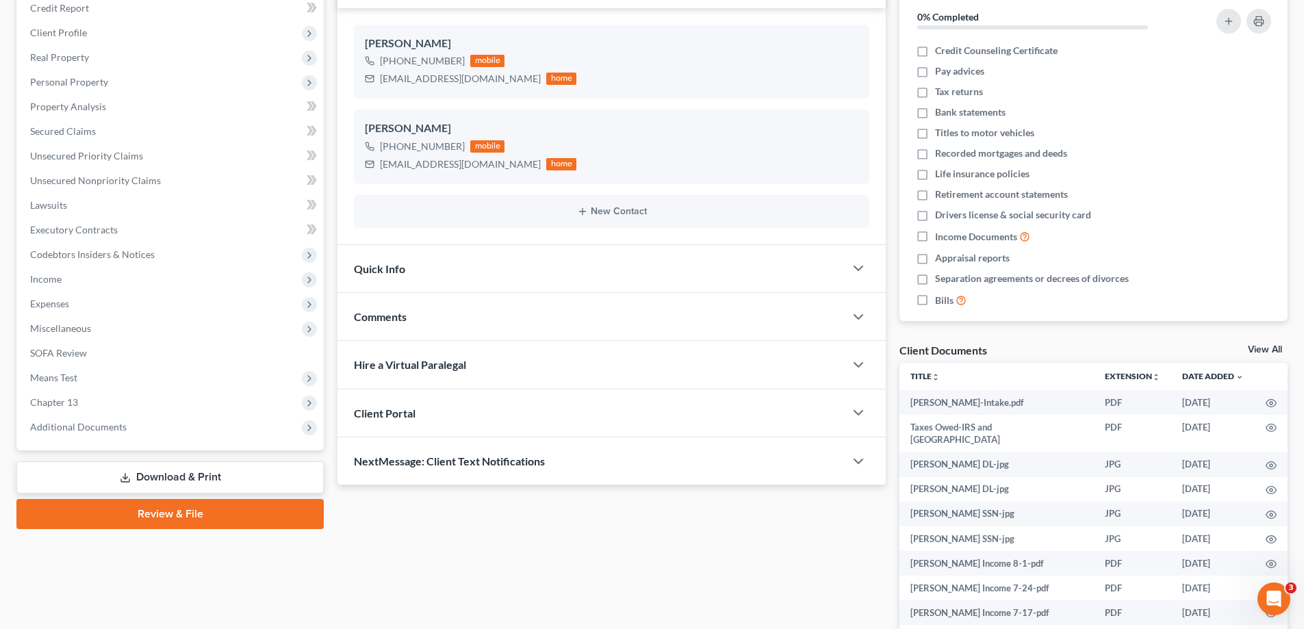
scroll to position [253, 0]
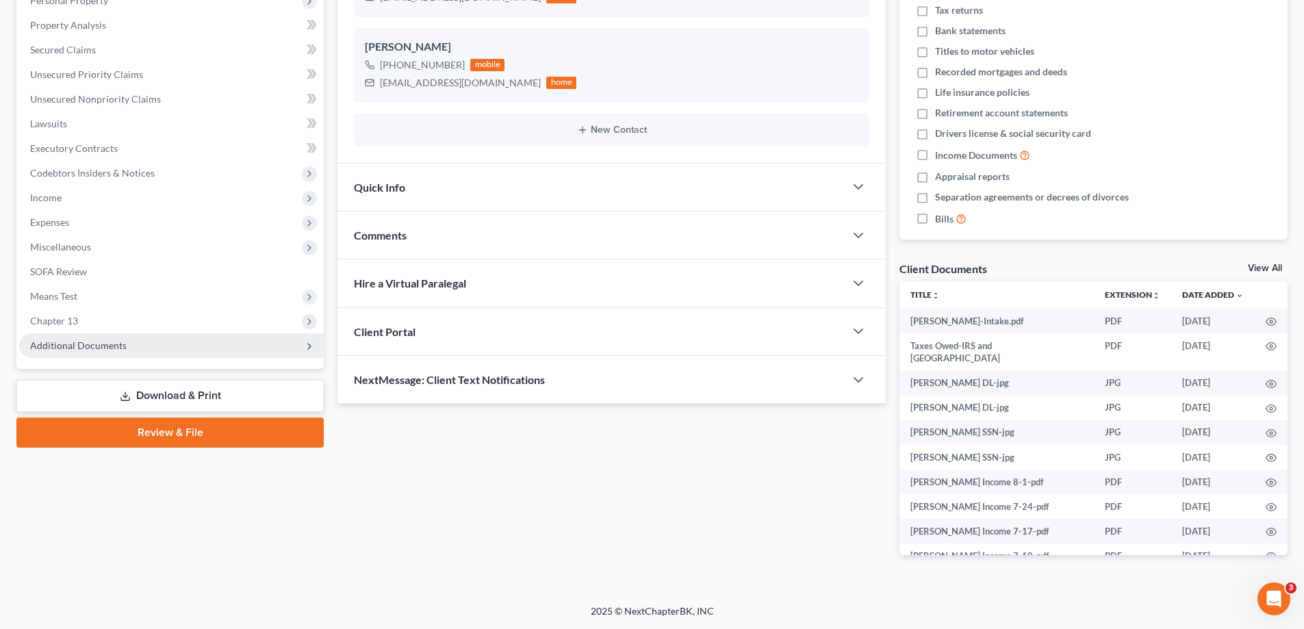
click at [81, 342] on span "Additional Documents" at bounding box center [78, 345] width 97 height 12
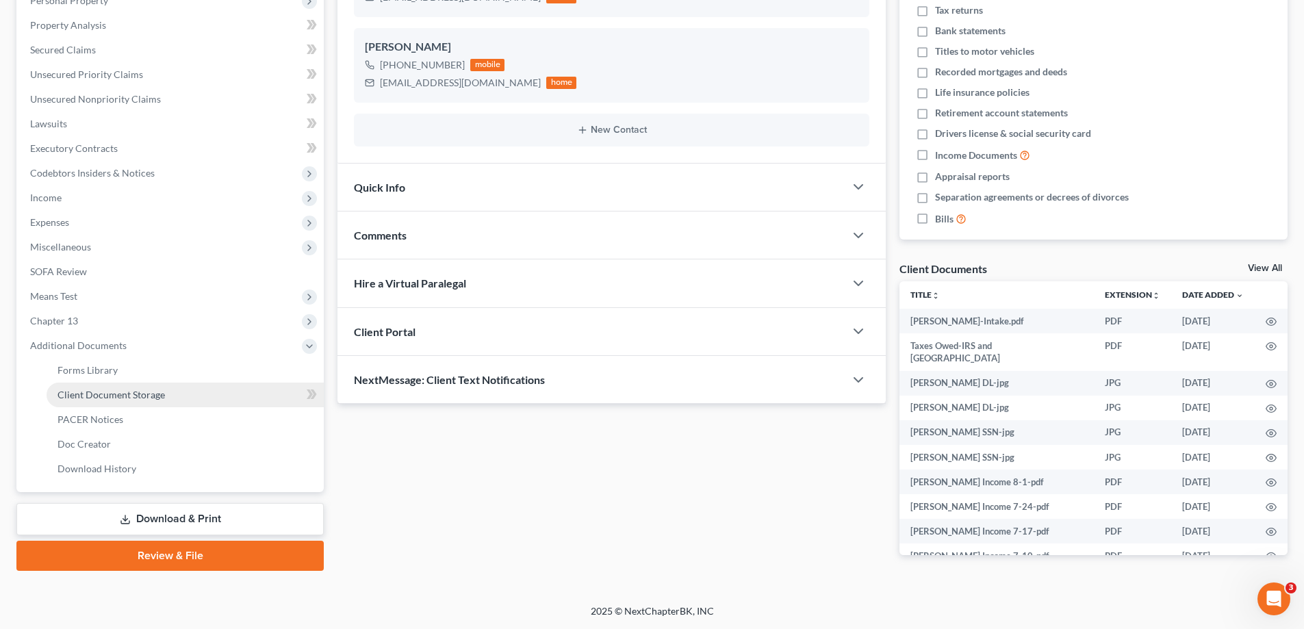
click at [97, 396] on span "Client Document Storage" at bounding box center [110, 395] width 107 height 12
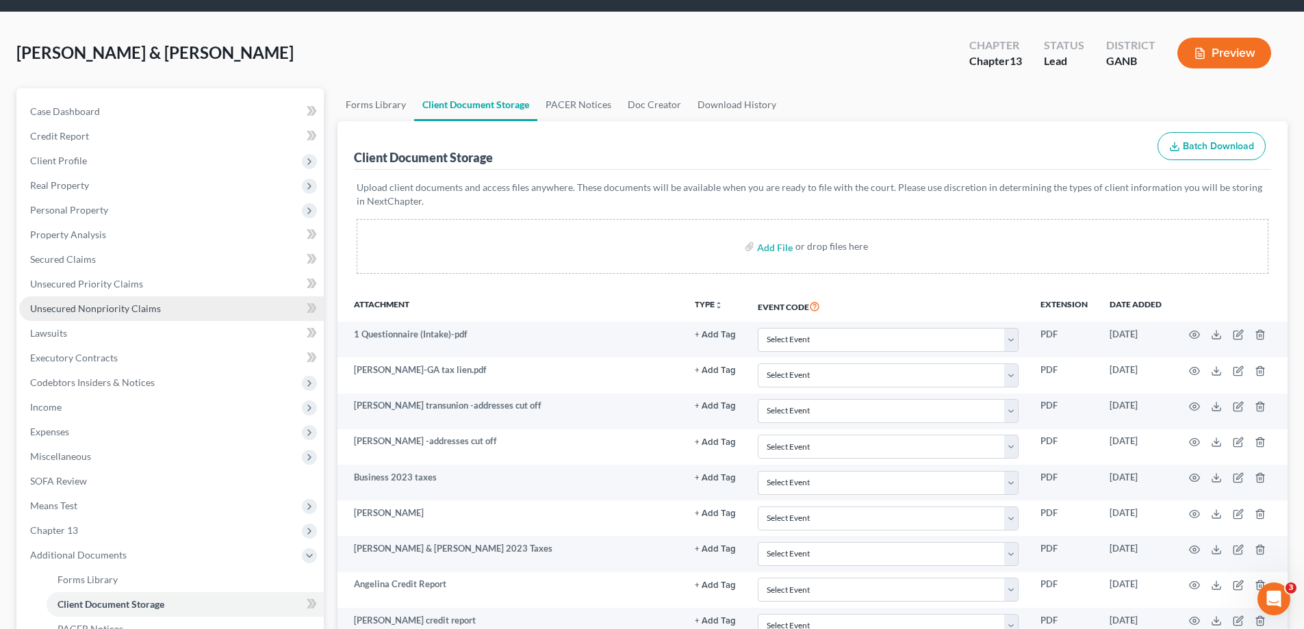
scroll to position [180, 0]
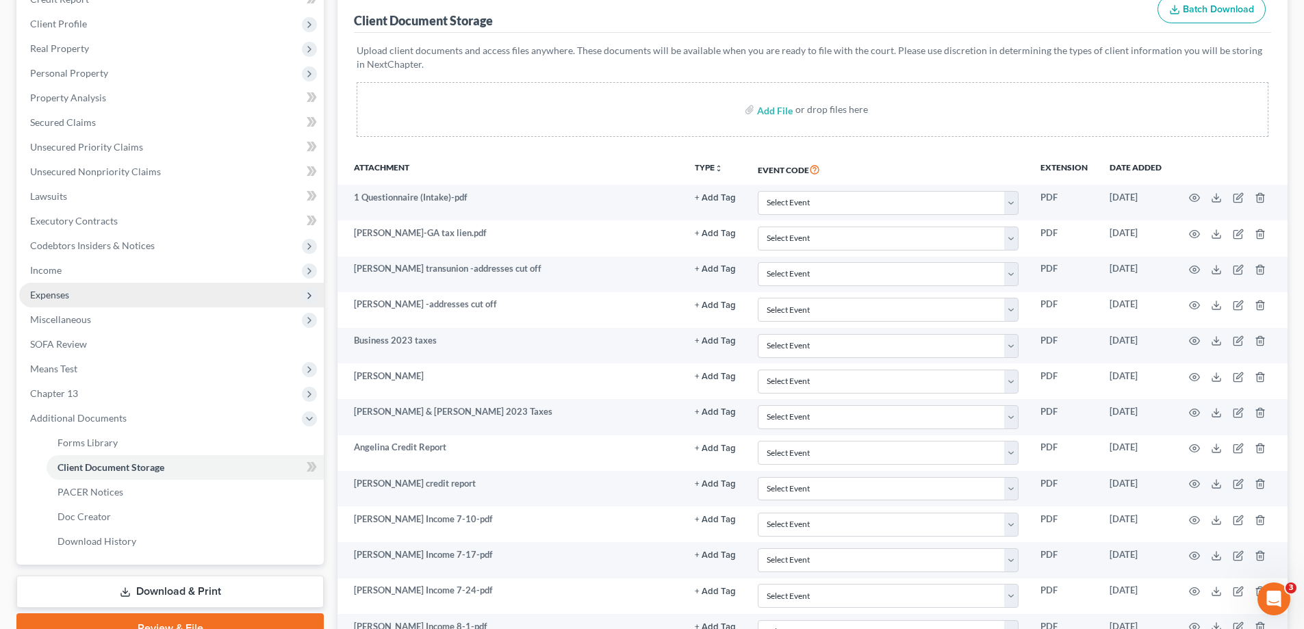
click at [68, 298] on span "Expenses" at bounding box center [49, 295] width 39 height 12
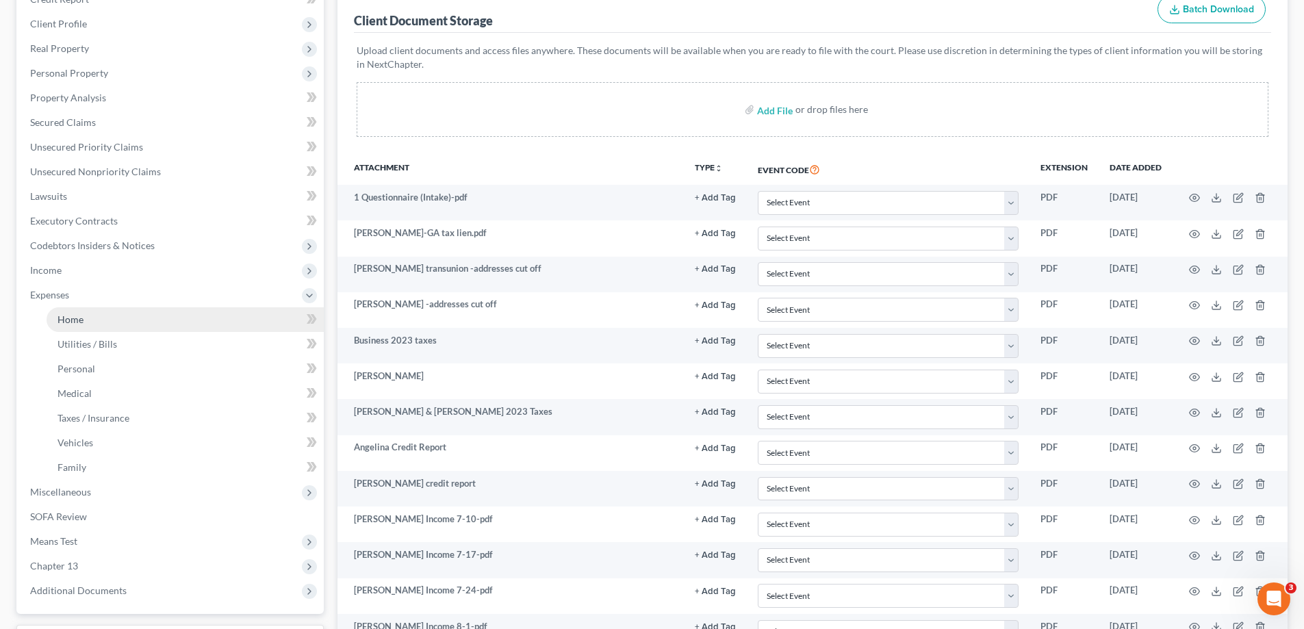
click at [66, 320] on span "Home" at bounding box center [70, 319] width 26 height 12
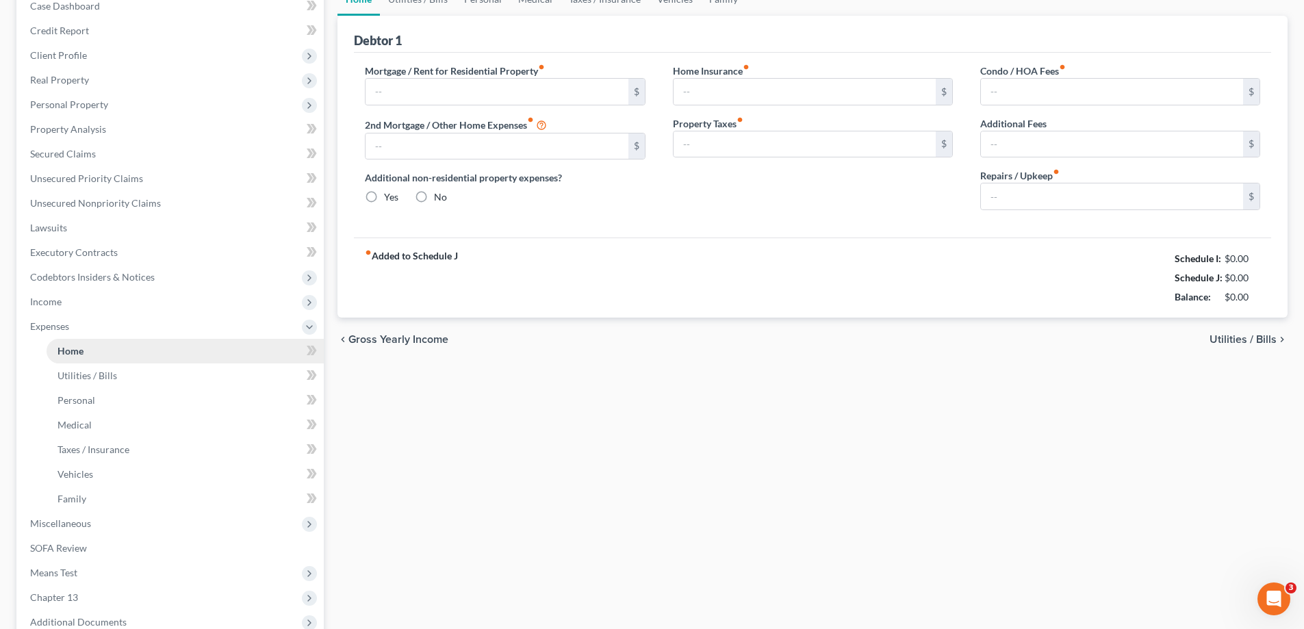
type input "1,861.00"
type input "0.00"
radio input "true"
type input "0.00"
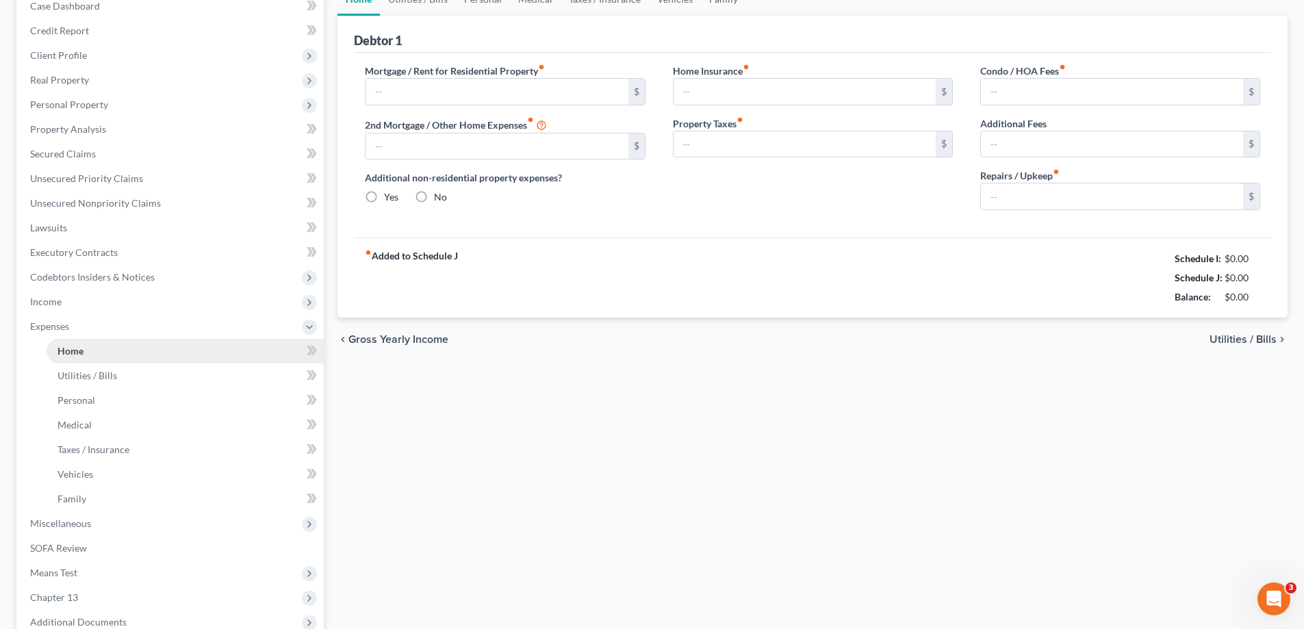
type input "15.00"
type input "0.00"
type input "125.00"
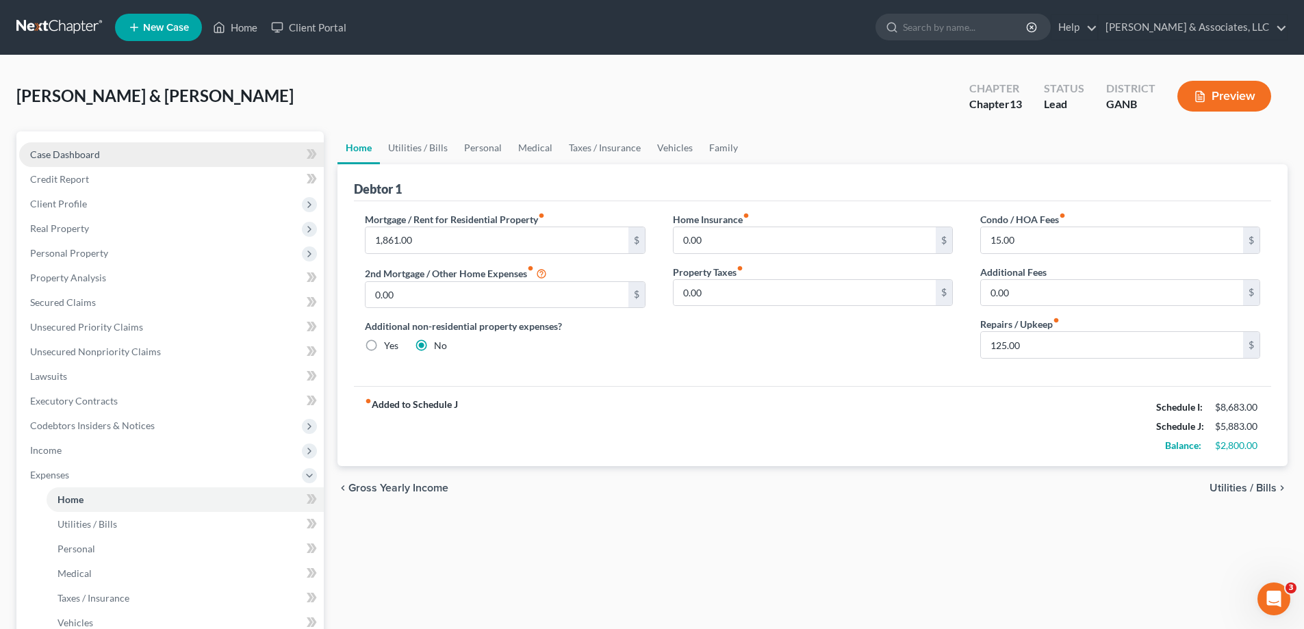
click at [70, 153] on span "Case Dashboard" at bounding box center [65, 155] width 70 height 12
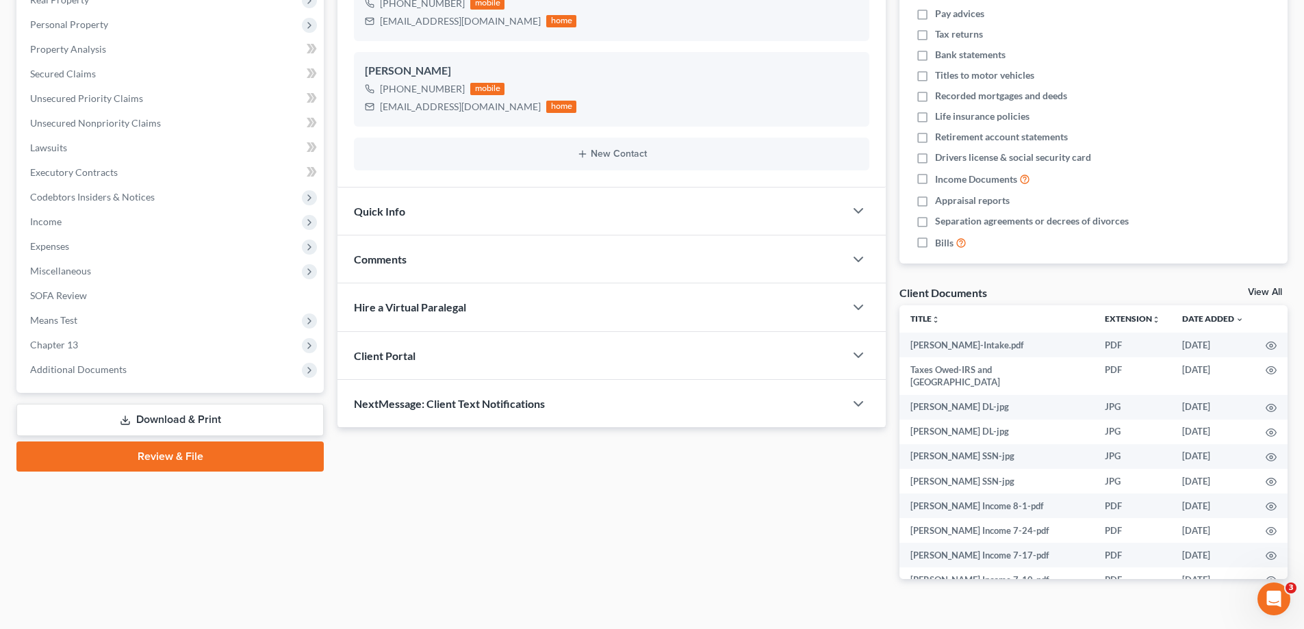
scroll to position [253, 0]
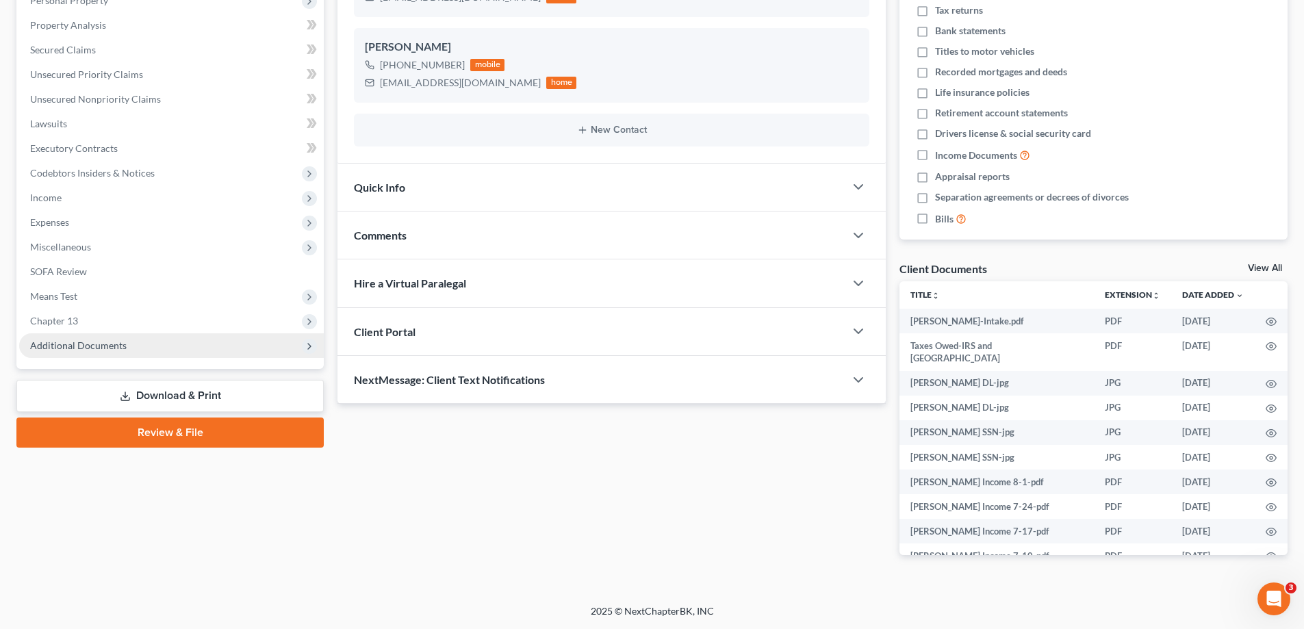
click at [97, 346] on span "Additional Documents" at bounding box center [78, 345] width 97 height 12
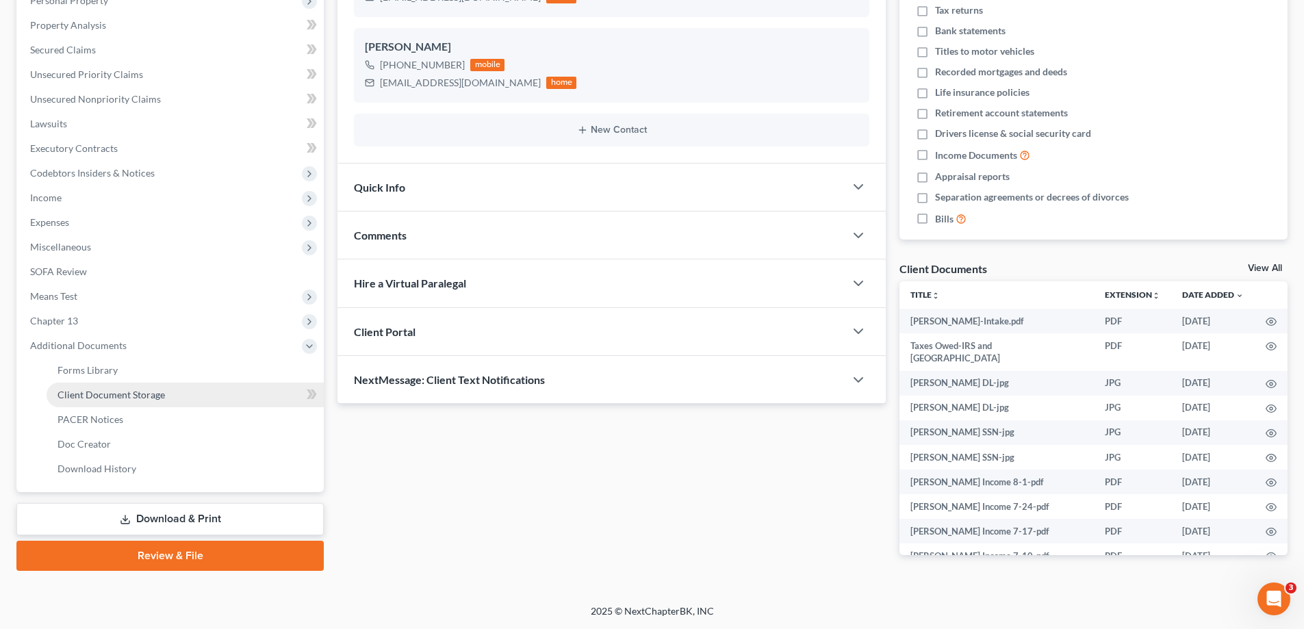
click at [75, 396] on span "Client Document Storage" at bounding box center [110, 395] width 107 height 12
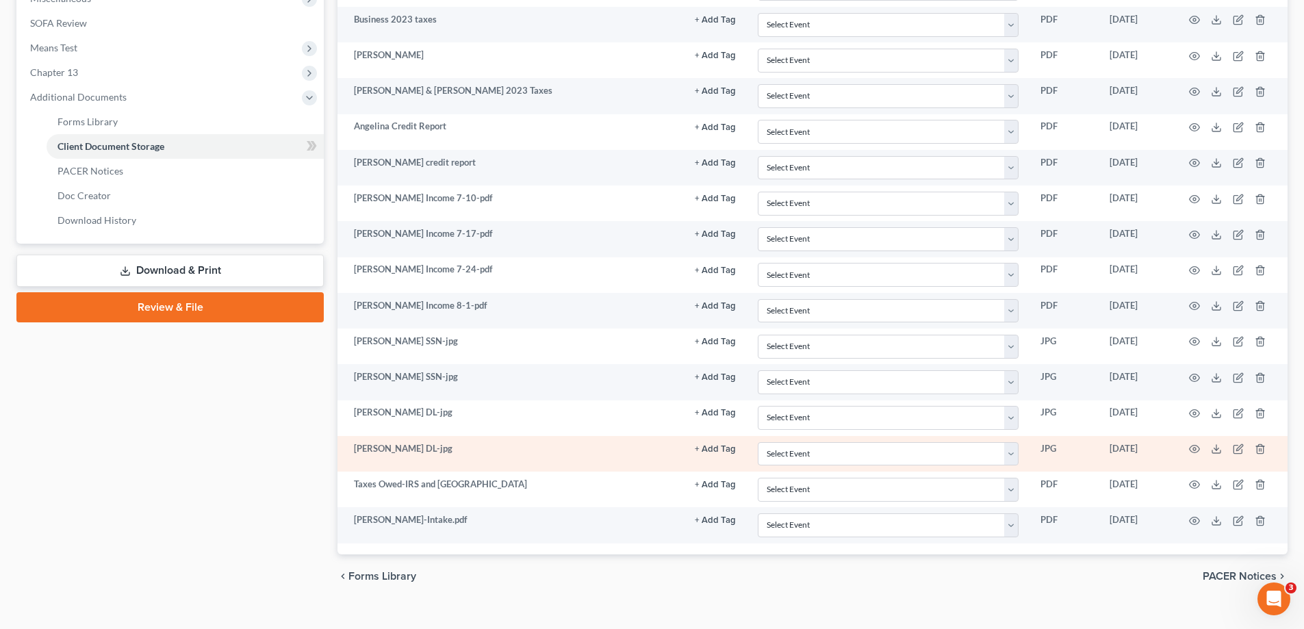
scroll to position [522, 0]
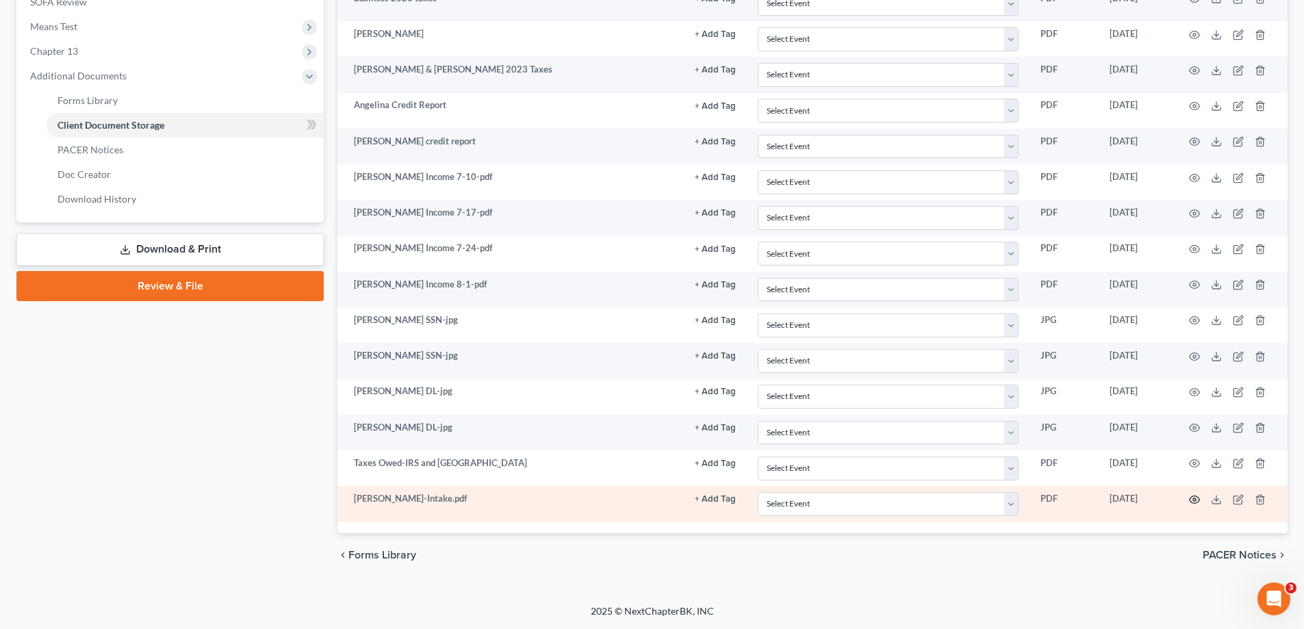
click at [1194, 496] on icon "button" at bounding box center [1194, 499] width 11 height 11
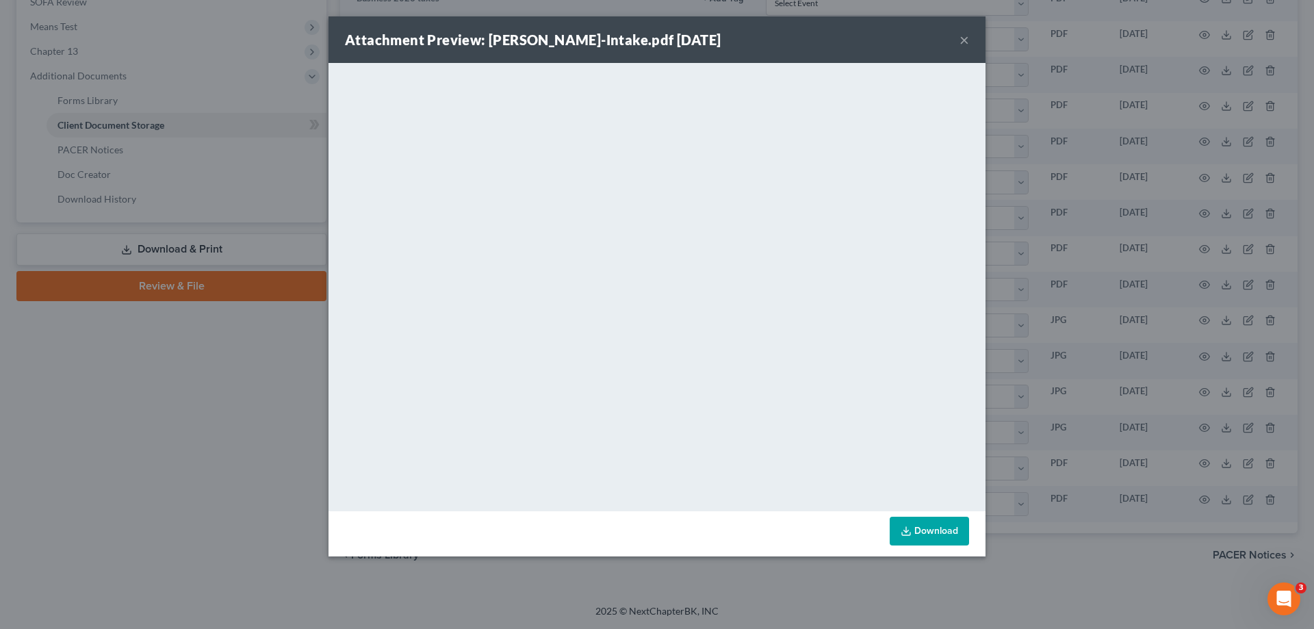
click at [965, 41] on button "×" at bounding box center [965, 39] width 10 height 16
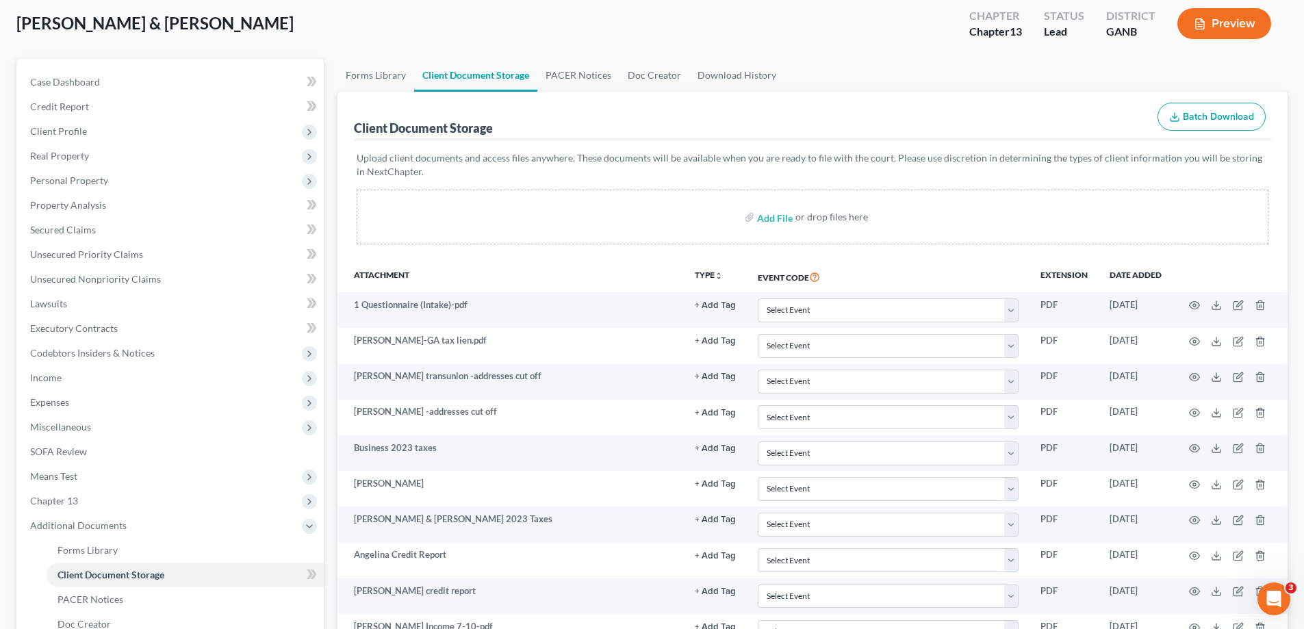
scroll to position [0, 0]
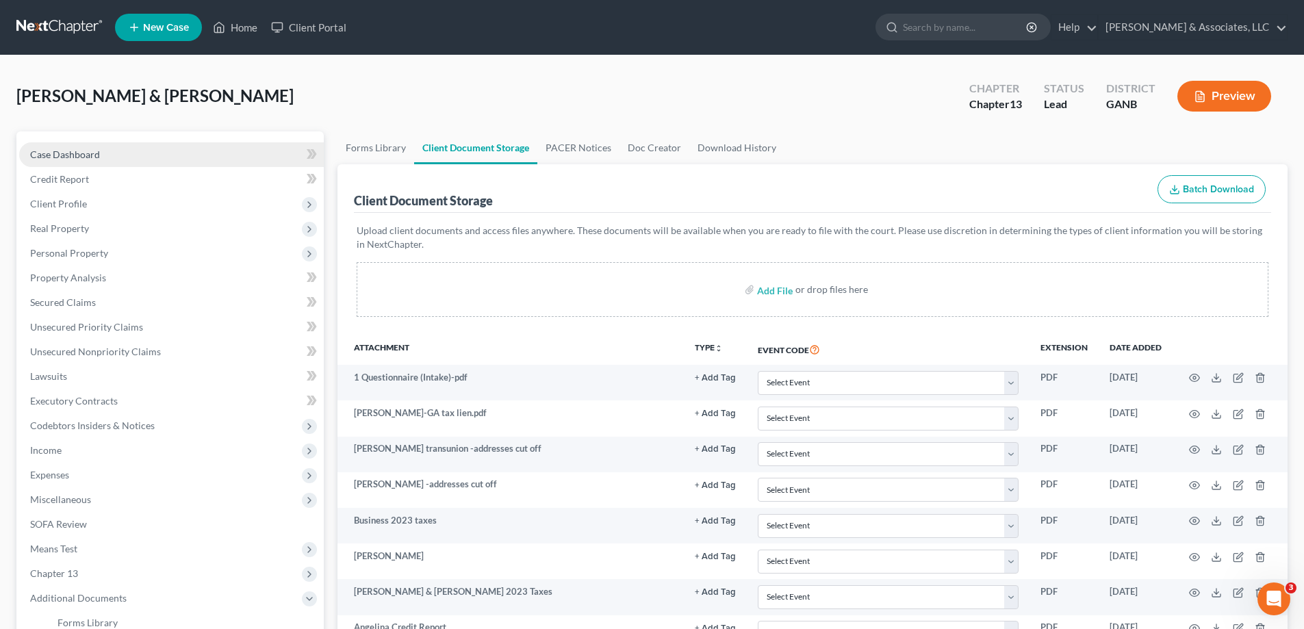
click at [49, 157] on span "Case Dashboard" at bounding box center [65, 155] width 70 height 12
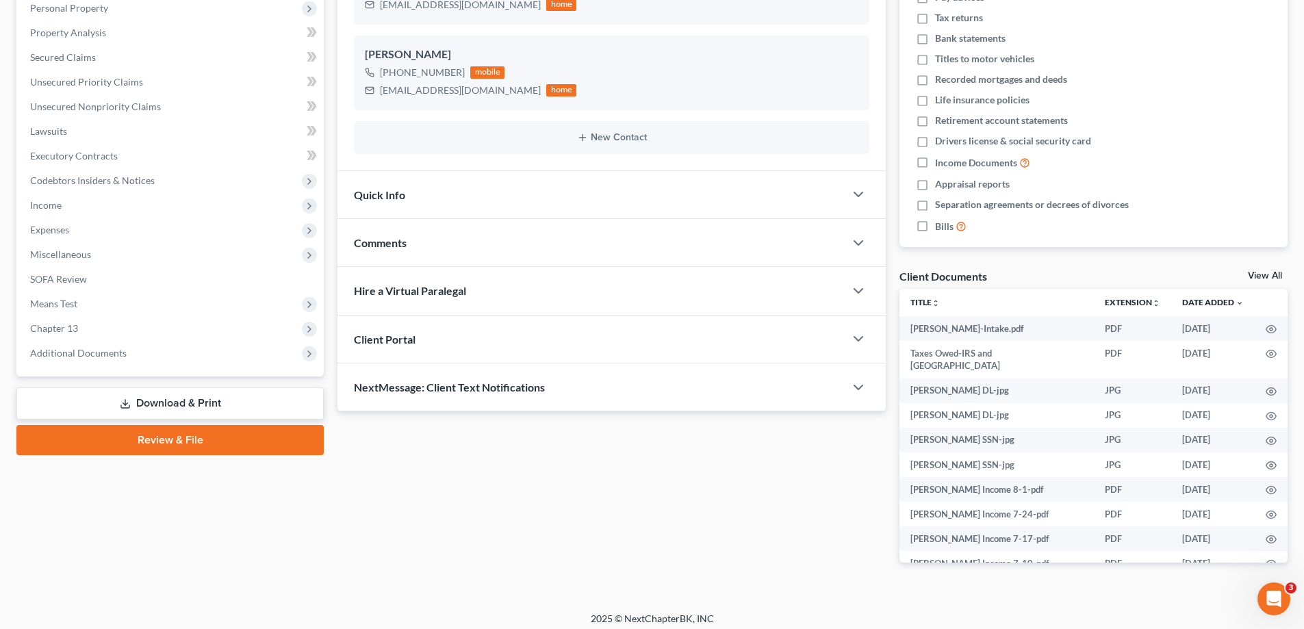
scroll to position [253, 0]
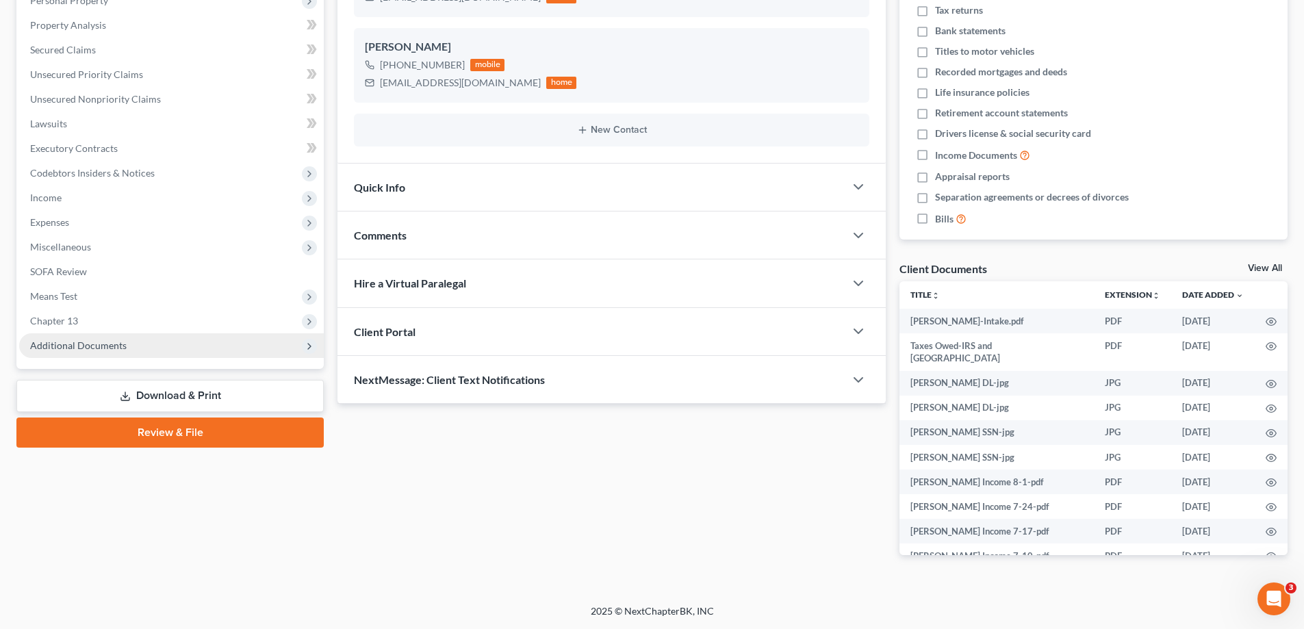
click at [60, 346] on span "Additional Documents" at bounding box center [78, 345] width 97 height 12
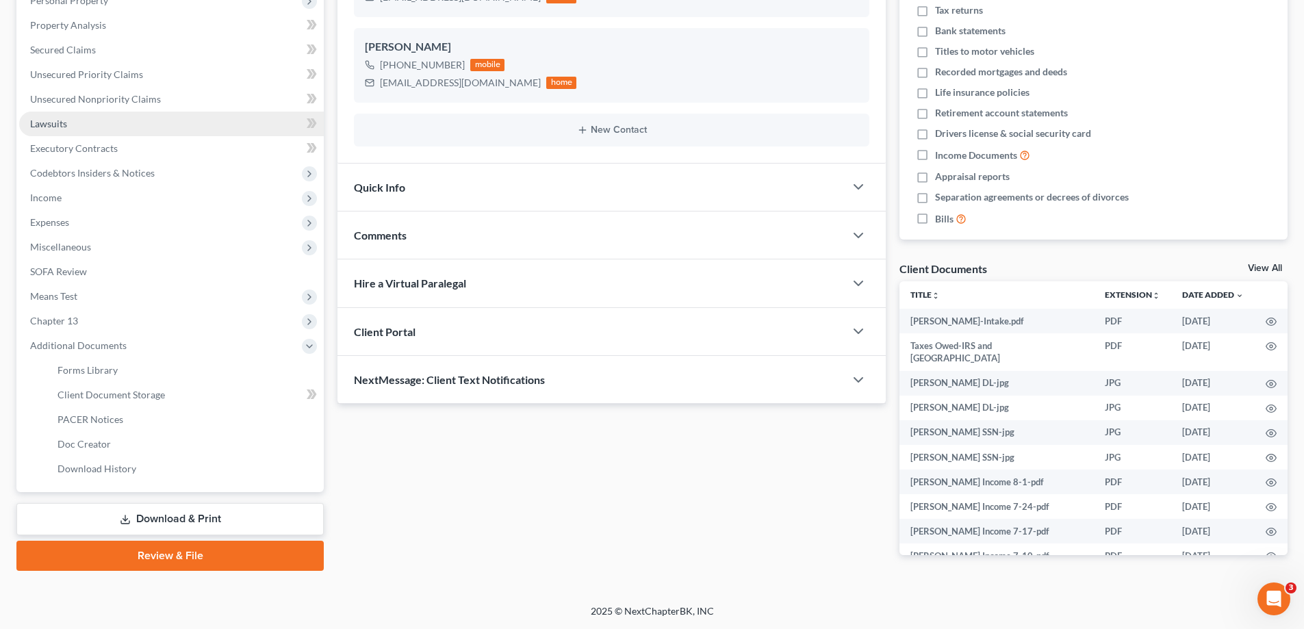
click at [40, 127] on span "Lawsuits" at bounding box center [48, 124] width 37 height 12
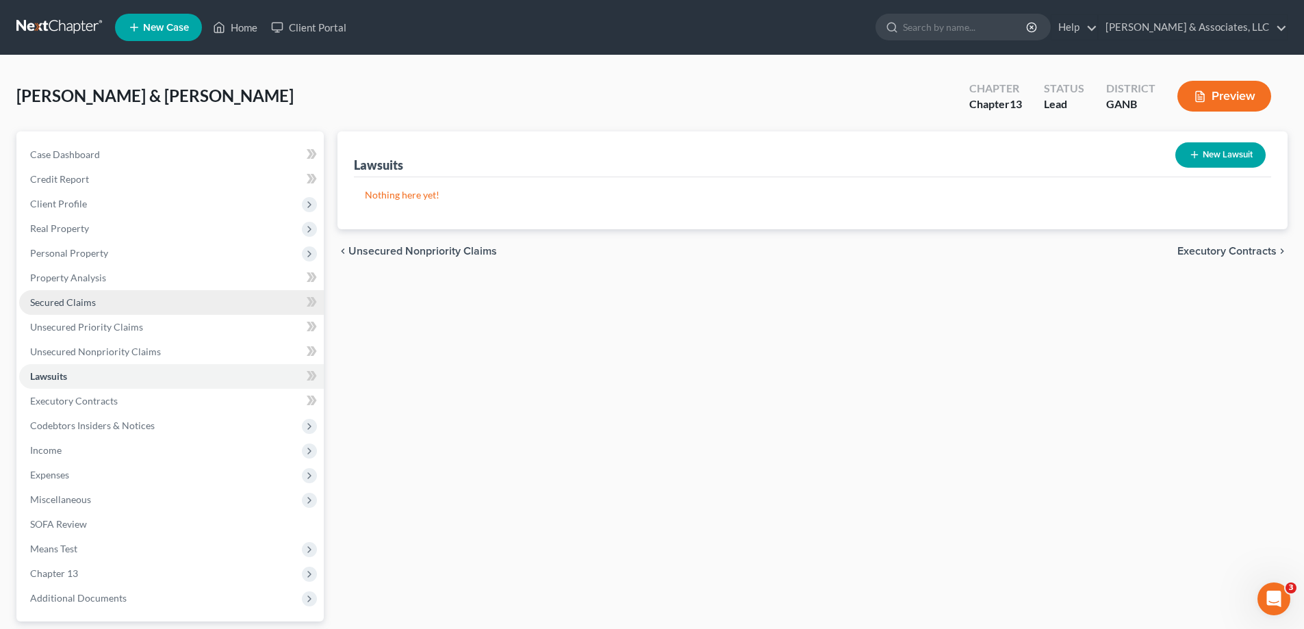
click at [82, 299] on span "Secured Claims" at bounding box center [63, 302] width 66 height 12
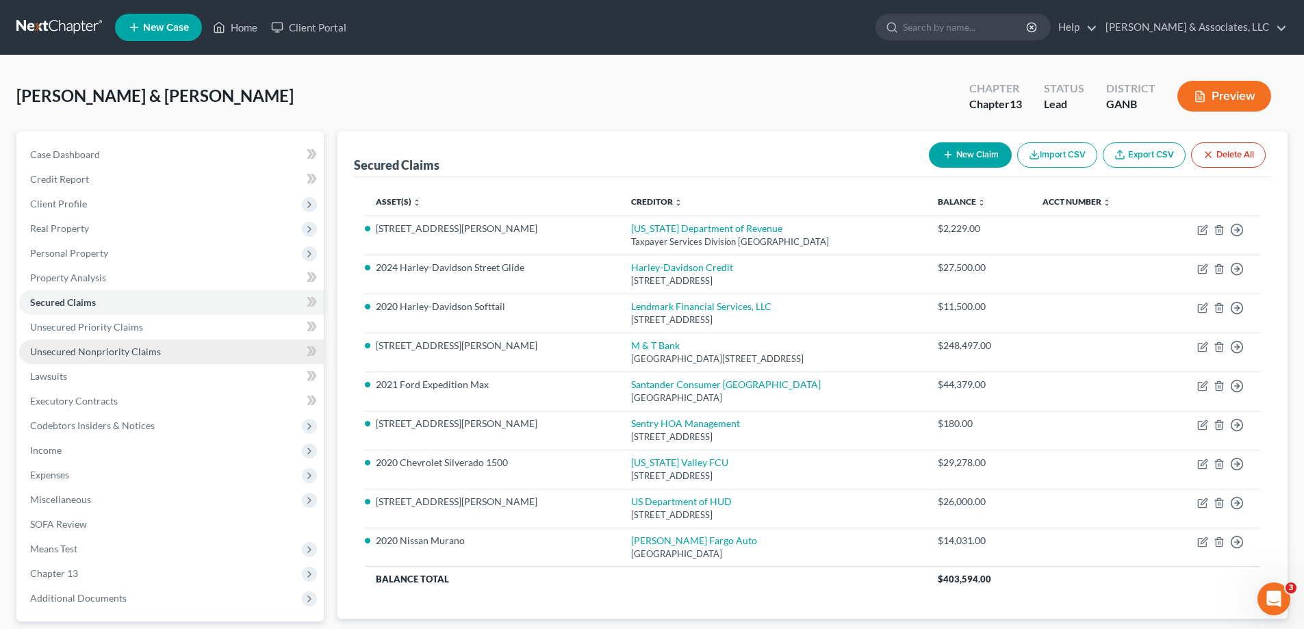
click at [53, 349] on span "Unsecured Nonpriority Claims" at bounding box center [95, 352] width 131 height 12
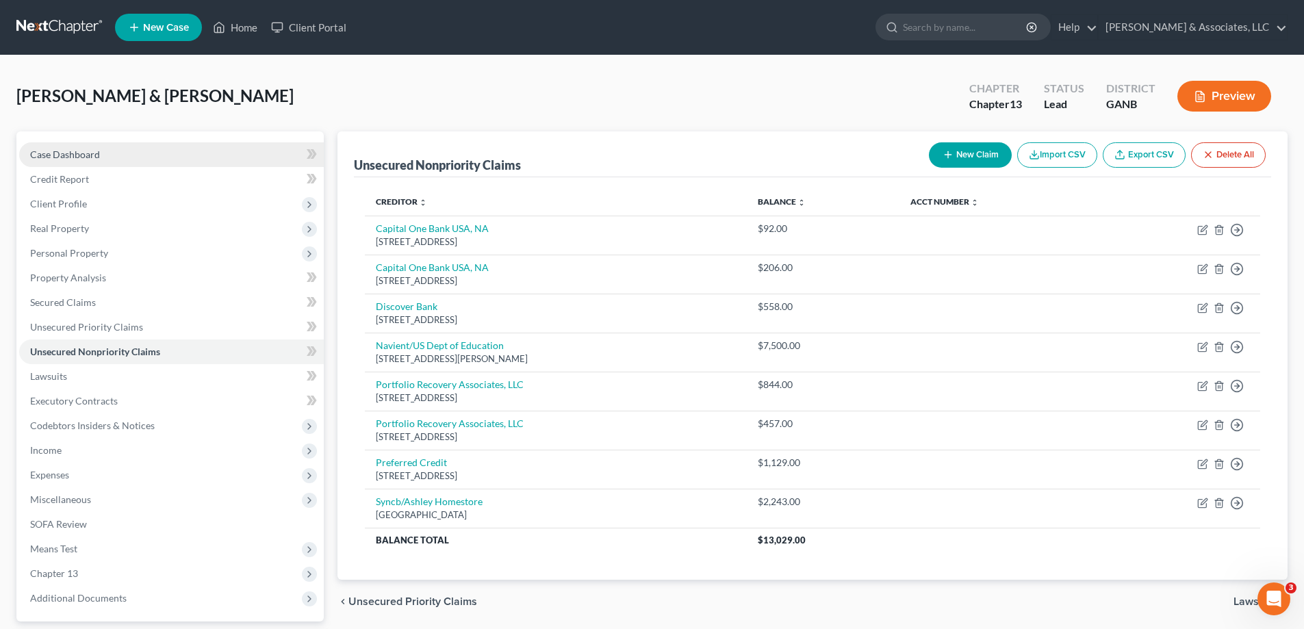
click at [67, 152] on span "Case Dashboard" at bounding box center [65, 155] width 70 height 12
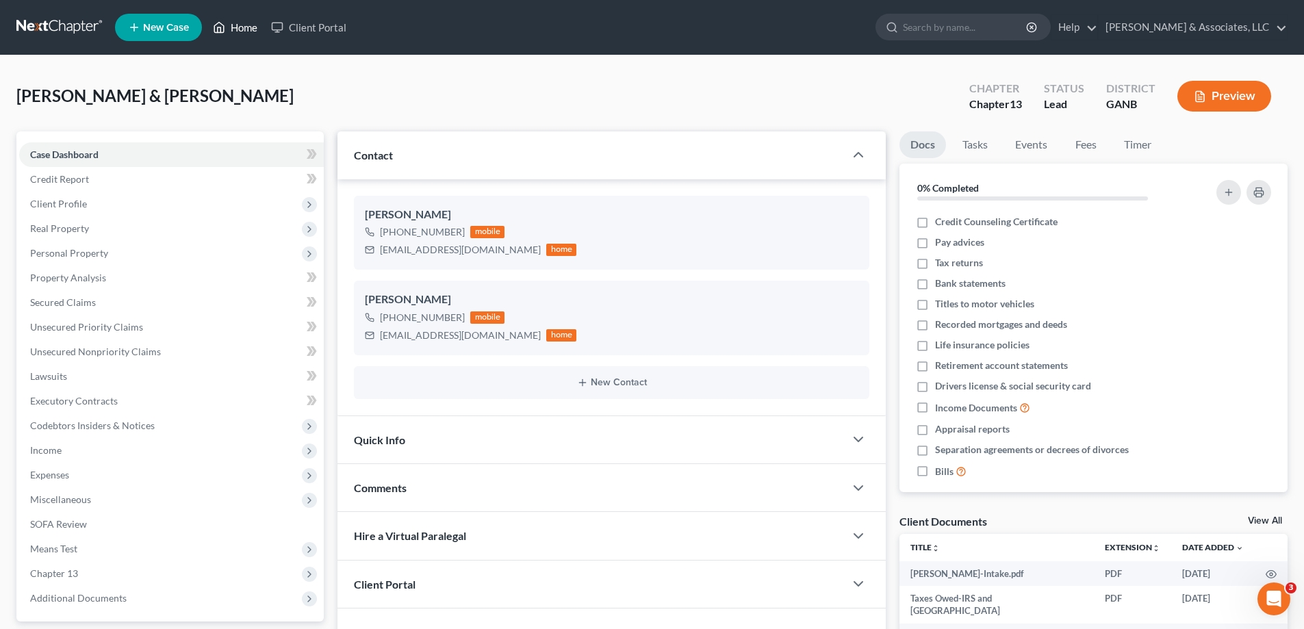
click at [233, 29] on link "Home" at bounding box center [235, 27] width 58 height 25
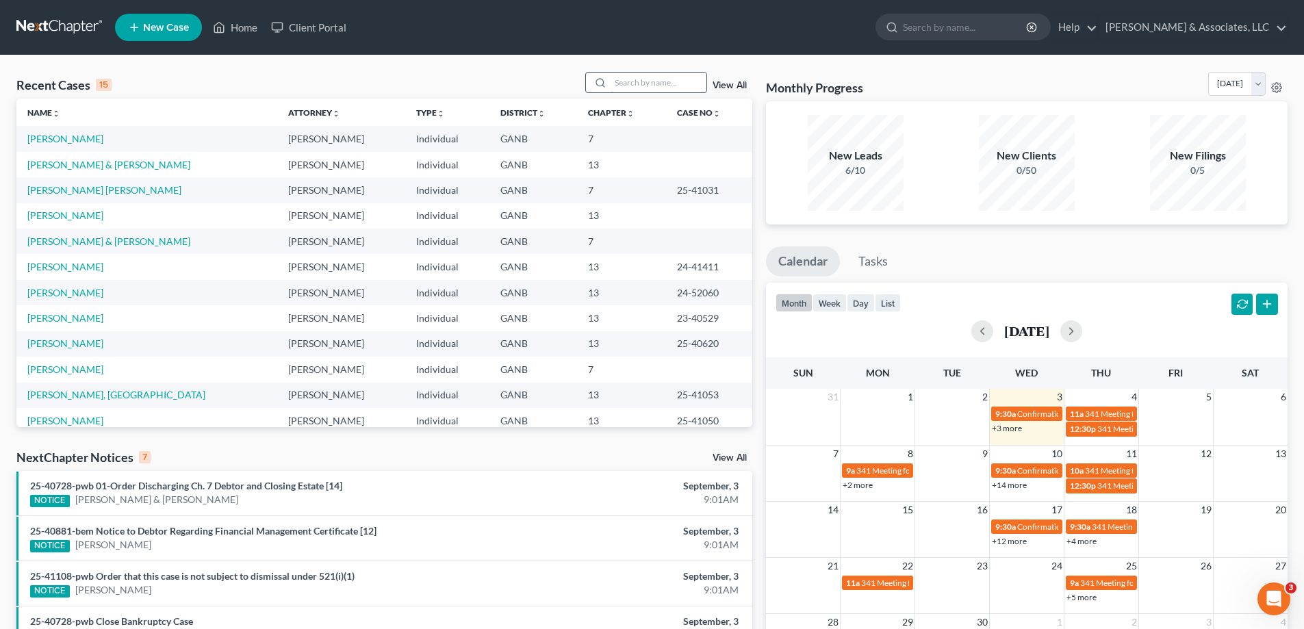
click at [626, 86] on input "search" at bounding box center [659, 83] width 96 height 20
drag, startPoint x: 687, startPoint y: 15, endPoint x: 483, endPoint y: 70, distance: 211.4
click at [682, 18] on ul "New Case Home Client Portal - No Result - See all results Or Press Enter... Hel…" at bounding box center [701, 28] width 1172 height 36
click at [657, 79] on input "search" at bounding box center [659, 83] width 96 height 20
type input "[PERSON_NAME]"
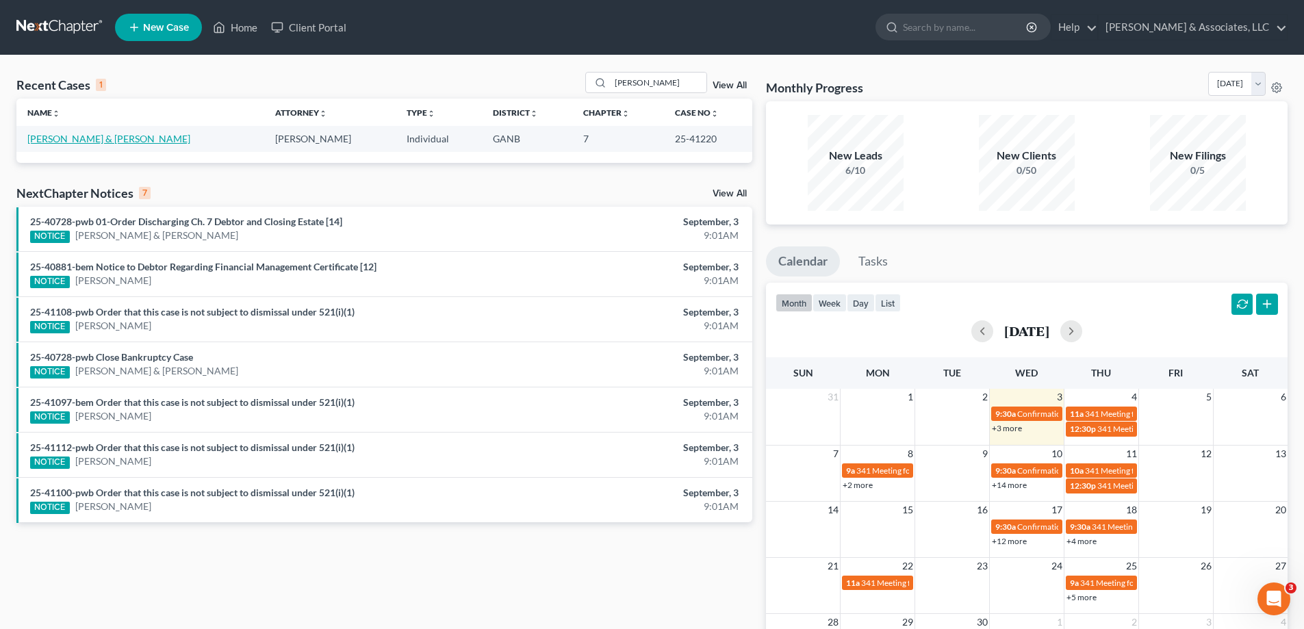
click at [74, 138] on link "[PERSON_NAME] & [PERSON_NAME]" at bounding box center [108, 139] width 163 height 12
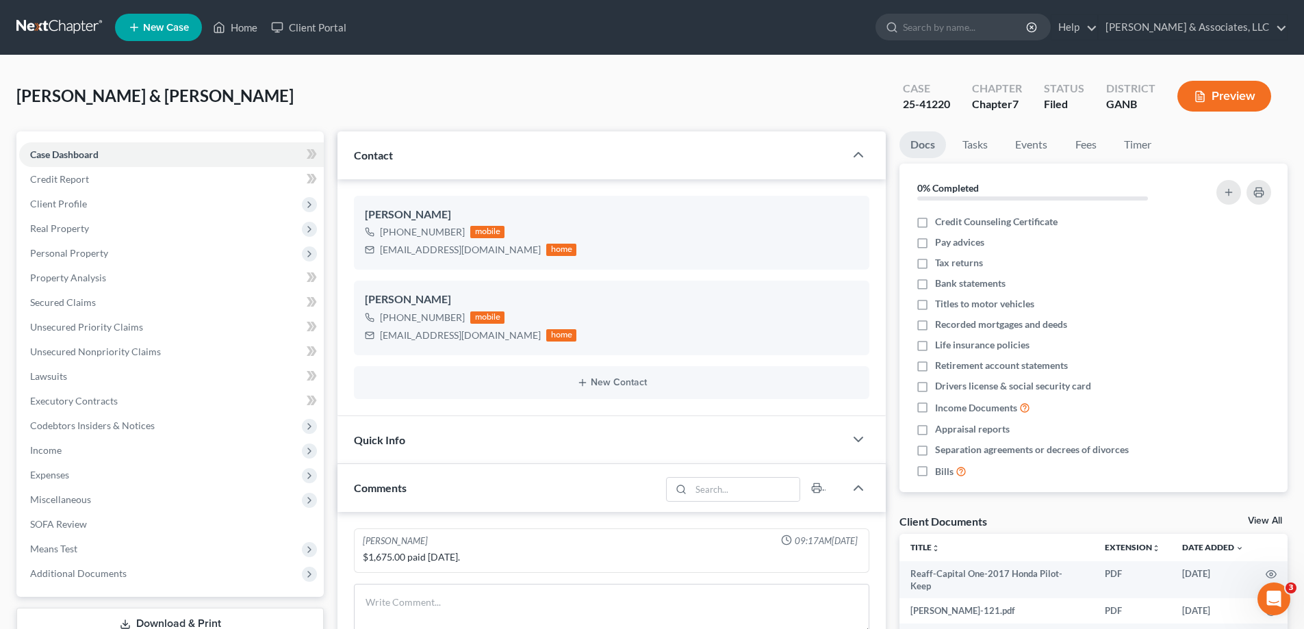
scroll to position [344, 0]
click at [70, 573] on span "Additional Documents" at bounding box center [78, 573] width 97 height 12
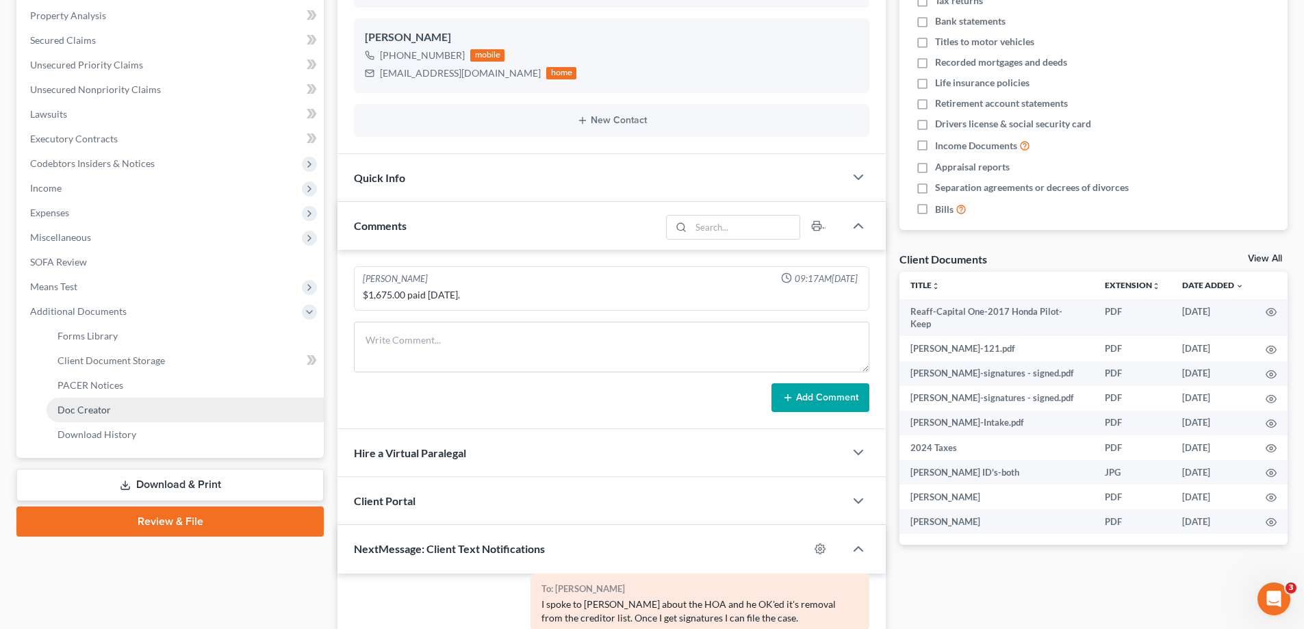
scroll to position [274, 0]
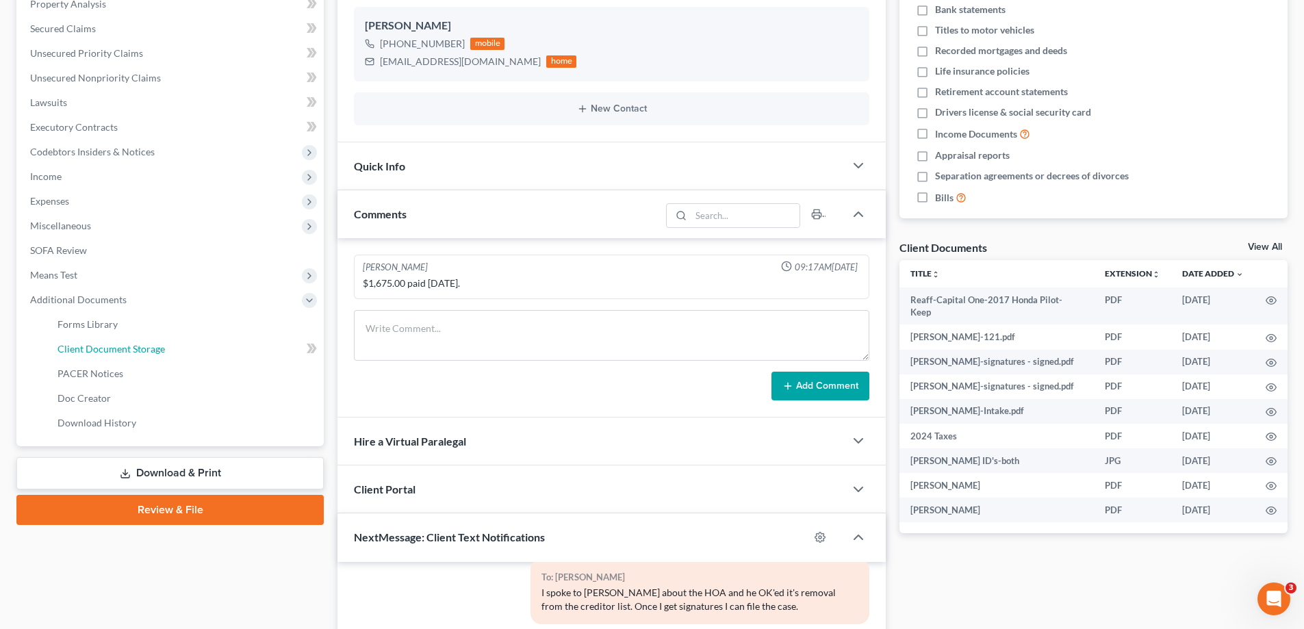
drag, startPoint x: 103, startPoint y: 348, endPoint x: 396, endPoint y: 313, distance: 295.6
click at [102, 348] on span "Client Document Storage" at bounding box center [110, 349] width 107 height 12
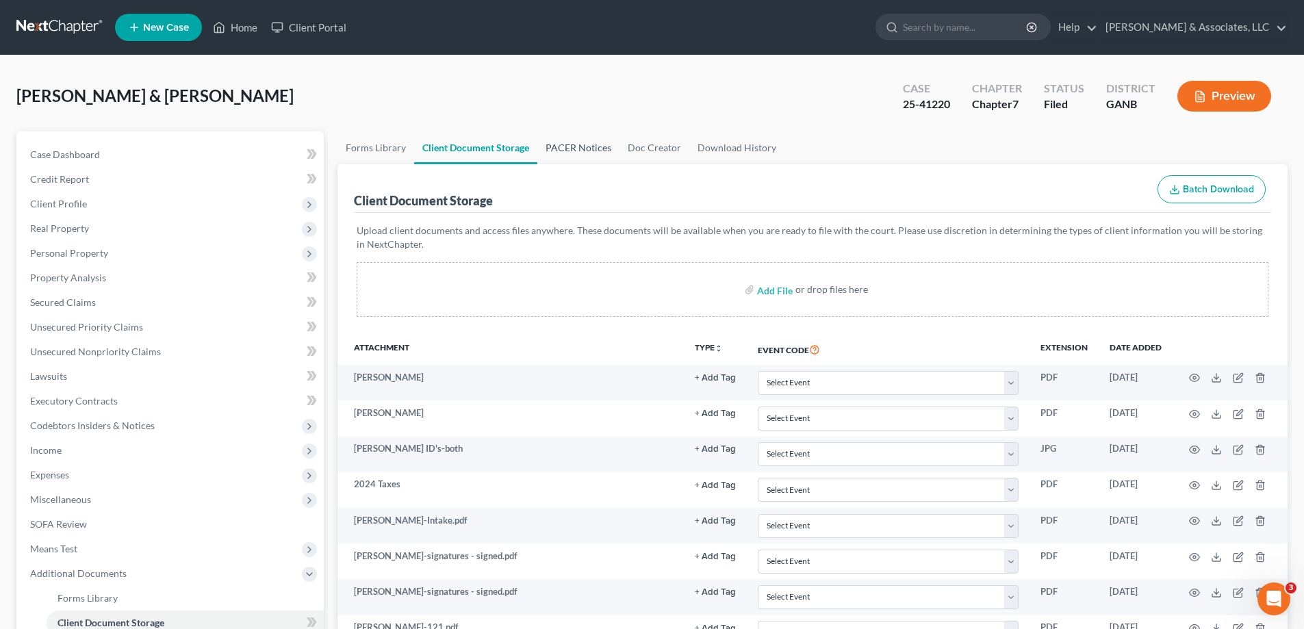
click at [565, 146] on link "PACER Notices" at bounding box center [578, 147] width 82 height 33
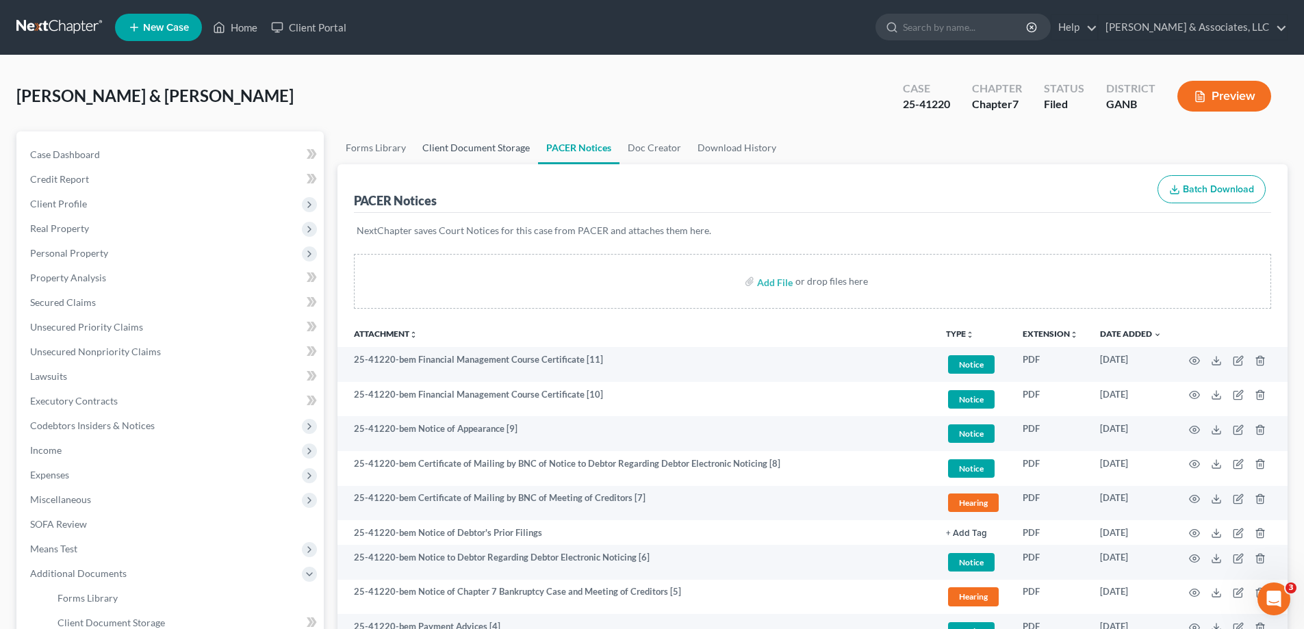
click at [485, 146] on link "Client Document Storage" at bounding box center [476, 147] width 124 height 33
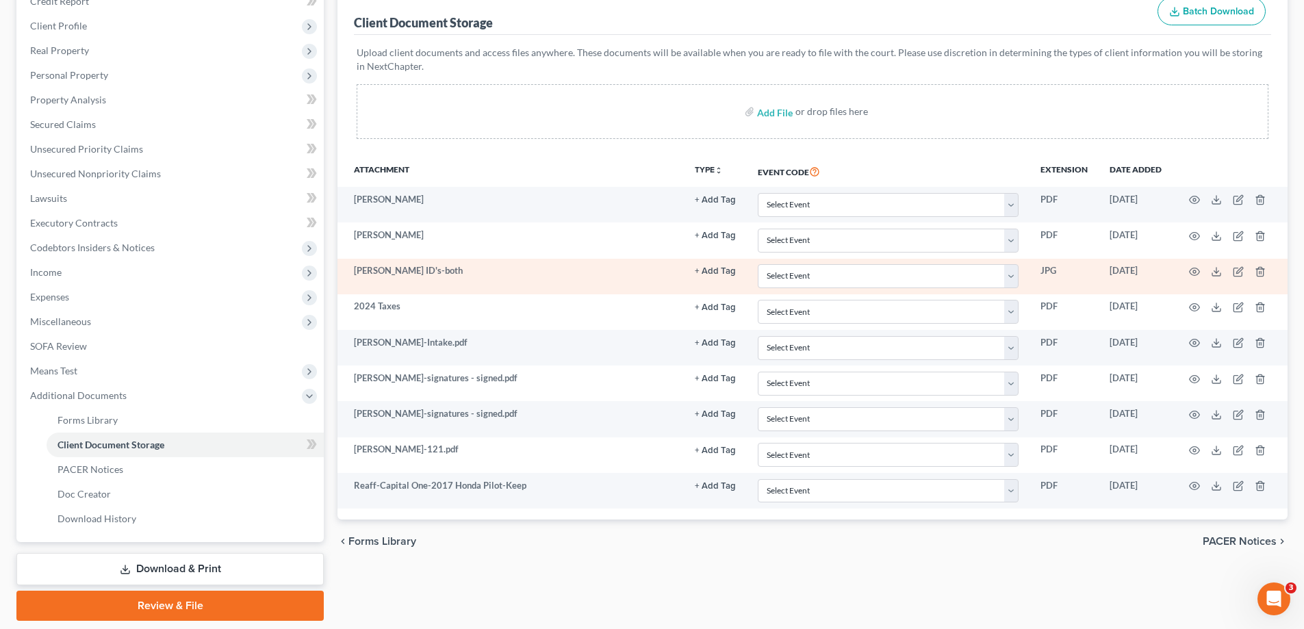
scroll to position [222, 0]
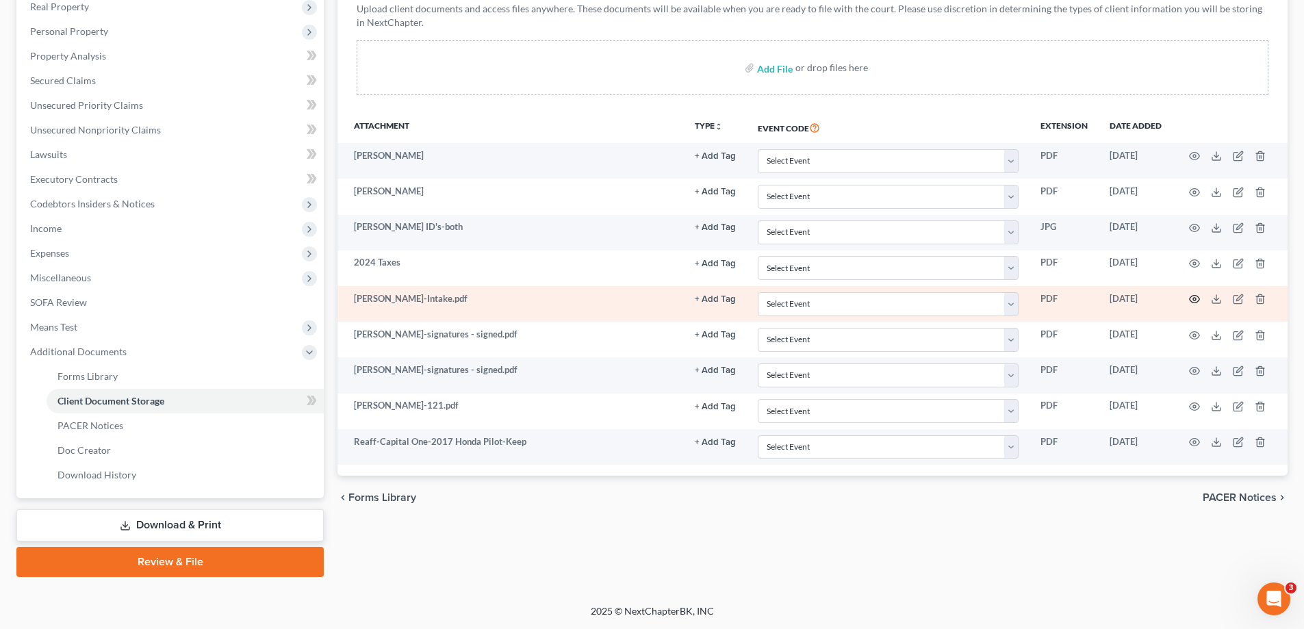
click at [1192, 295] on icon "button" at bounding box center [1194, 299] width 11 height 11
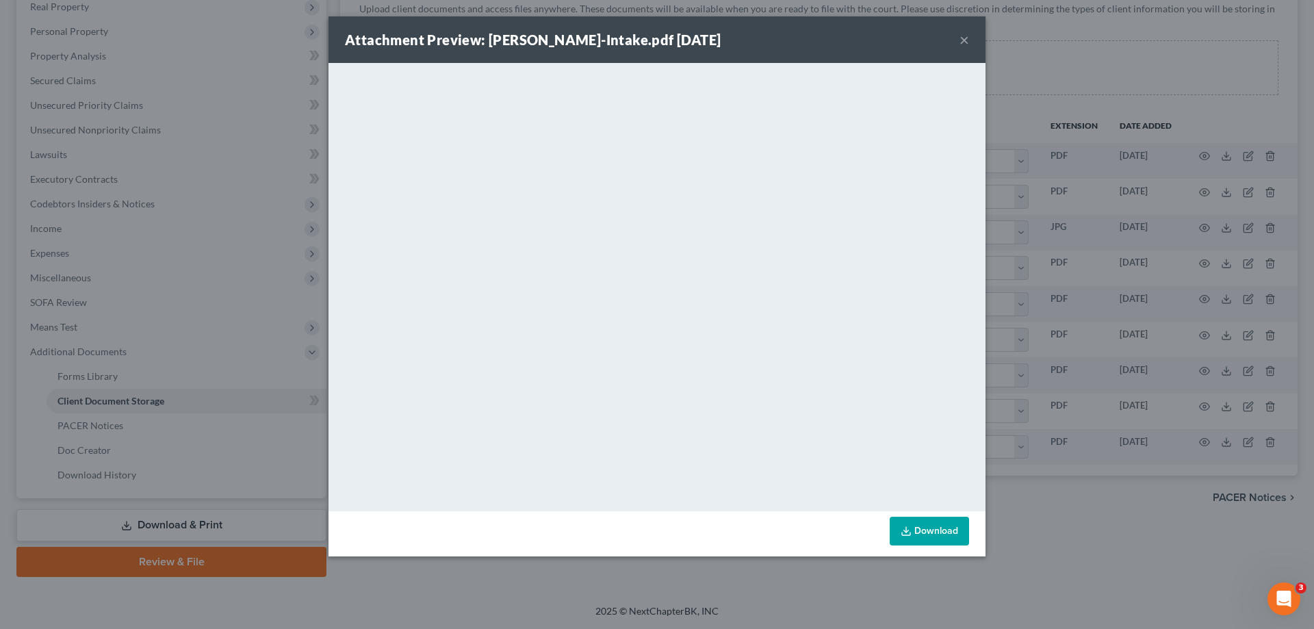
click at [964, 37] on button "×" at bounding box center [965, 39] width 10 height 16
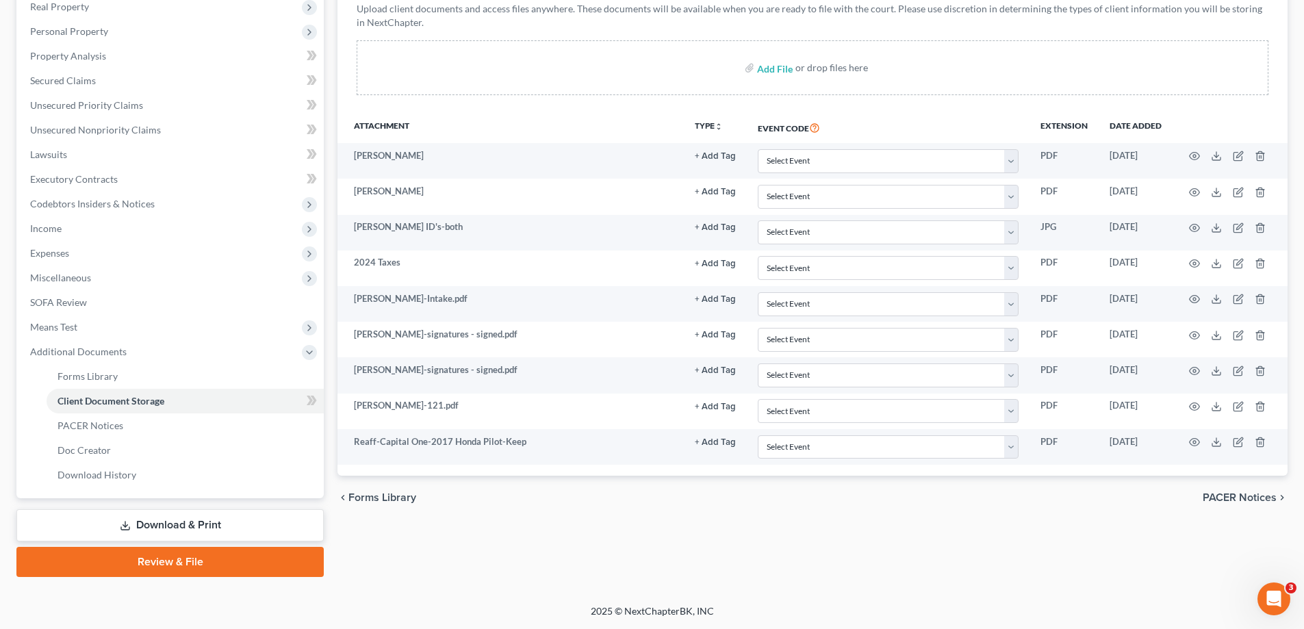
scroll to position [0, 0]
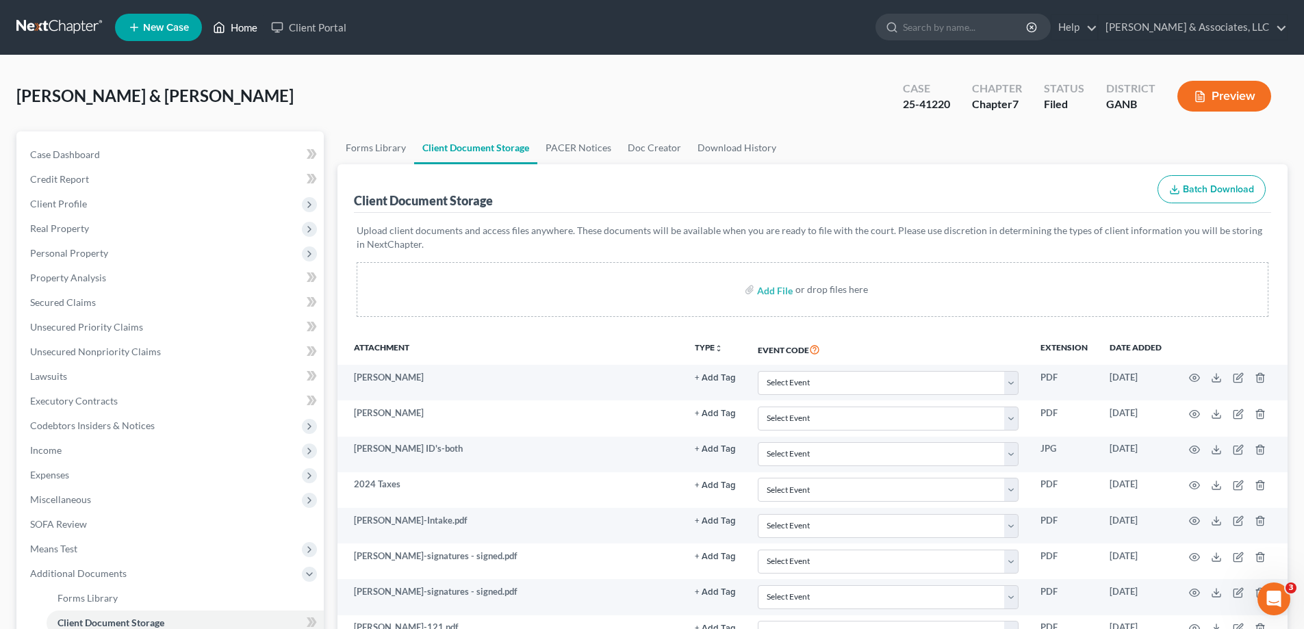
click at [247, 24] on link "Home" at bounding box center [235, 27] width 58 height 25
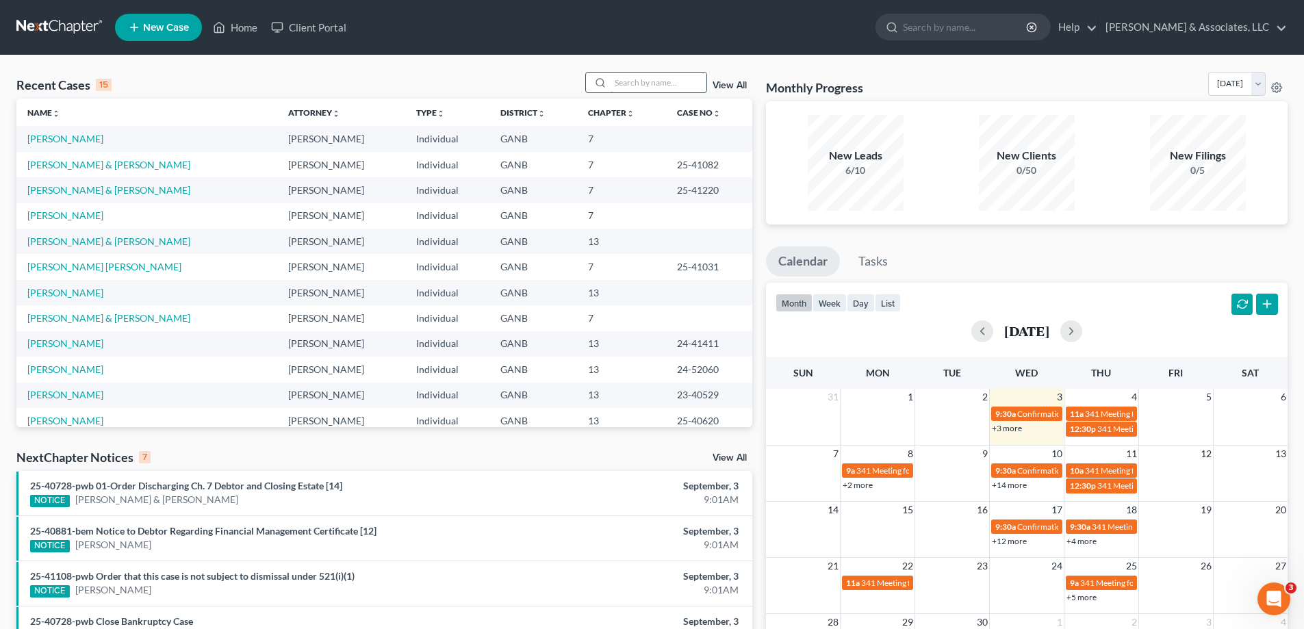
click at [636, 85] on input "search" at bounding box center [659, 83] width 96 height 20
type input "fashola"
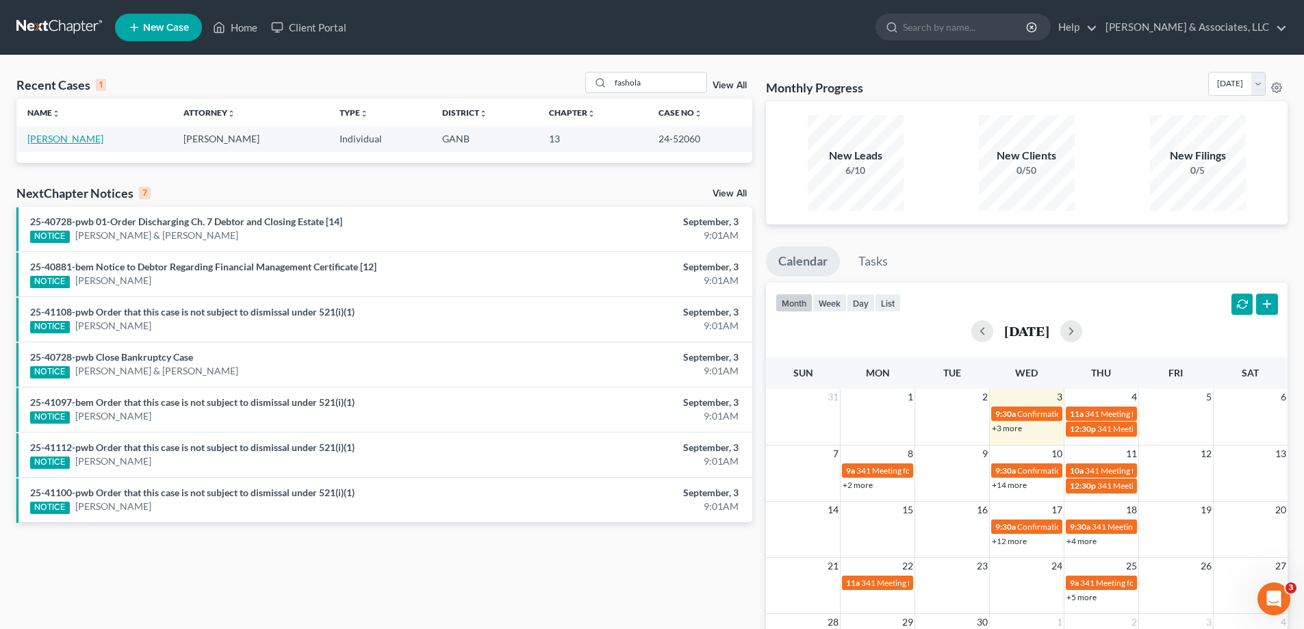
click at [50, 140] on link "[PERSON_NAME]" at bounding box center [65, 139] width 76 height 12
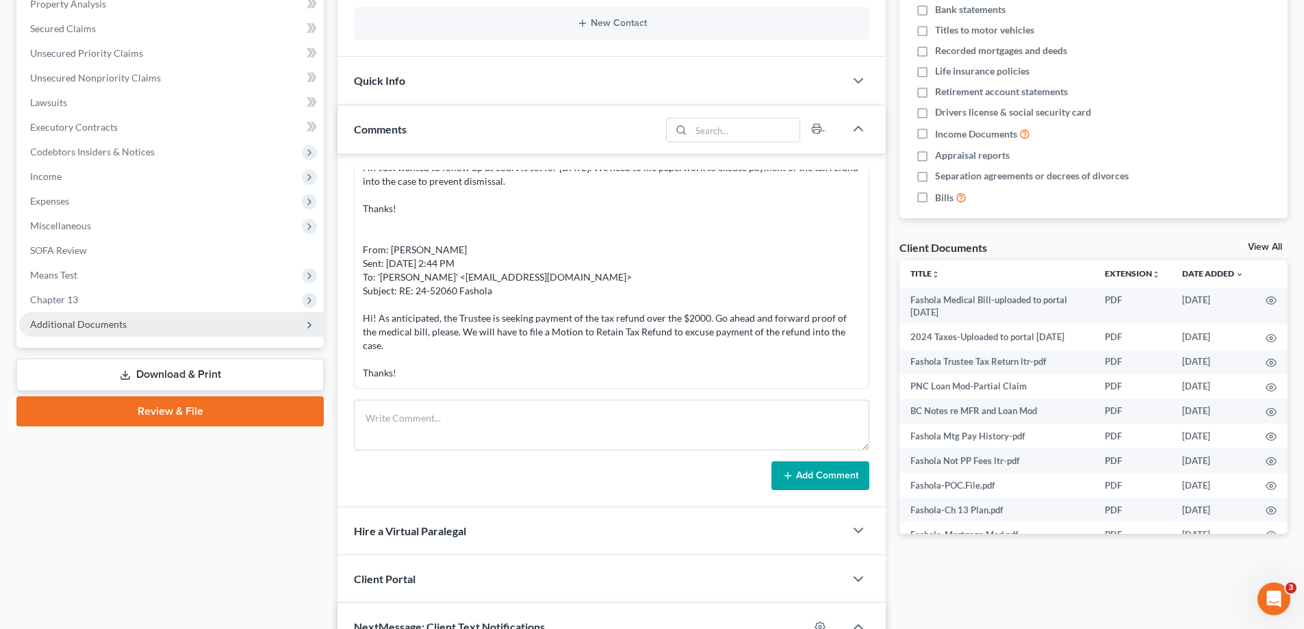
scroll to position [2175, 0]
click at [75, 329] on span "Additional Documents" at bounding box center [78, 324] width 97 height 12
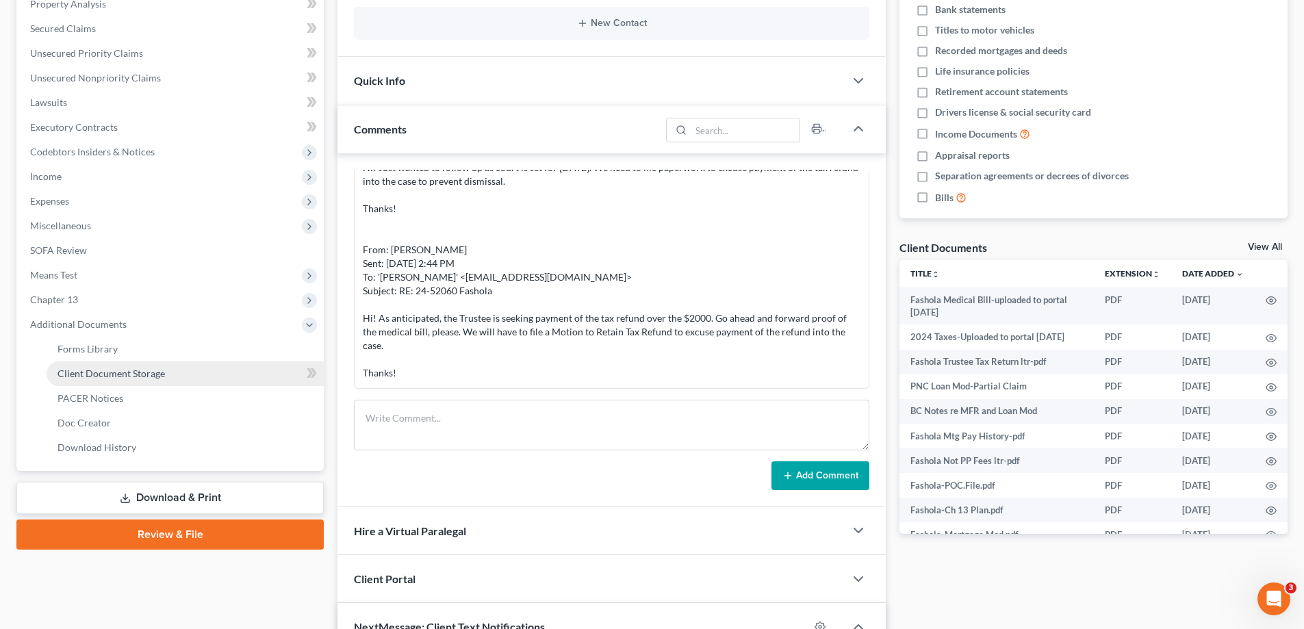
click at [70, 370] on span "Client Document Storage" at bounding box center [110, 374] width 107 height 12
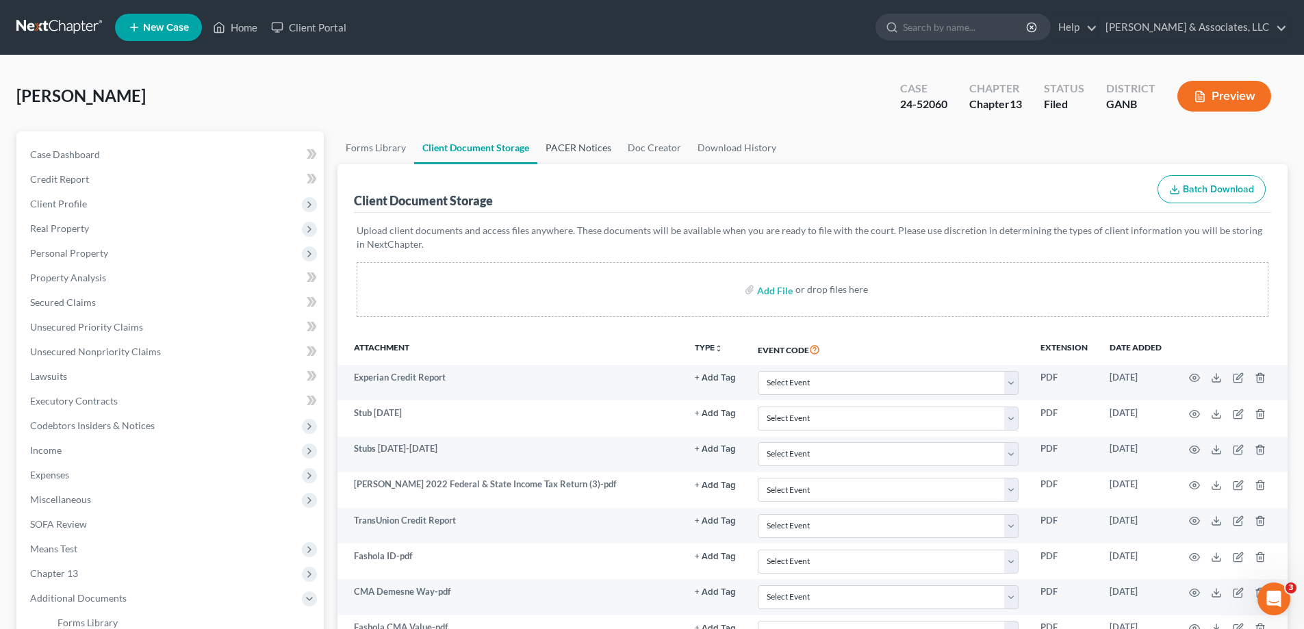
click at [593, 145] on link "PACER Notices" at bounding box center [578, 147] width 82 height 33
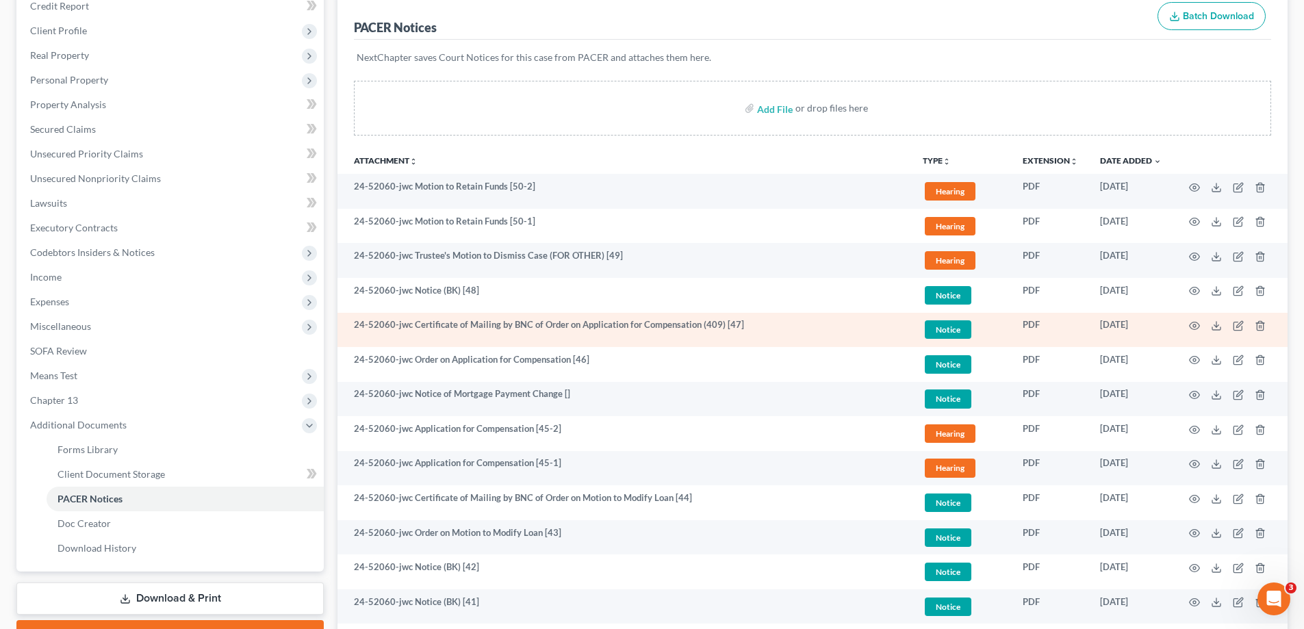
scroll to position [205, 0]
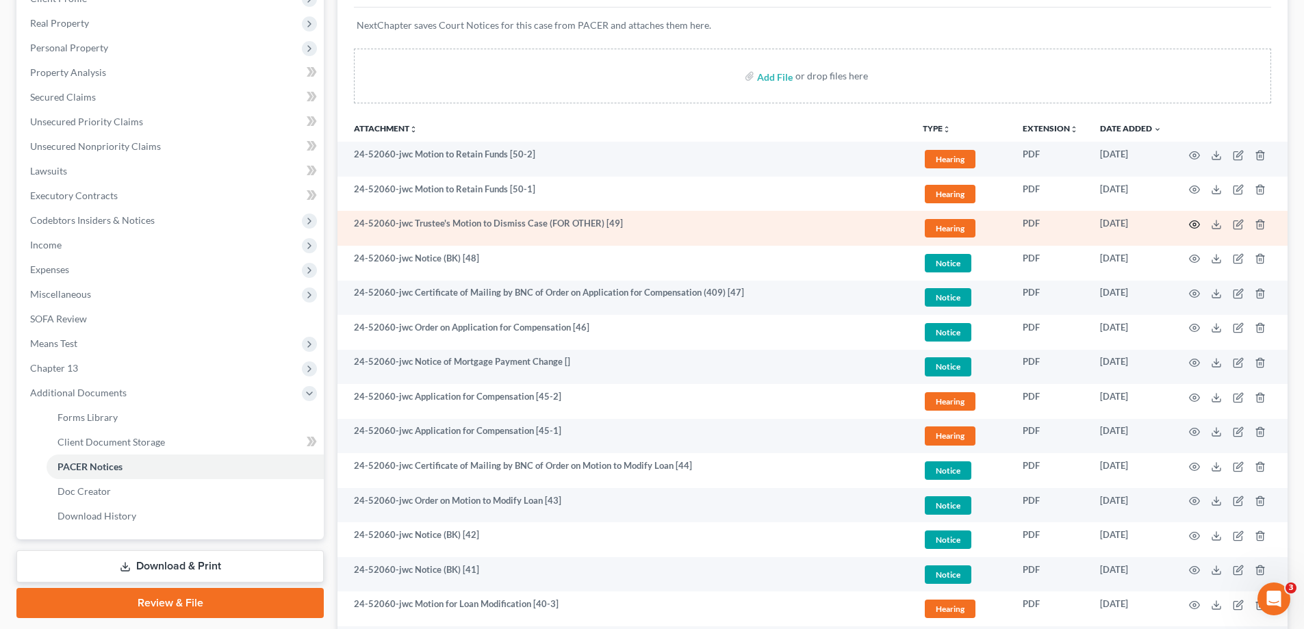
click at [1195, 225] on icon "button" at bounding box center [1194, 224] width 11 height 11
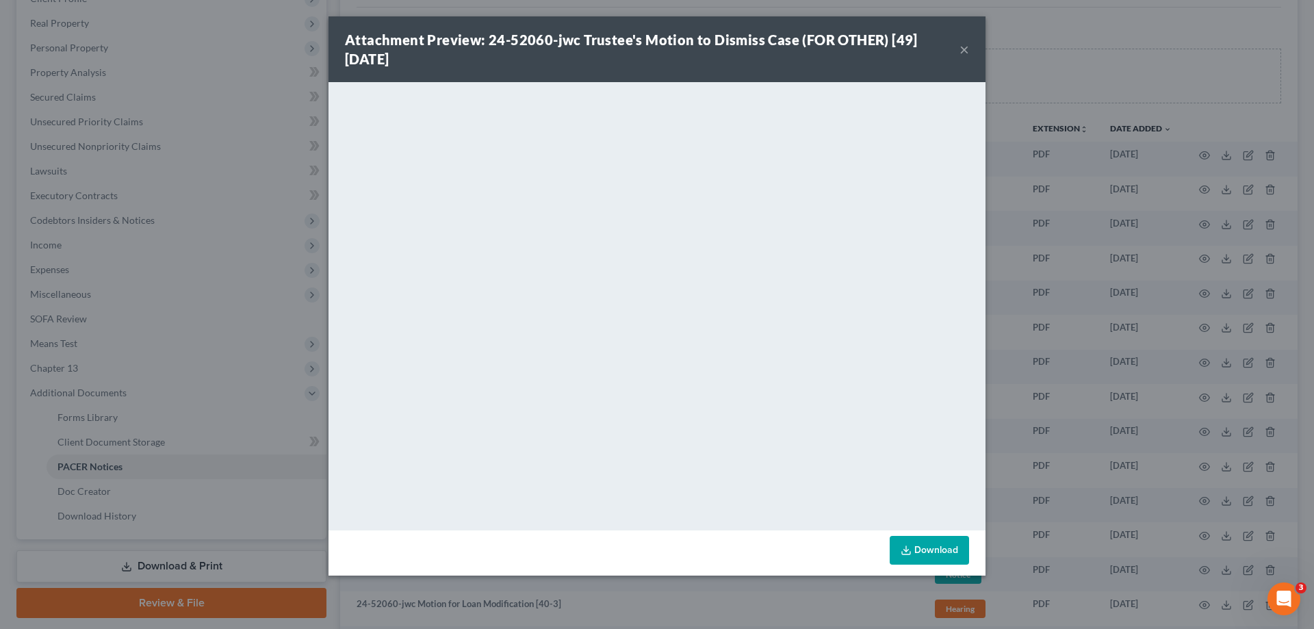
click at [965, 50] on button "×" at bounding box center [965, 49] width 10 height 16
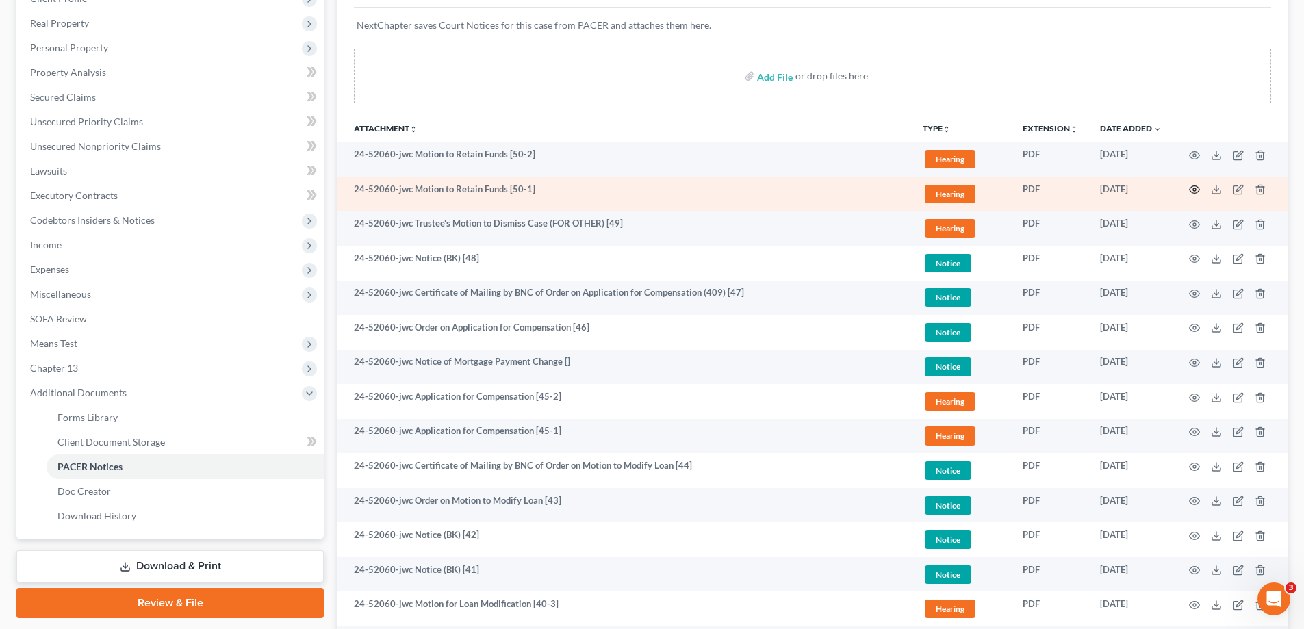
click at [1194, 188] on circle "button" at bounding box center [1194, 189] width 3 height 3
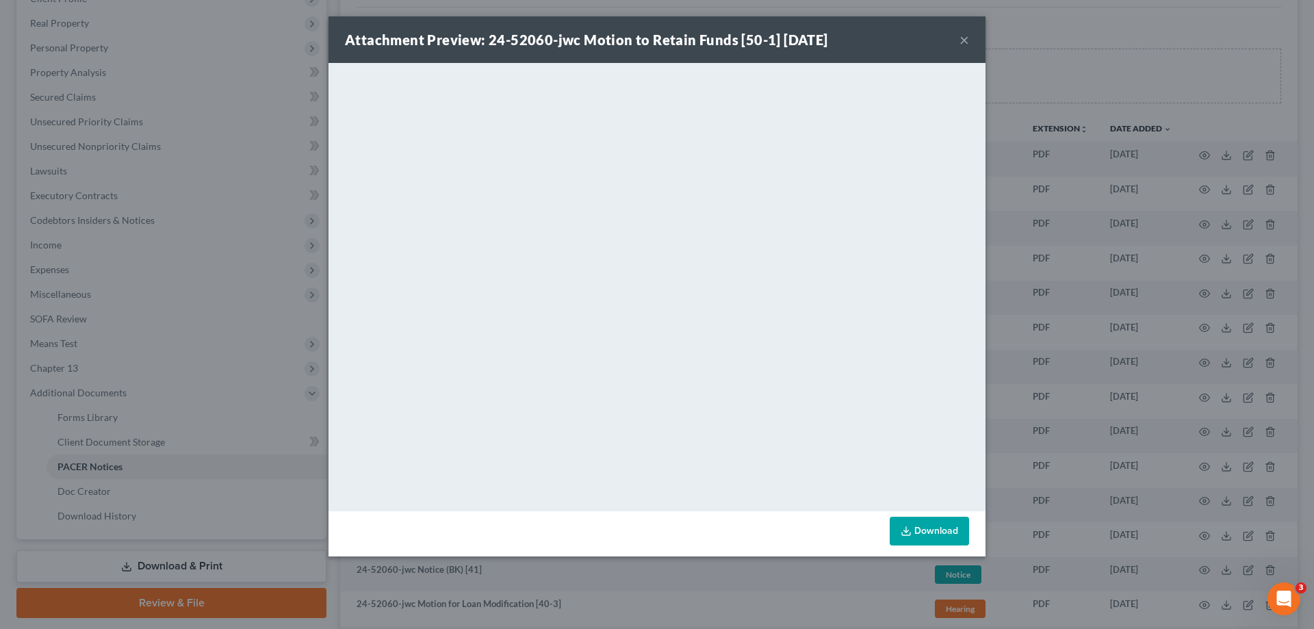
click at [960, 36] on button "×" at bounding box center [965, 39] width 10 height 16
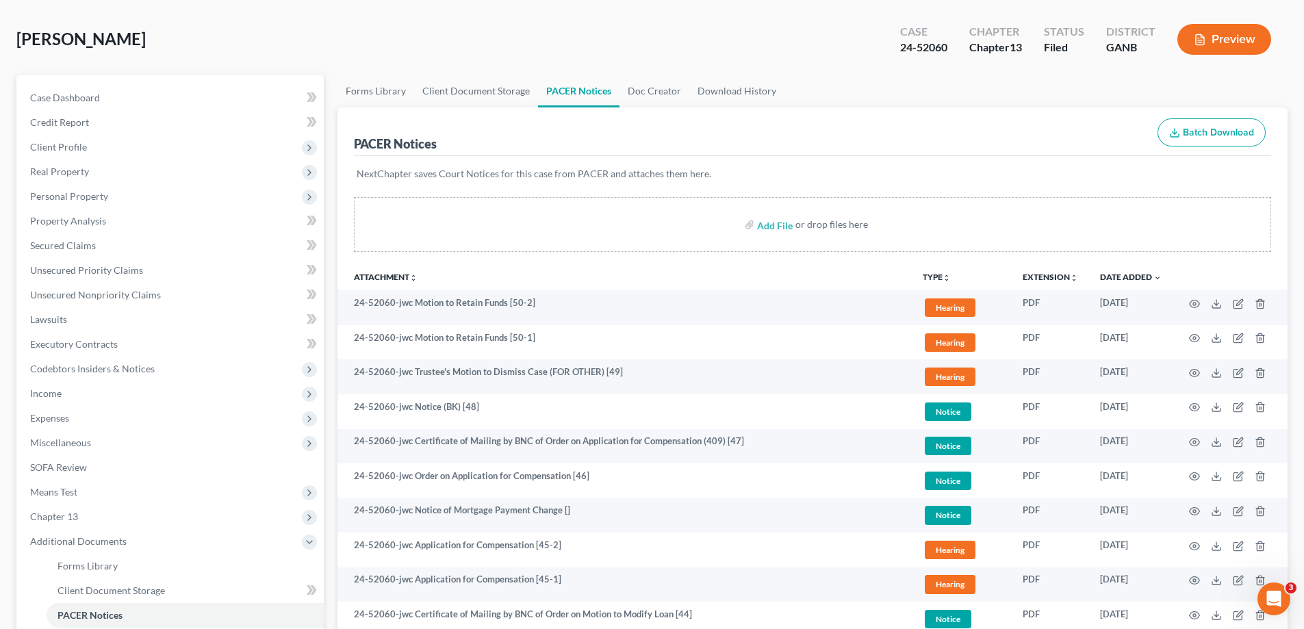
scroll to position [0, 0]
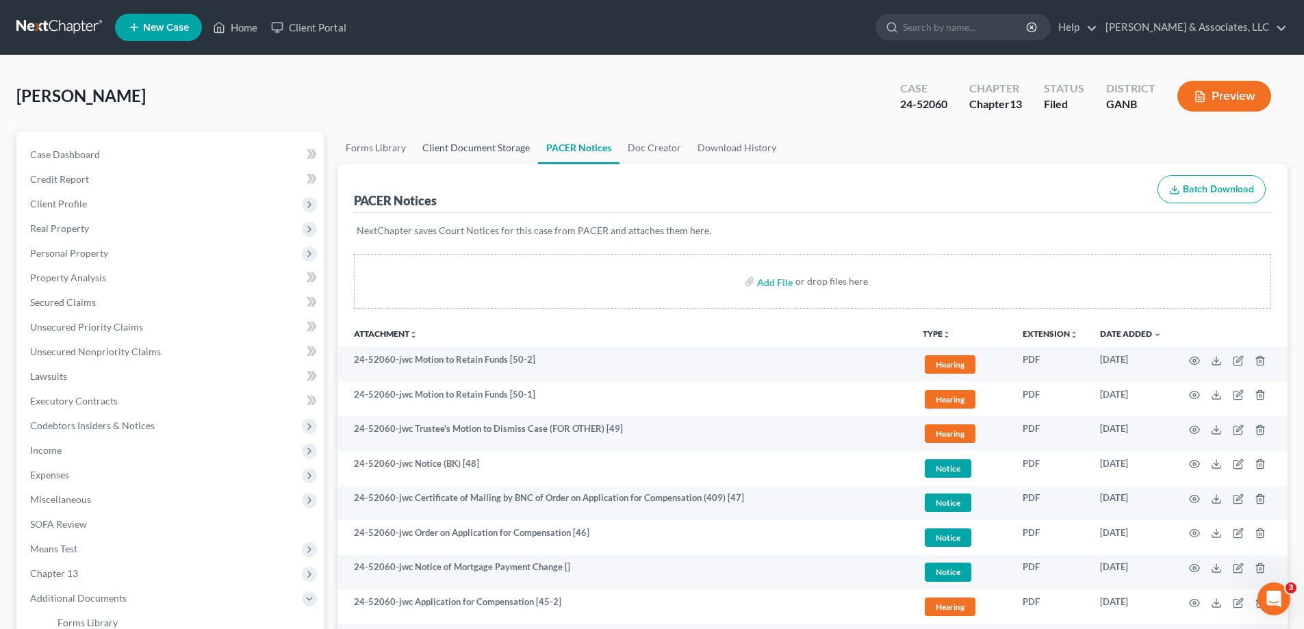
drag, startPoint x: 461, startPoint y: 150, endPoint x: 709, endPoint y: 289, distance: 284.7
click at [460, 149] on link "Client Document Storage" at bounding box center [476, 147] width 124 height 33
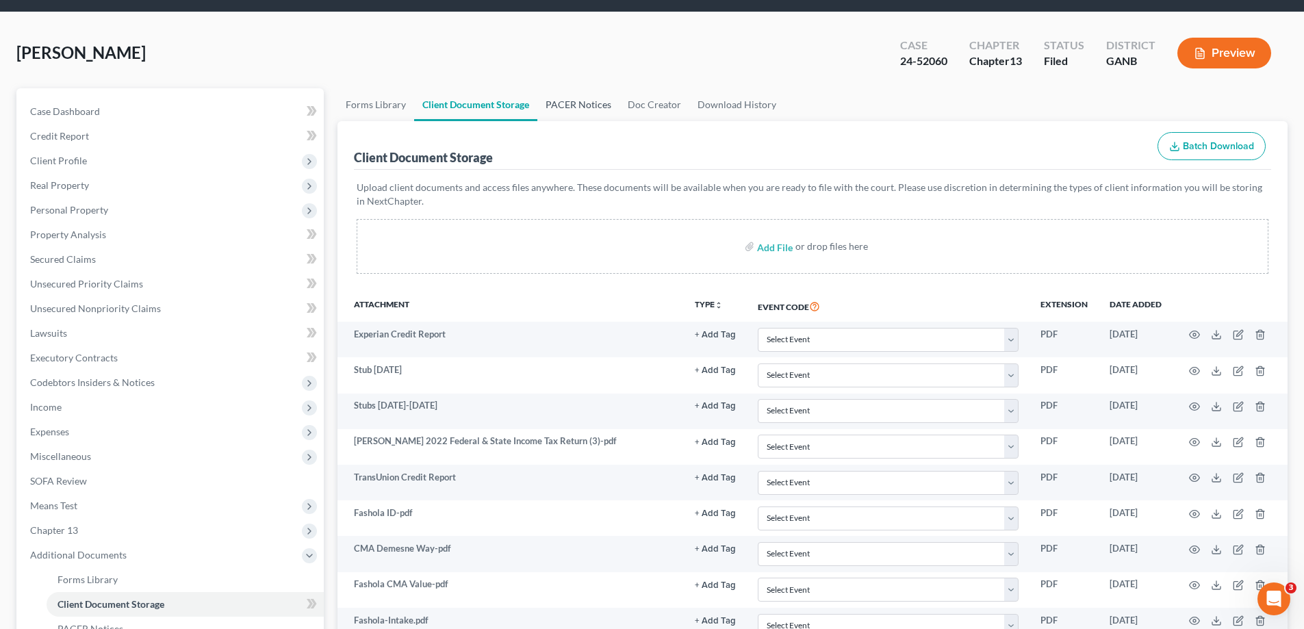
scroll to position [19, 0]
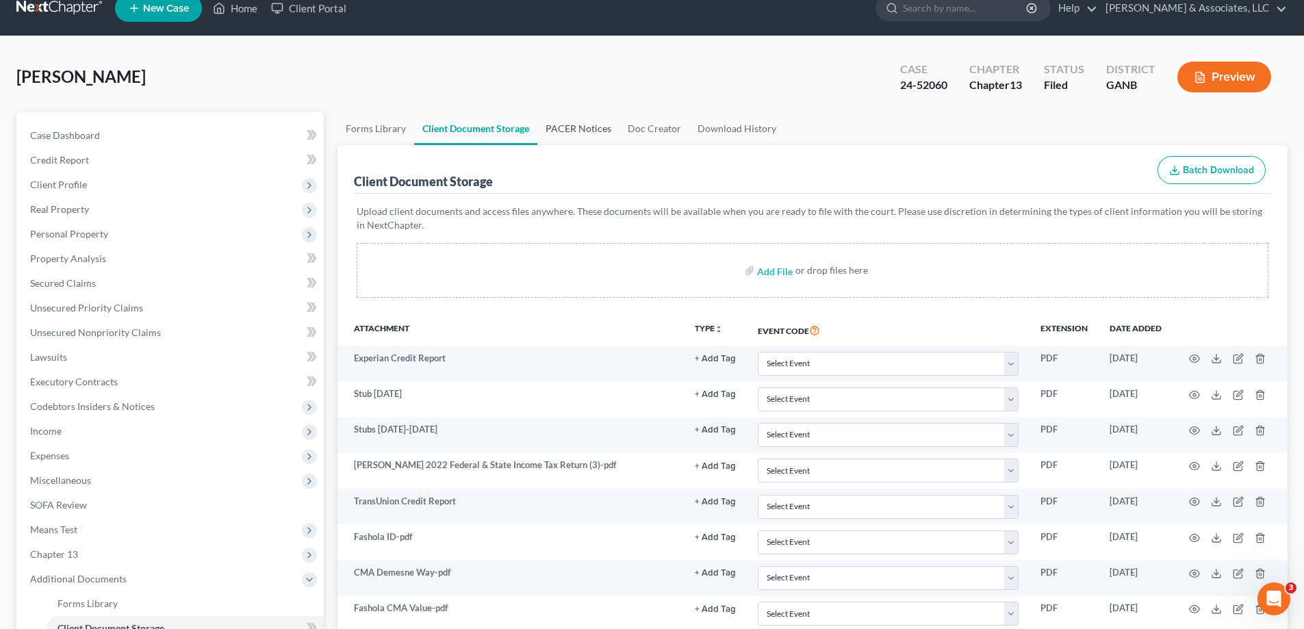
click at [557, 123] on link "PACER Notices" at bounding box center [578, 128] width 82 height 33
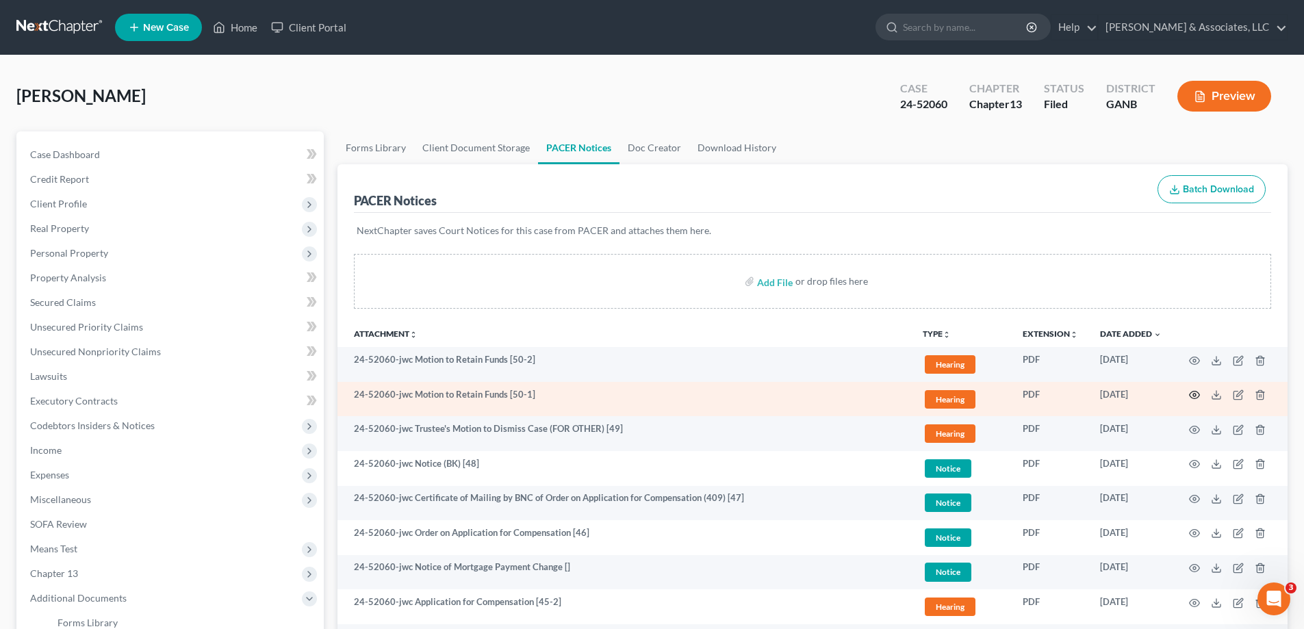
click at [1194, 396] on icon "button" at bounding box center [1194, 394] width 11 height 11
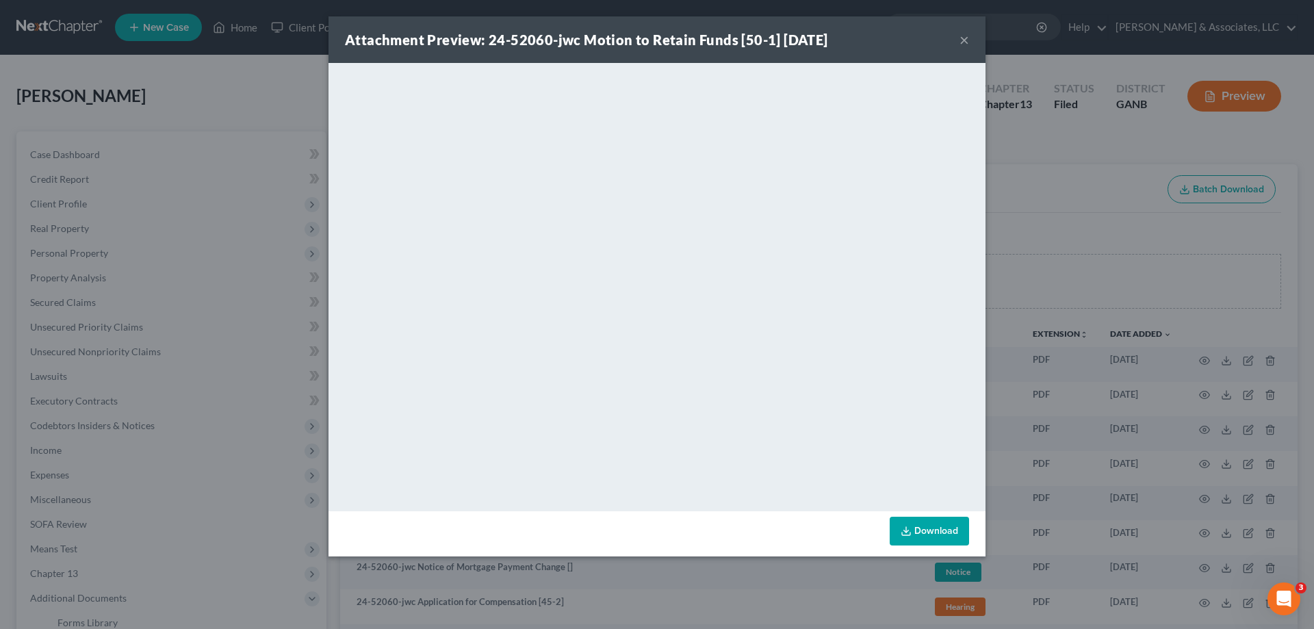
click at [962, 37] on button "×" at bounding box center [965, 39] width 10 height 16
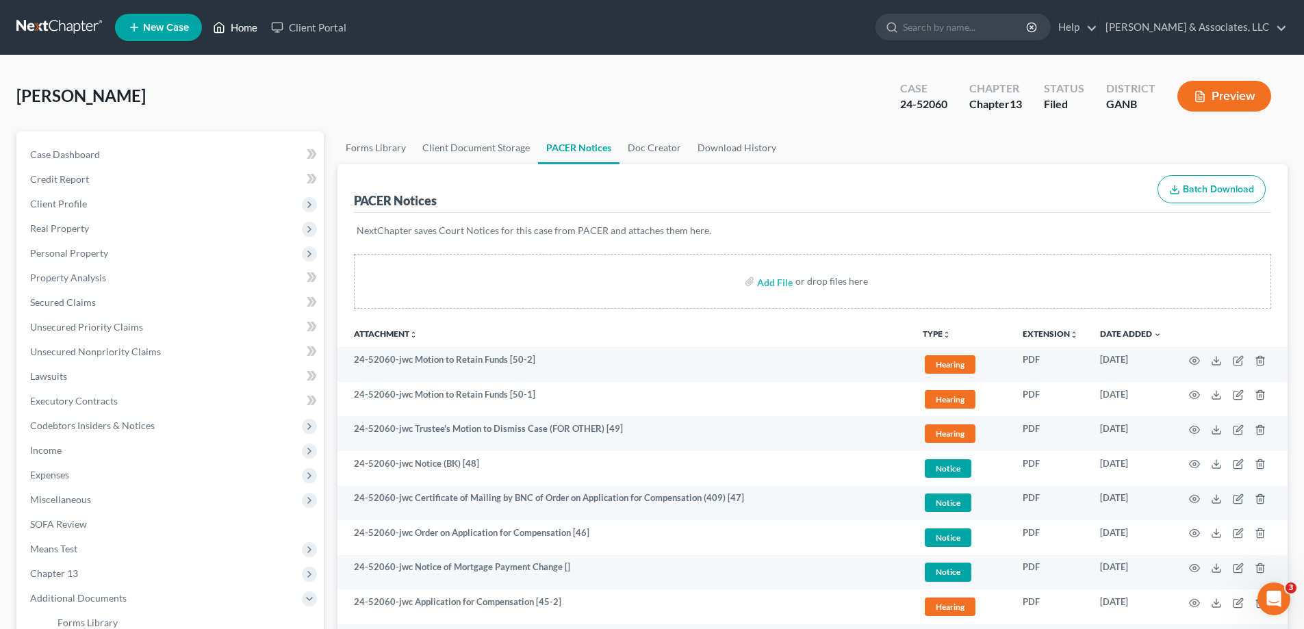
click at [248, 27] on link "Home" at bounding box center [235, 27] width 58 height 25
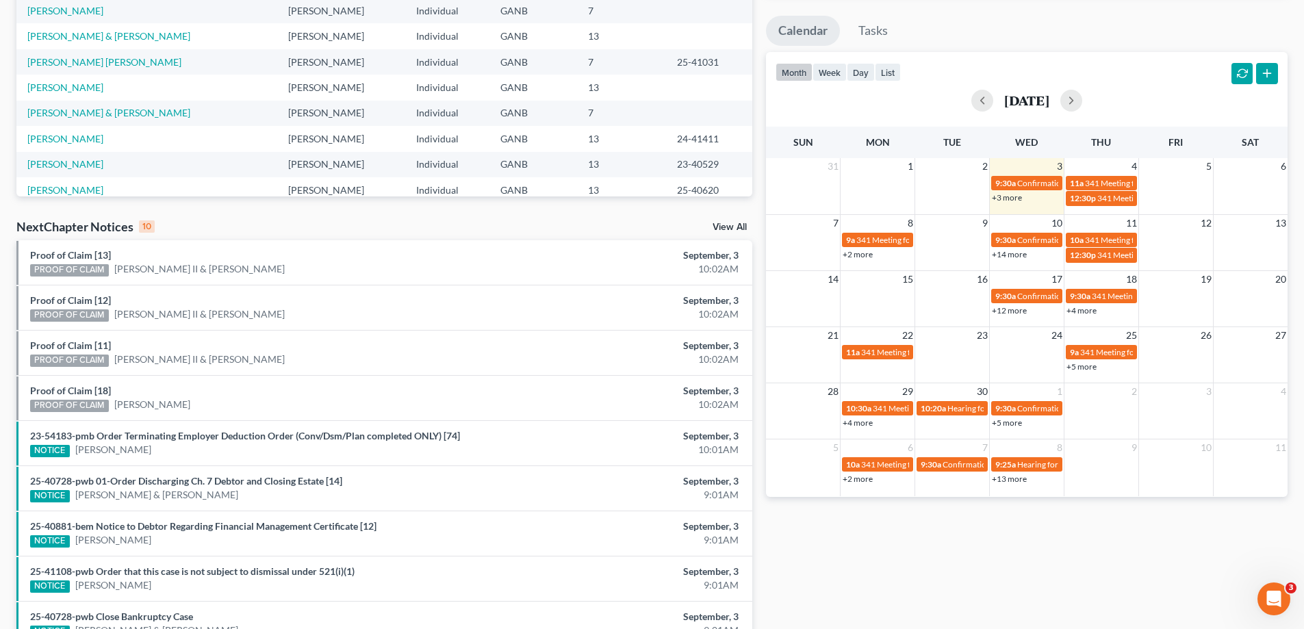
scroll to position [274, 0]
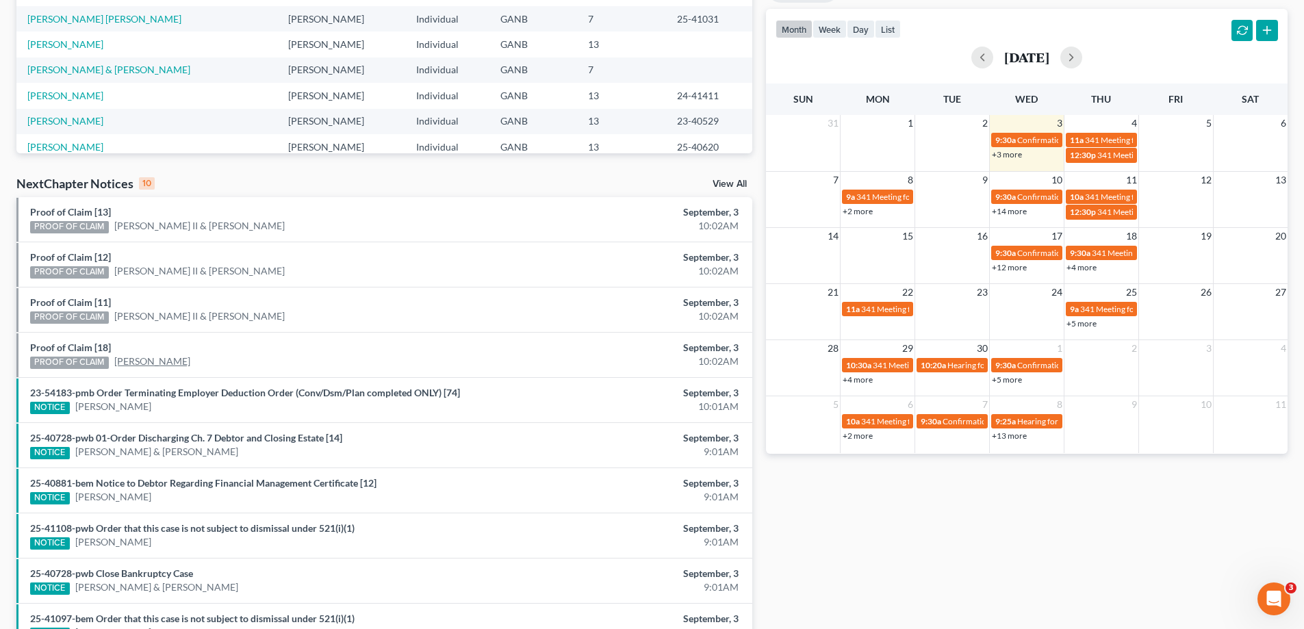
click at [139, 359] on link "[PERSON_NAME]" at bounding box center [152, 362] width 76 height 14
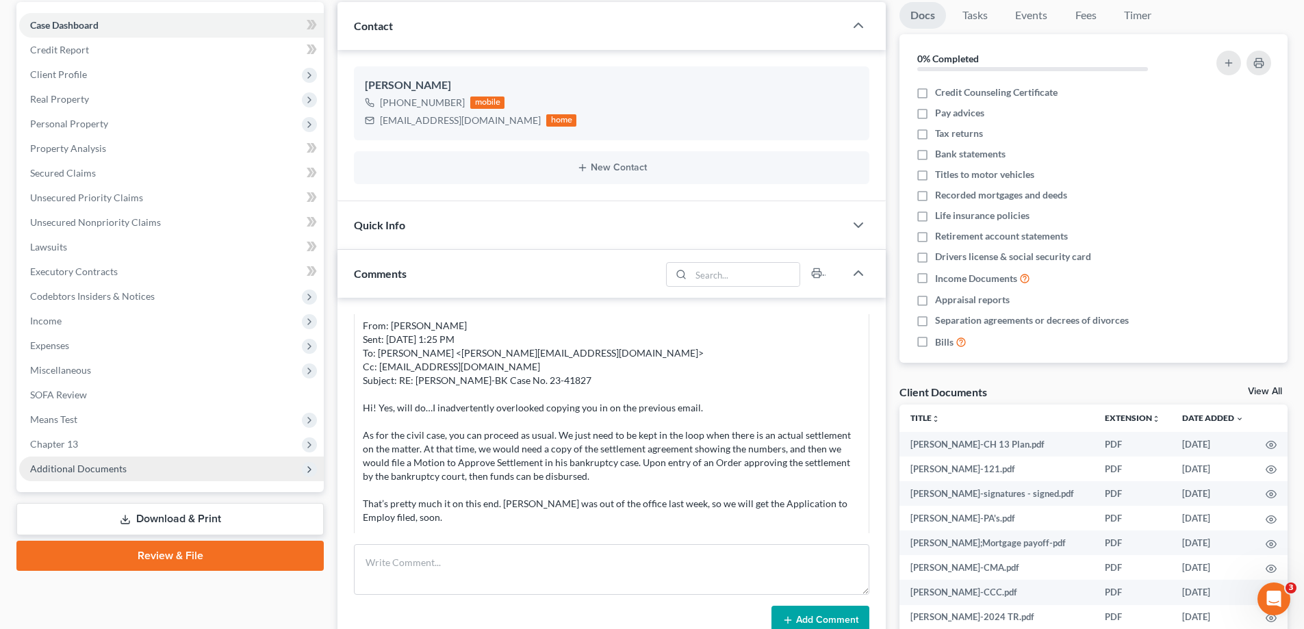
scroll to position [1585, 0]
click at [86, 465] on span "Additional Documents" at bounding box center [78, 469] width 97 height 12
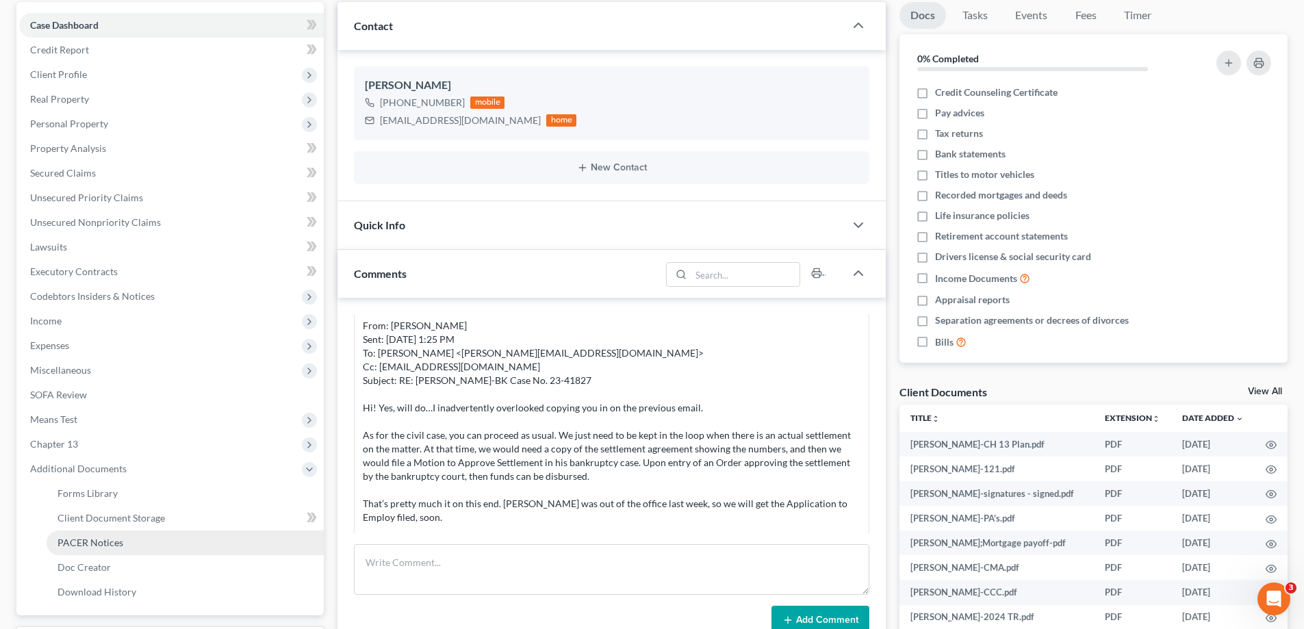
click at [75, 537] on span "PACER Notices" at bounding box center [90, 543] width 66 height 12
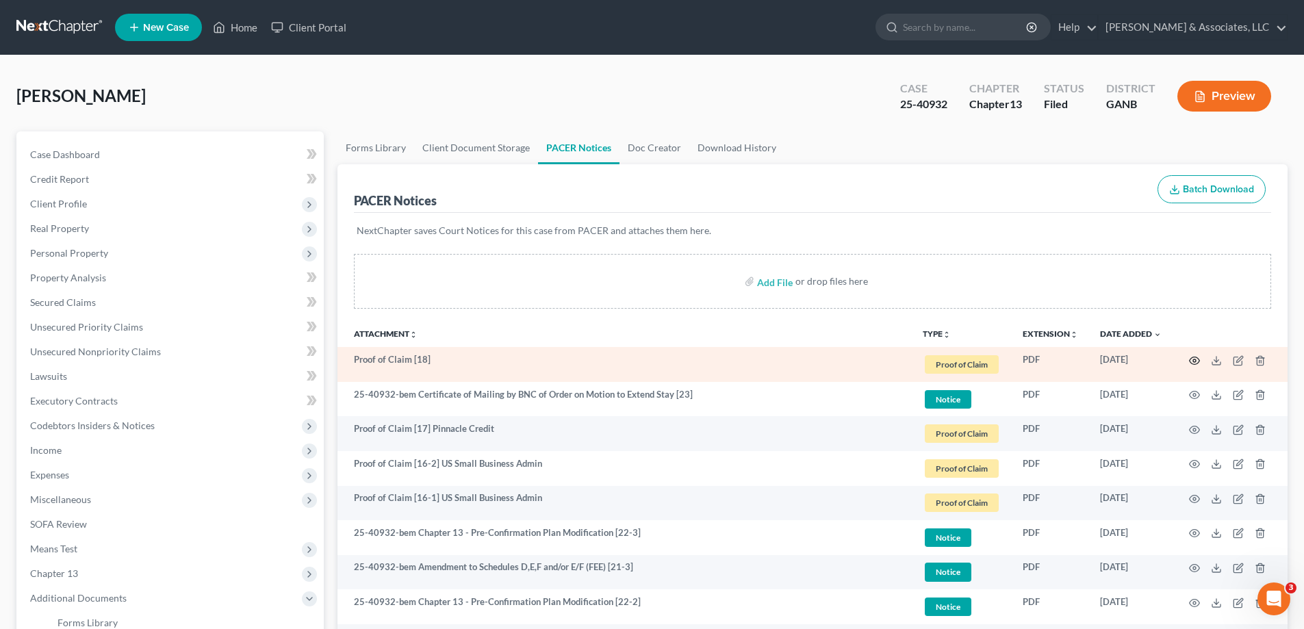
click at [1193, 361] on circle "button" at bounding box center [1194, 360] width 3 height 3
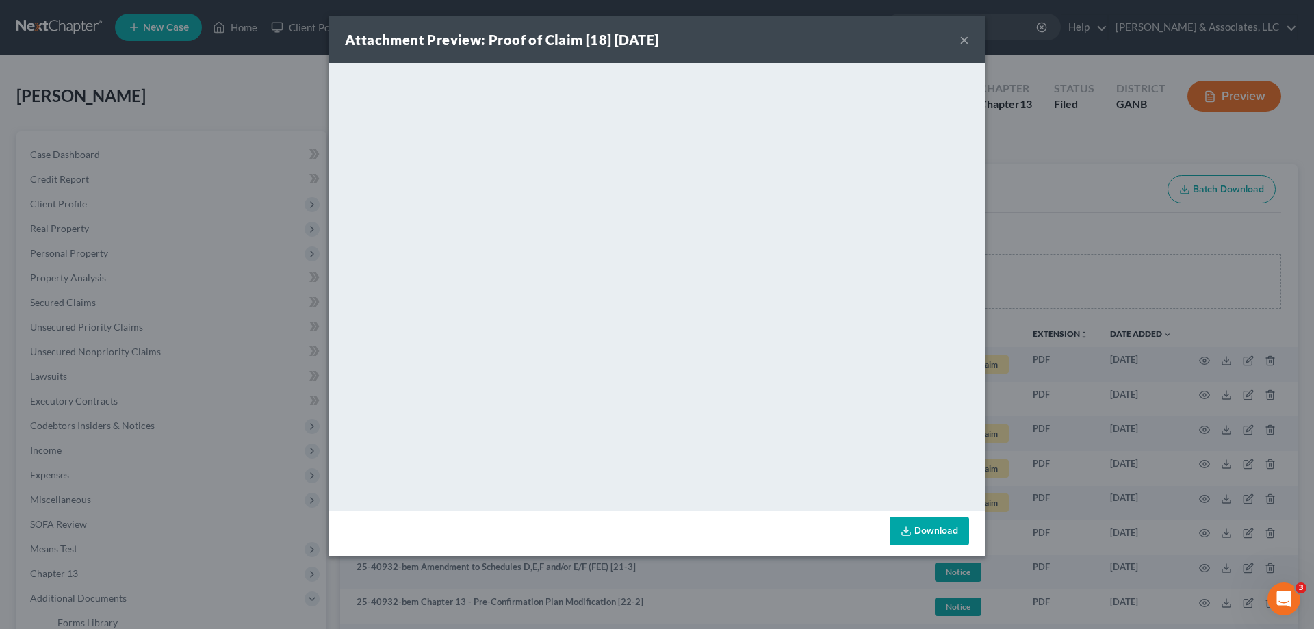
click at [961, 37] on button "×" at bounding box center [965, 39] width 10 height 16
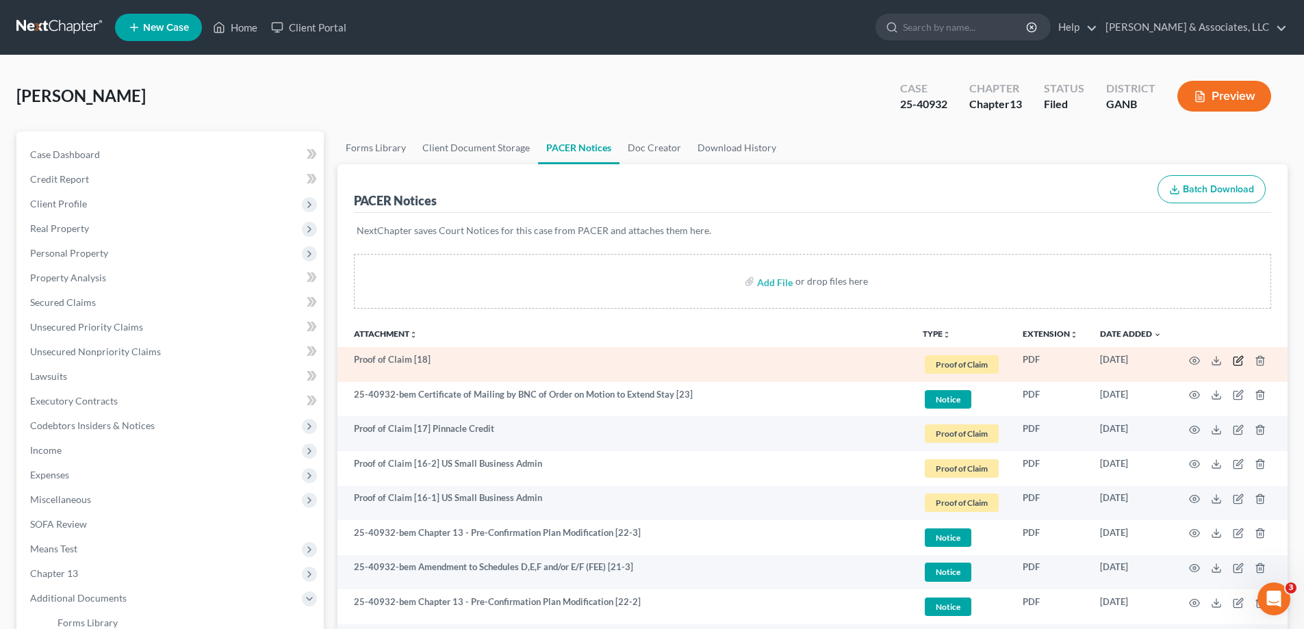
click at [1237, 359] on icon "button" at bounding box center [1238, 360] width 11 height 11
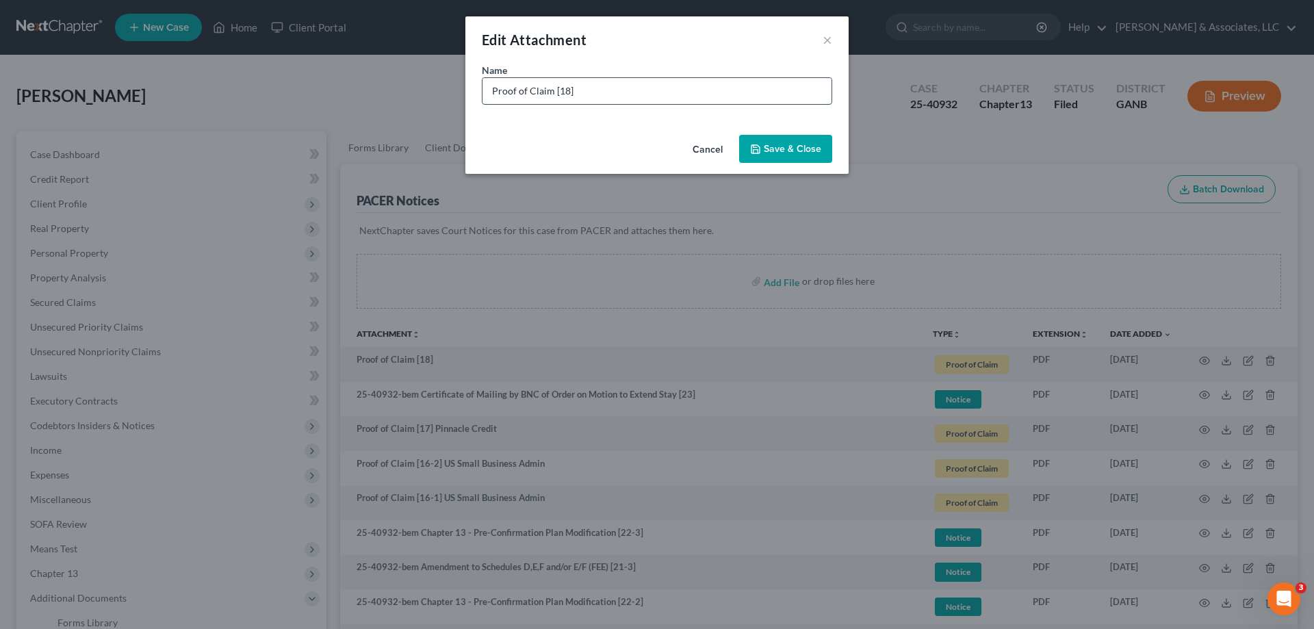
click at [597, 90] on input "Proof of Claim [18]" at bounding box center [657, 91] width 349 height 26
type input "Proof of Claim [18] Citibank"
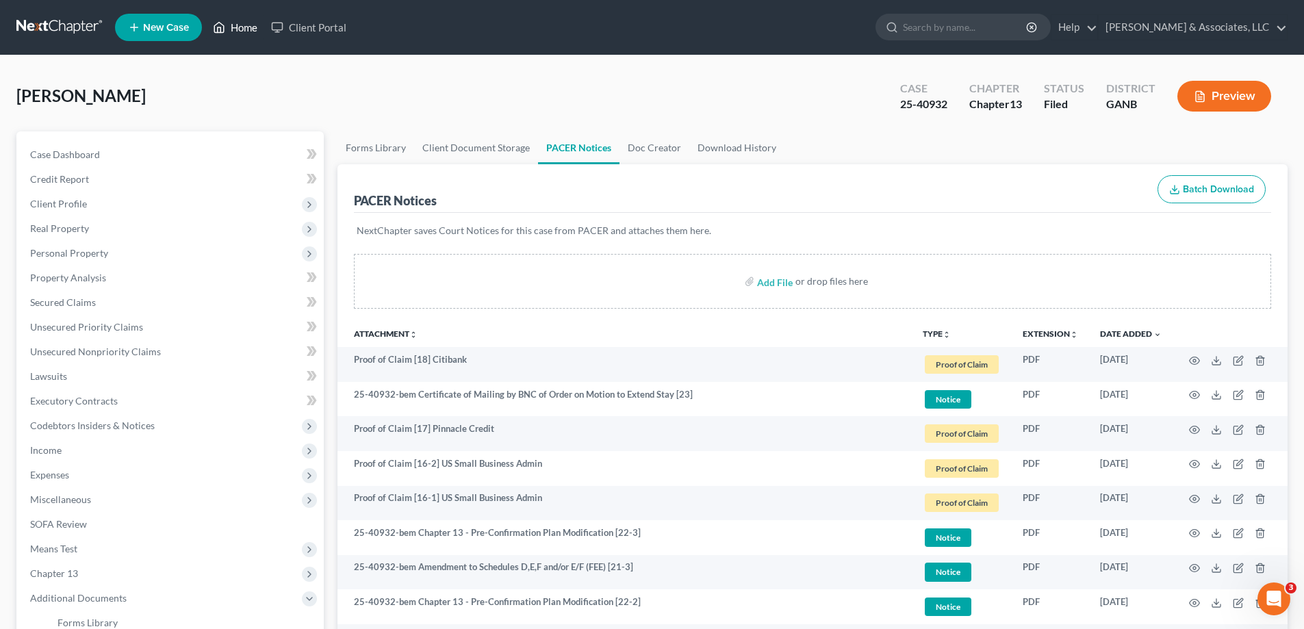
click at [242, 26] on link "Home" at bounding box center [235, 27] width 58 height 25
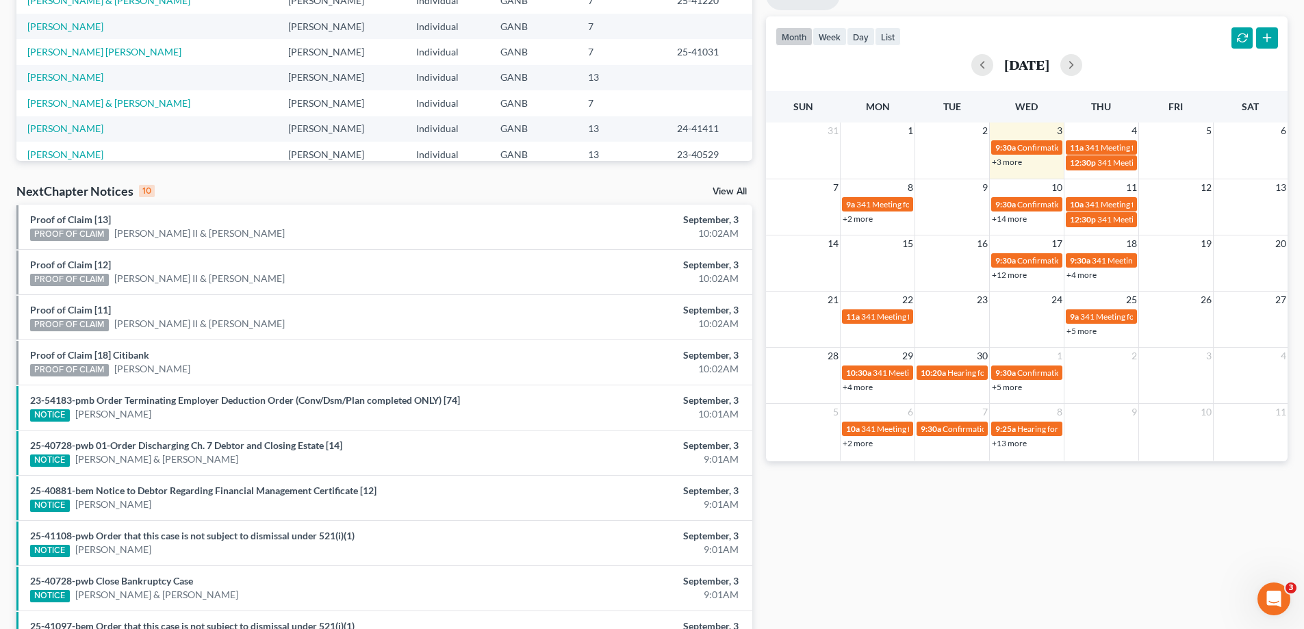
scroll to position [274, 0]
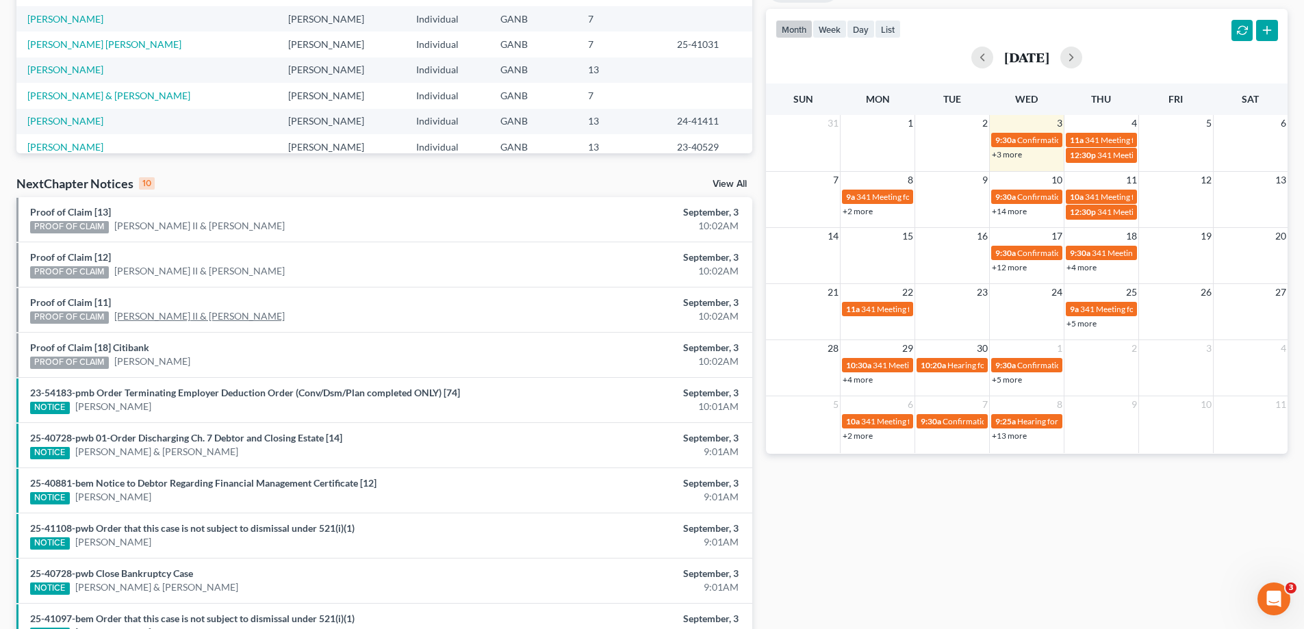
click at [159, 314] on link "[PERSON_NAME] II & [PERSON_NAME]" at bounding box center [199, 316] width 170 height 14
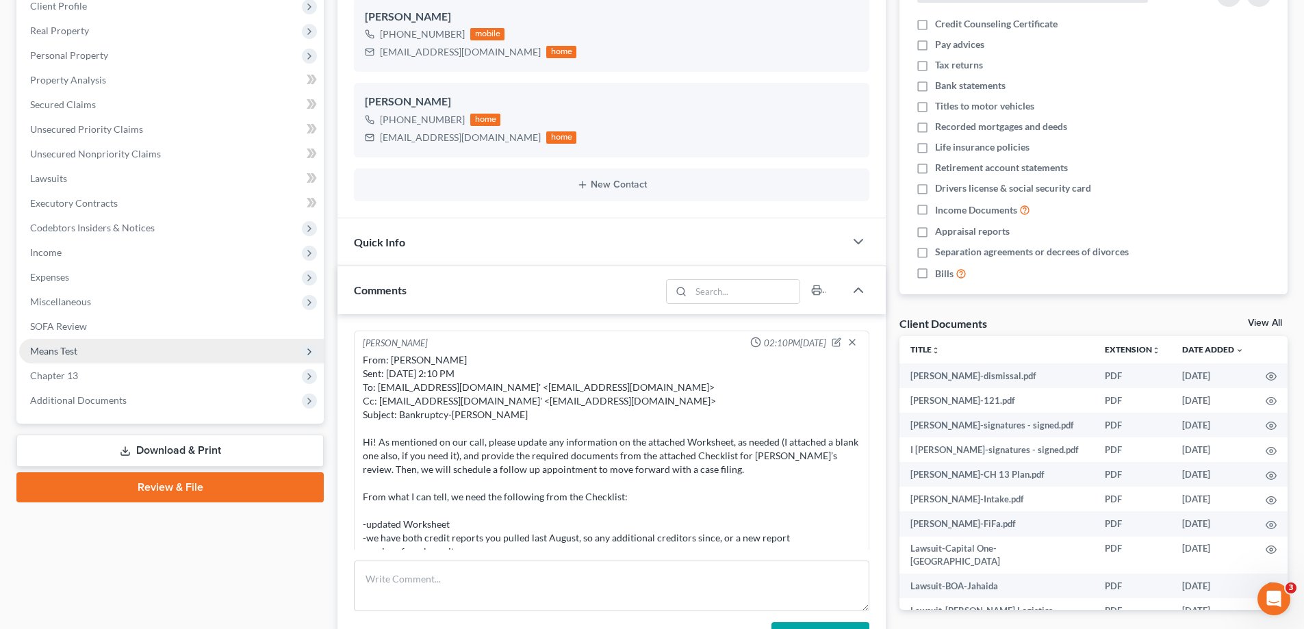
scroll to position [86, 0]
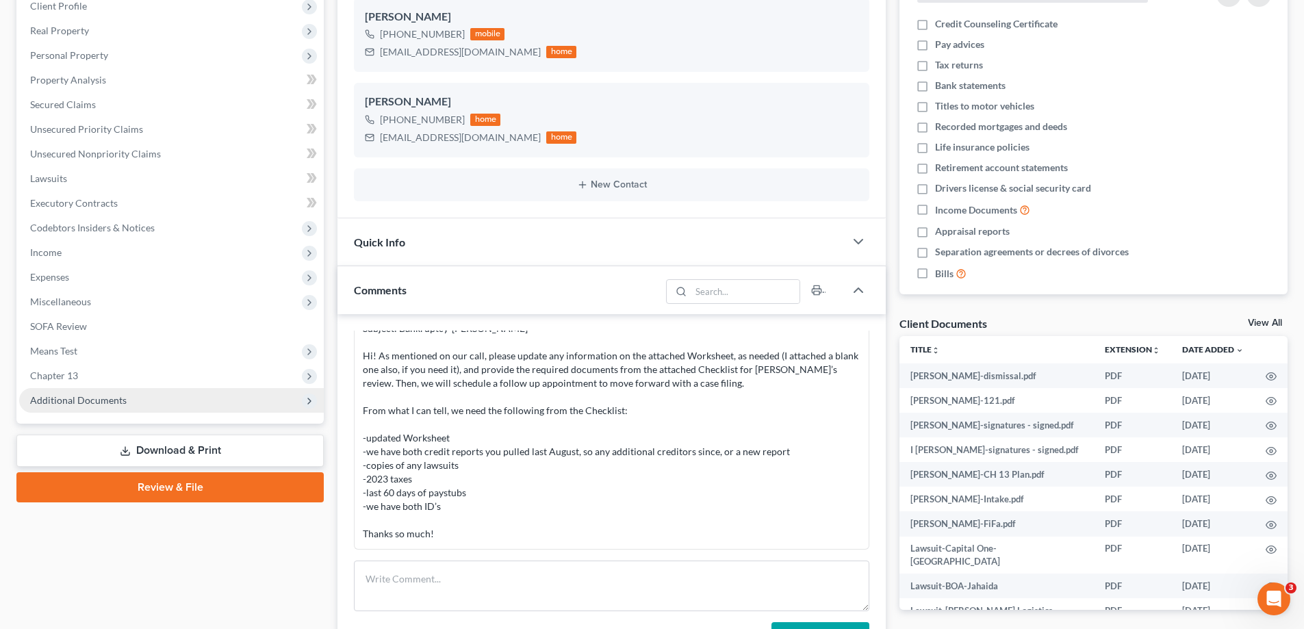
click at [60, 402] on span "Additional Documents" at bounding box center [78, 400] width 97 height 12
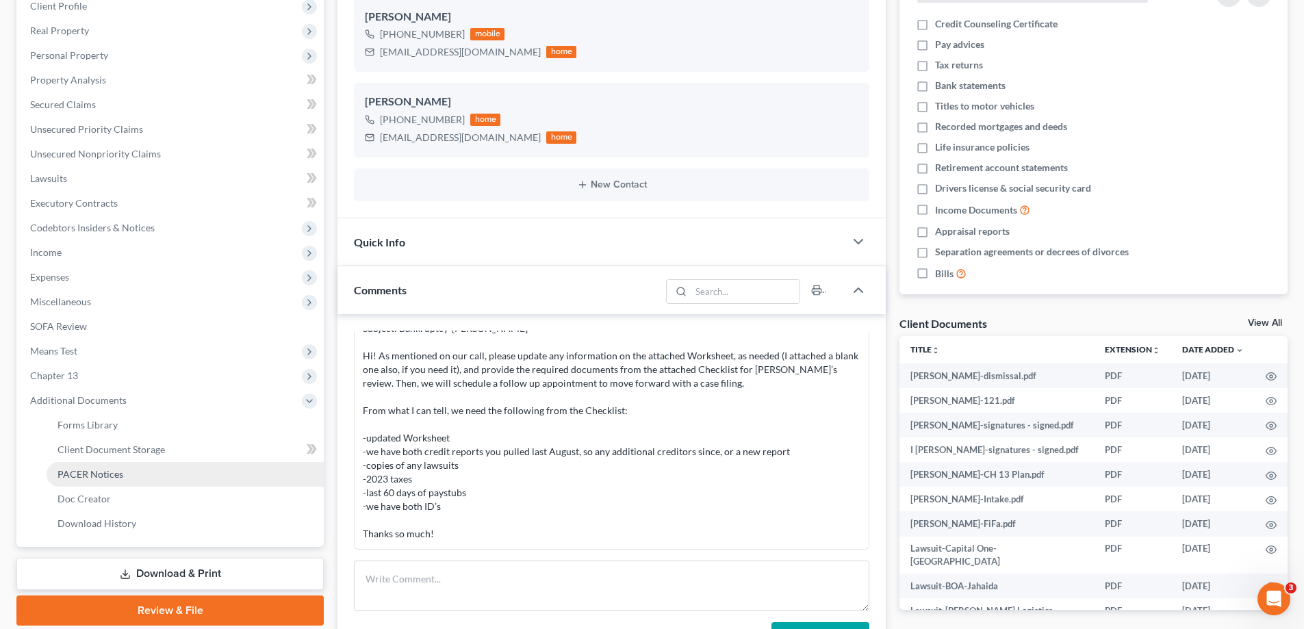
click at [65, 476] on span "PACER Notices" at bounding box center [90, 474] width 66 height 12
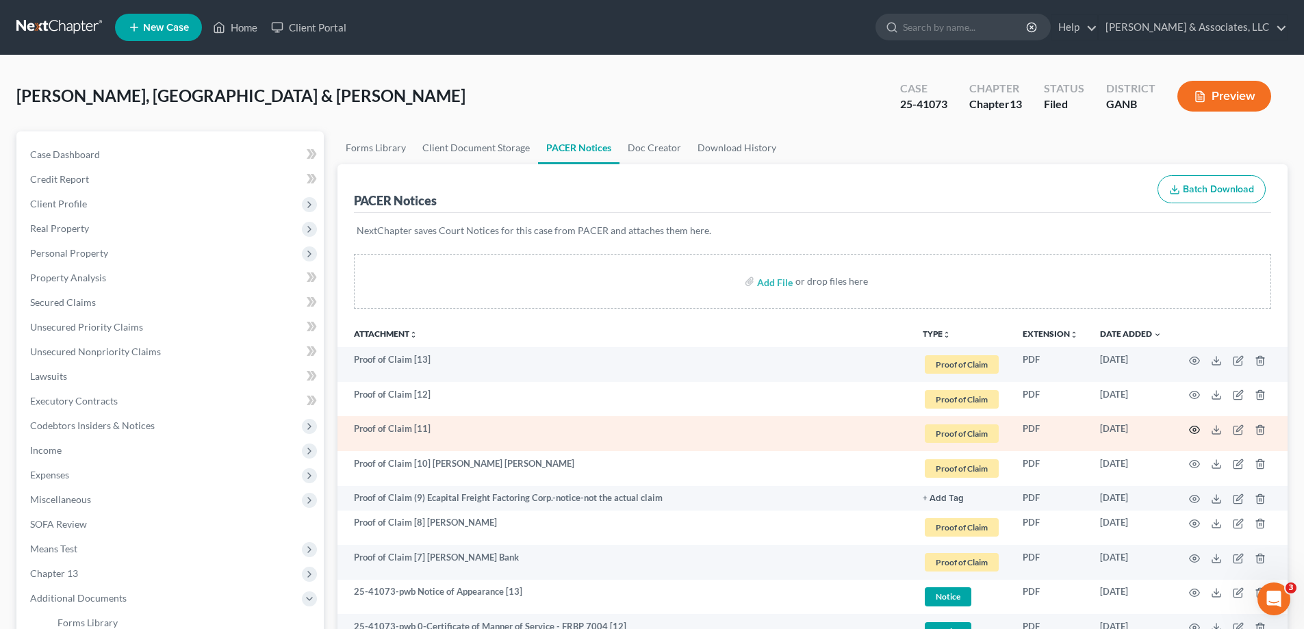
click at [1195, 430] on icon "button" at bounding box center [1194, 429] width 11 height 11
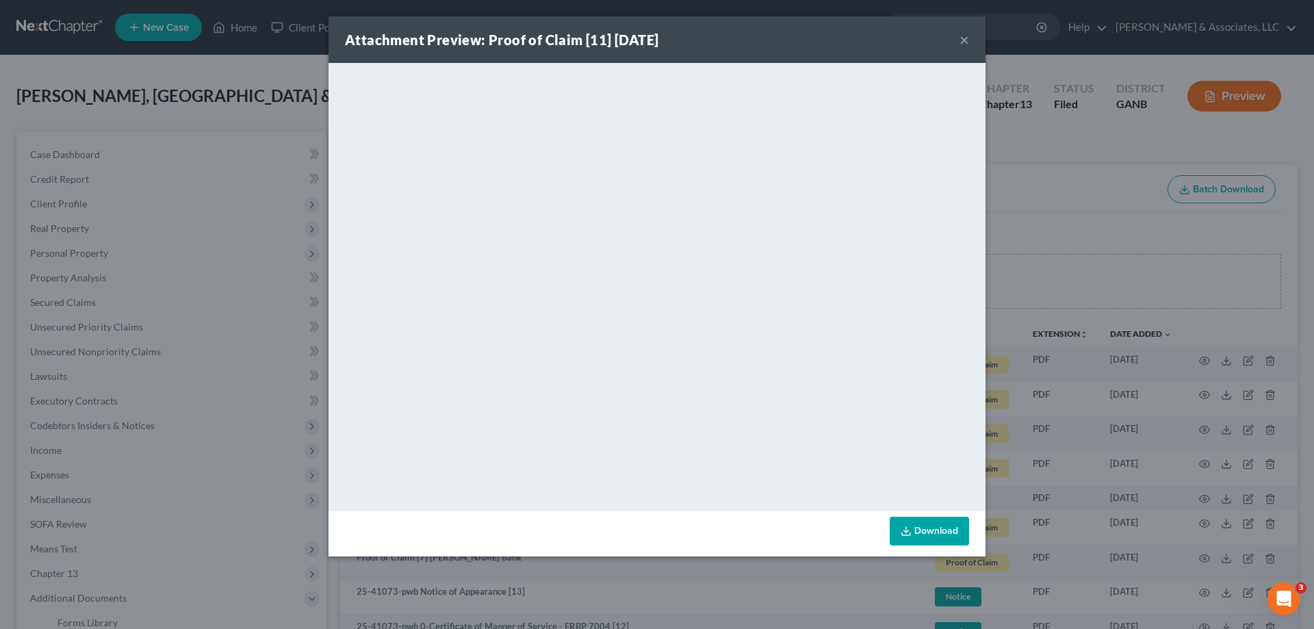
click at [964, 40] on button "×" at bounding box center [965, 39] width 10 height 16
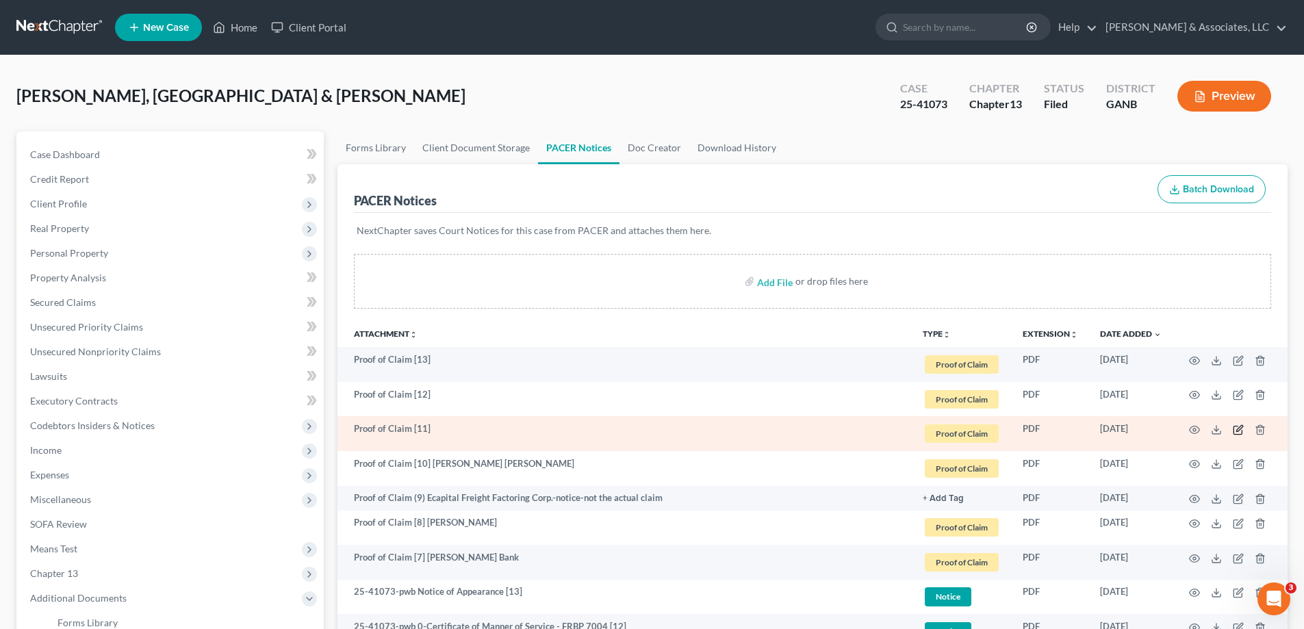
click at [1238, 428] on icon "button" at bounding box center [1239, 428] width 6 height 6
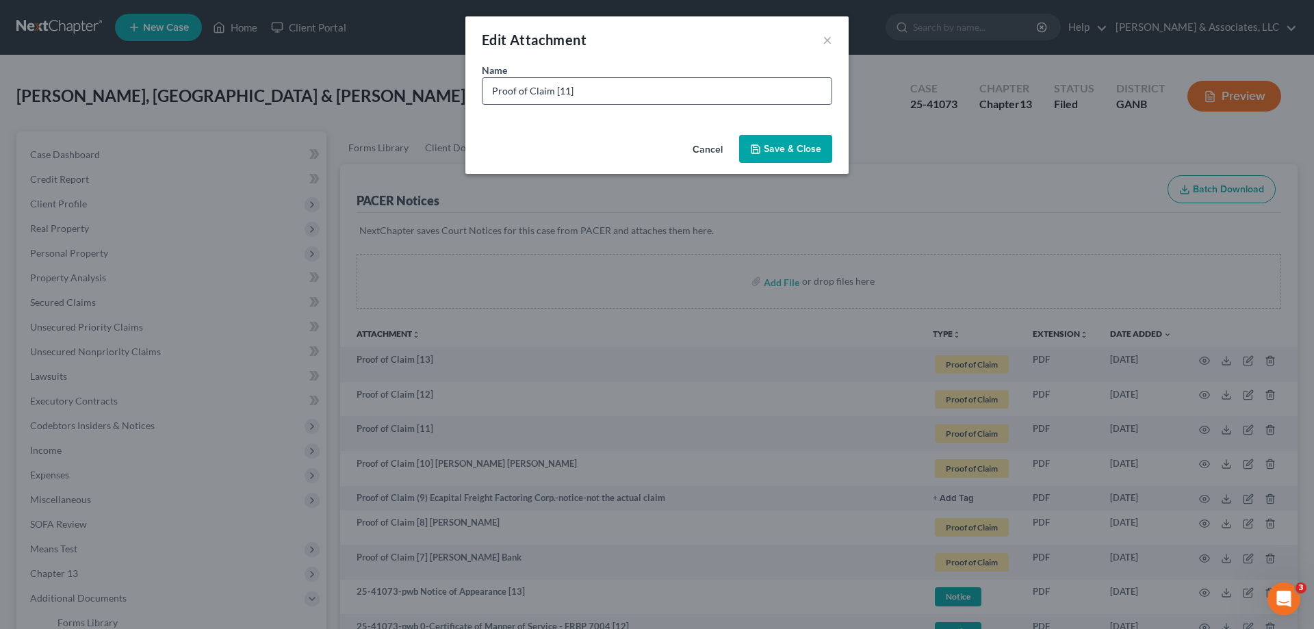
click at [617, 96] on input "Proof of Claim [11]" at bounding box center [657, 91] width 349 height 26
type input "Proof of Claim [11] American Express"
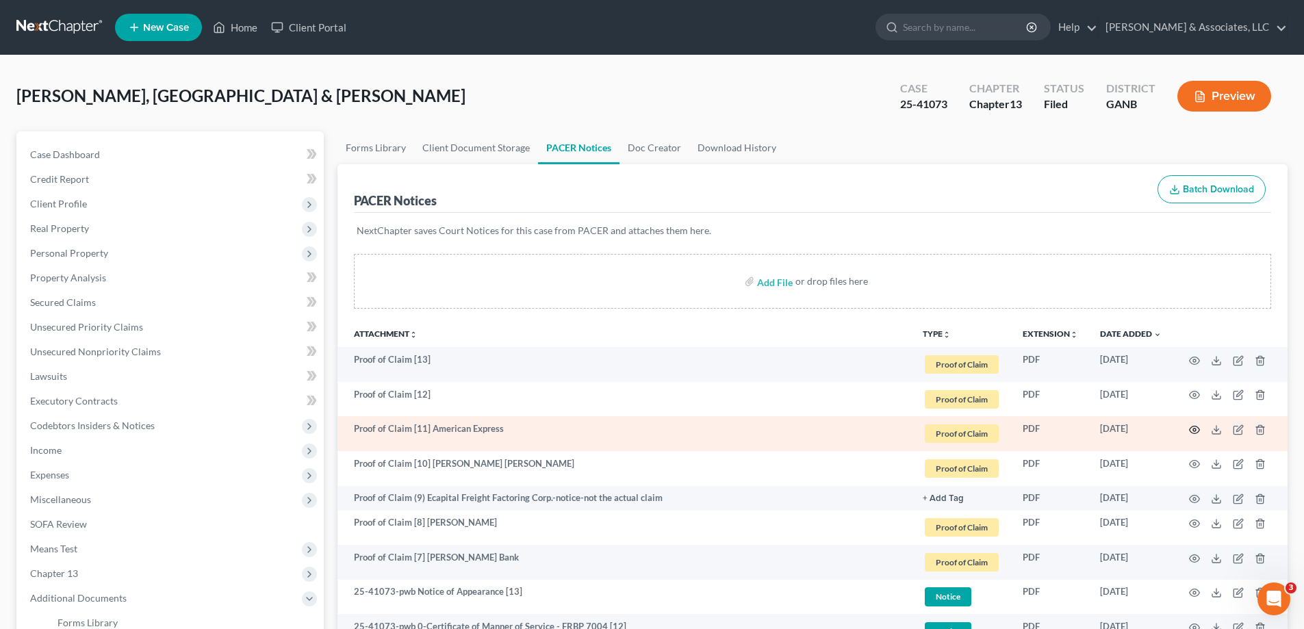
click at [1193, 428] on icon "button" at bounding box center [1194, 429] width 11 height 11
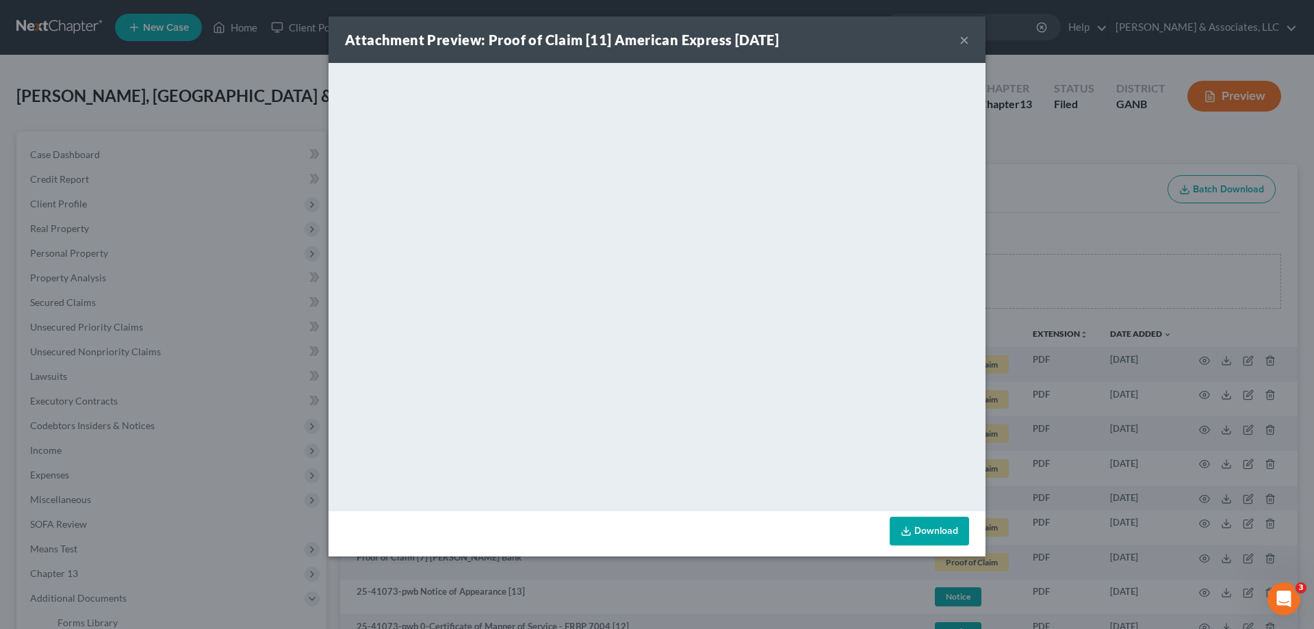
drag, startPoint x: 971, startPoint y: 38, endPoint x: 964, endPoint y: 38, distance: 7.6
click at [970, 38] on div "Attachment Preview: Proof of Claim [11] American Express [DATE] ×" at bounding box center [657, 39] width 657 height 47
click at [961, 38] on button "×" at bounding box center [965, 39] width 10 height 16
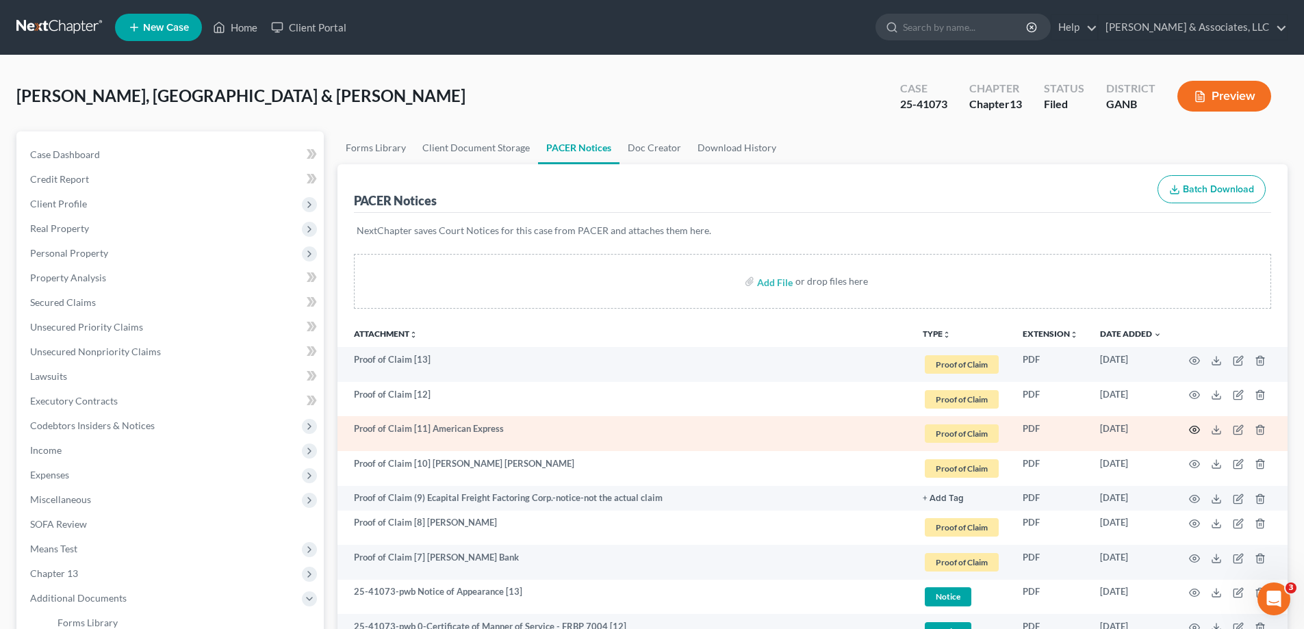
click at [1194, 431] on circle "button" at bounding box center [1194, 429] width 3 height 3
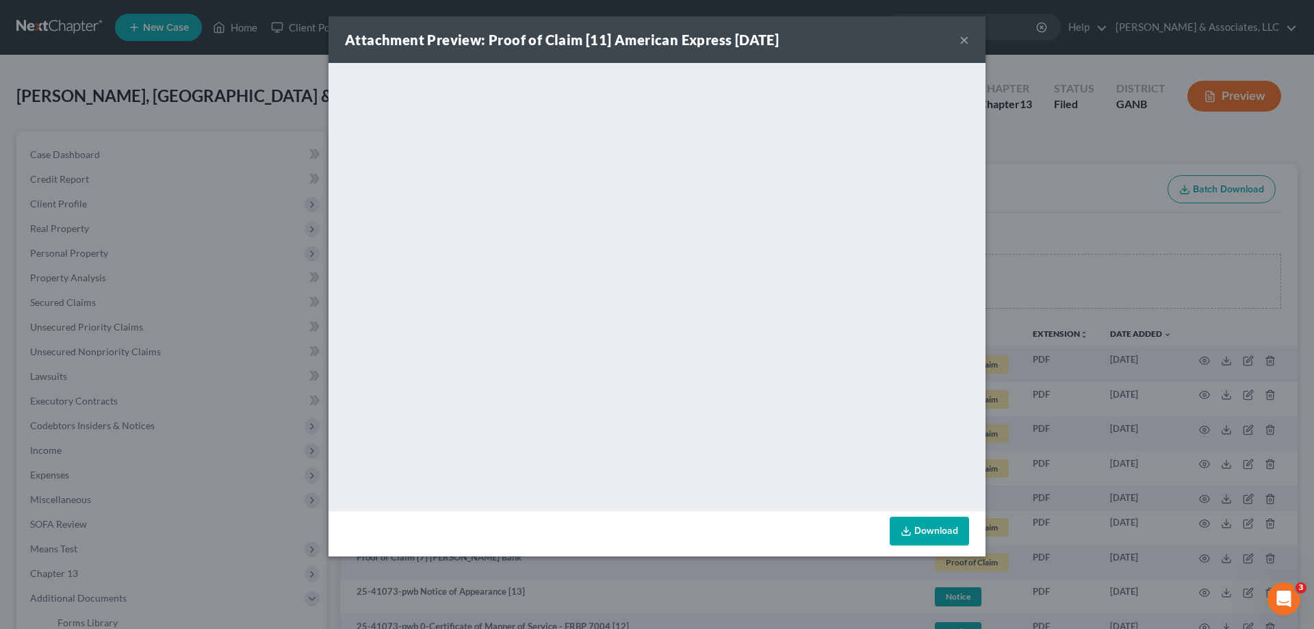
drag, startPoint x: 964, startPoint y: 34, endPoint x: 1251, endPoint y: 341, distance: 419.4
click at [964, 35] on button "×" at bounding box center [965, 39] width 10 height 16
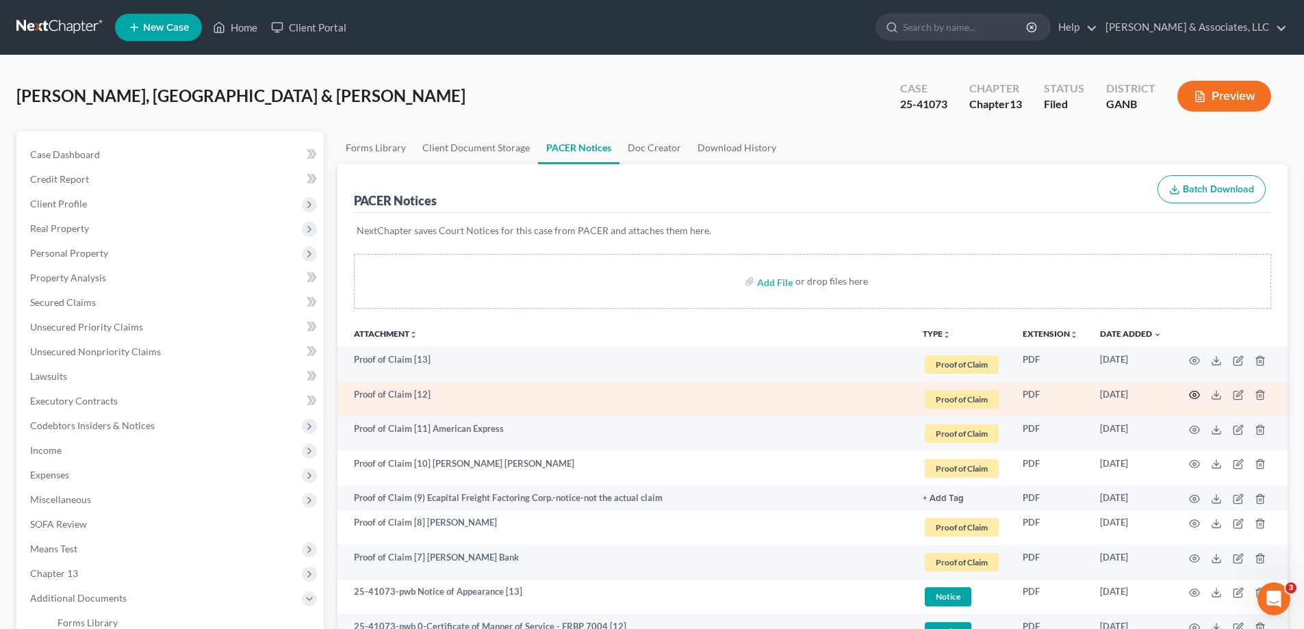
click at [1191, 392] on icon "button" at bounding box center [1194, 394] width 11 height 11
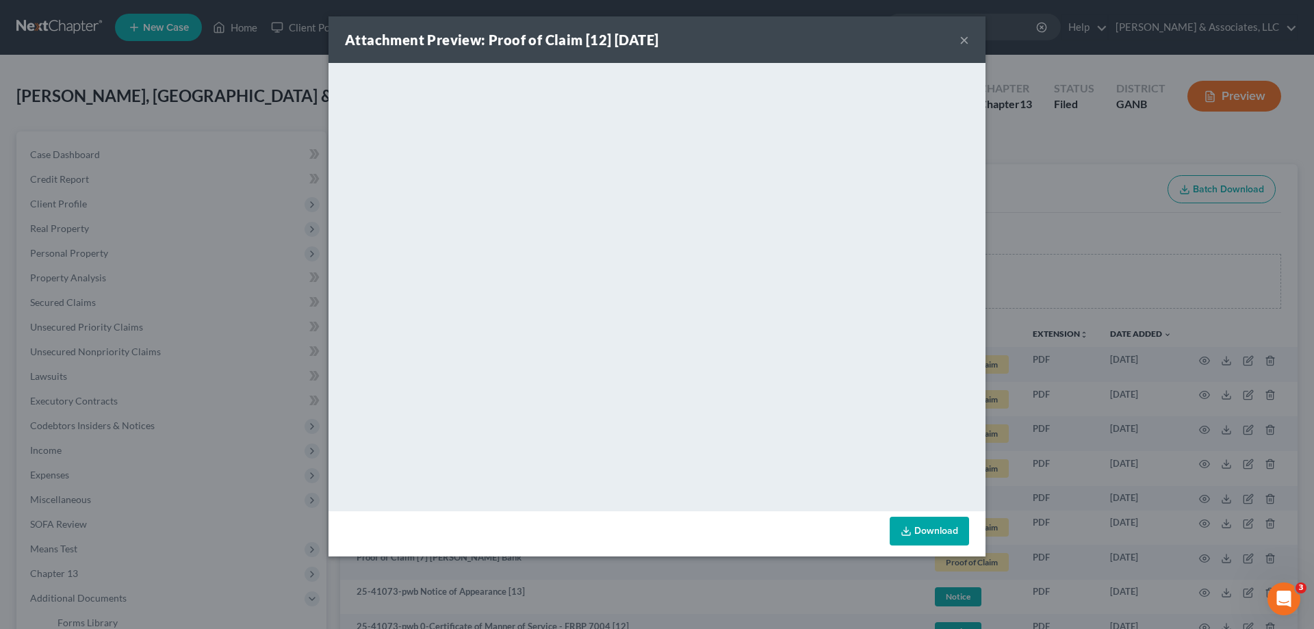
click at [964, 35] on button "×" at bounding box center [965, 39] width 10 height 16
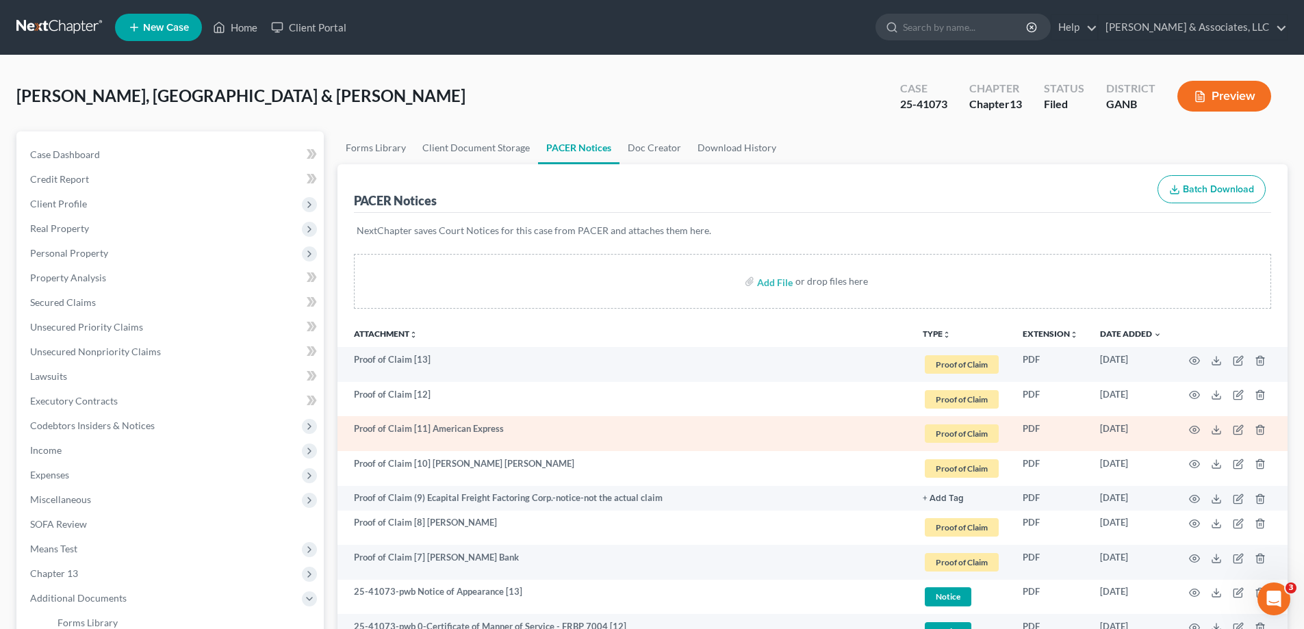
drag, startPoint x: 446, startPoint y: 438, endPoint x: 435, endPoint y: 431, distance: 12.9
click at [446, 437] on td "Proof of Claim [11] American Express" at bounding box center [624, 433] width 574 height 35
drag, startPoint x: 431, startPoint y: 428, endPoint x: 520, endPoint y: 423, distance: 89.1
click at [520, 423] on td "Proof of Claim [11] American Express" at bounding box center [624, 433] width 574 height 35
copy td "American Express"
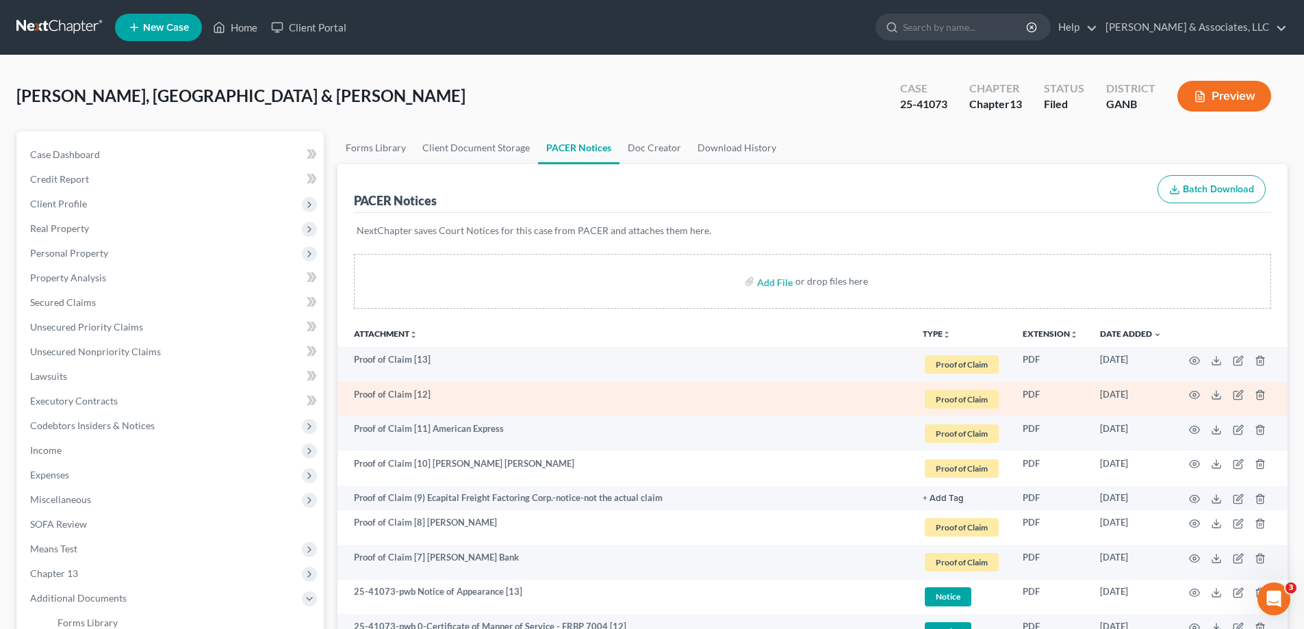
drag, startPoint x: 463, startPoint y: 393, endPoint x: 1162, endPoint y: 384, distance: 698.9
click at [465, 393] on td "Proof of Claim [12]" at bounding box center [624, 399] width 574 height 35
click at [1226, 393] on td at bounding box center [1229, 399] width 115 height 35
click at [1237, 394] on icon "button" at bounding box center [1238, 394] width 11 height 11
